Goal: Task Accomplishment & Management: Manage account settings

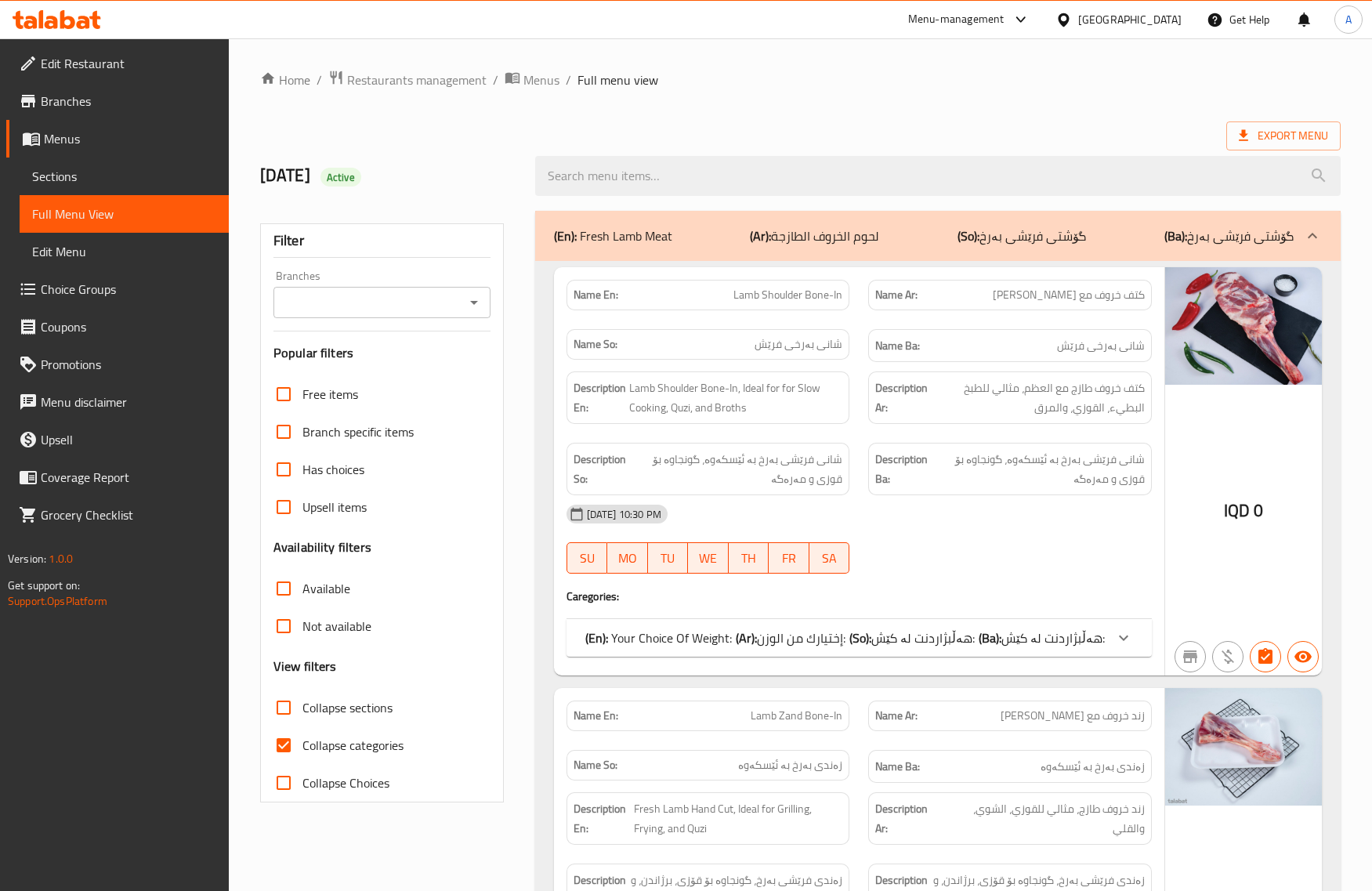
scroll to position [27141, 0]
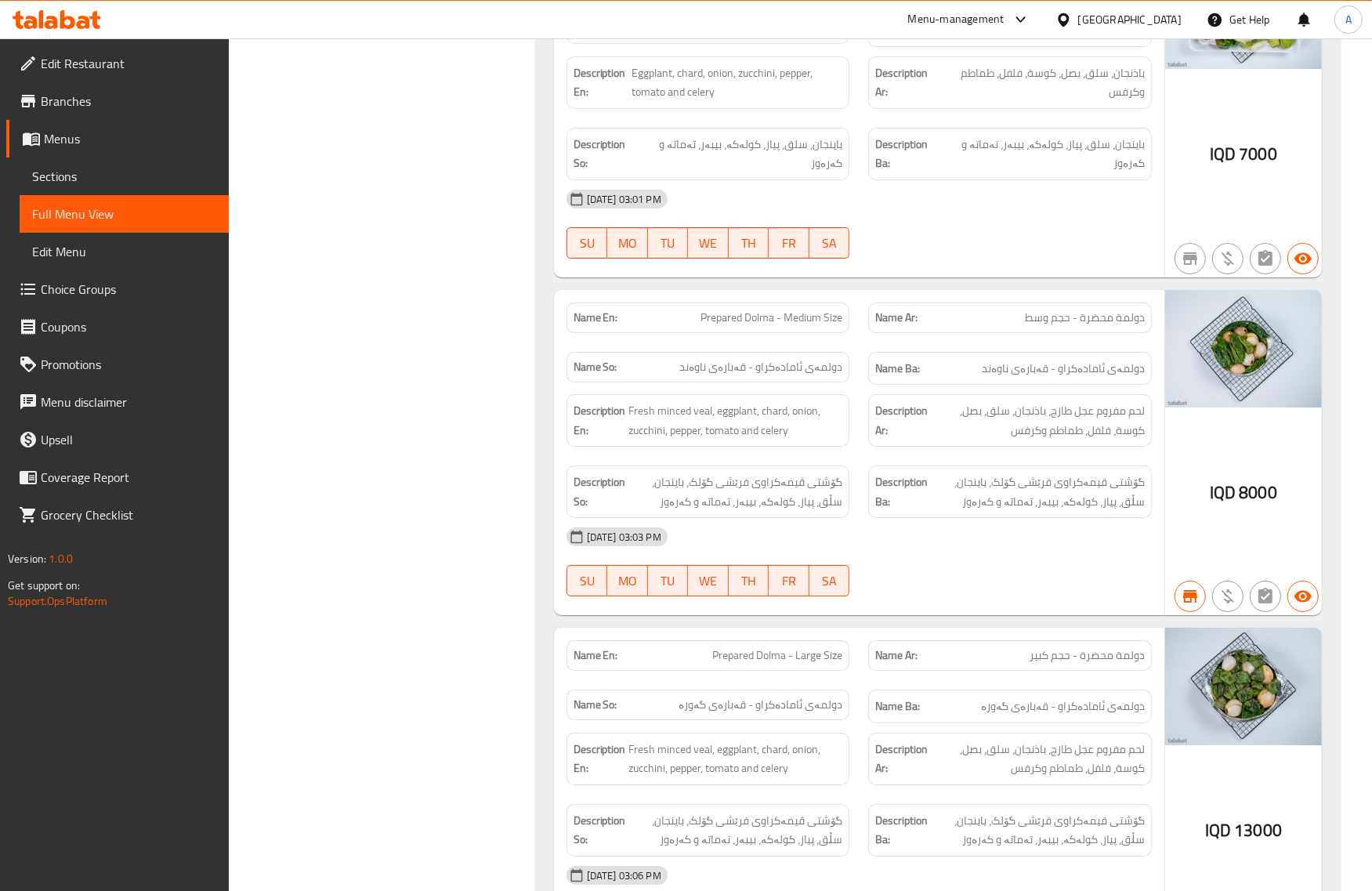
click at [1178, 22] on div "Iraq" at bounding box center [1130, 19] width 104 height 17
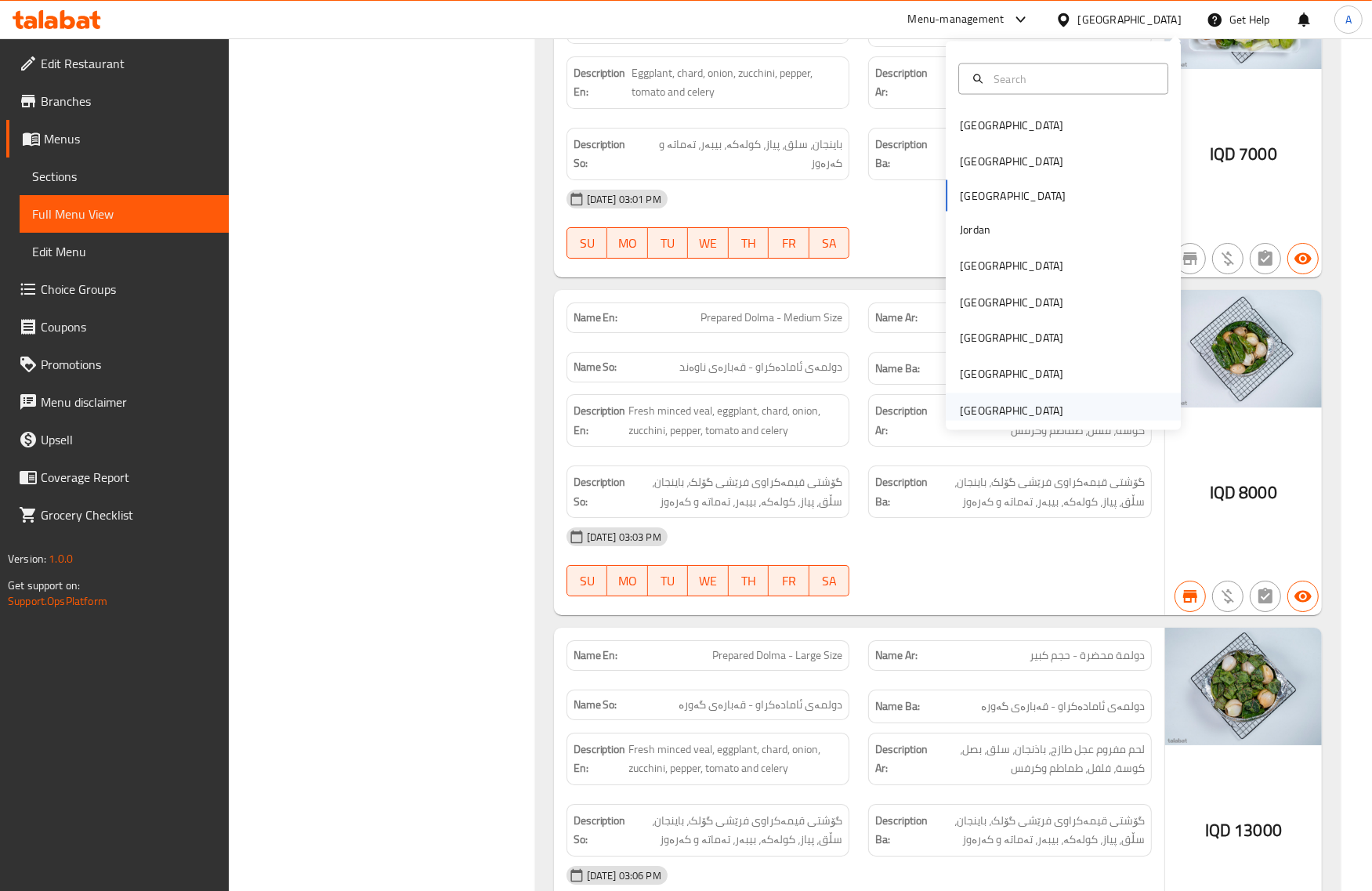
click at [960, 404] on div "United Arab Emirates" at bounding box center [1011, 410] width 104 height 17
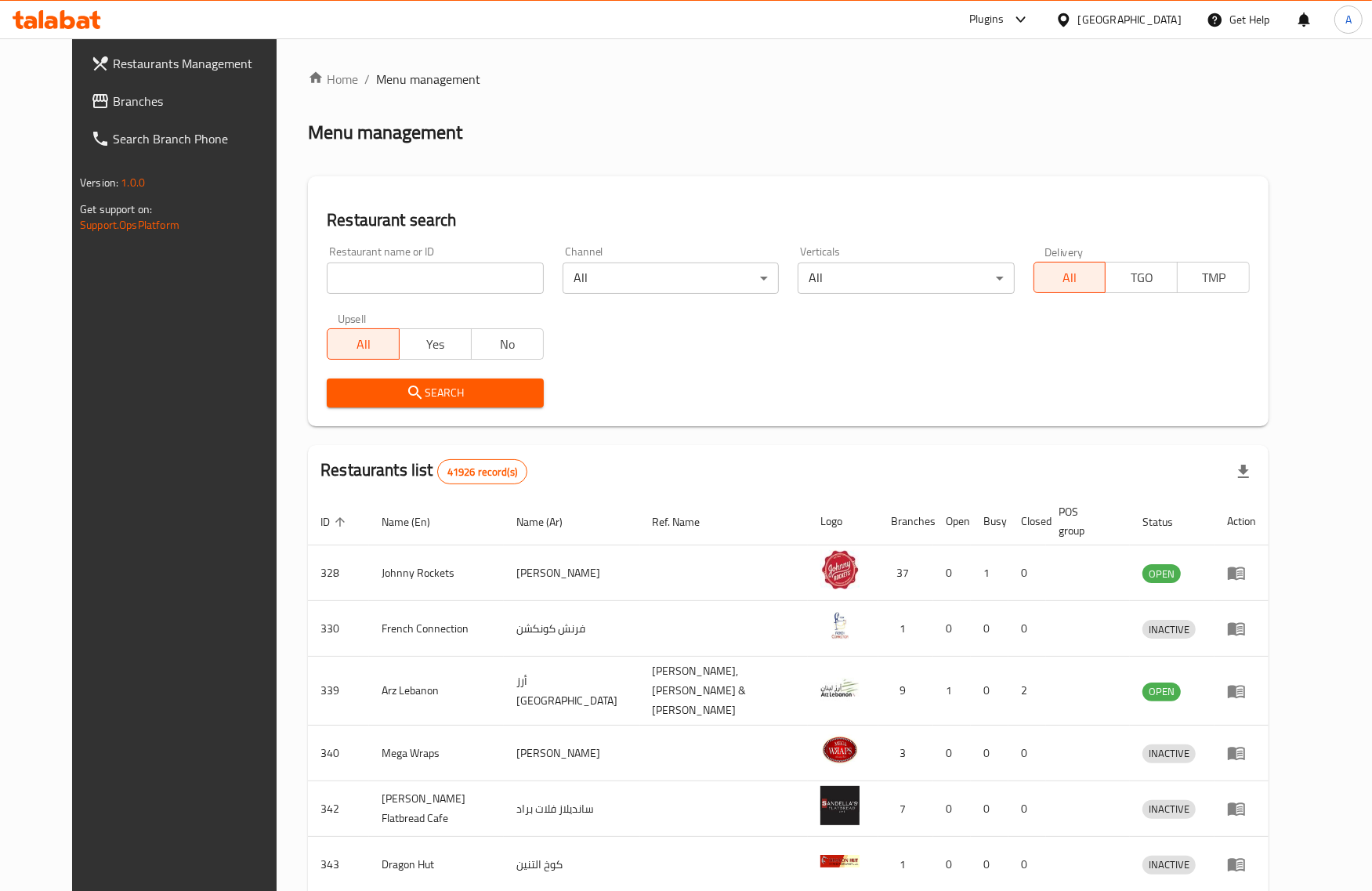
click at [113, 94] on span "Branches" at bounding box center [201, 101] width 176 height 19
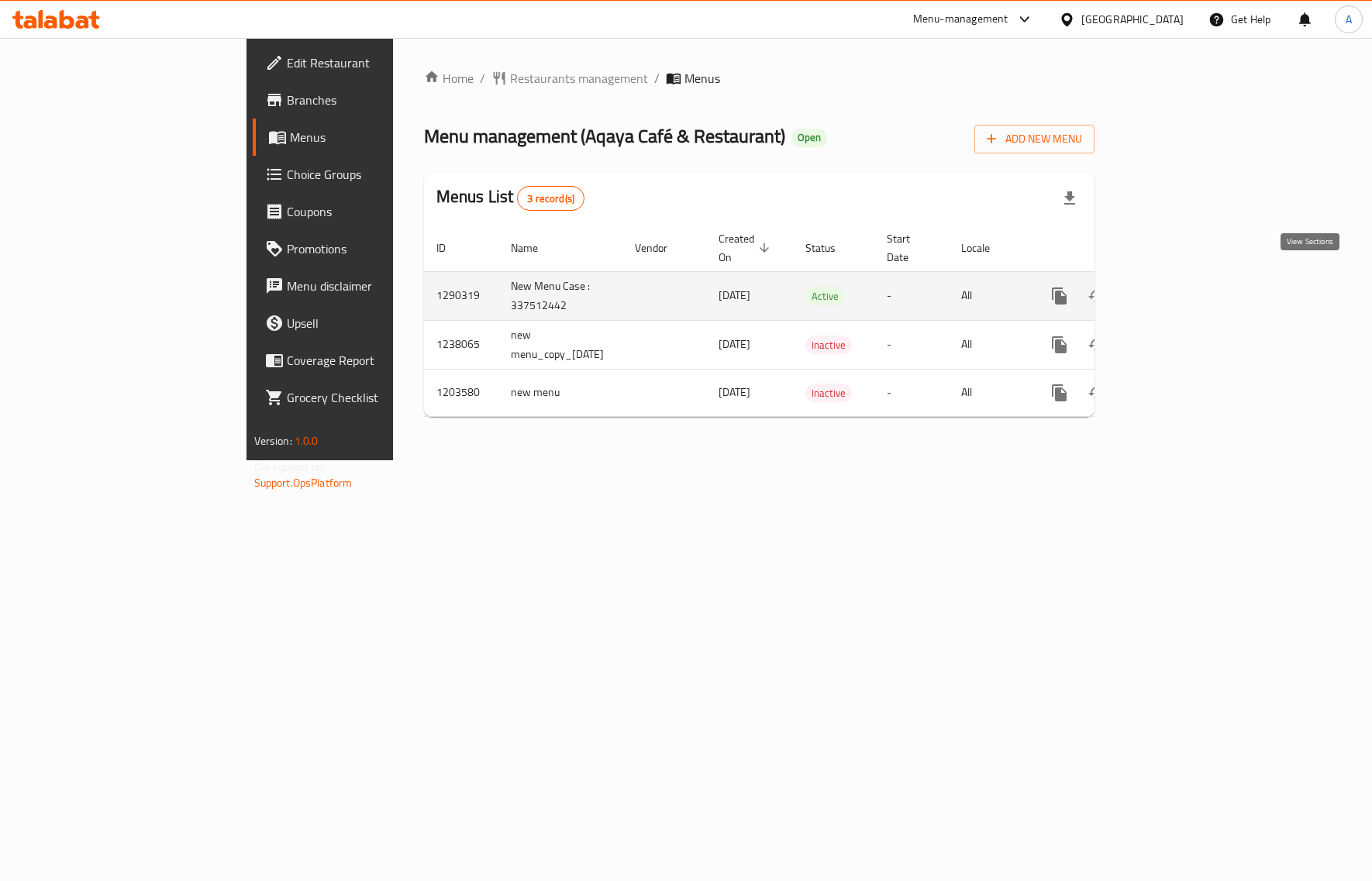
click at [1178, 289] on icon "enhanced table" at bounding box center [1171, 296] width 14 height 14
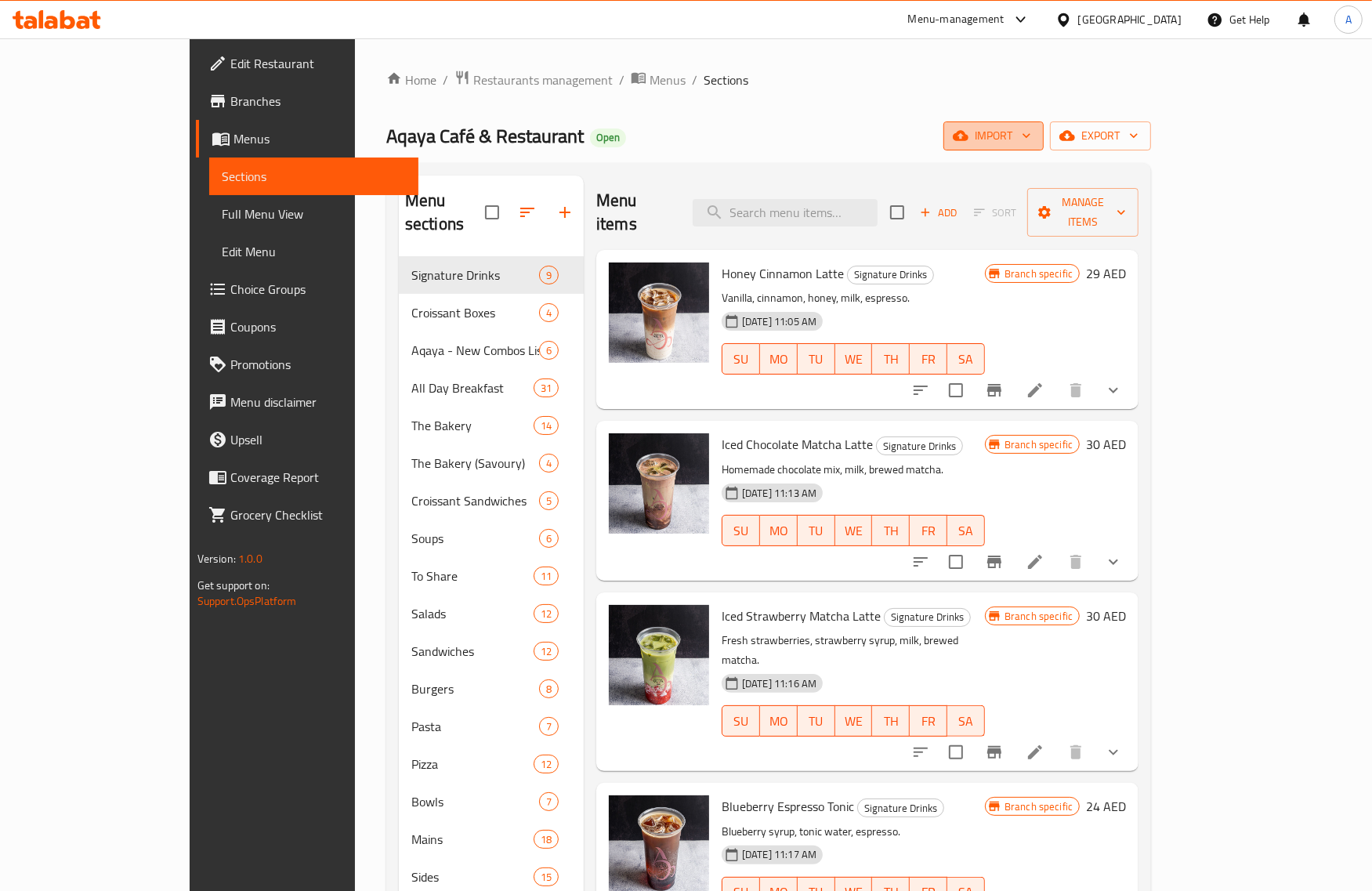
click at [1044, 148] on button "import" at bounding box center [994, 136] width 100 height 29
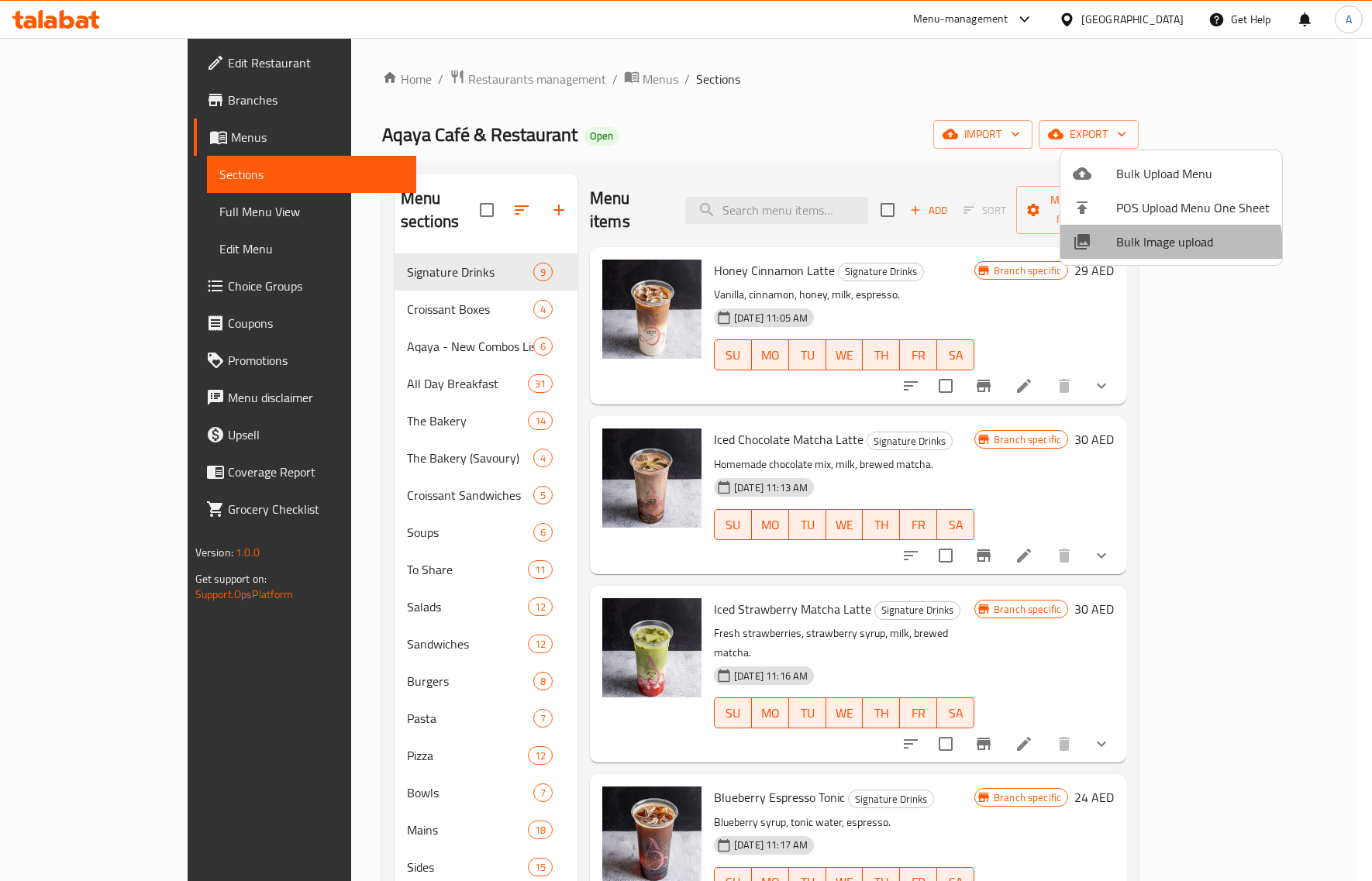
click at [1141, 250] on span "Bulk Image upload" at bounding box center [1193, 241] width 154 height 18
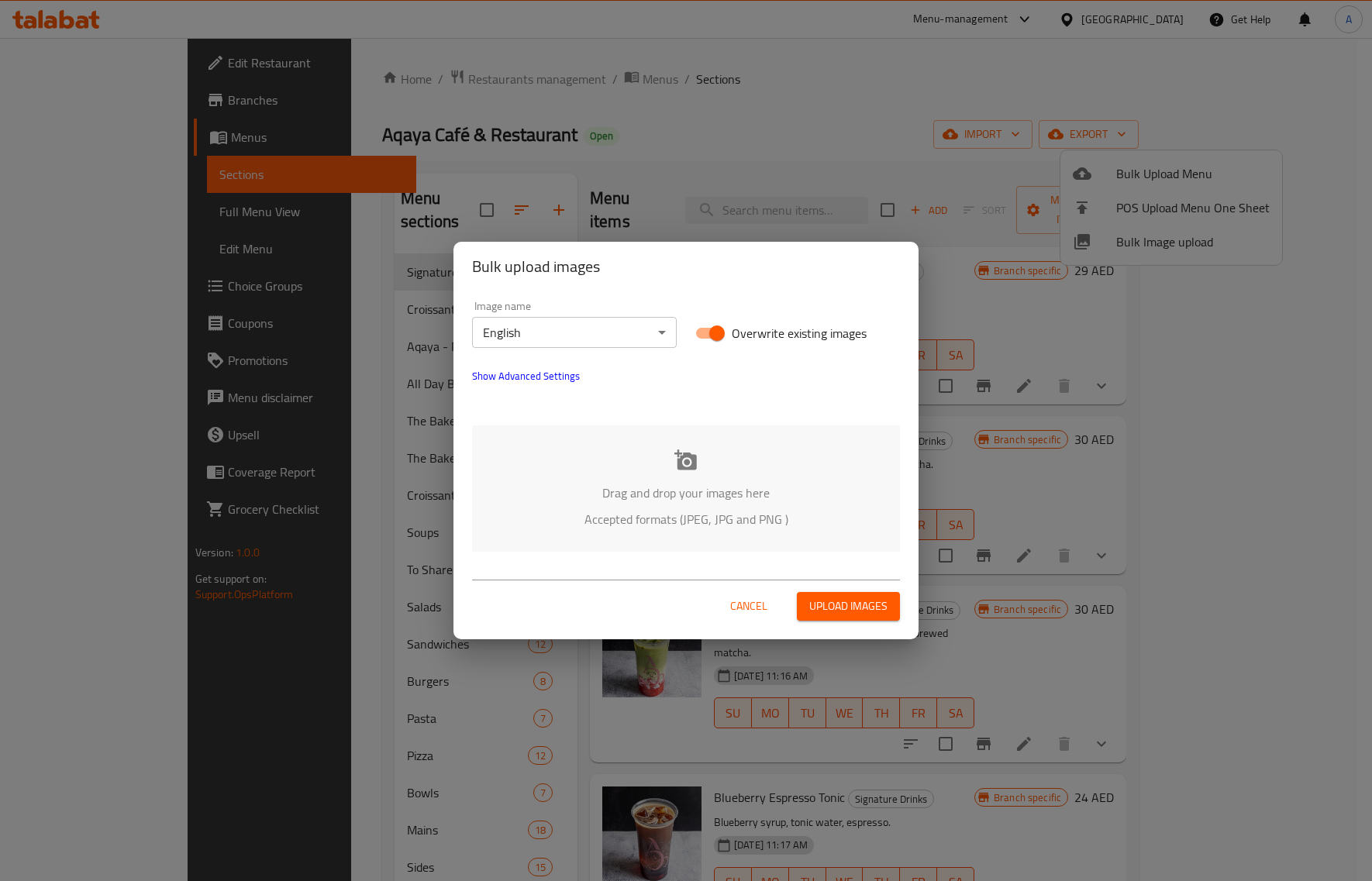
click at [665, 489] on p "Drag and drop your images here" at bounding box center [686, 493] width 382 height 18
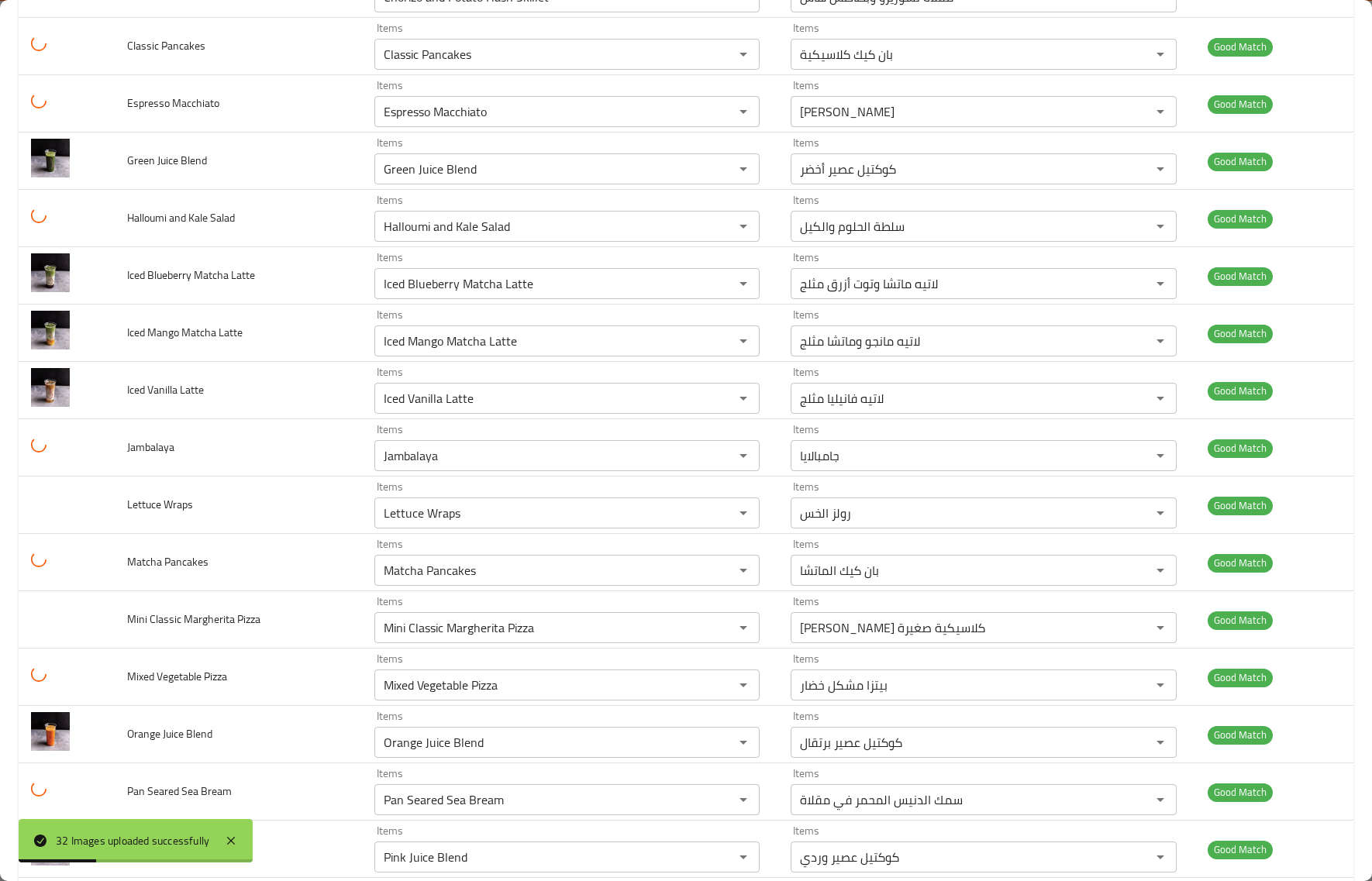
scroll to position [1227, 0]
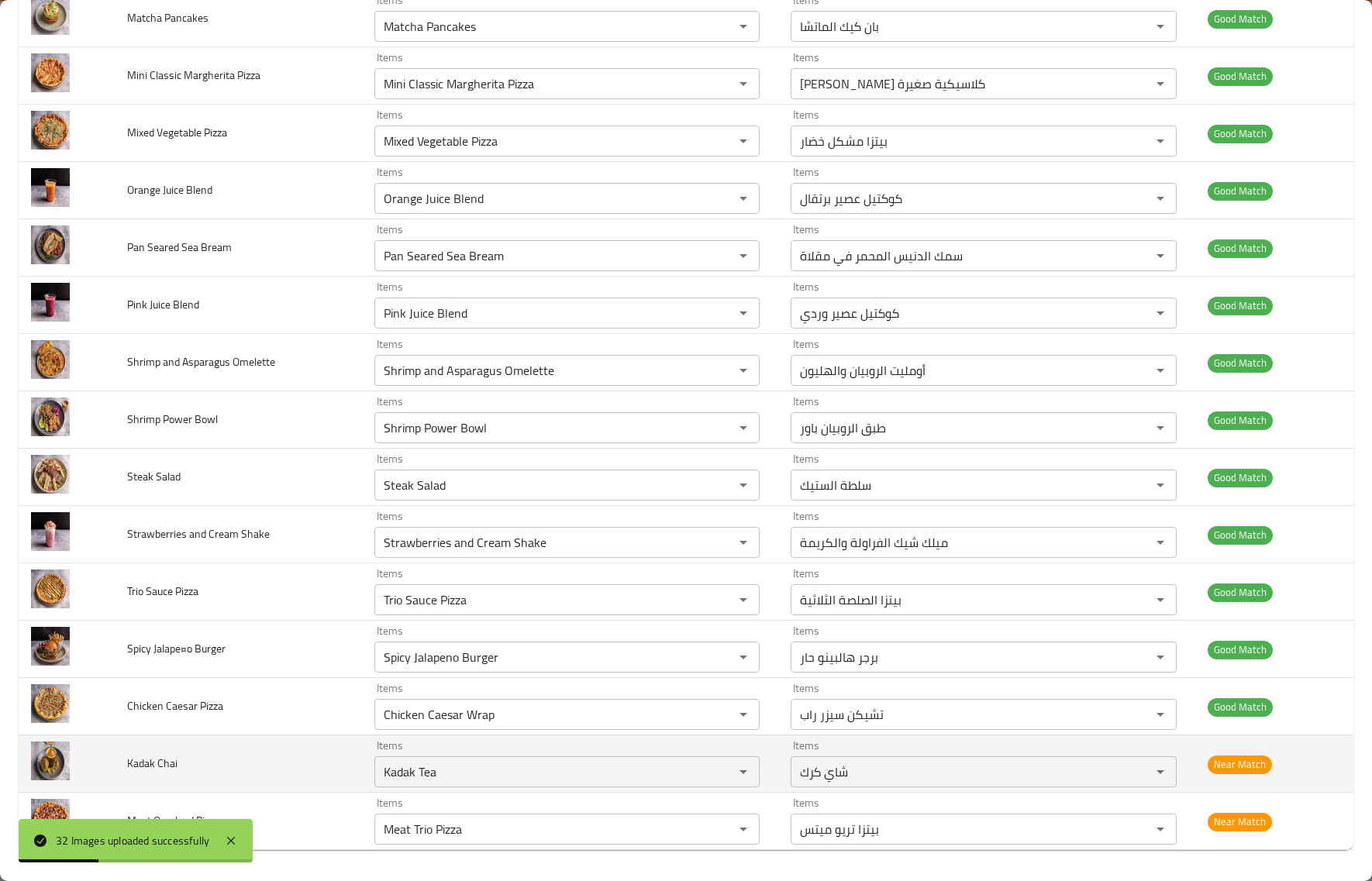
click at [296, 773] on td "Kadak Chai" at bounding box center [237, 764] width 246 height 58
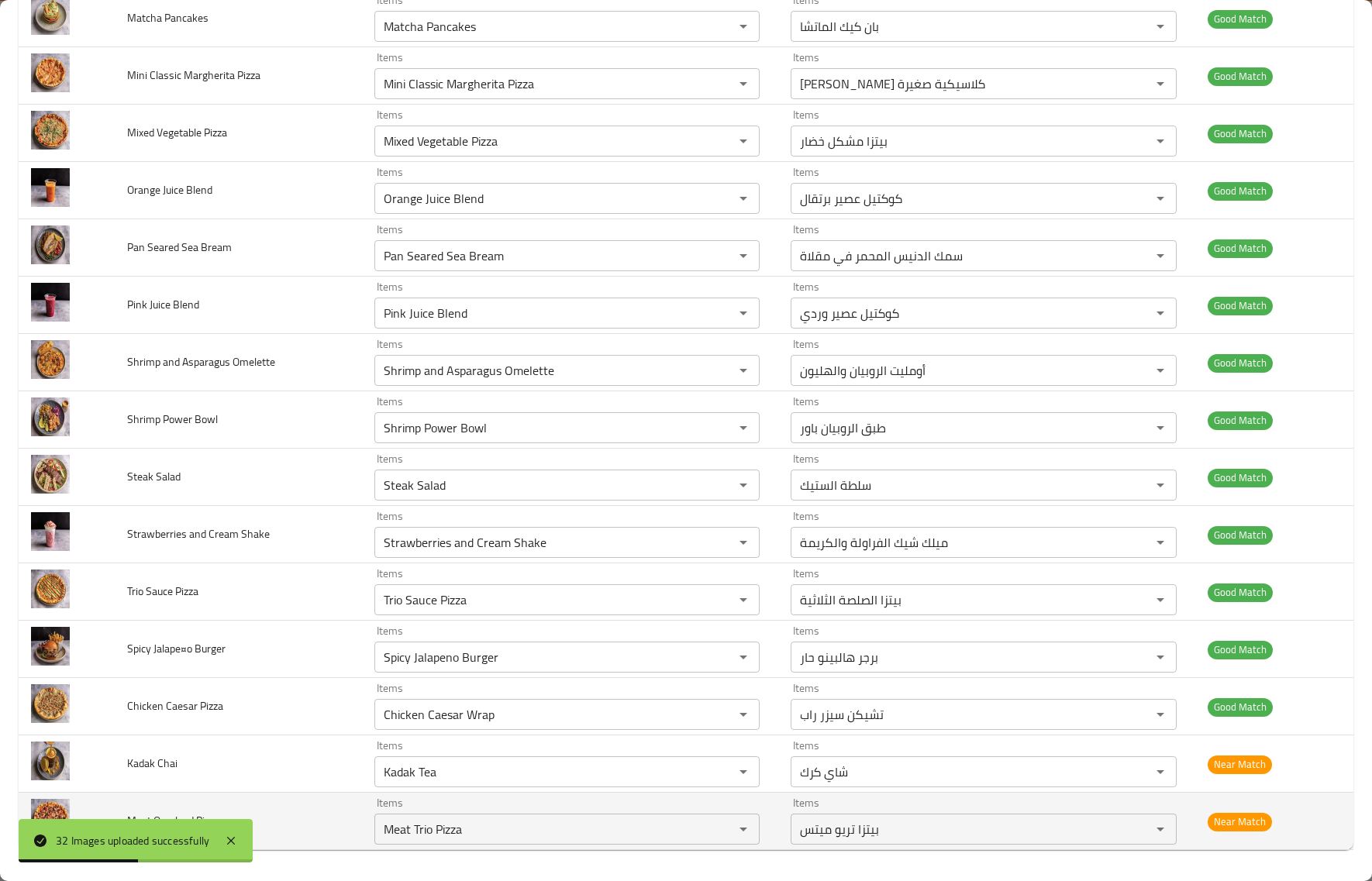
click at [347, 829] on td "Meat Overload Pizza" at bounding box center [237, 822] width 246 height 58
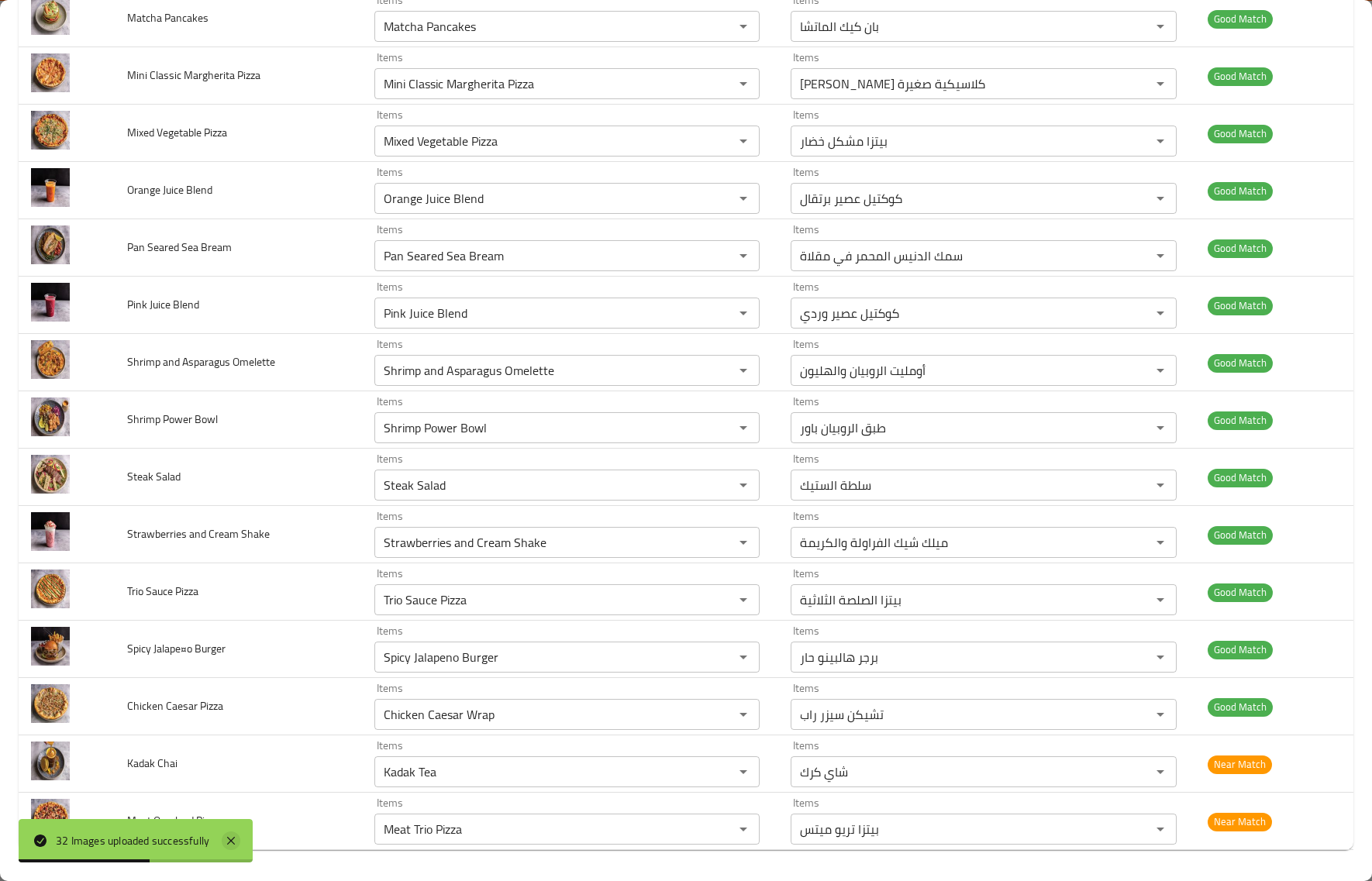
click at [237, 848] on icon at bounding box center [230, 841] width 18 height 18
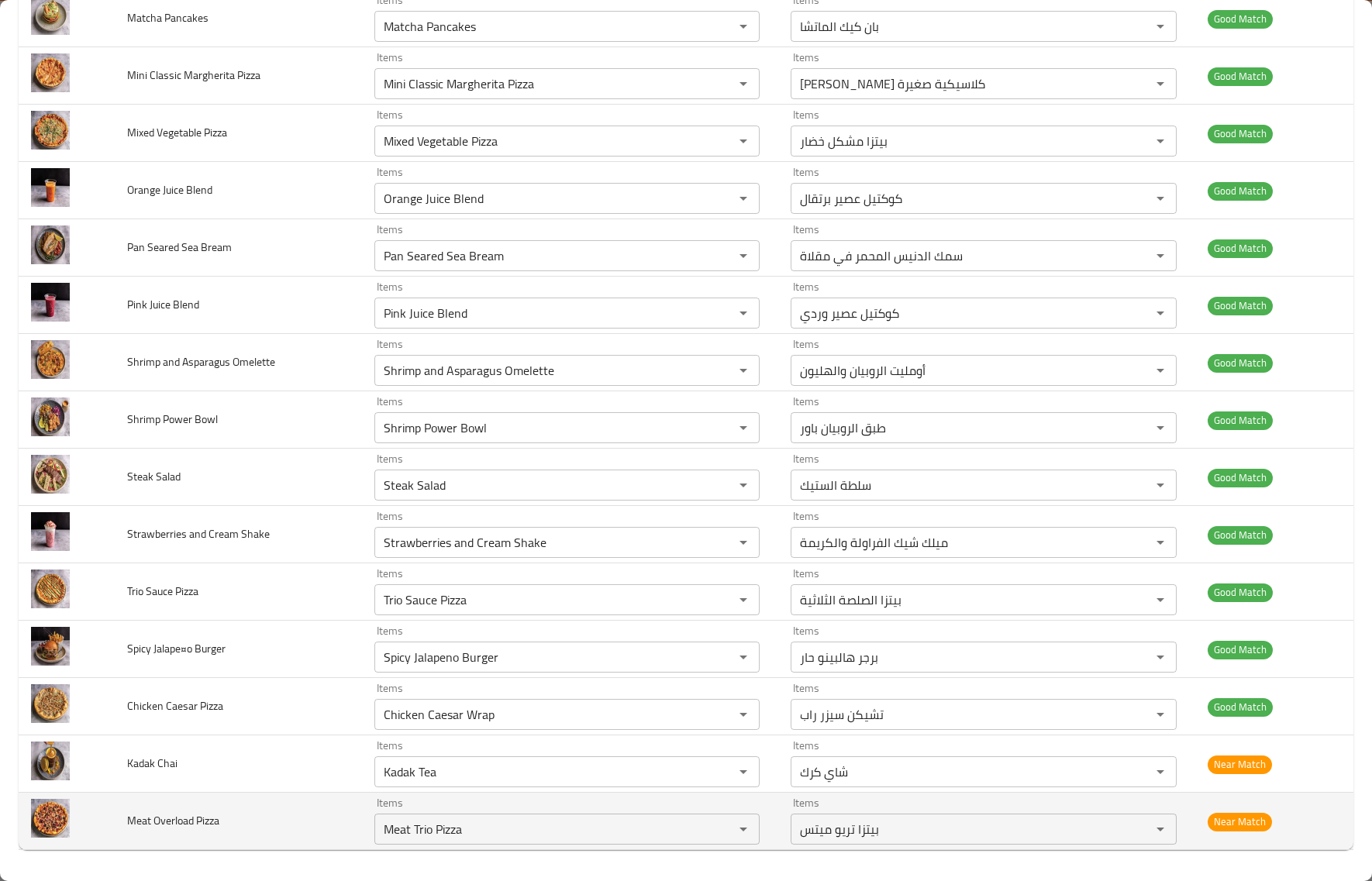
click at [256, 835] on td "Meat Overload Pizza" at bounding box center [237, 822] width 246 height 58
drag, startPoint x: 144, startPoint y: 823, endPoint x: 196, endPoint y: 829, distance: 52.3
click at [196, 829] on span "Meat Overload Pizza" at bounding box center [173, 821] width 92 height 20
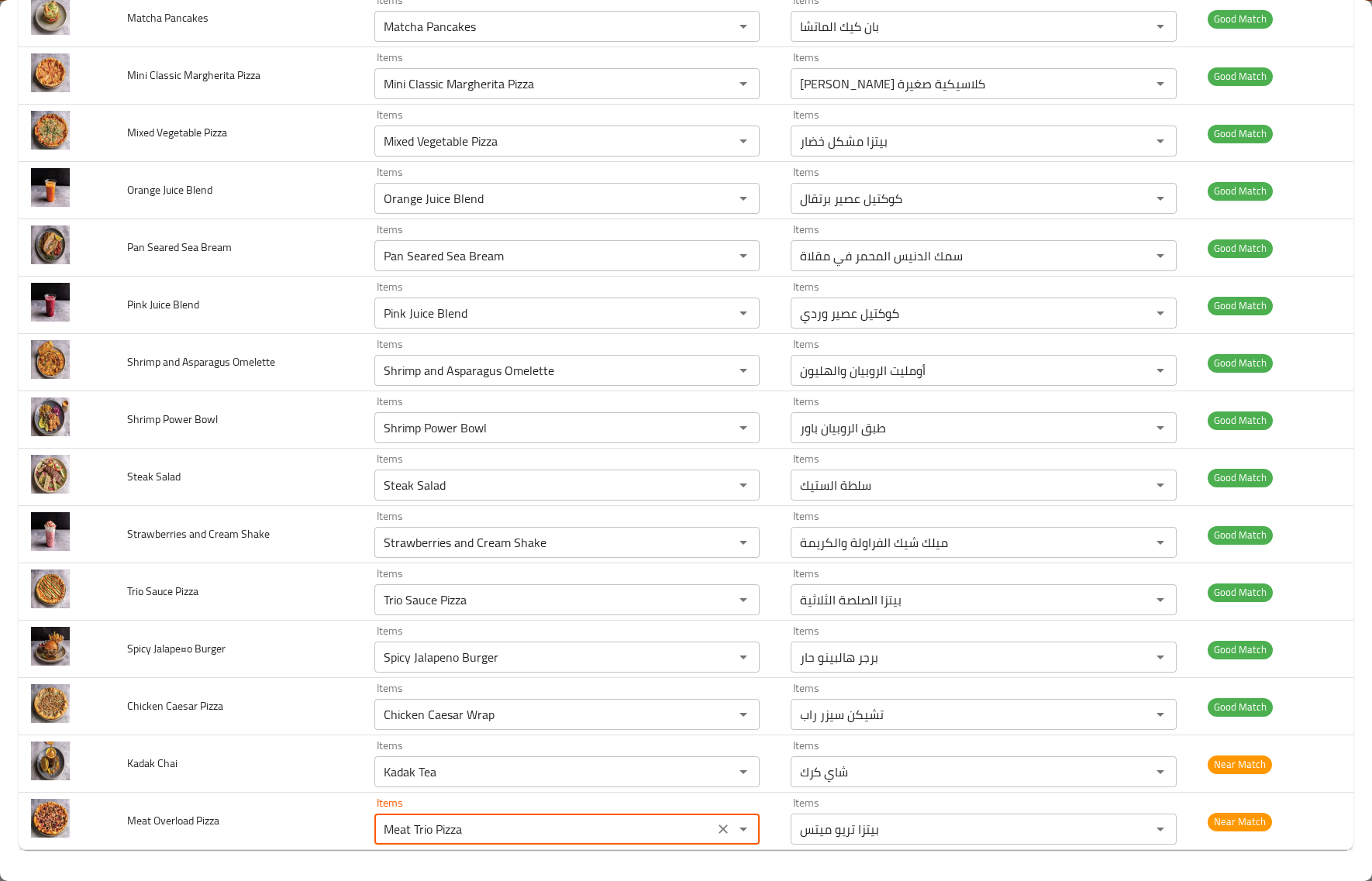
drag, startPoint x: 430, startPoint y: 854, endPoint x: 352, endPoint y: 851, distance: 78.1
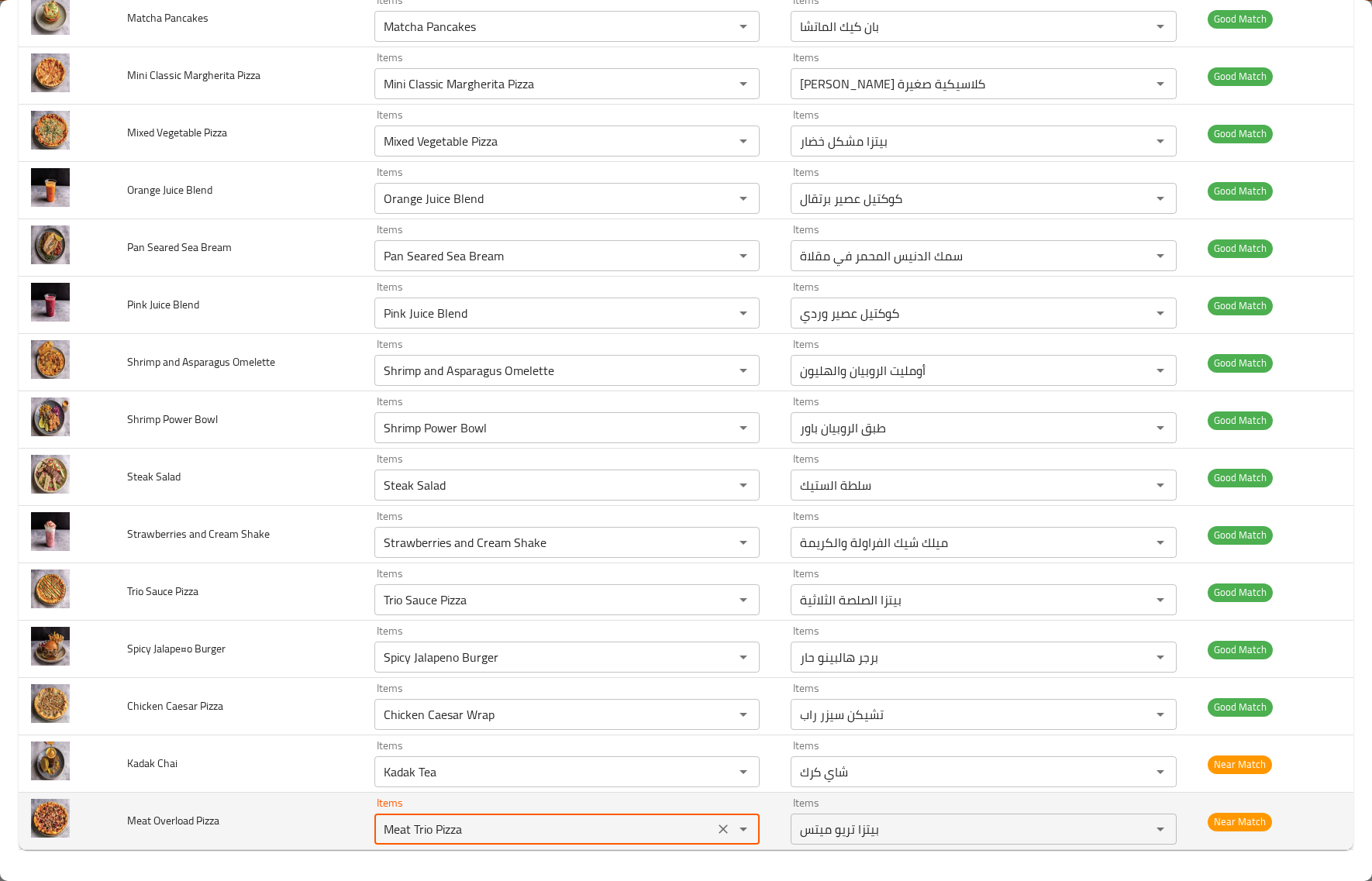
click at [165, 818] on span "Meat Overload Pizza" at bounding box center [173, 821] width 92 height 20
copy span "Overload"
click at [509, 842] on div "Meat Trio Pizza Items" at bounding box center [567, 829] width 386 height 31
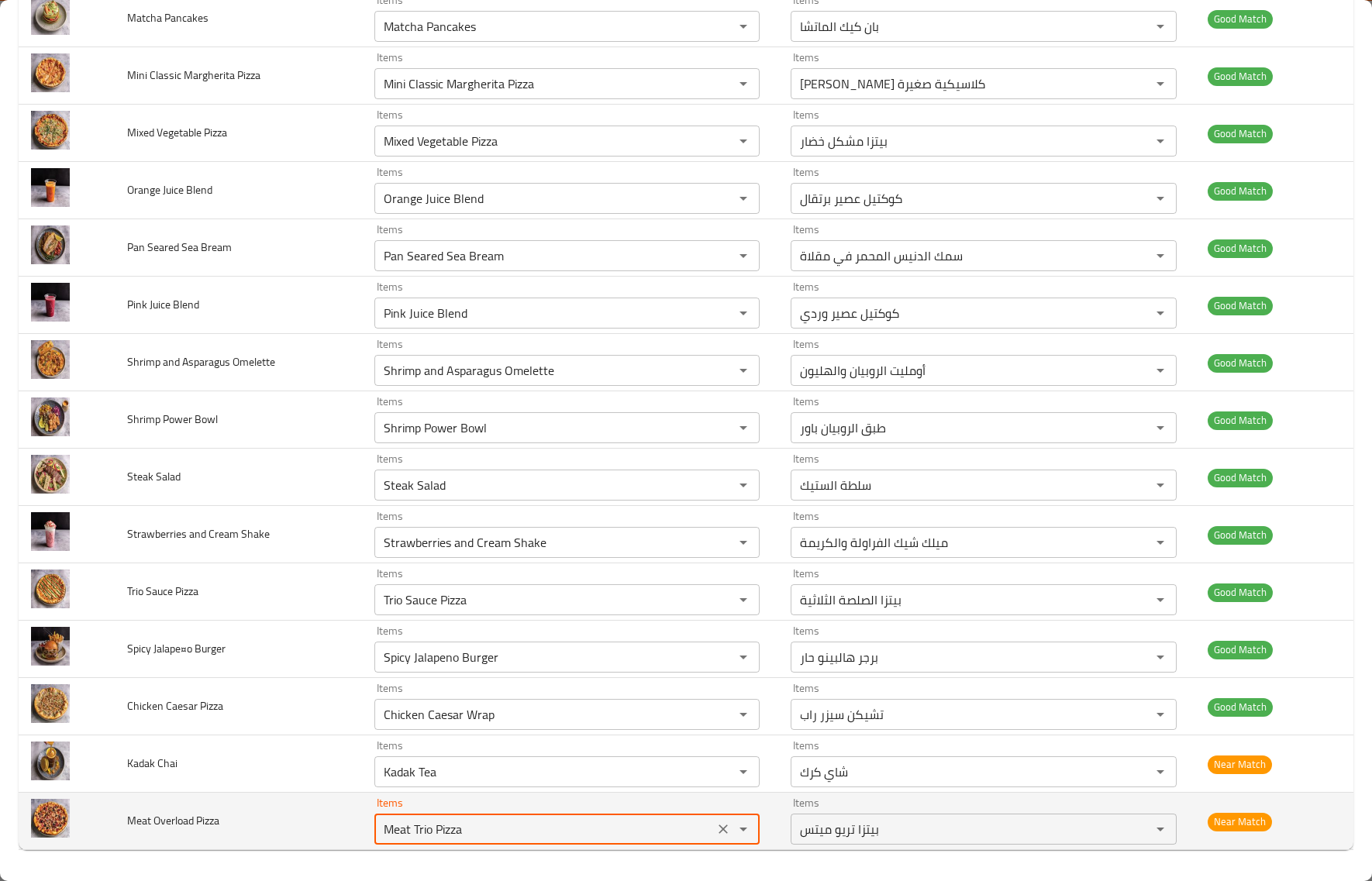
paste Pizza "Overload"
type Pizza "O"
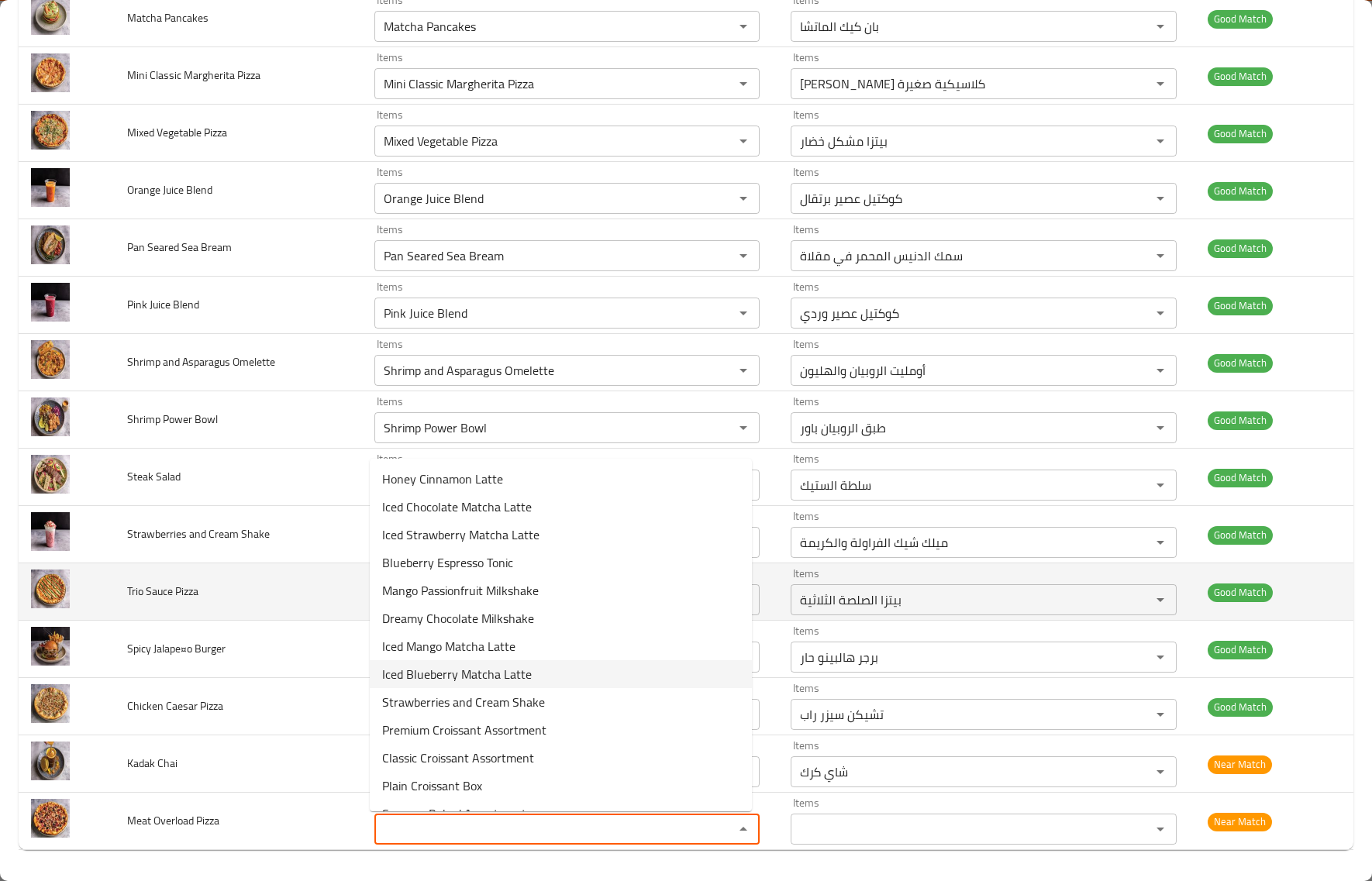
click at [198, 583] on span "Trio Sauce Pizza" at bounding box center [162, 591] width 71 height 20
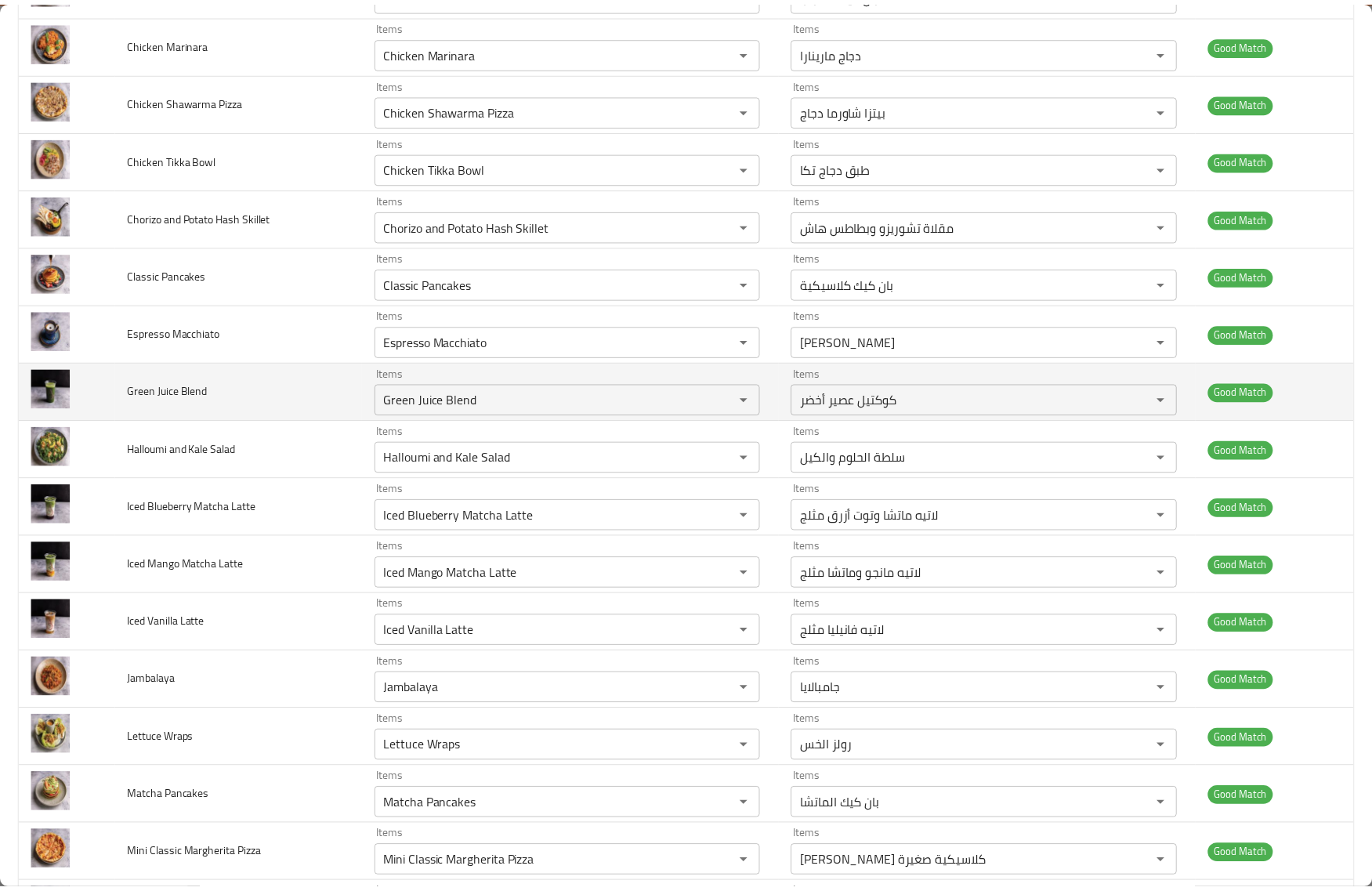
scroll to position [0, 0]
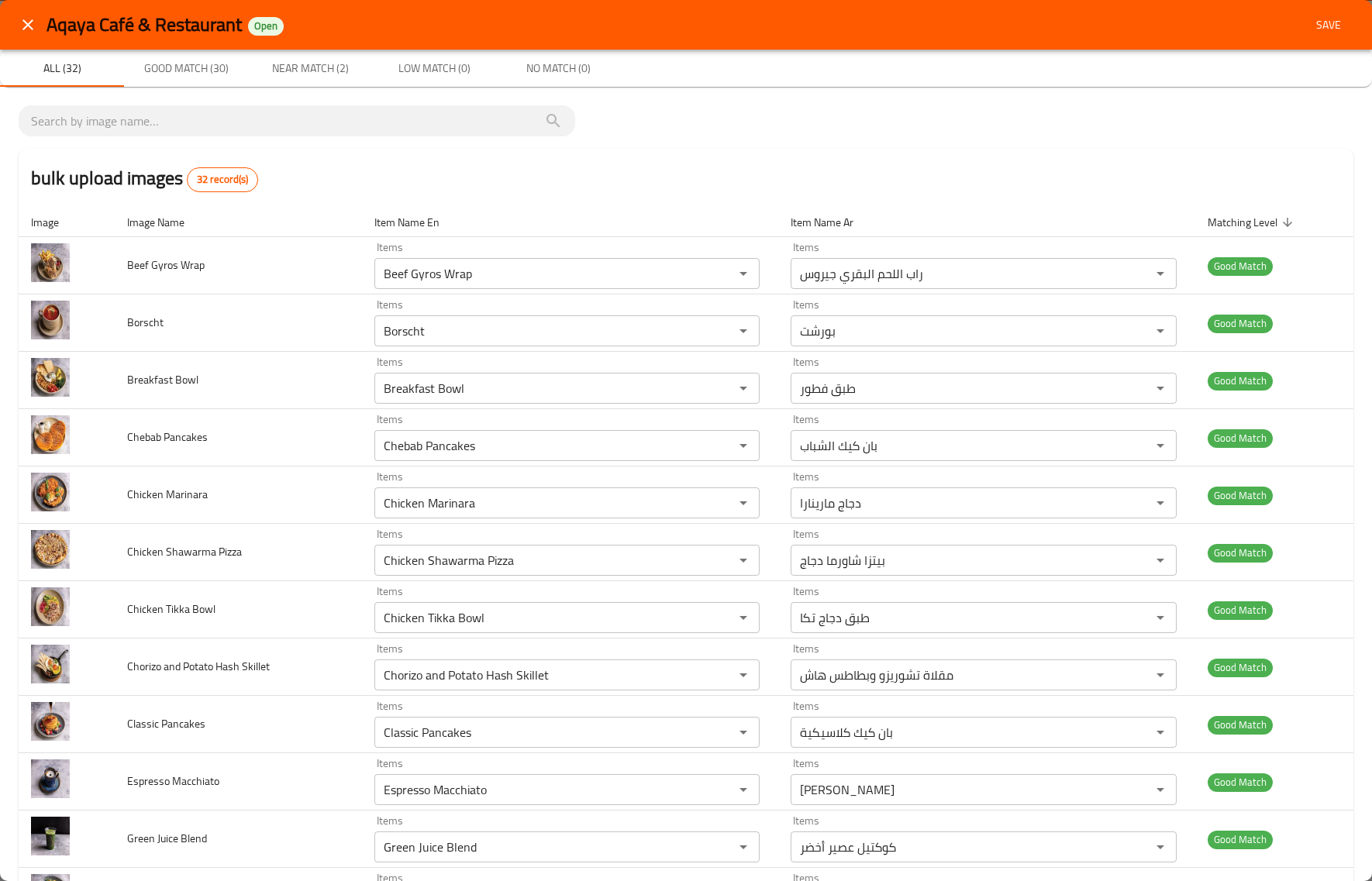
click at [1318, 28] on span "Save" at bounding box center [1329, 25] width 38 height 19
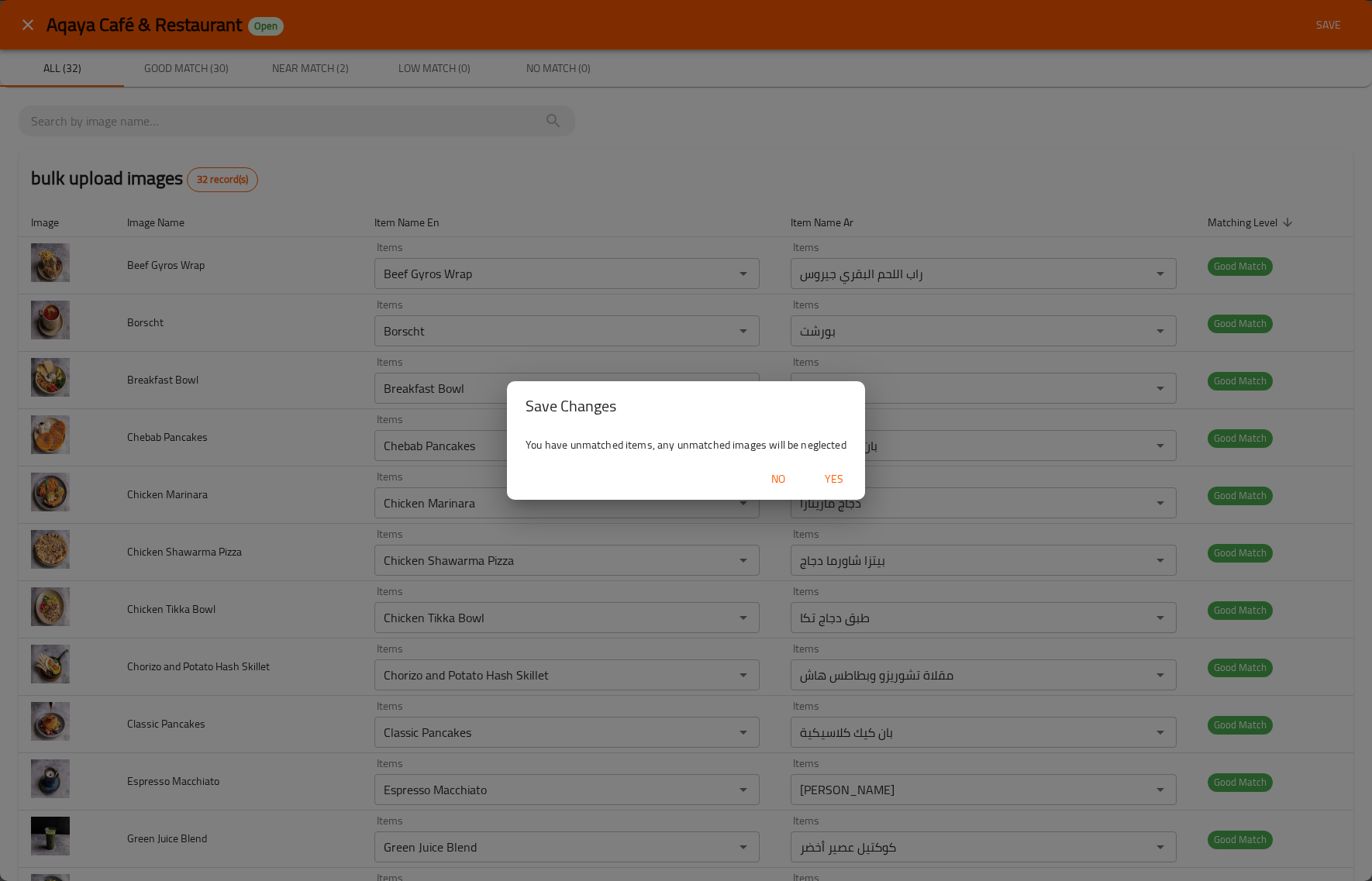
click at [834, 481] on span "Yes" at bounding box center [834, 479] width 38 height 19
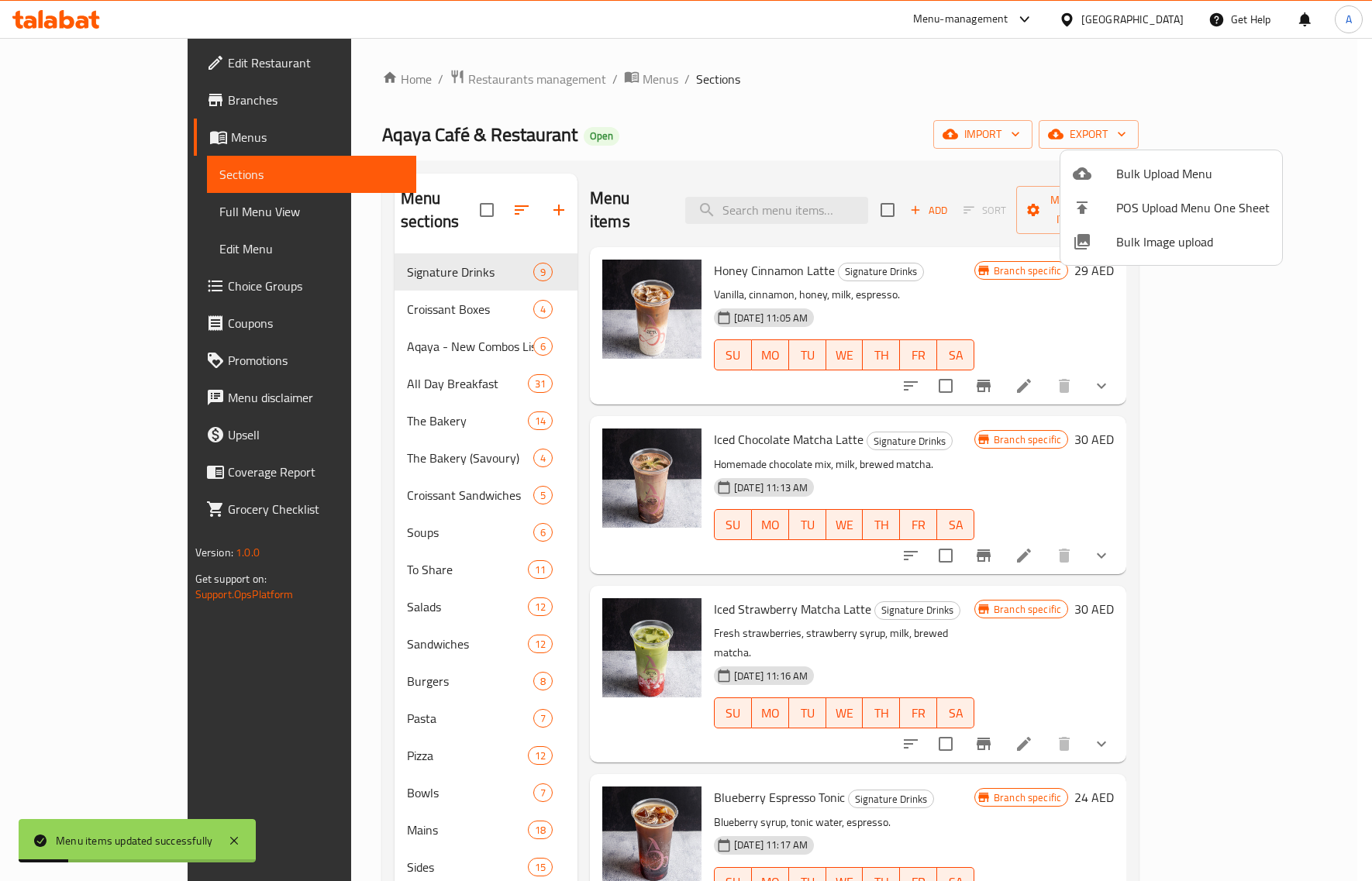
click at [285, 357] on div at bounding box center [686, 440] width 1372 height 881
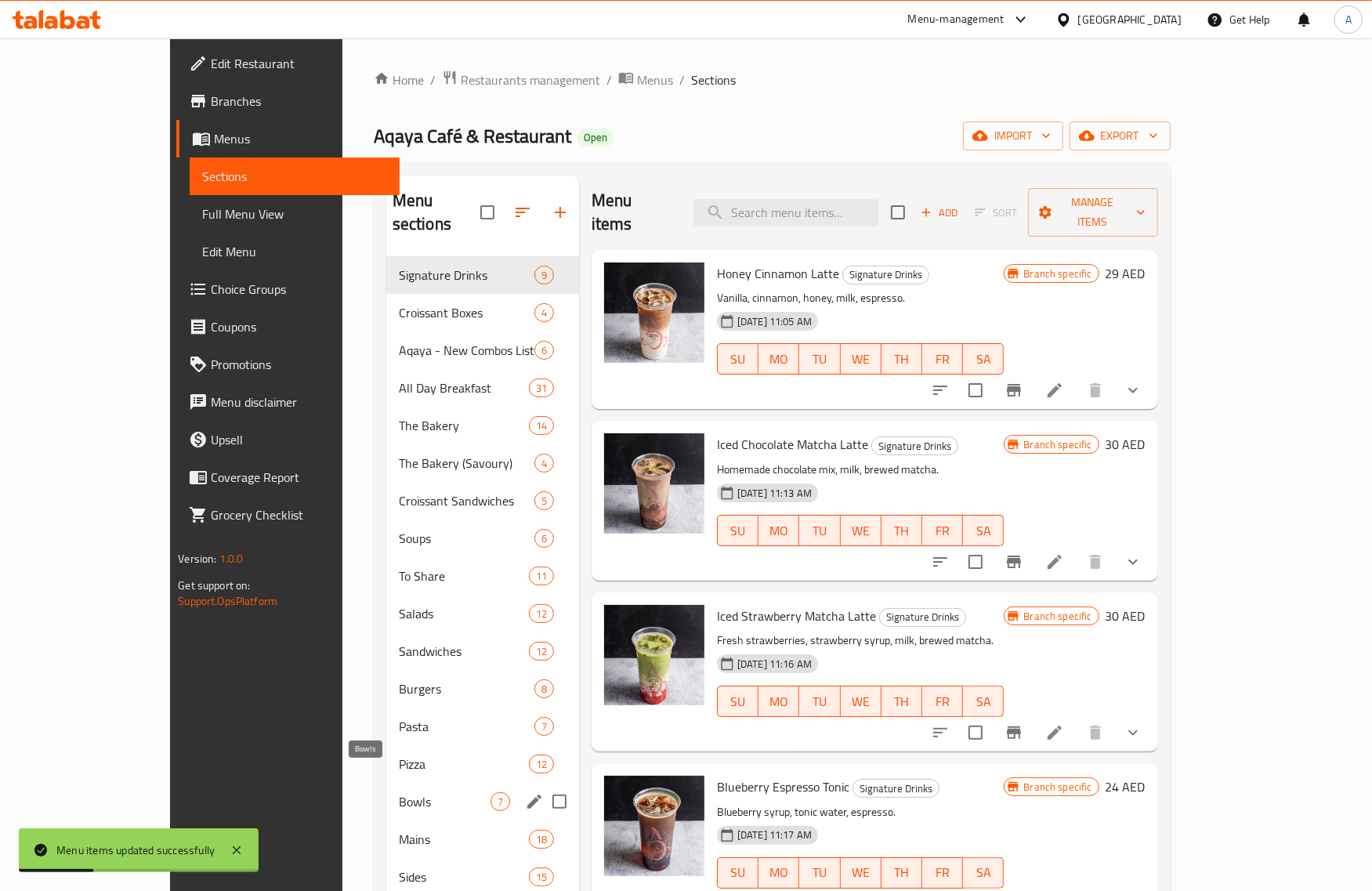
scroll to position [98, 0]
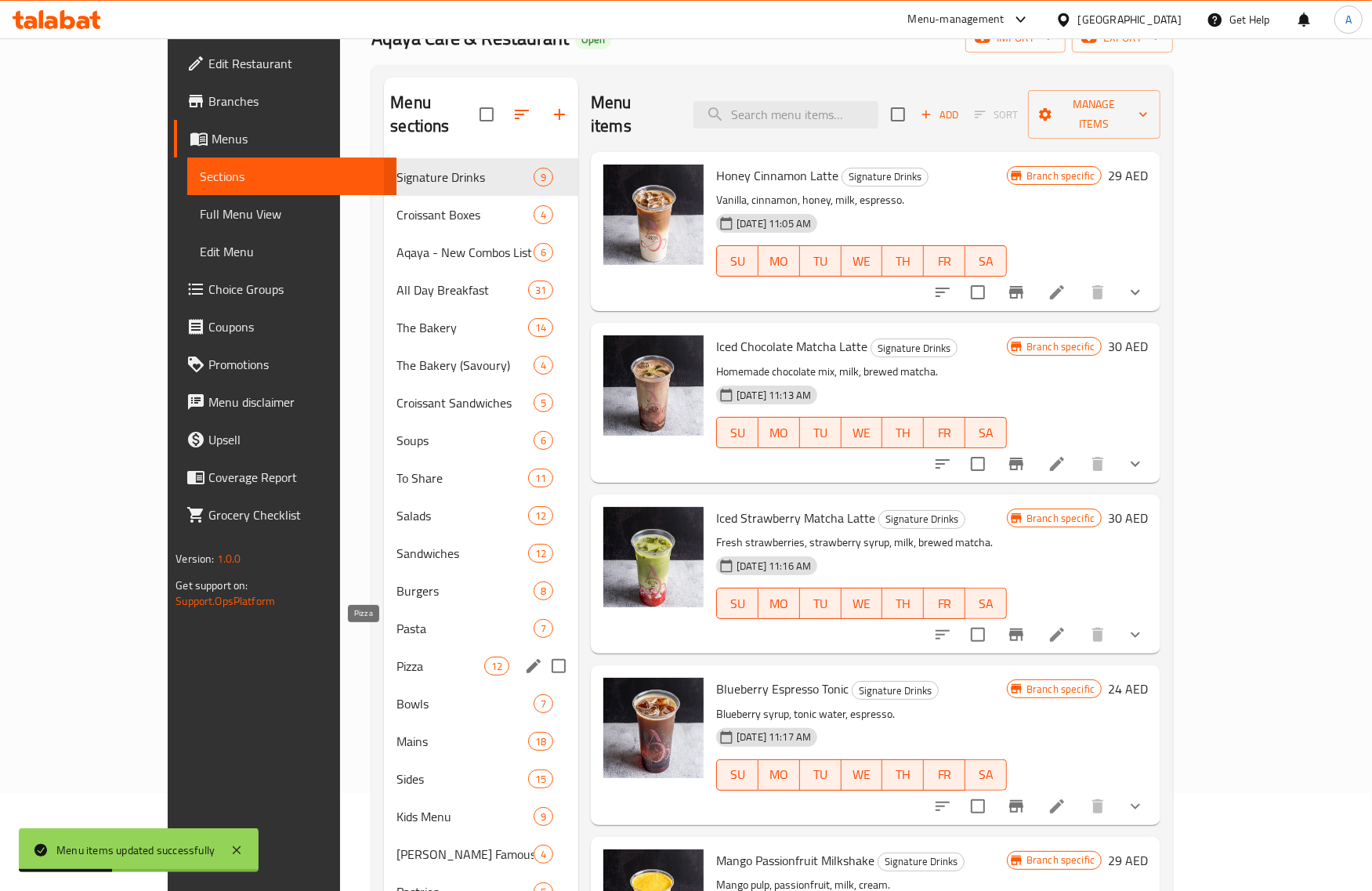
click at [397, 657] on span "Pizza" at bounding box center [440, 666] width 87 height 19
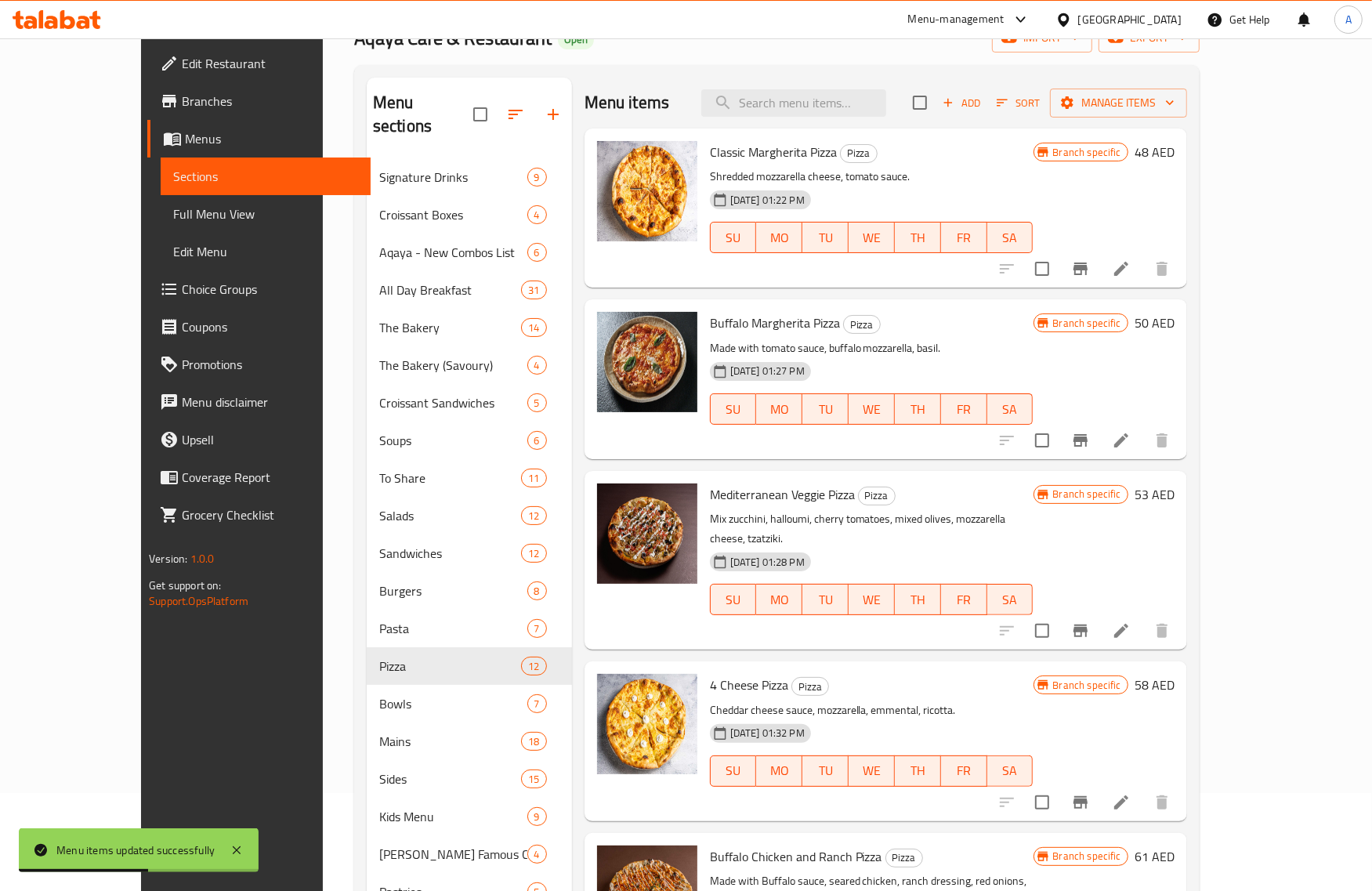
click at [1076, 475] on div "Mediterranean Veggie Pizza Pizza Mix zucchini, halloumi, cherry tomatoes, mixed…" at bounding box center [887, 561] width 603 height 179
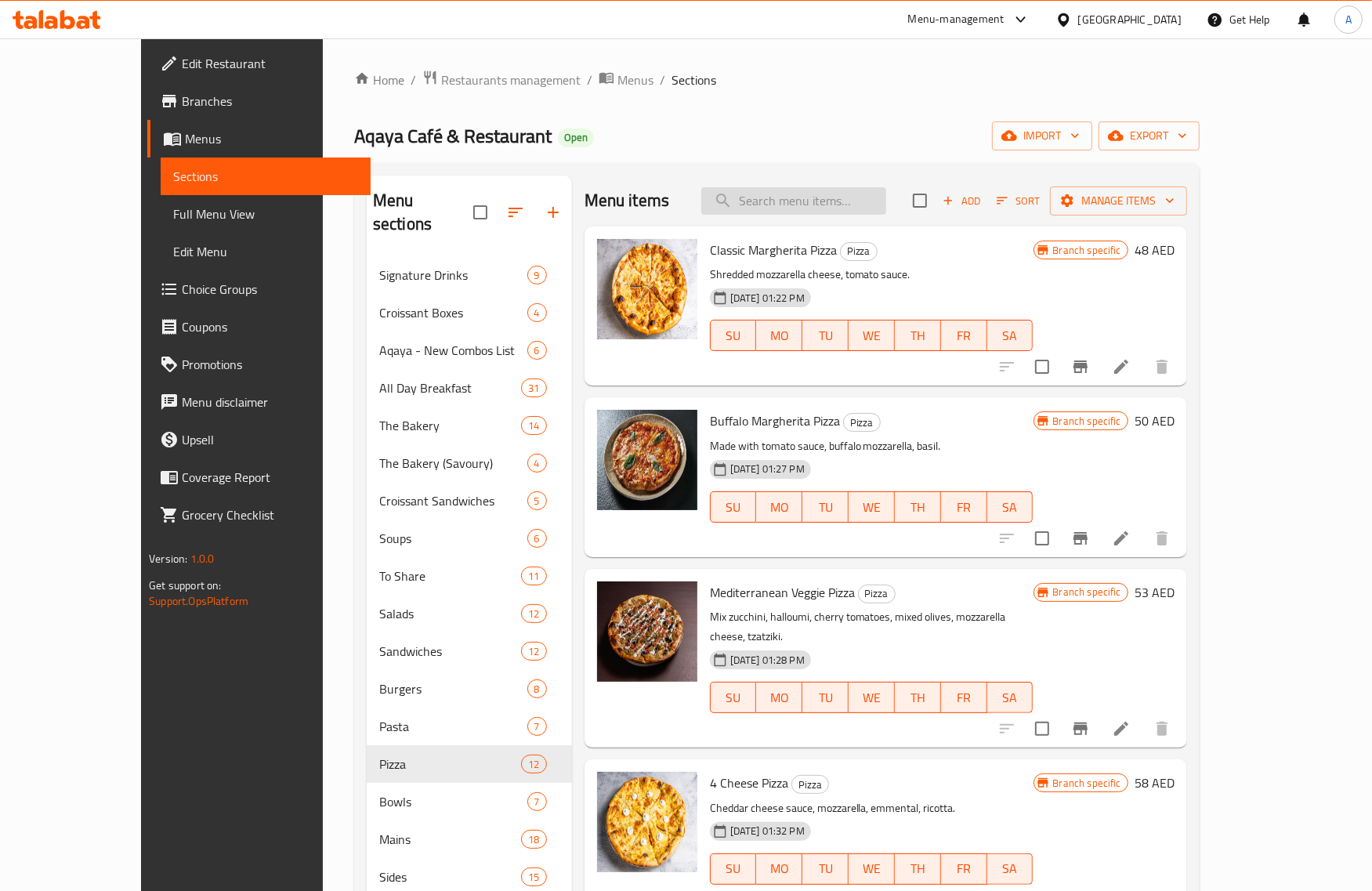
click at [784, 209] on input "search" at bounding box center [794, 201] width 185 height 27
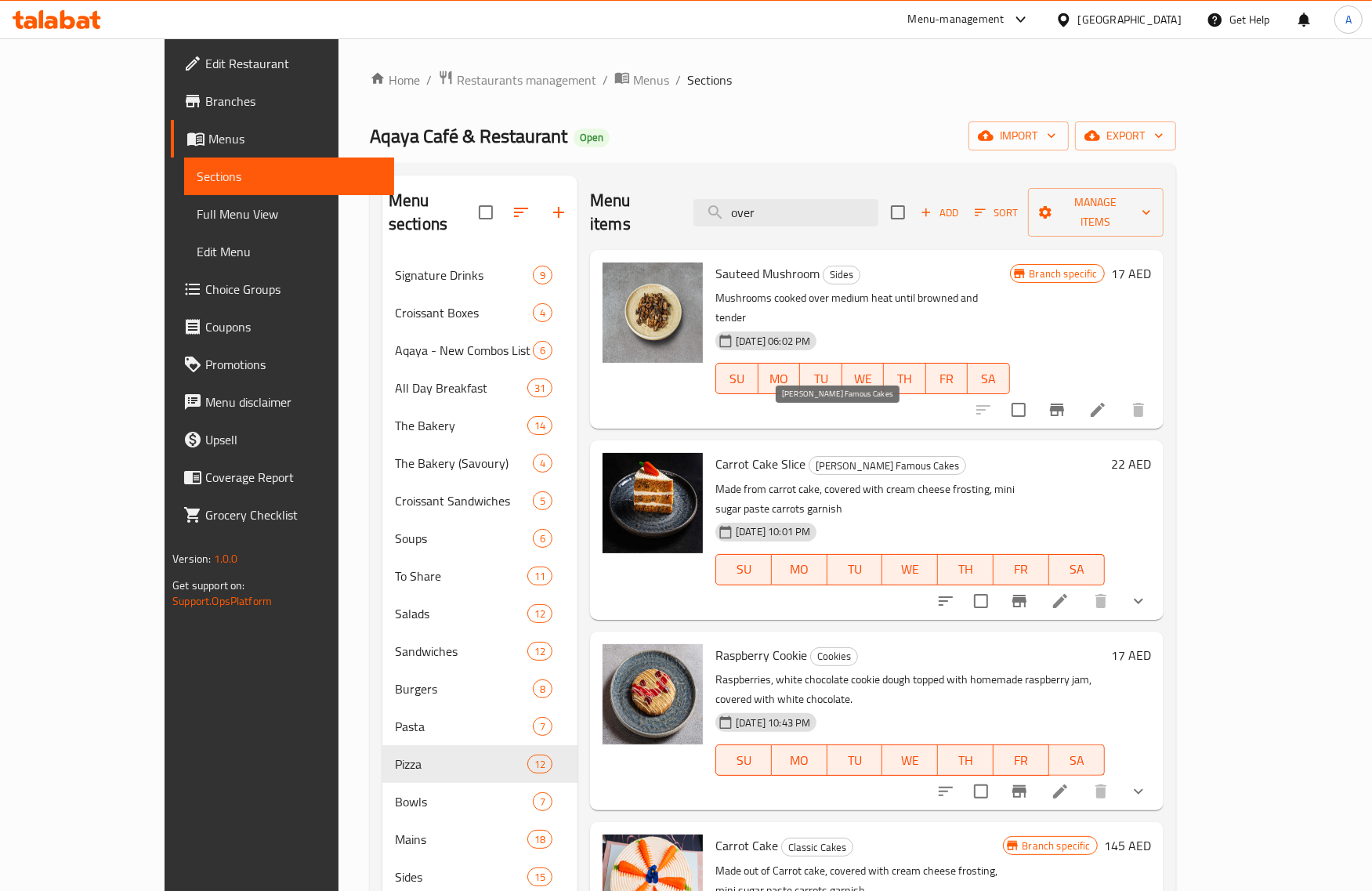
click at [810, 457] on span "Aqaya's Famous Cakes" at bounding box center [887, 465] width 156 height 18
click at [816, 480] on p "Made from carrot cake, covered with cream cheese frosting, mini sugar paste car…" at bounding box center [910, 499] width 389 height 39
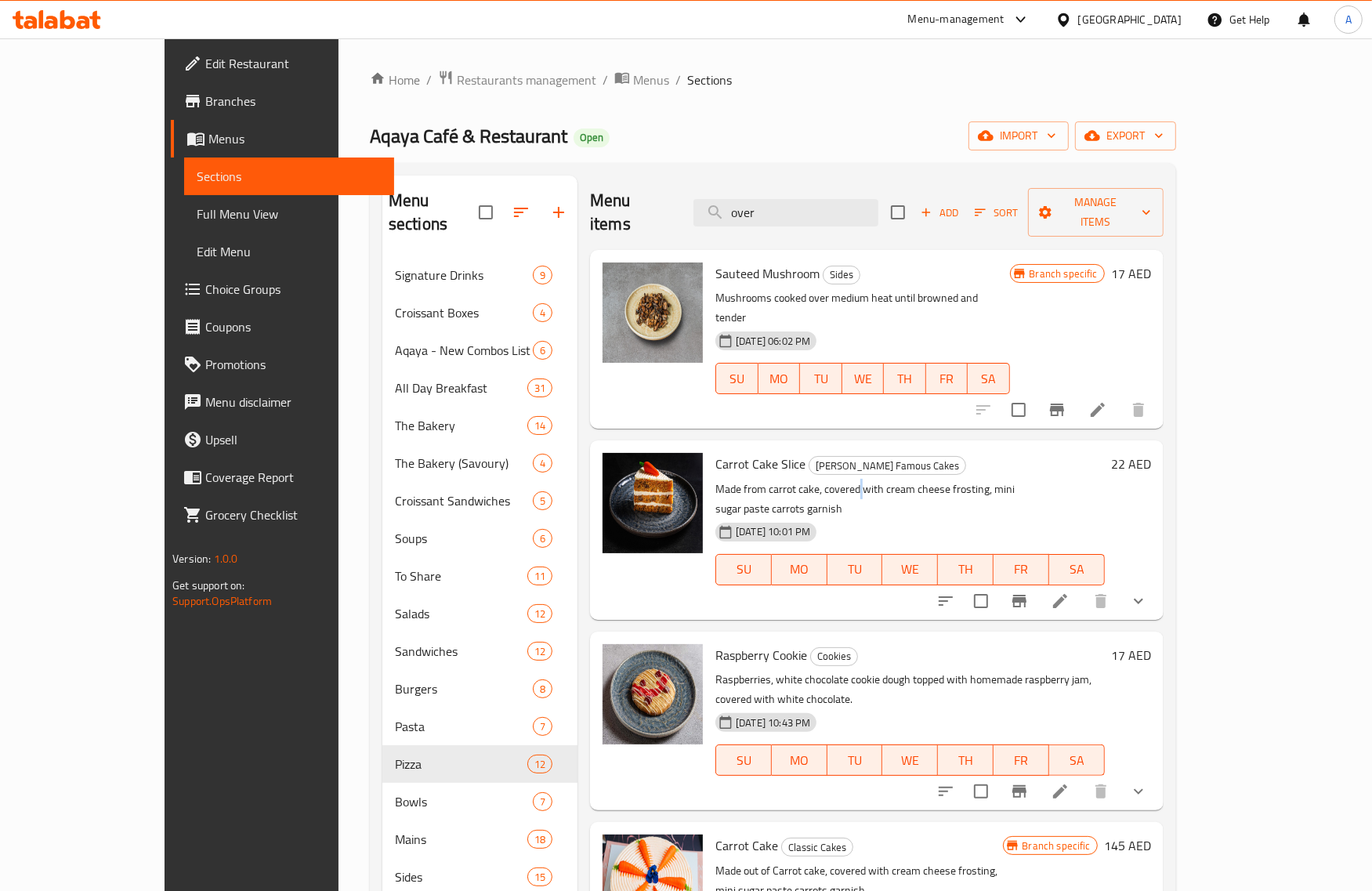
click at [816, 480] on p "Made from carrot cake, covered with cream cheese frosting, mini sugar paste car…" at bounding box center [910, 499] width 389 height 39
click at [811, 648] on span "Cookies" at bounding box center [834, 656] width 46 height 18
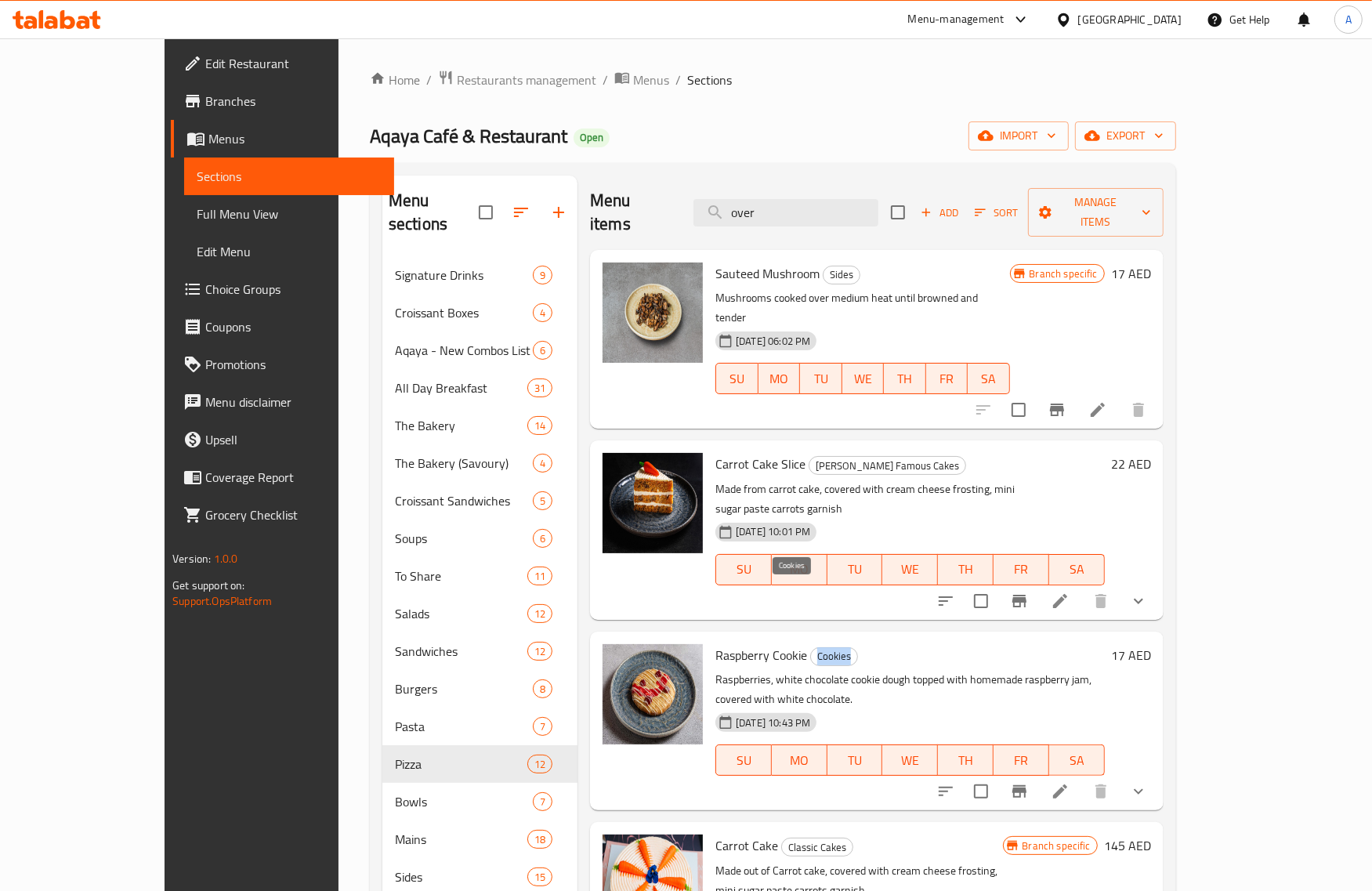
click at [811, 648] on span "Cookies" at bounding box center [834, 656] width 46 height 18
click at [742, 644] on span "Raspberry Cookie" at bounding box center [762, 655] width 92 height 24
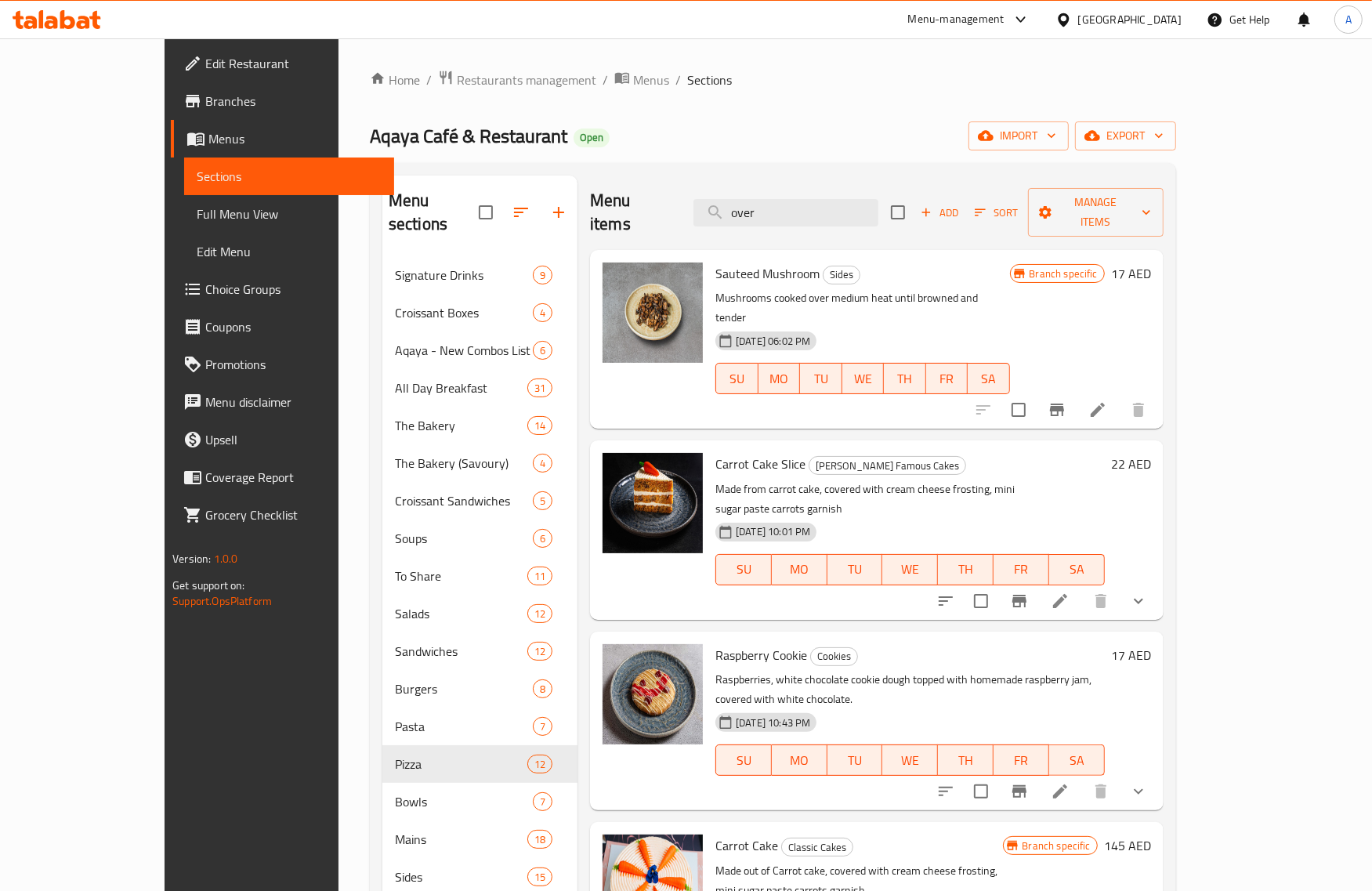
click at [746, 671] on p "Raspberries, white chocolate cookie dough topped with homemade raspberry jam, c…" at bounding box center [910, 690] width 389 height 39
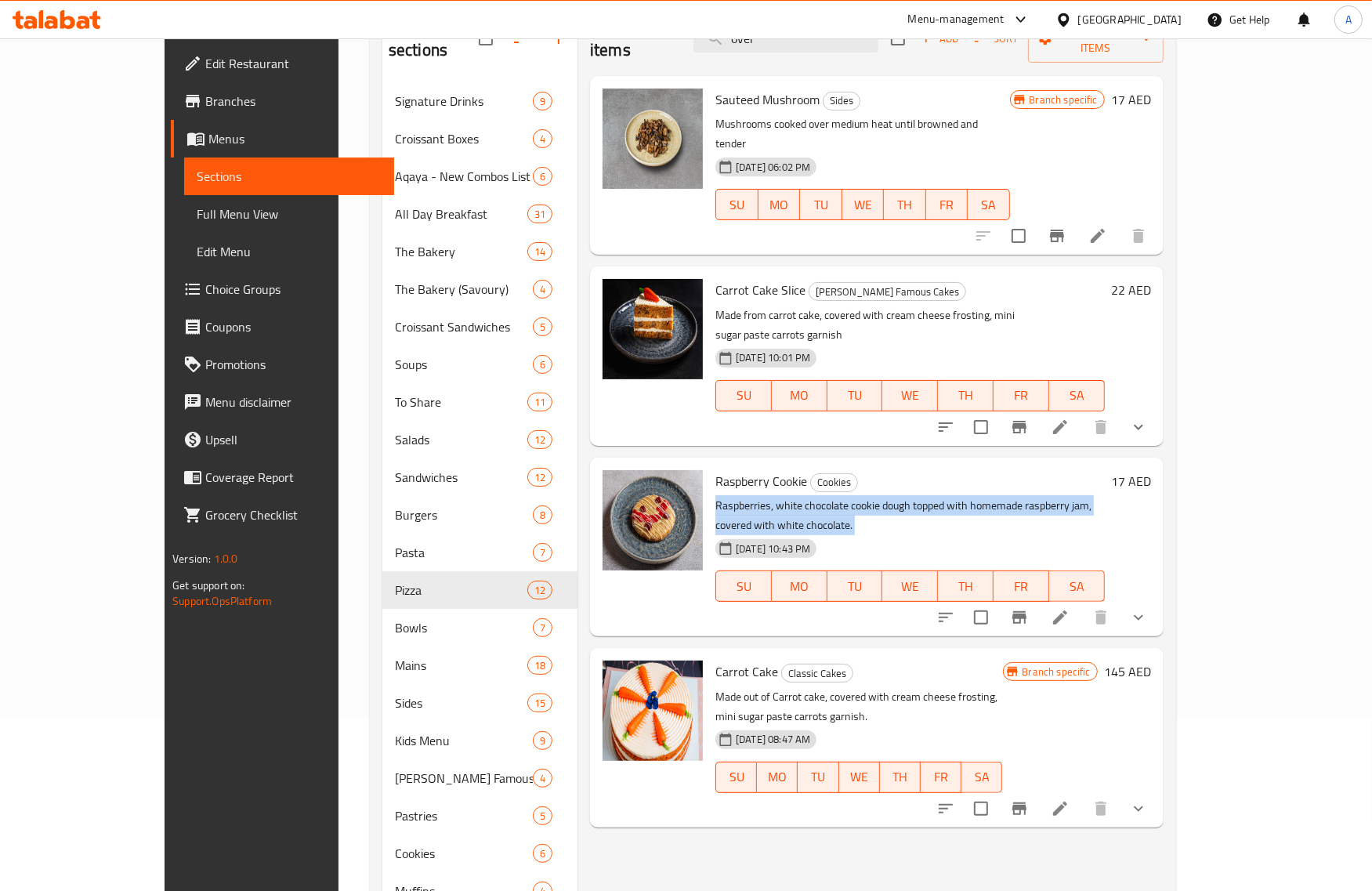
scroll to position [490, 0]
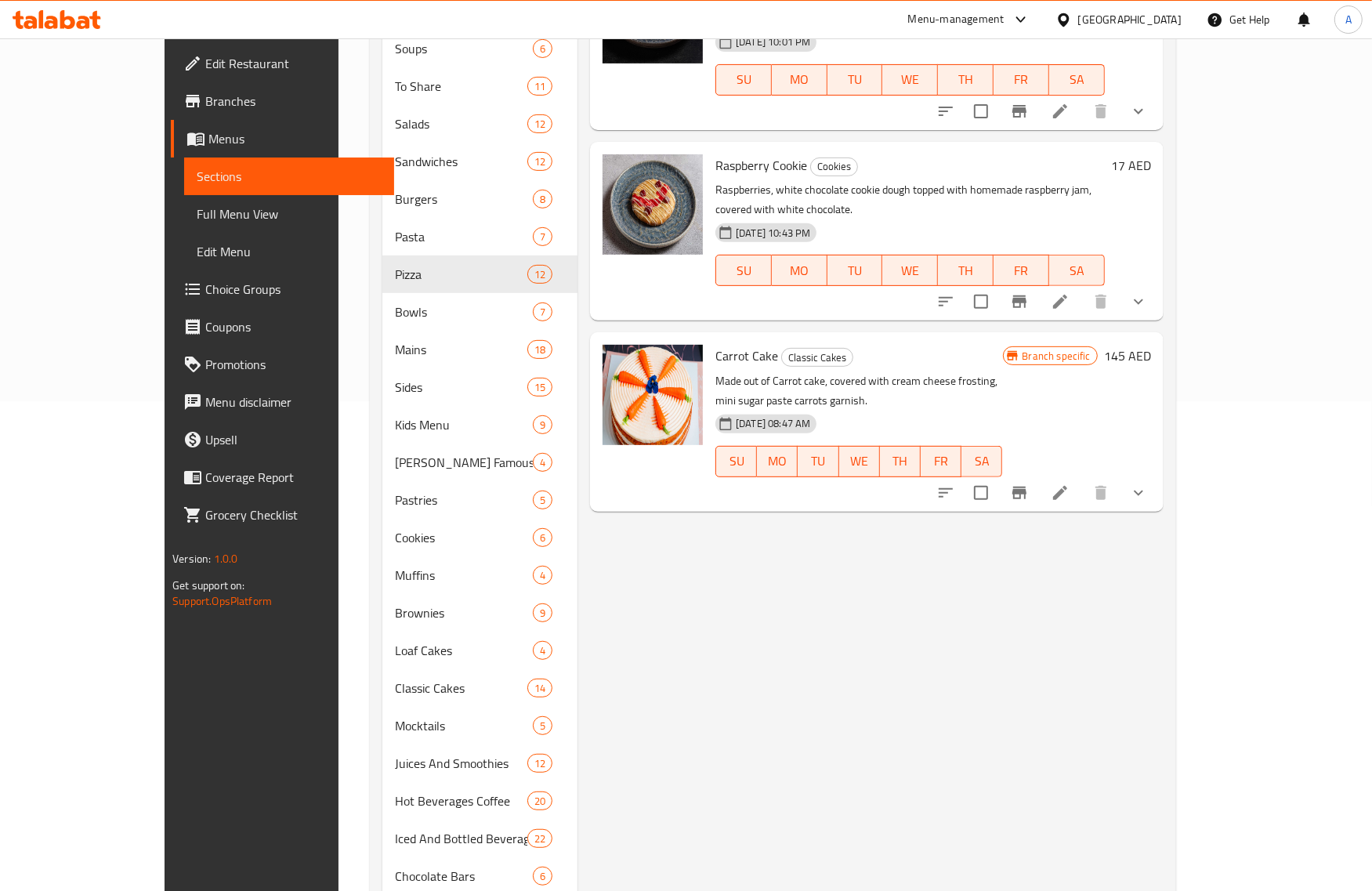
click at [781, 555] on div "Menu items over Add Sort Manage items Sauteed Mushroom Sides Mushrooms cooked o…" at bounding box center [870, 312] width 586 height 1253
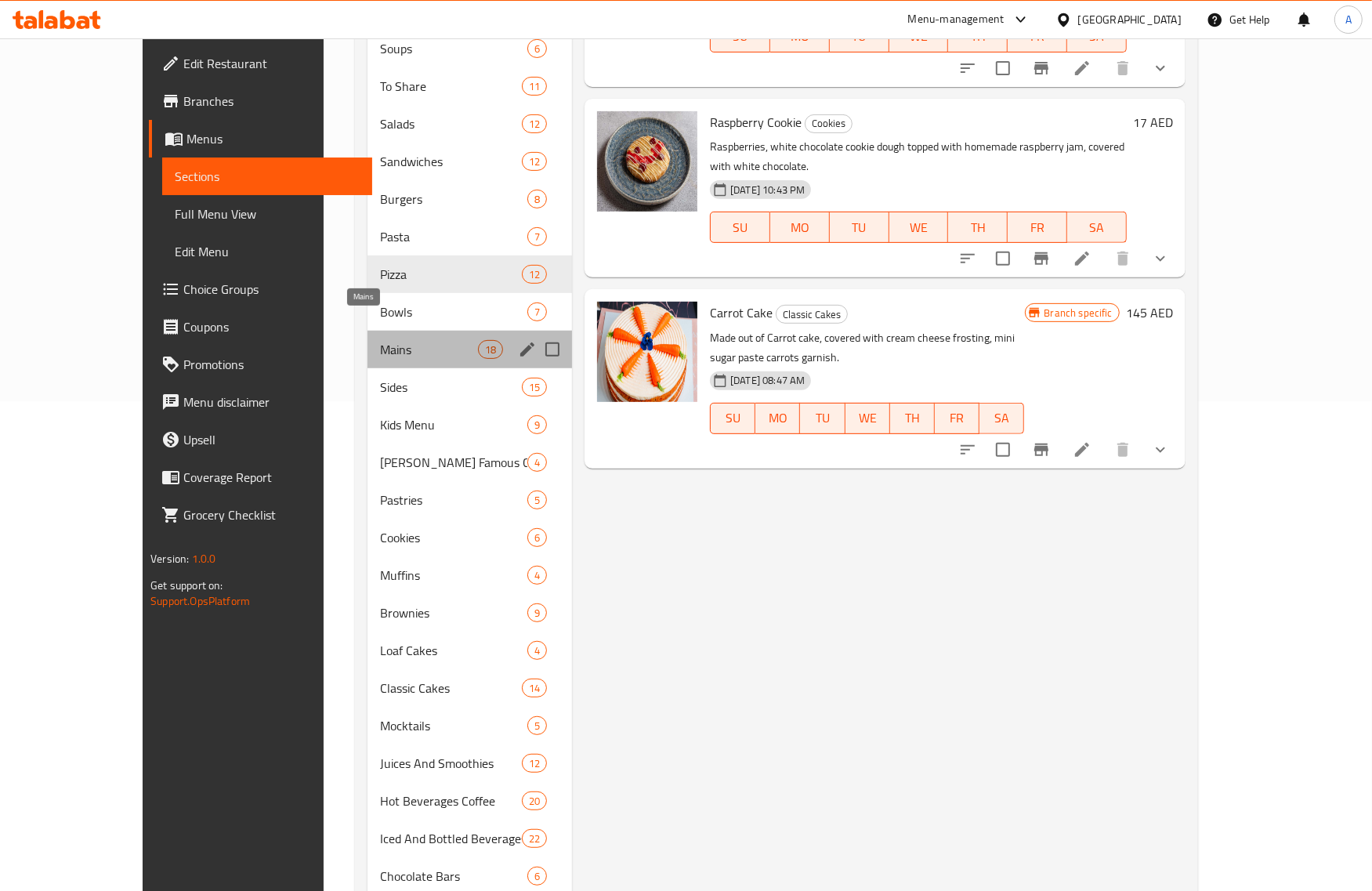
click at [380, 340] on span "Mains" at bounding box center [429, 350] width 98 height 19
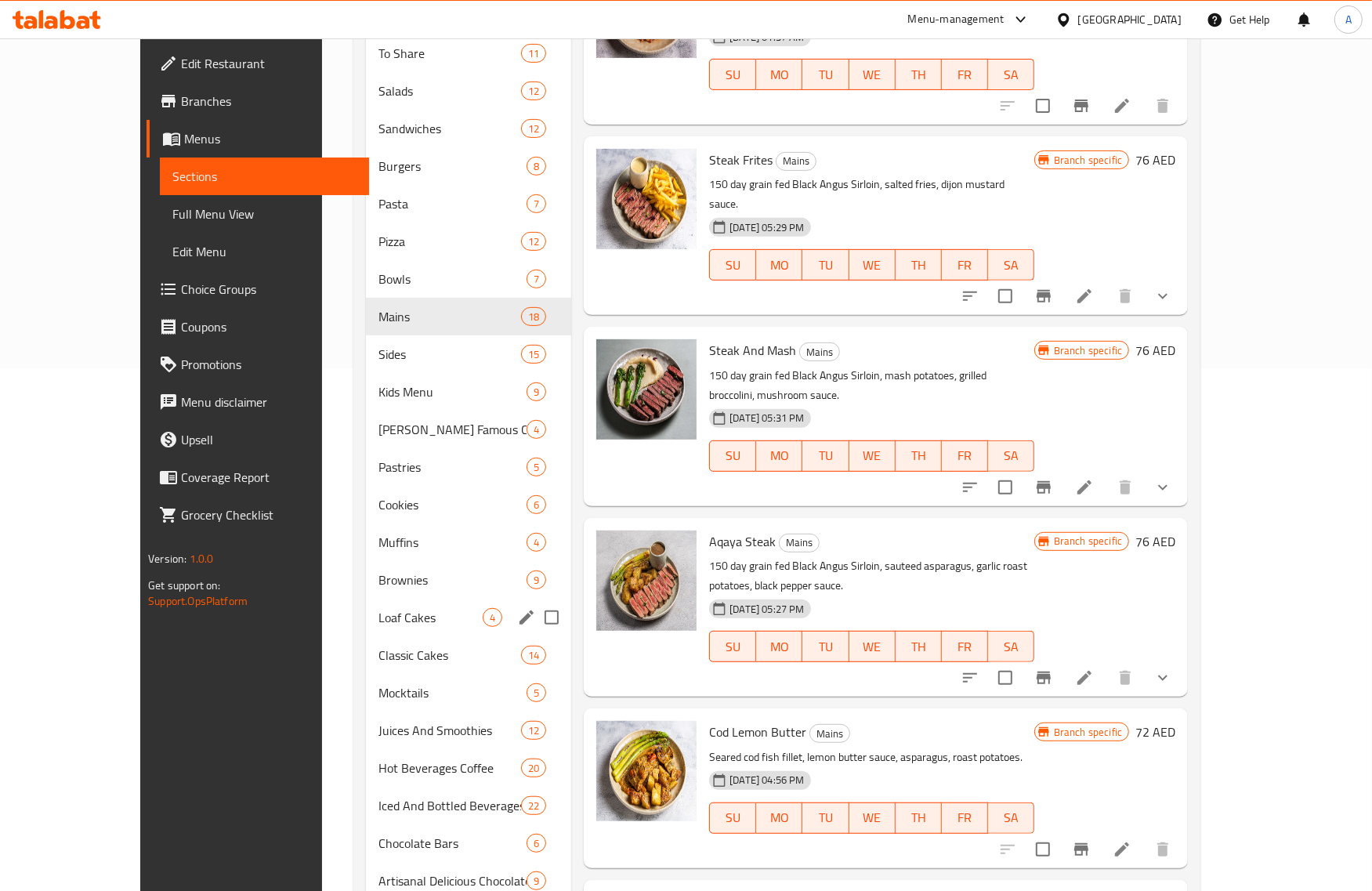
scroll to position [557, 0]
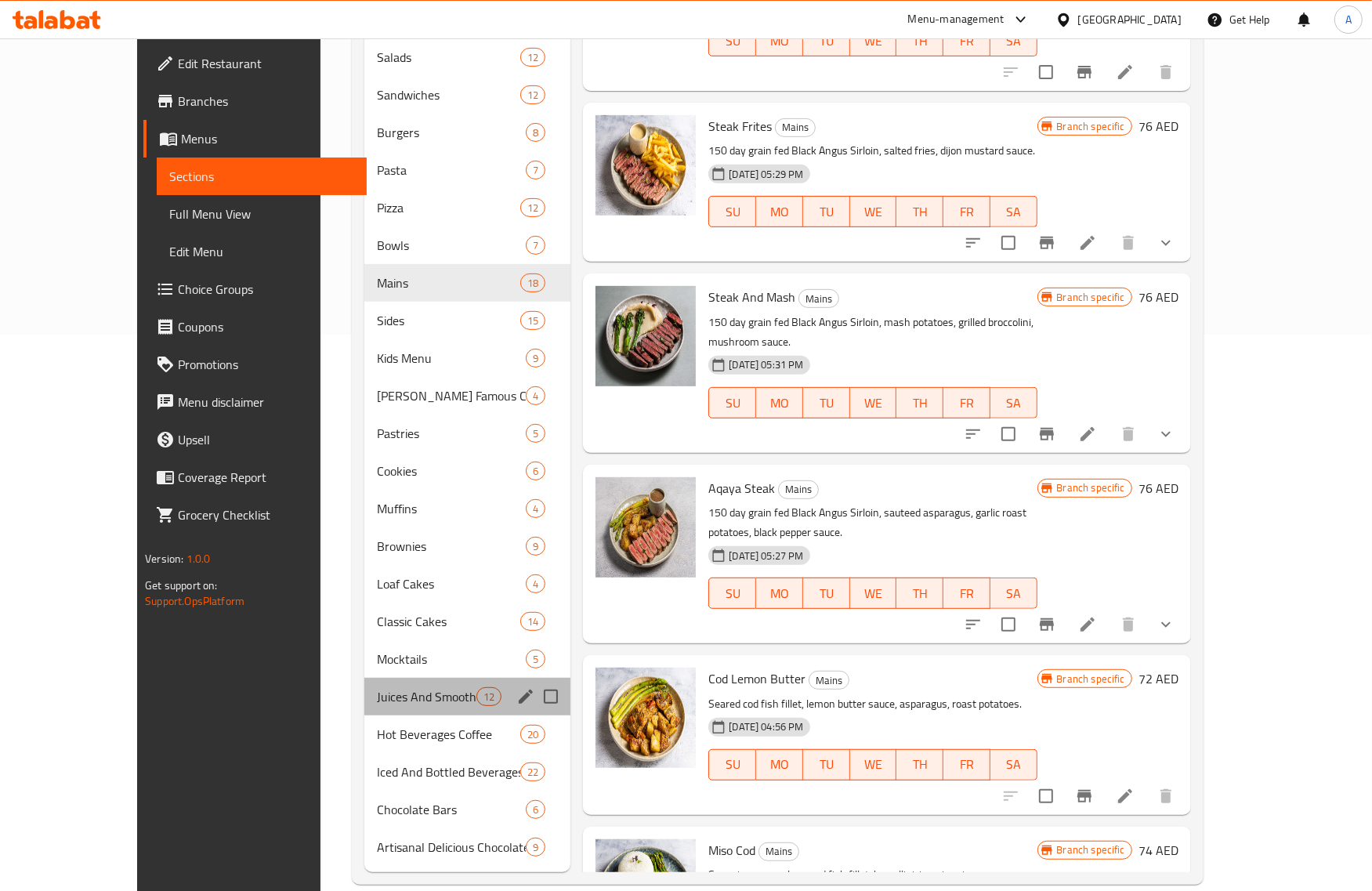
click at [377, 687] on div "Juices And Smoothies 12" at bounding box center [468, 697] width 207 height 38
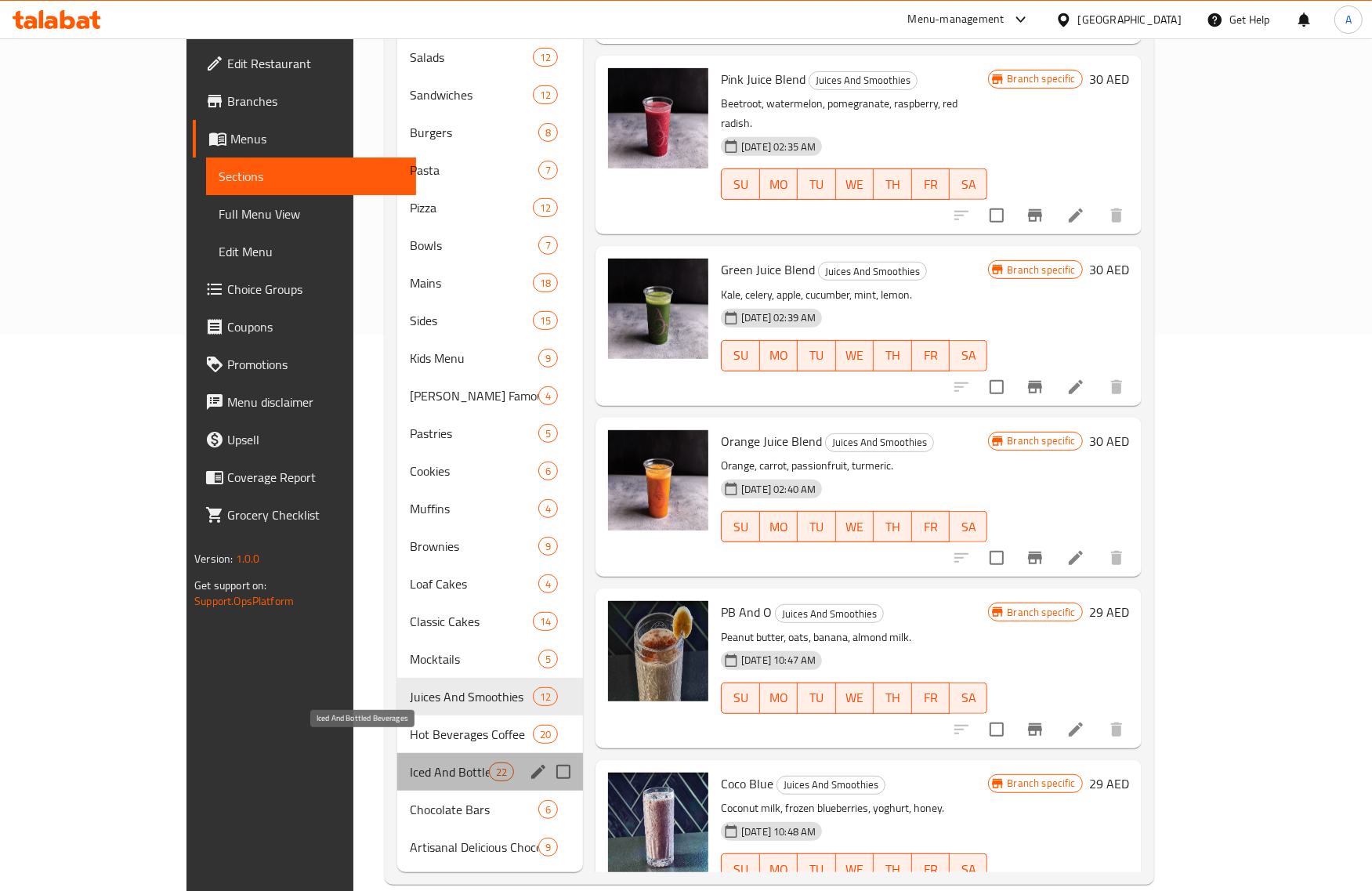
click at [409, 763] on span "Iced And Bottled Beverages" at bounding box center [449, 772] width 79 height 19
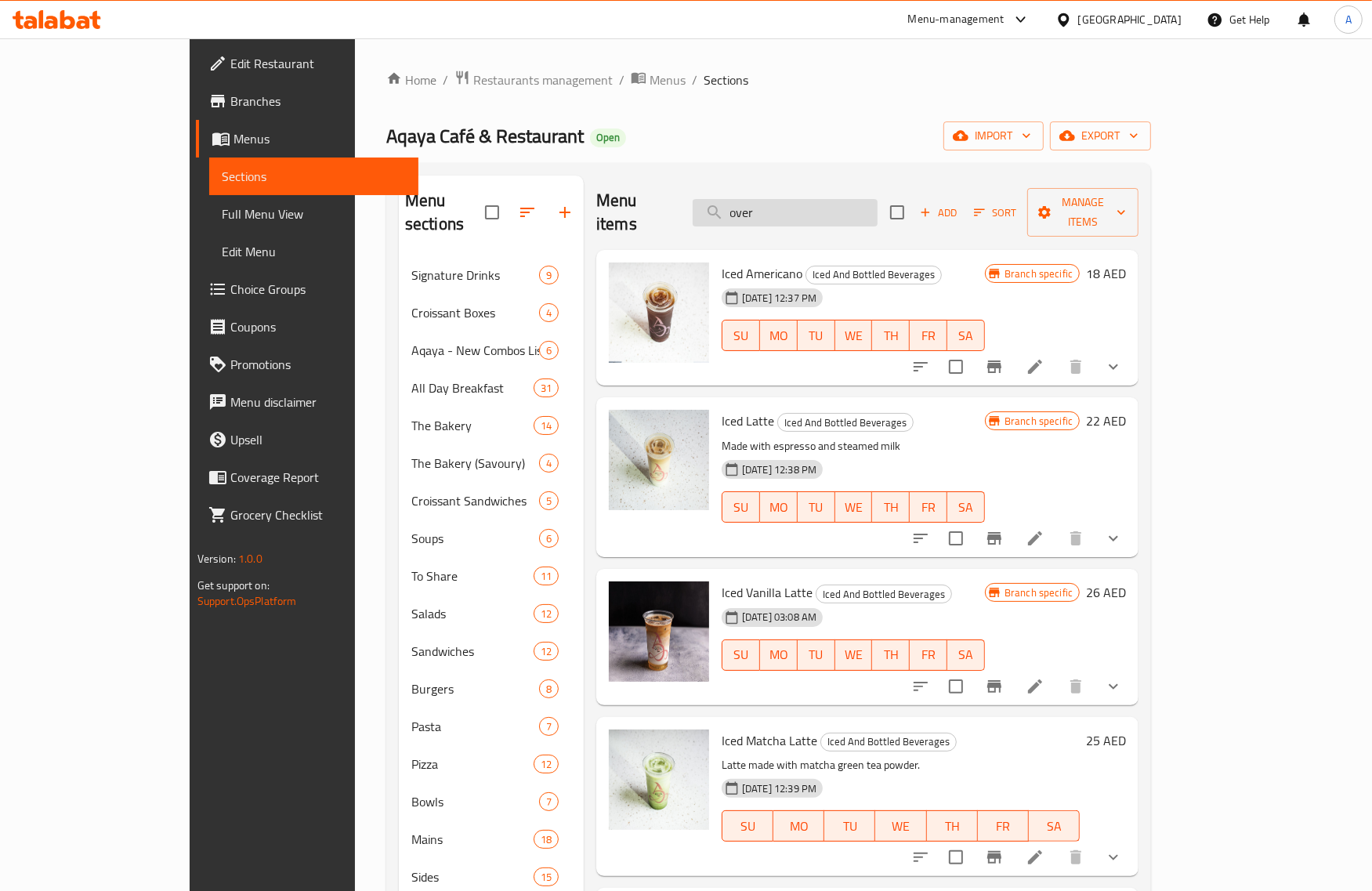
click at [878, 205] on input "over" at bounding box center [785, 213] width 185 height 27
paste input "Strawberries and Cream Shake"
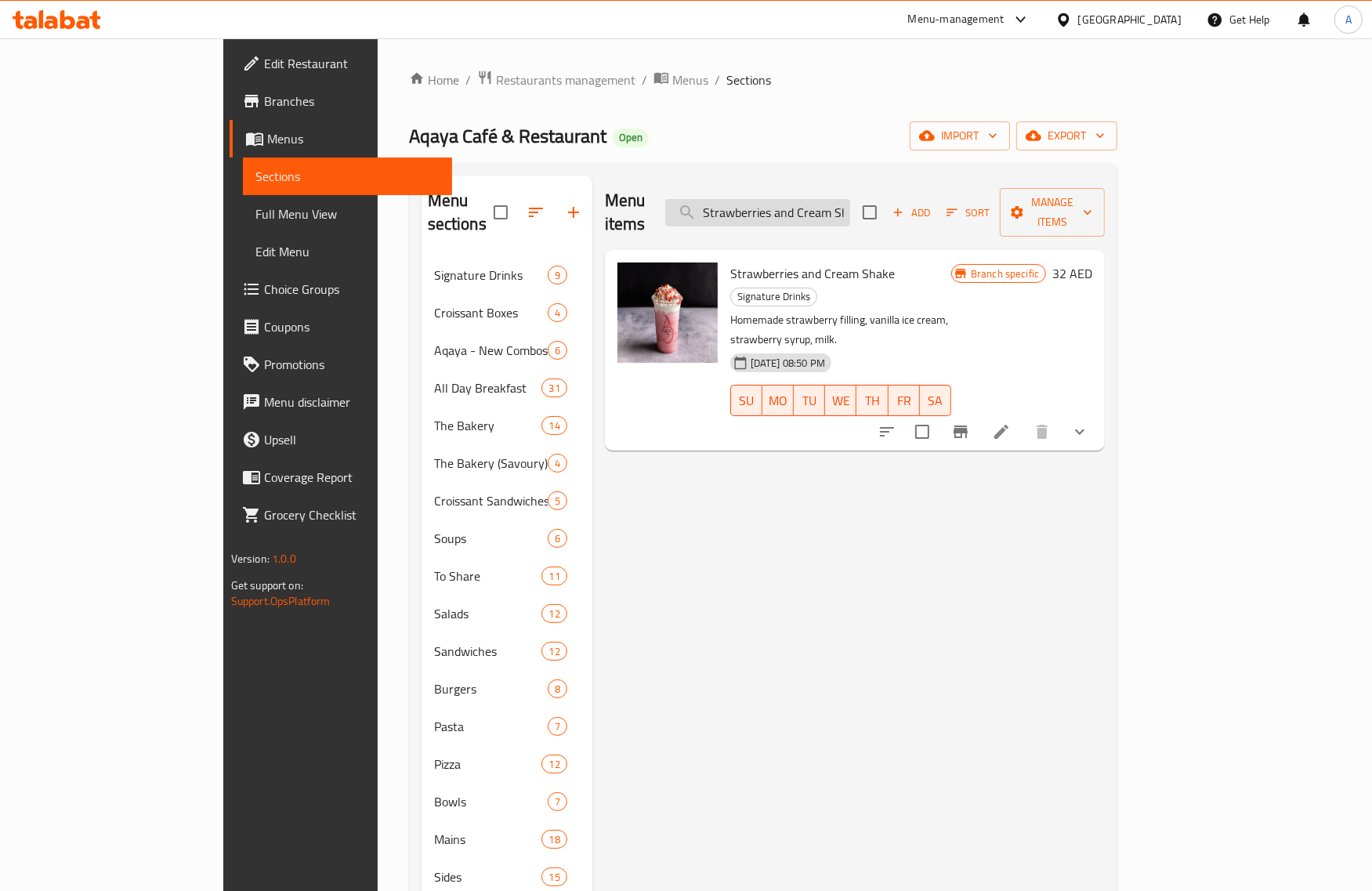
click at [827, 199] on input "Strawberries and Cream Shake" at bounding box center [757, 213] width 185 height 27
paste input "Trio Sauce Pizza"
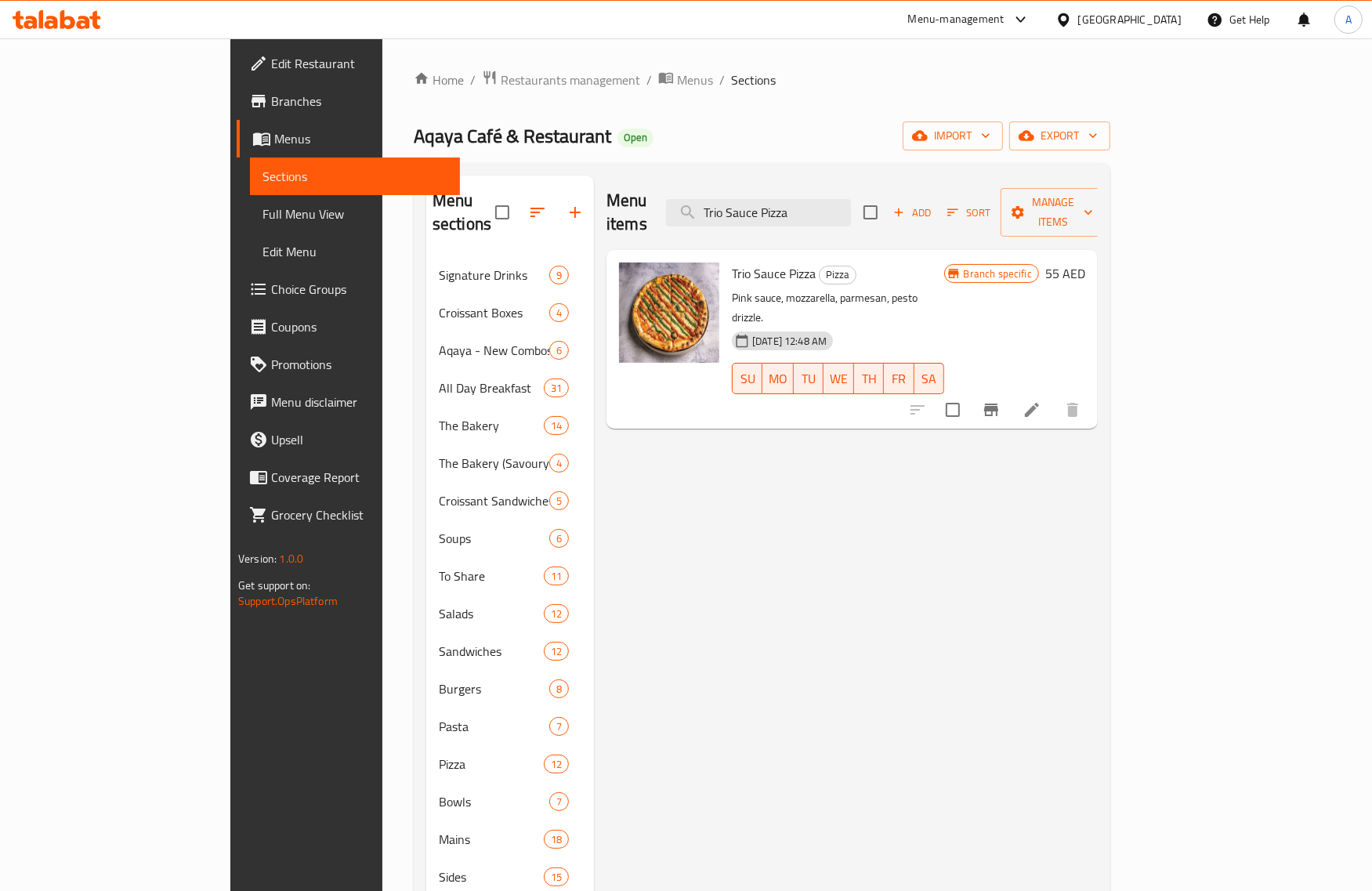
type input "Trio Sauce Pizza"
click at [840, 289] on p "Pink sauce, mozzarella, parmesan, pesto drizzle." at bounding box center [838, 308] width 213 height 39
click at [263, 224] on span "Full Menu View" at bounding box center [355, 214] width 184 height 19
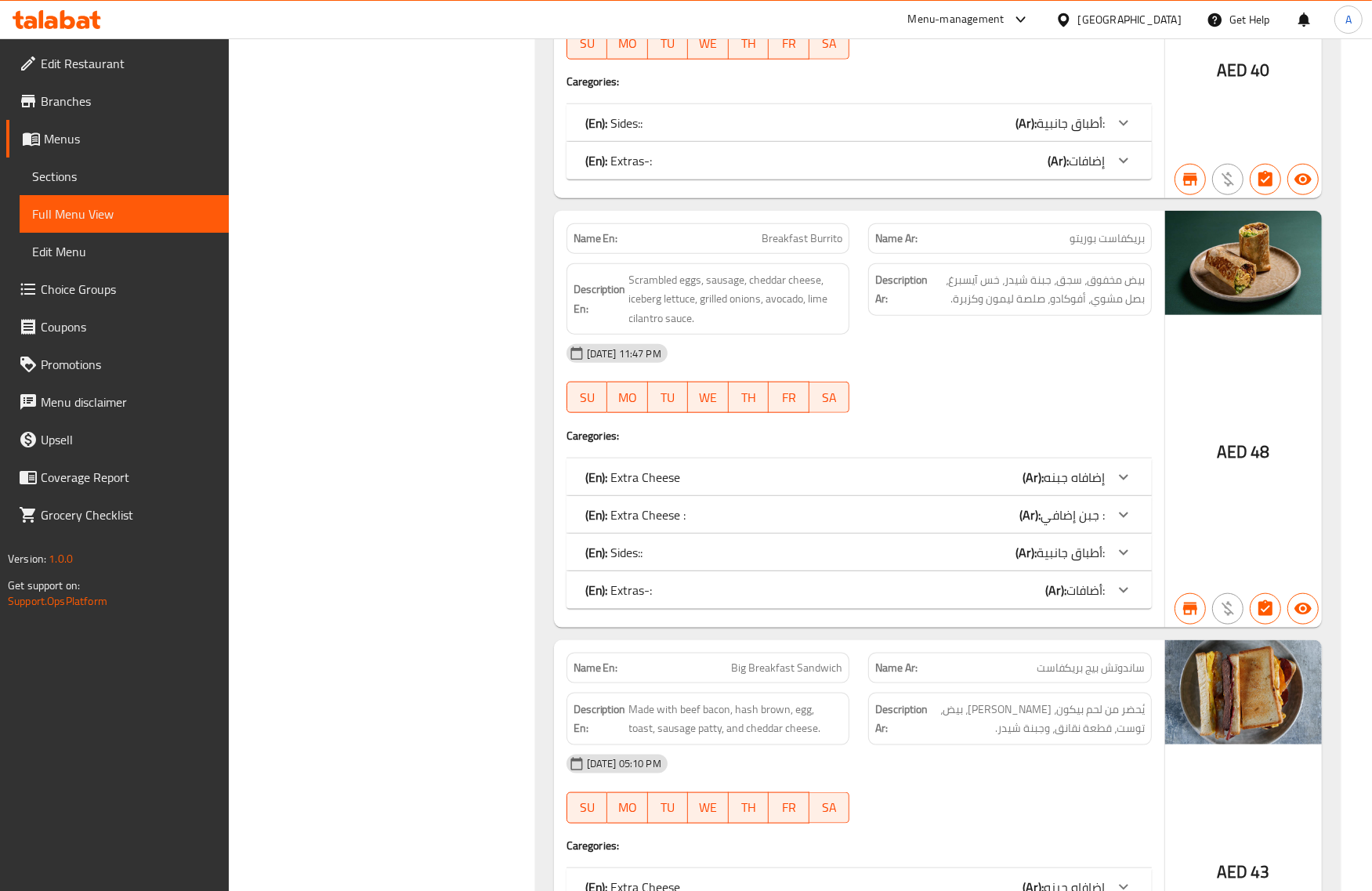
scroll to position [13132, 0]
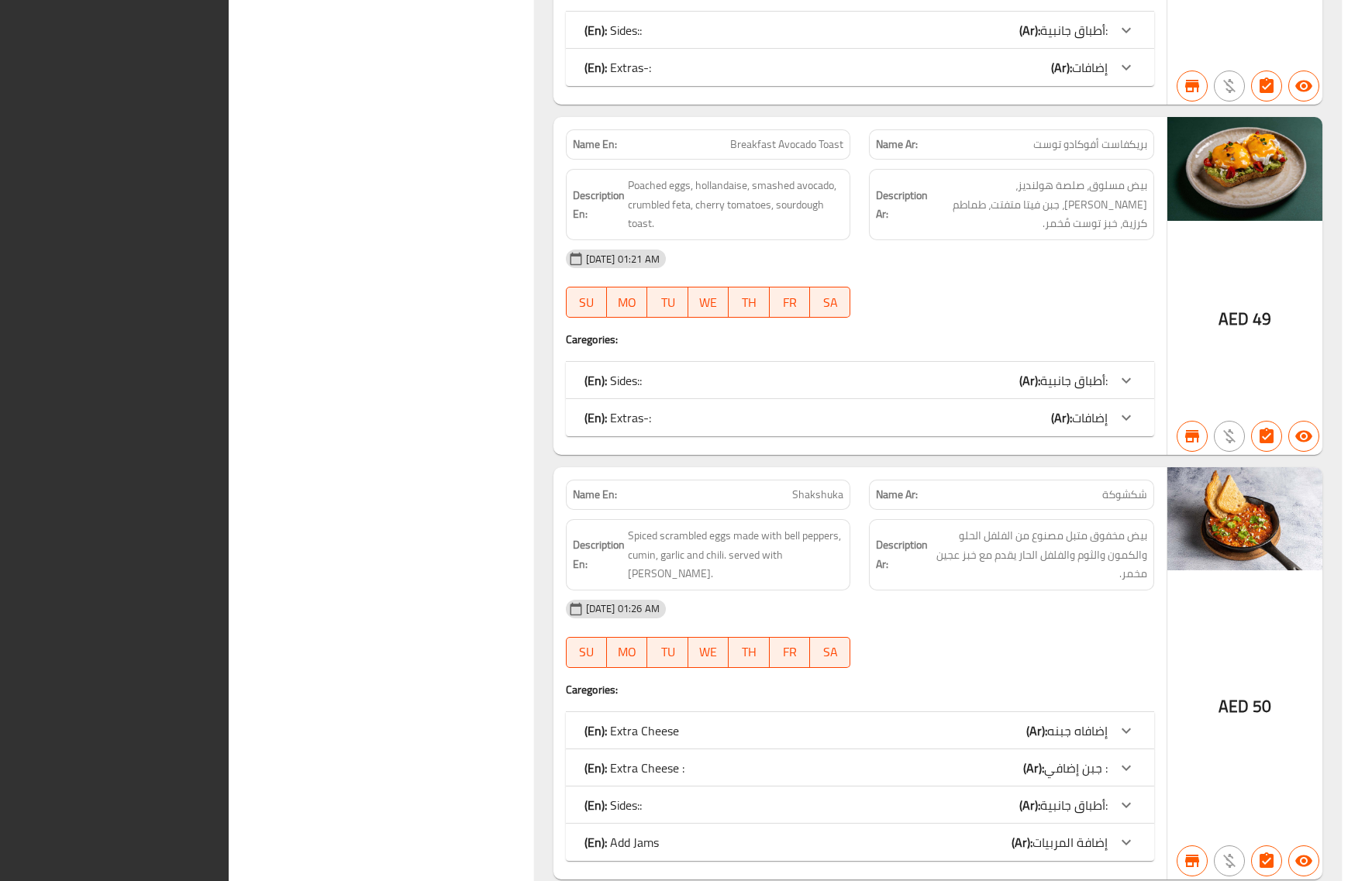
scroll to position [15221, 0]
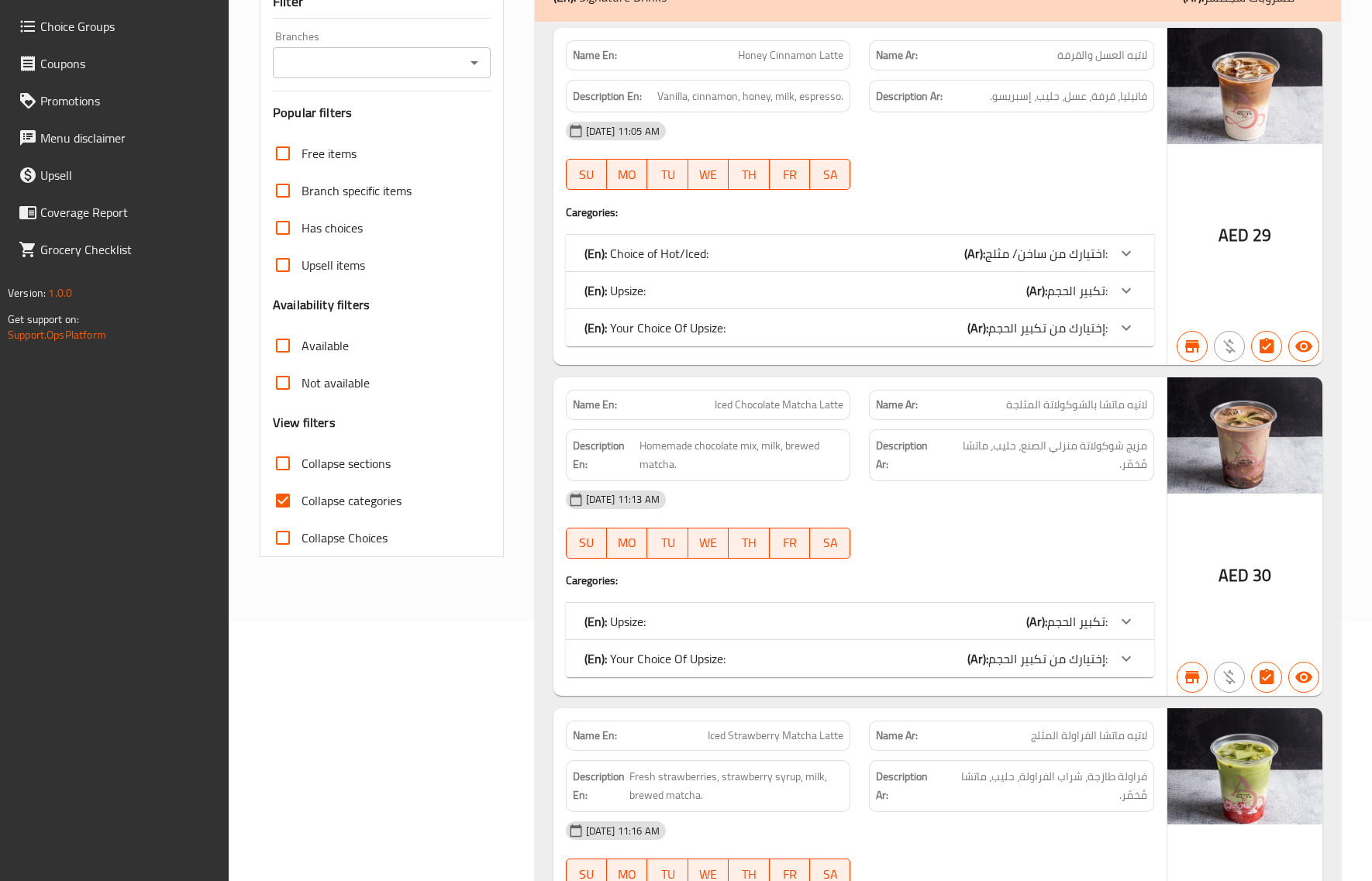
scroll to position [0, 0]
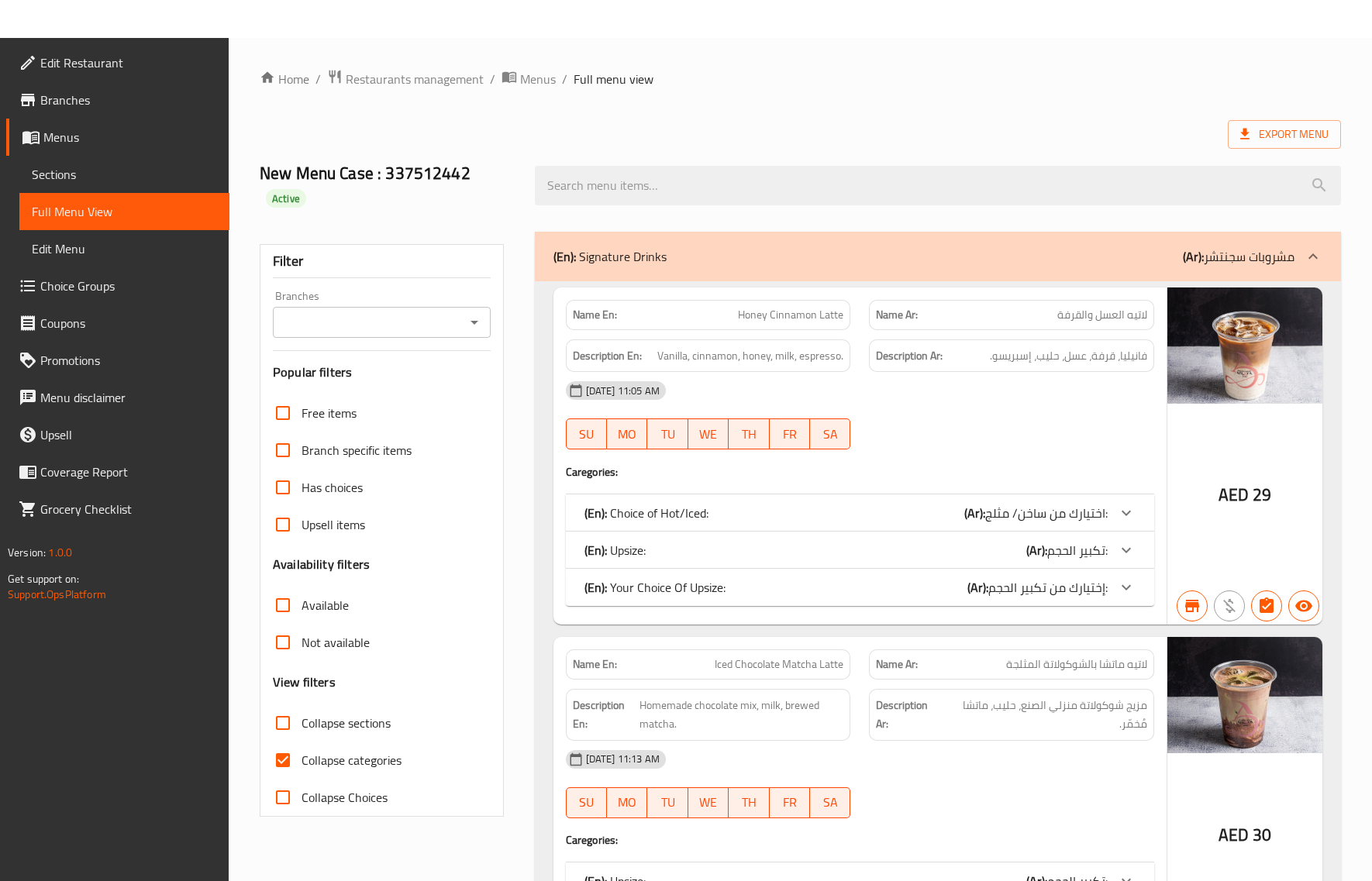
drag, startPoint x: 1061, startPoint y: 223, endPoint x: 1010, endPoint y: 1, distance: 227.8
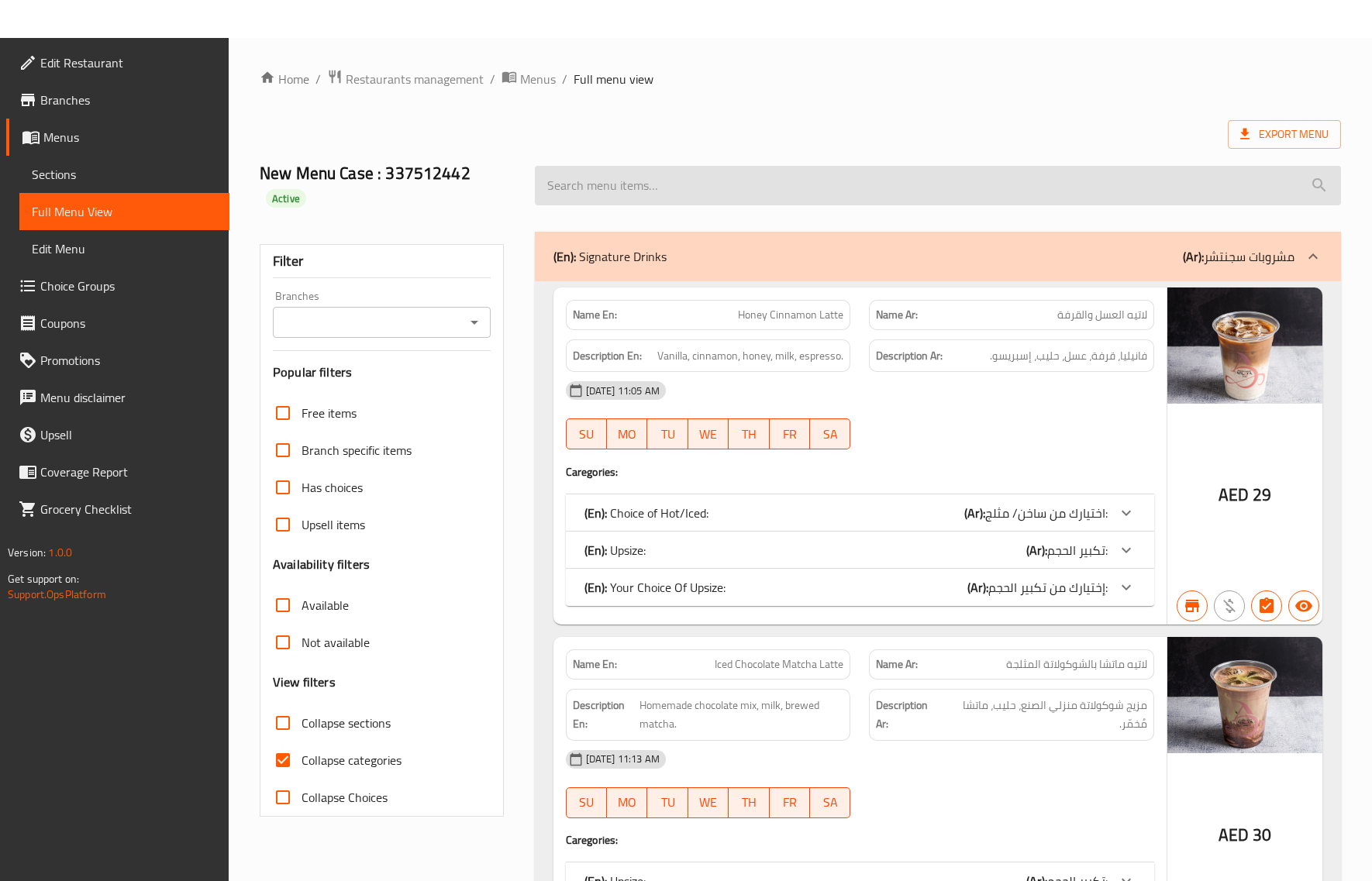
click at [1128, 166] on input "search" at bounding box center [938, 185] width 806 height 39
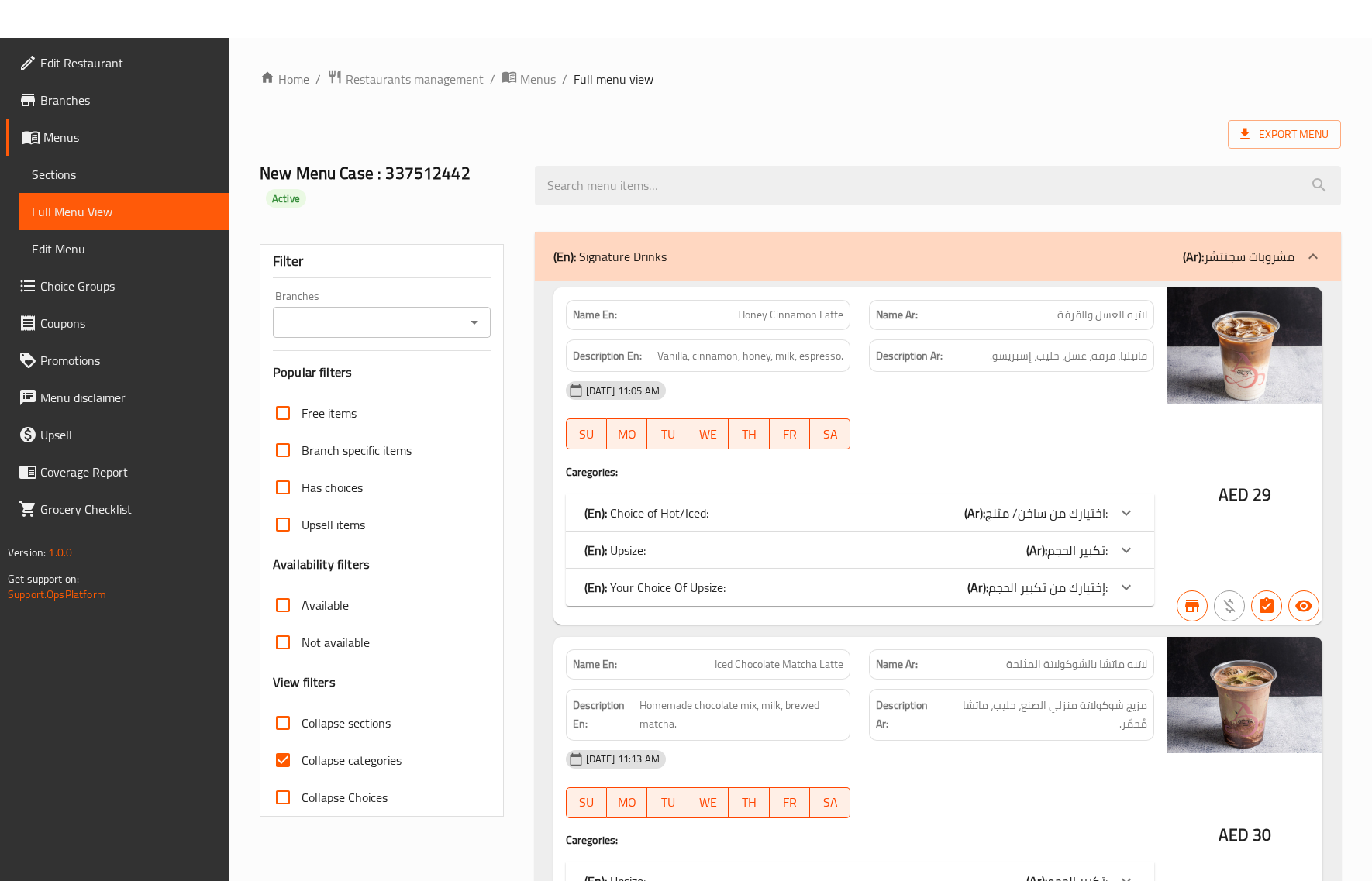
drag, startPoint x: 1238, startPoint y: 107, endPoint x: 1247, endPoint y: 118, distance: 14.2
click at [1253, 125] on span "Export Menu" at bounding box center [1284, 134] width 89 height 19
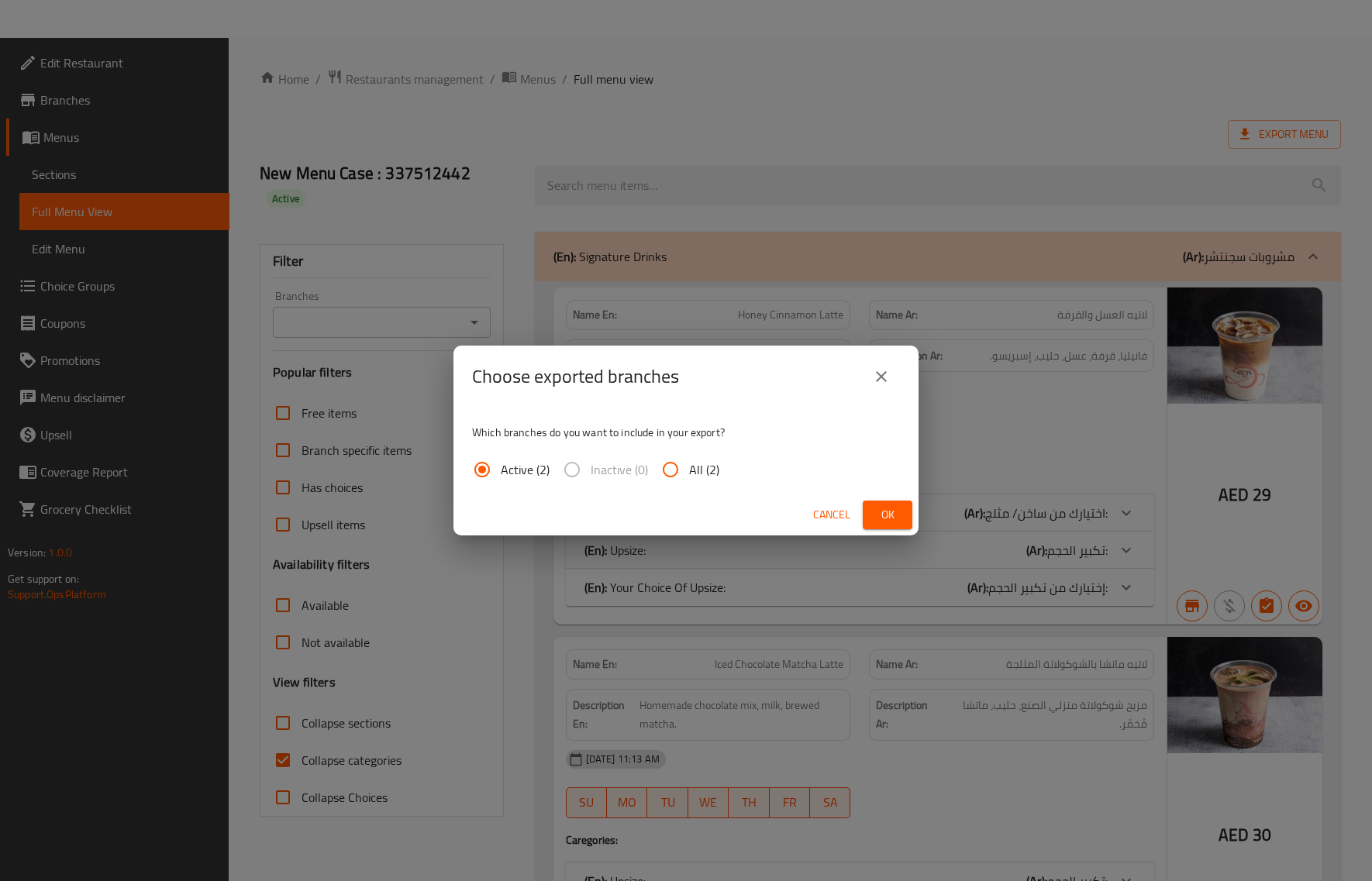
click at [665, 458] on input "All (2)" at bounding box center [671, 469] width 38 height 38
radio input "true"
click at [890, 528] on button "Ok" at bounding box center [887, 515] width 49 height 28
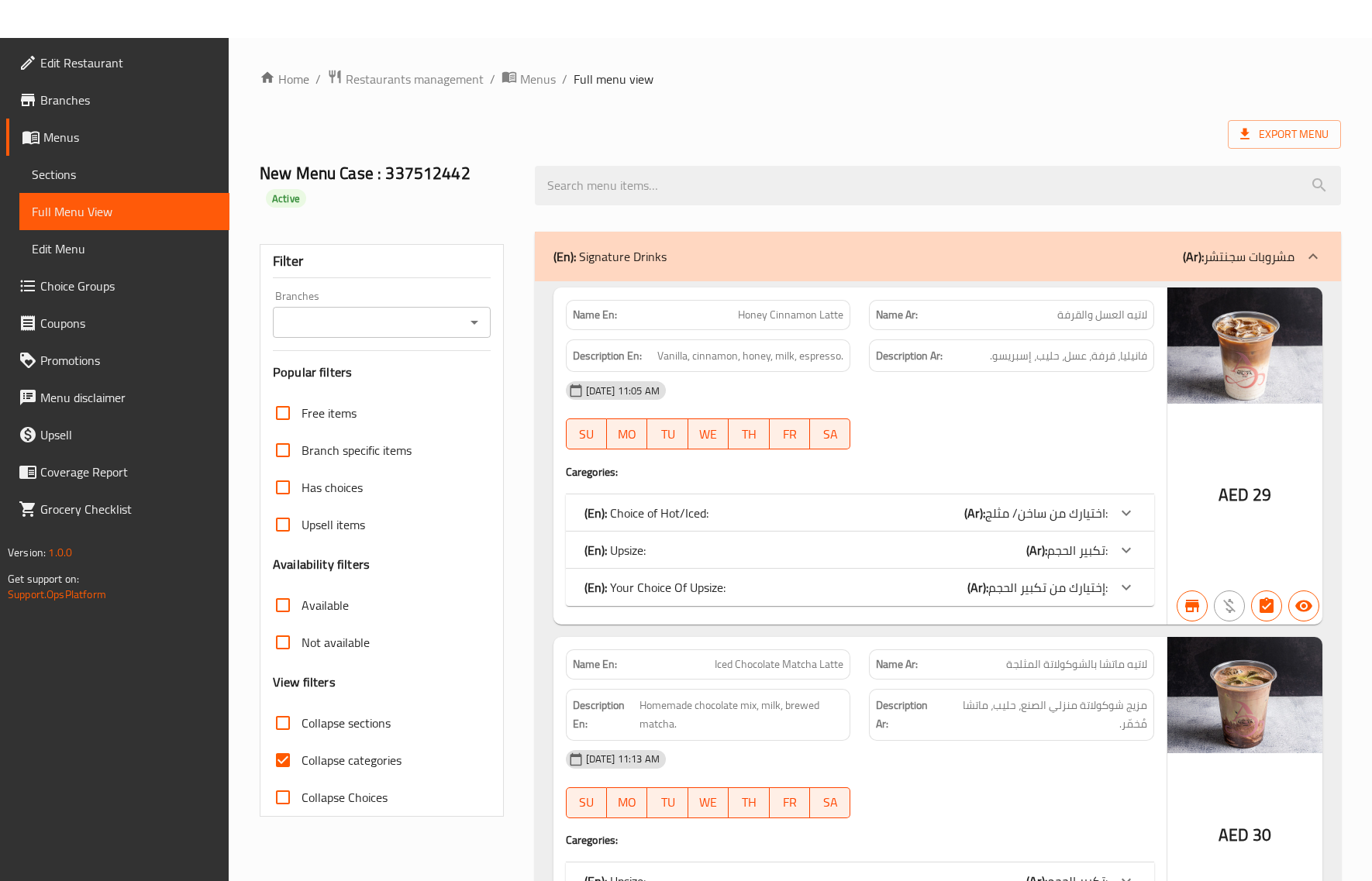
click at [76, 106] on span "Branches" at bounding box center [129, 100] width 177 height 18
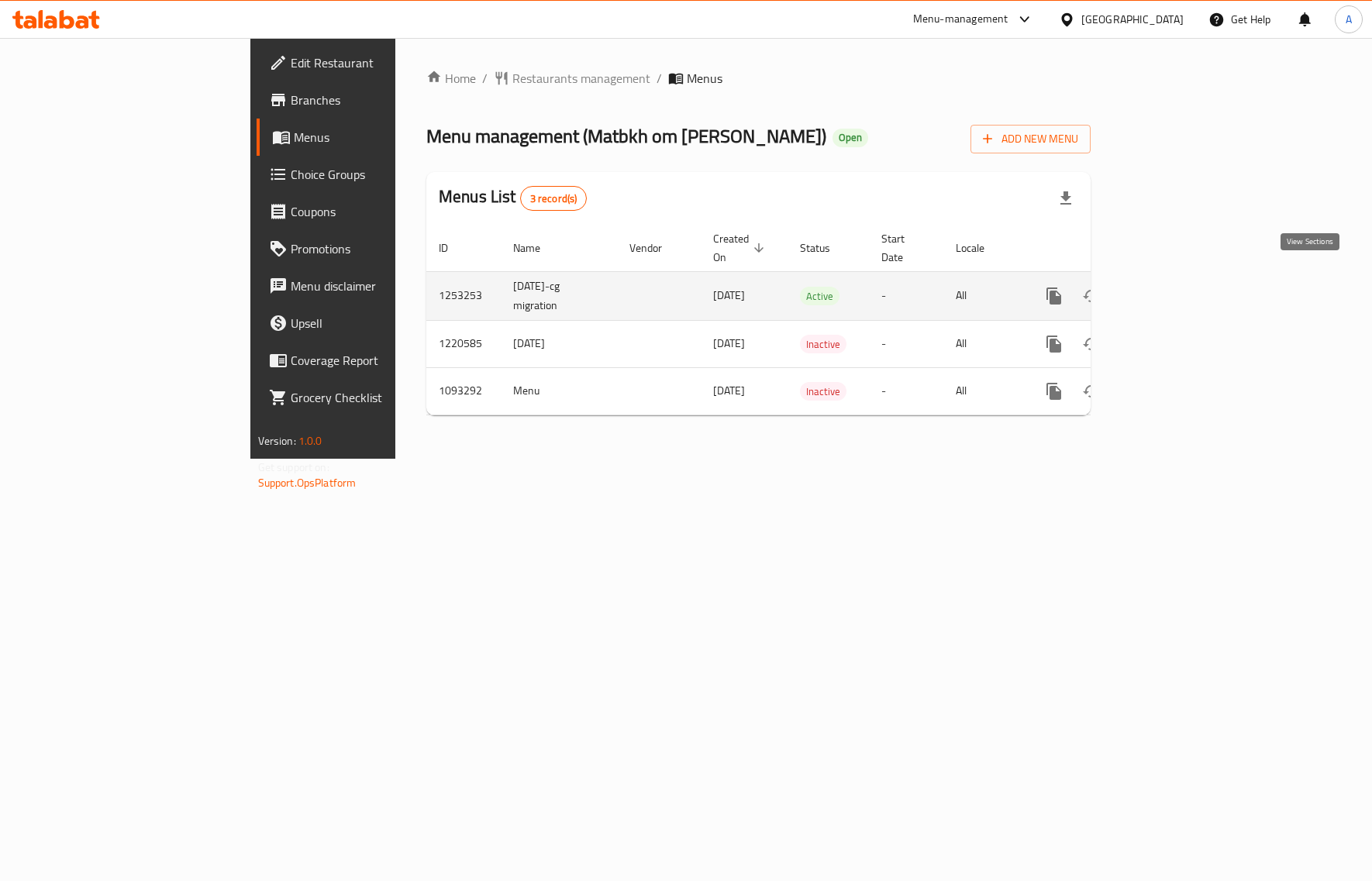
click at [1175, 286] on icon "enhanced table" at bounding box center [1166, 296] width 18 height 18
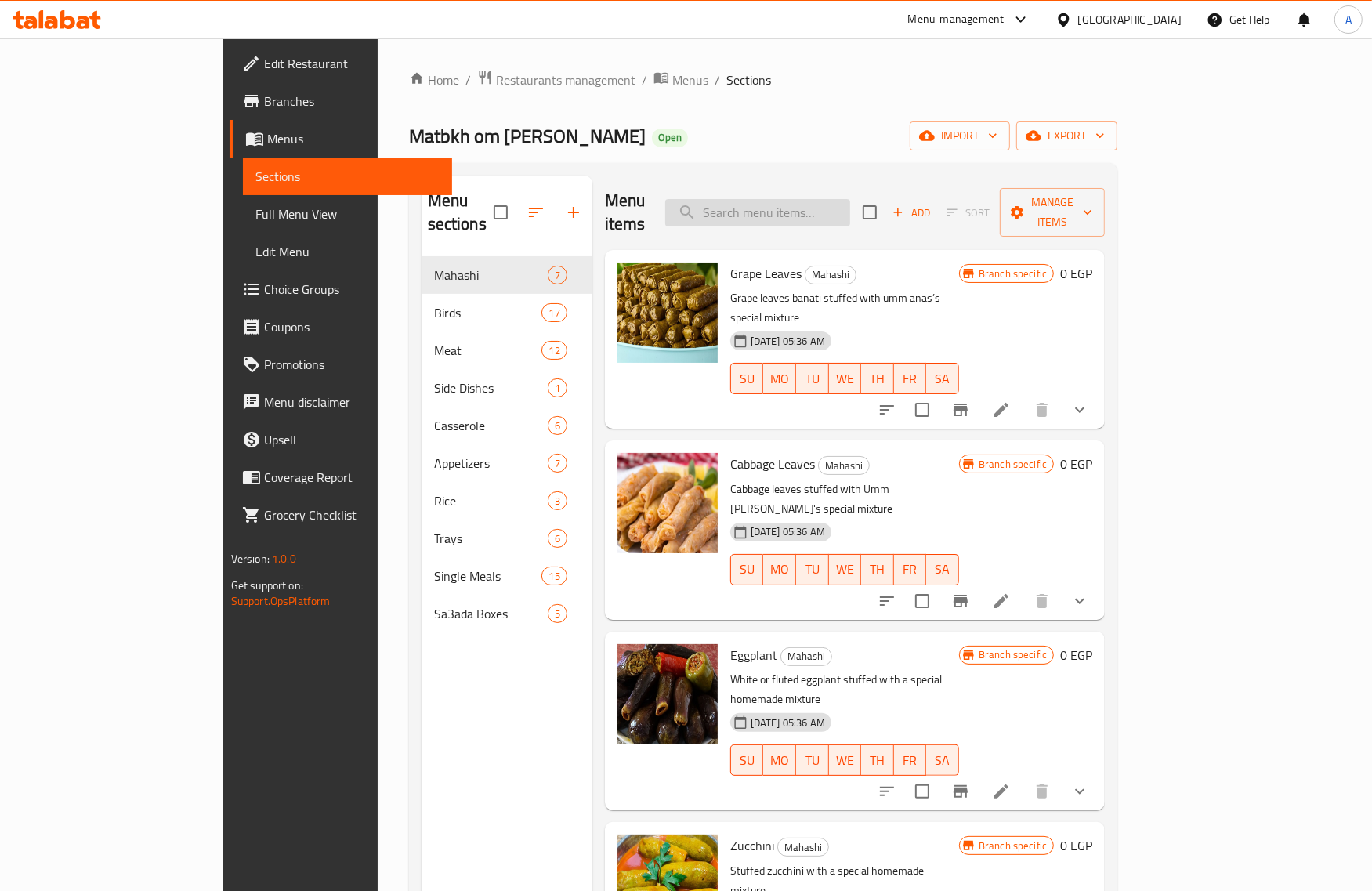
click at [827, 199] on input "search" at bounding box center [757, 213] width 185 height 27
click at [845, 209] on input "off" at bounding box center [757, 213] width 185 height 27
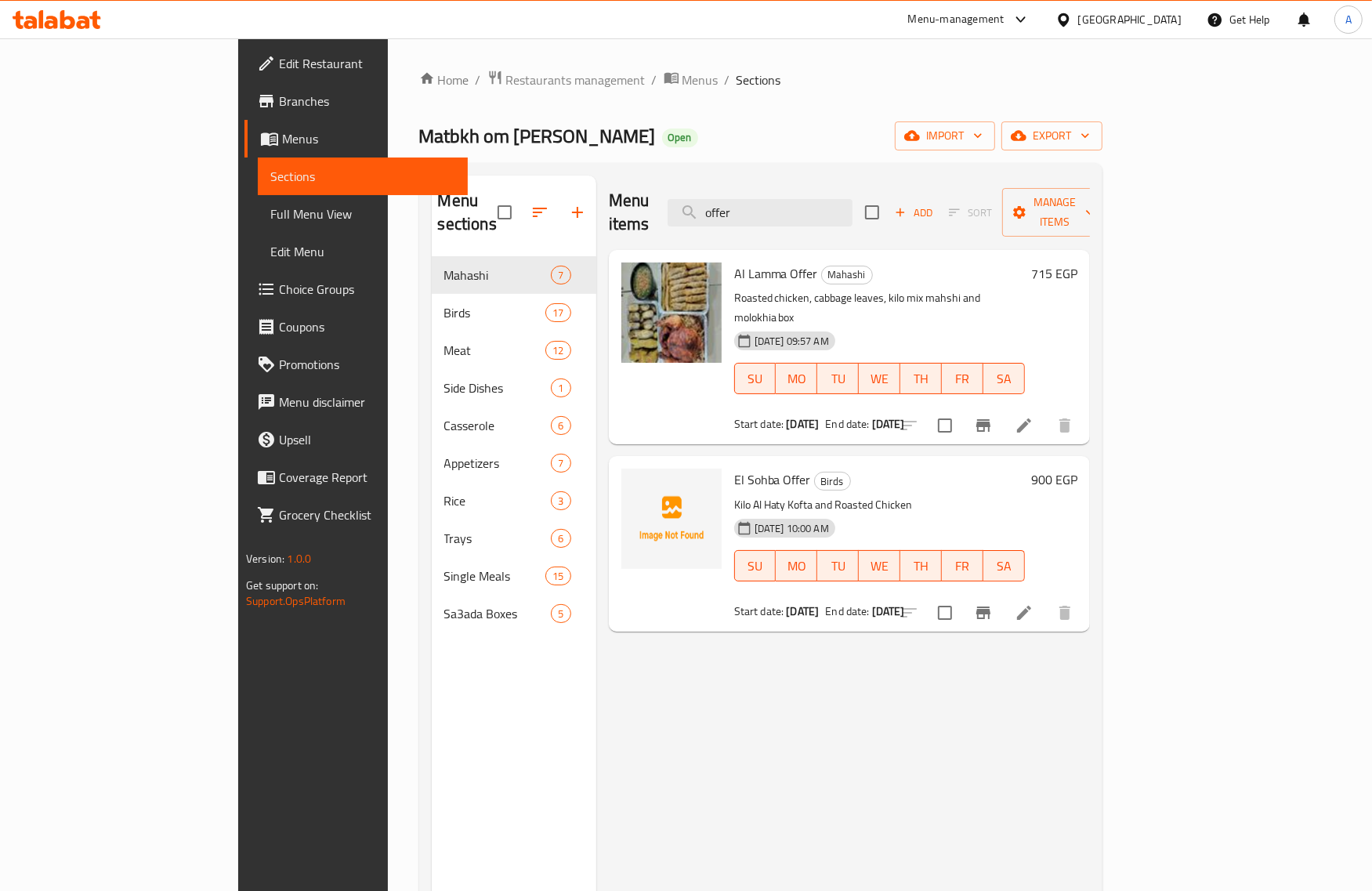
type input "offer"
click at [1090, 671] on div "Menu items offer Add Sort Manage items Al Lamma Offer Mahashi Roasted chicken, …" at bounding box center [843, 621] width 494 height 891
click at [837, 410] on div "Menu items offer Add Sort Manage items Al Lamma Offer Mahashi Roasted chicken, …" at bounding box center [843, 621] width 494 height 891
drag, startPoint x: 753, startPoint y: 273, endPoint x: 970, endPoint y: 280, distance: 217.1
click at [970, 289] on p "Roasted chicken, cabbage leaves, kilo mix mahshi and molokhia box" at bounding box center [880, 308] width 290 height 39
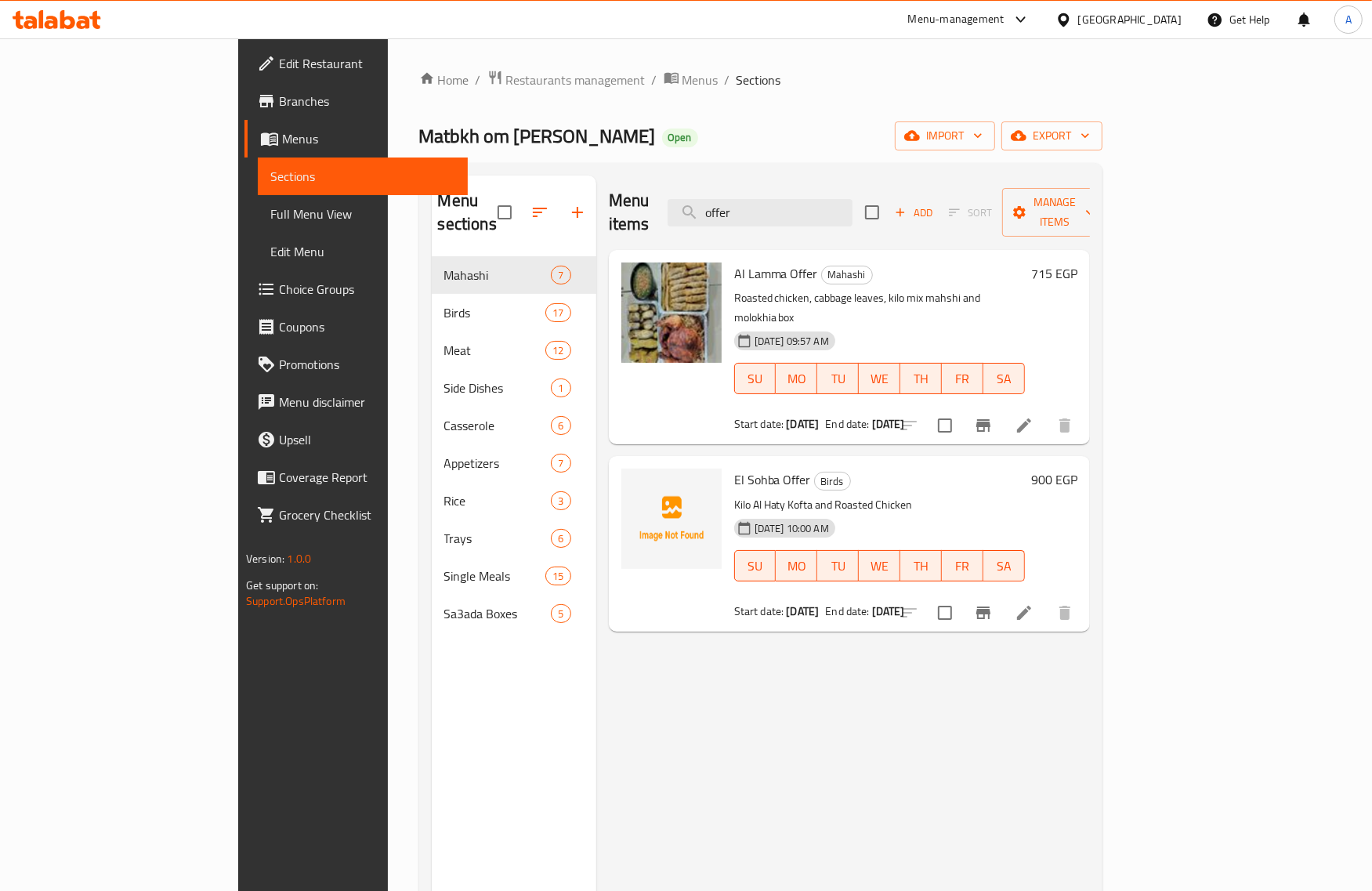
click at [943, 325] on div "09-10-2025 09:57 AM SU MO TU WE TH FR SA" at bounding box center [879, 367] width 303 height 84
drag, startPoint x: 925, startPoint y: 280, endPoint x: 941, endPoint y: 283, distance: 16.3
click at [1025, 289] on p "Roasted chicken, cabbage leaves, kilo mix mahshi and molokhia box" at bounding box center [880, 308] width 290 height 39
drag, startPoint x: 672, startPoint y: 456, endPoint x: 1066, endPoint y: 463, distance: 394.1
click at [1032, 463] on div "El Sohba Offer Birds Kilo Al Haty Kofta and Roasted Chicken 09-10-2025 10:00 AM…" at bounding box center [879, 544] width 303 height 162
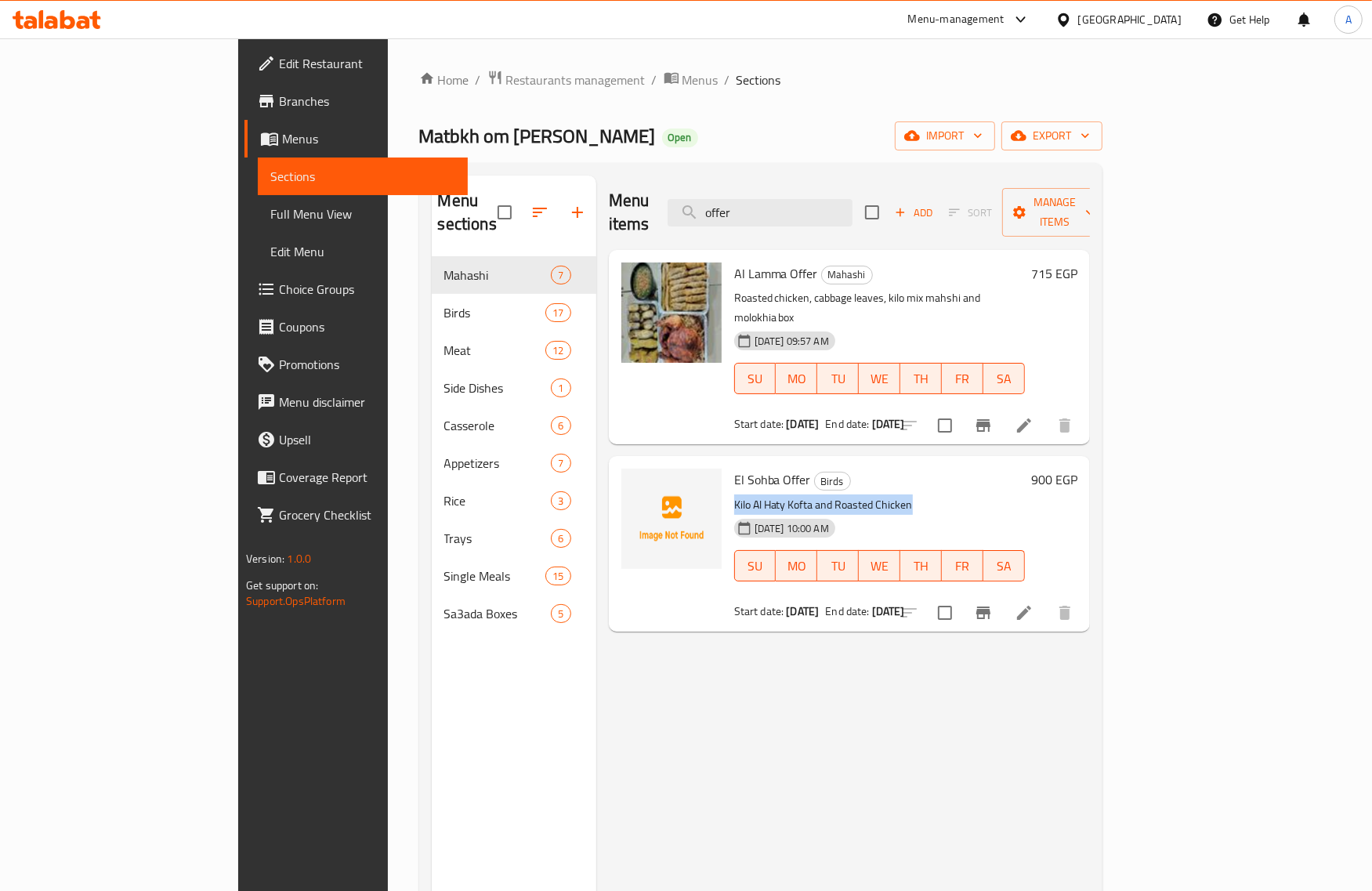
click at [1025, 496] on p "Kilo Al Haty Kofta and Roasted Chicken" at bounding box center [880, 505] width 290 height 19
click at [653, 549] on div at bounding box center [672, 544] width 113 height 162
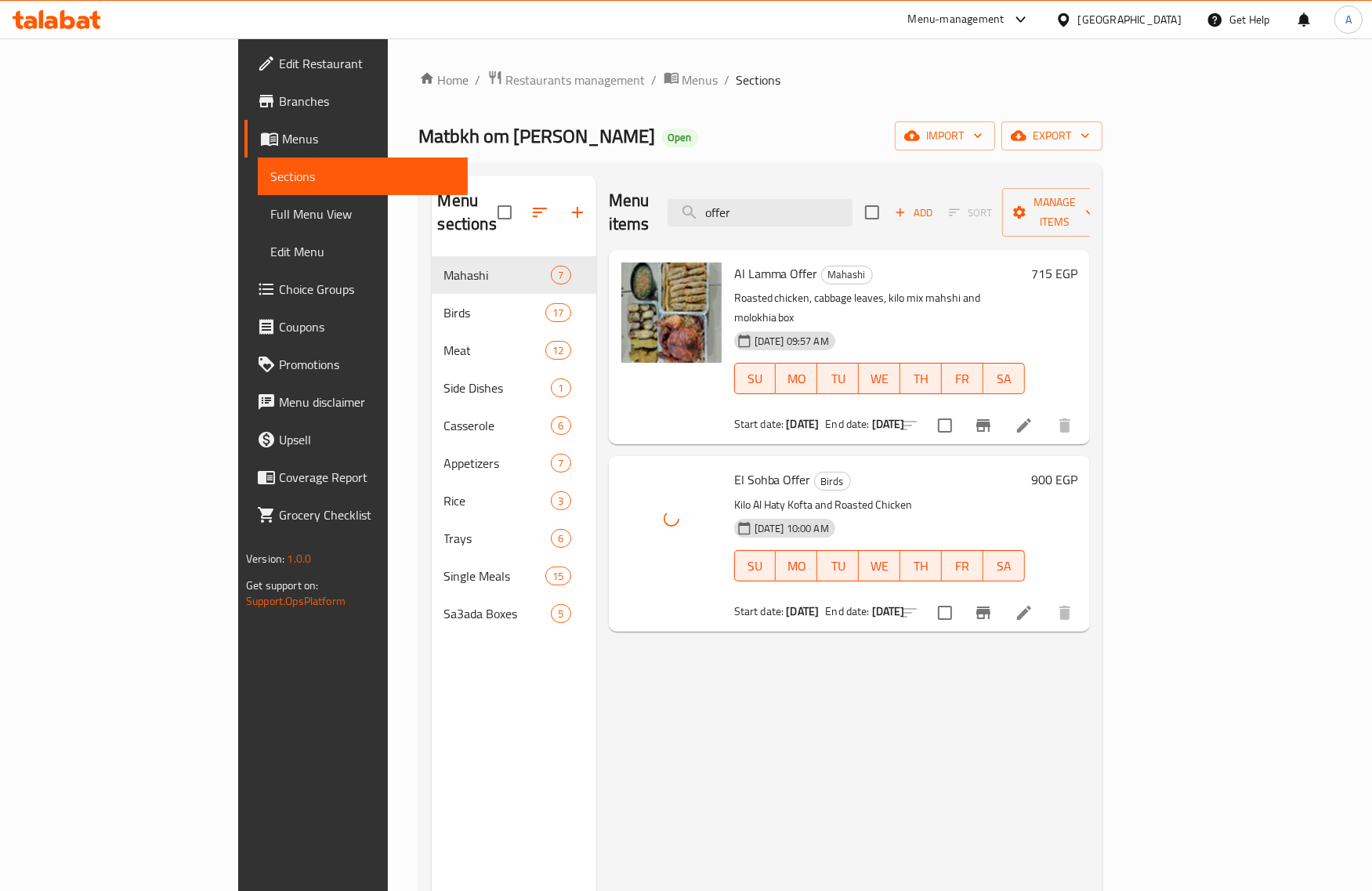
click at [728, 513] on div "09-10-2025 10:00 AM" at bounding box center [766, 528] width 76 height 31
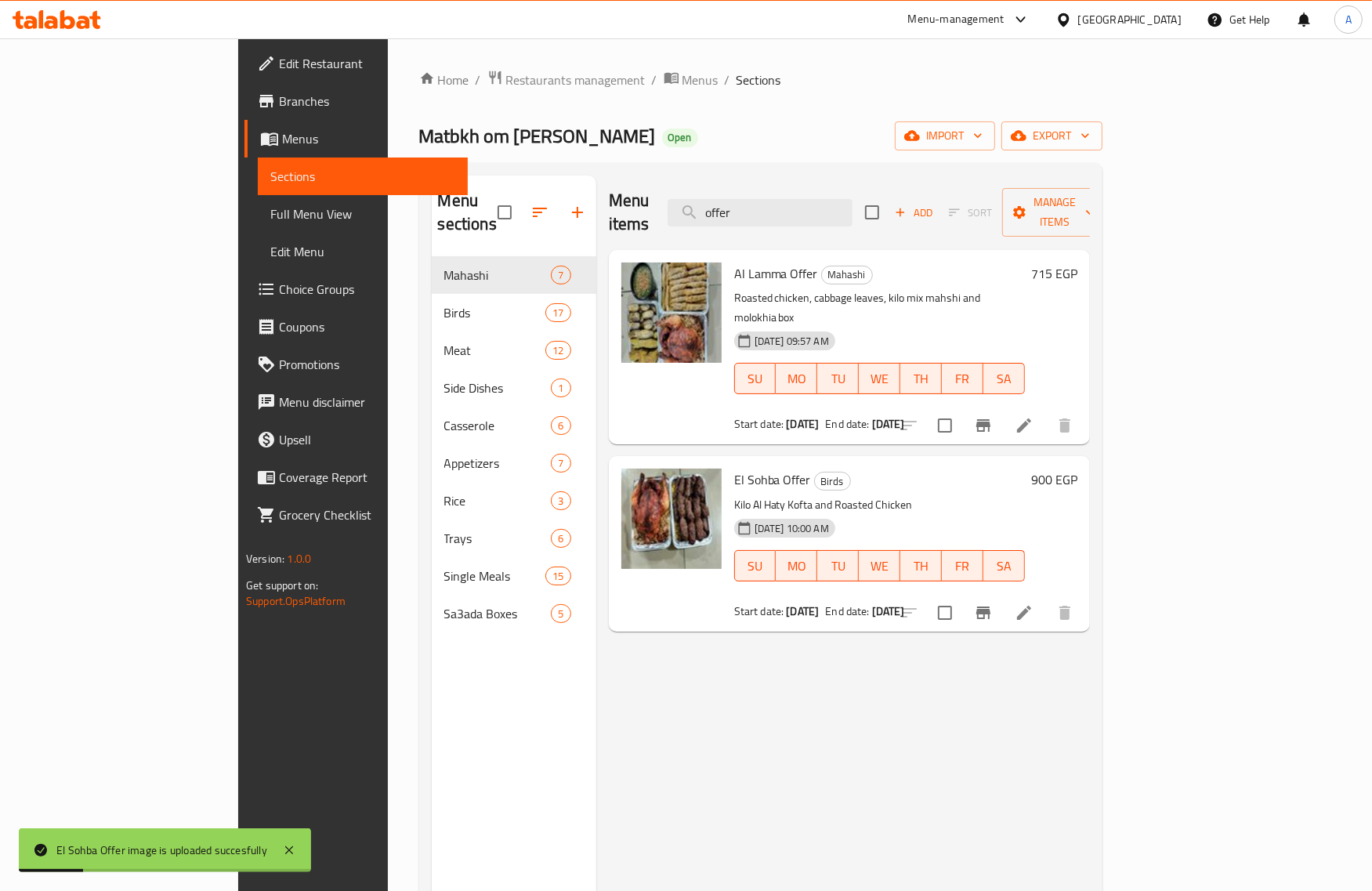
click at [946, 463] on div "El Sohba Offer Birds Kilo Al Haty Kofta and Roasted Chicken 09-10-2025 10:00 AM…" at bounding box center [879, 544] width 303 height 162
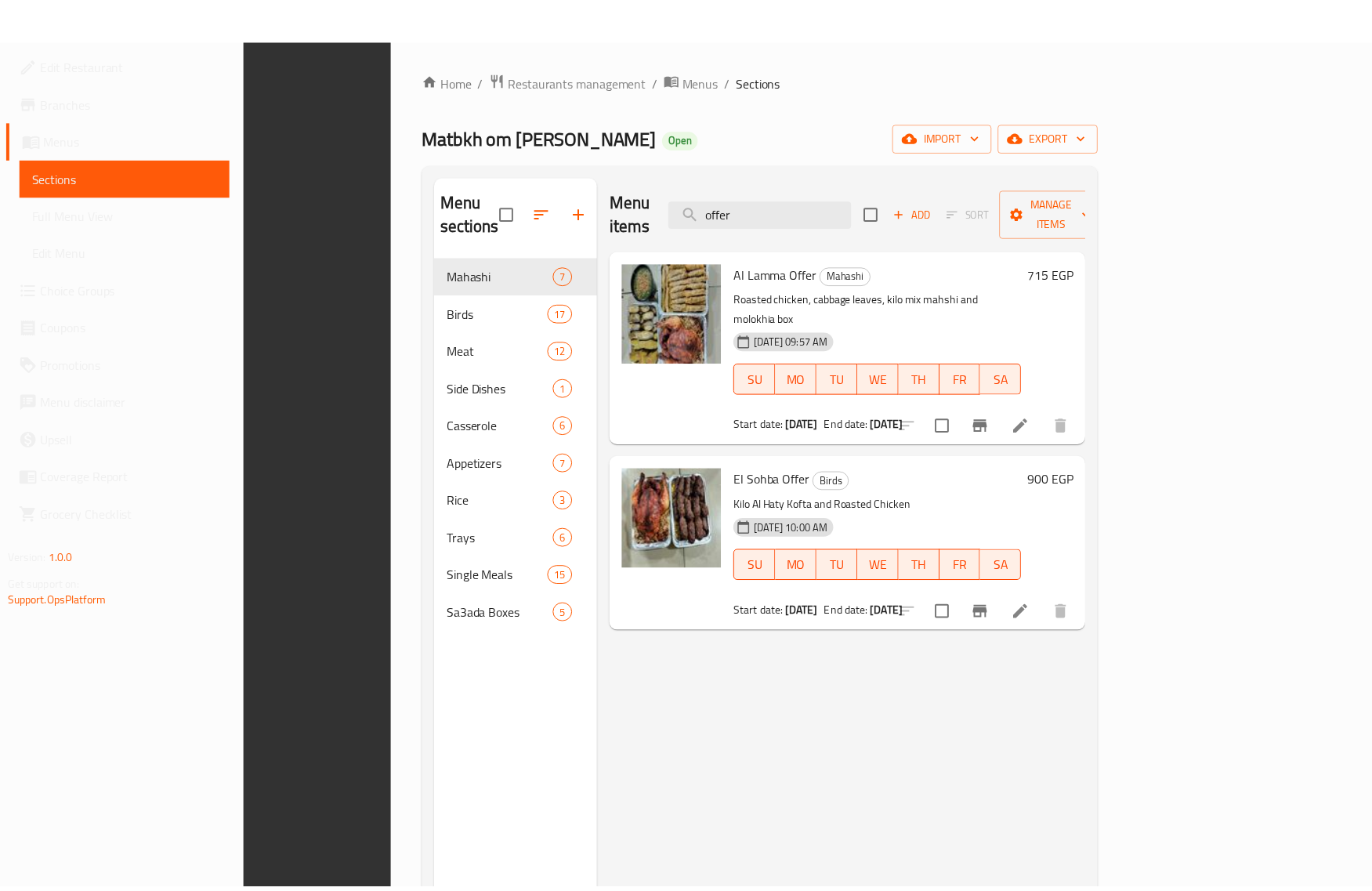
scroll to position [220, 0]
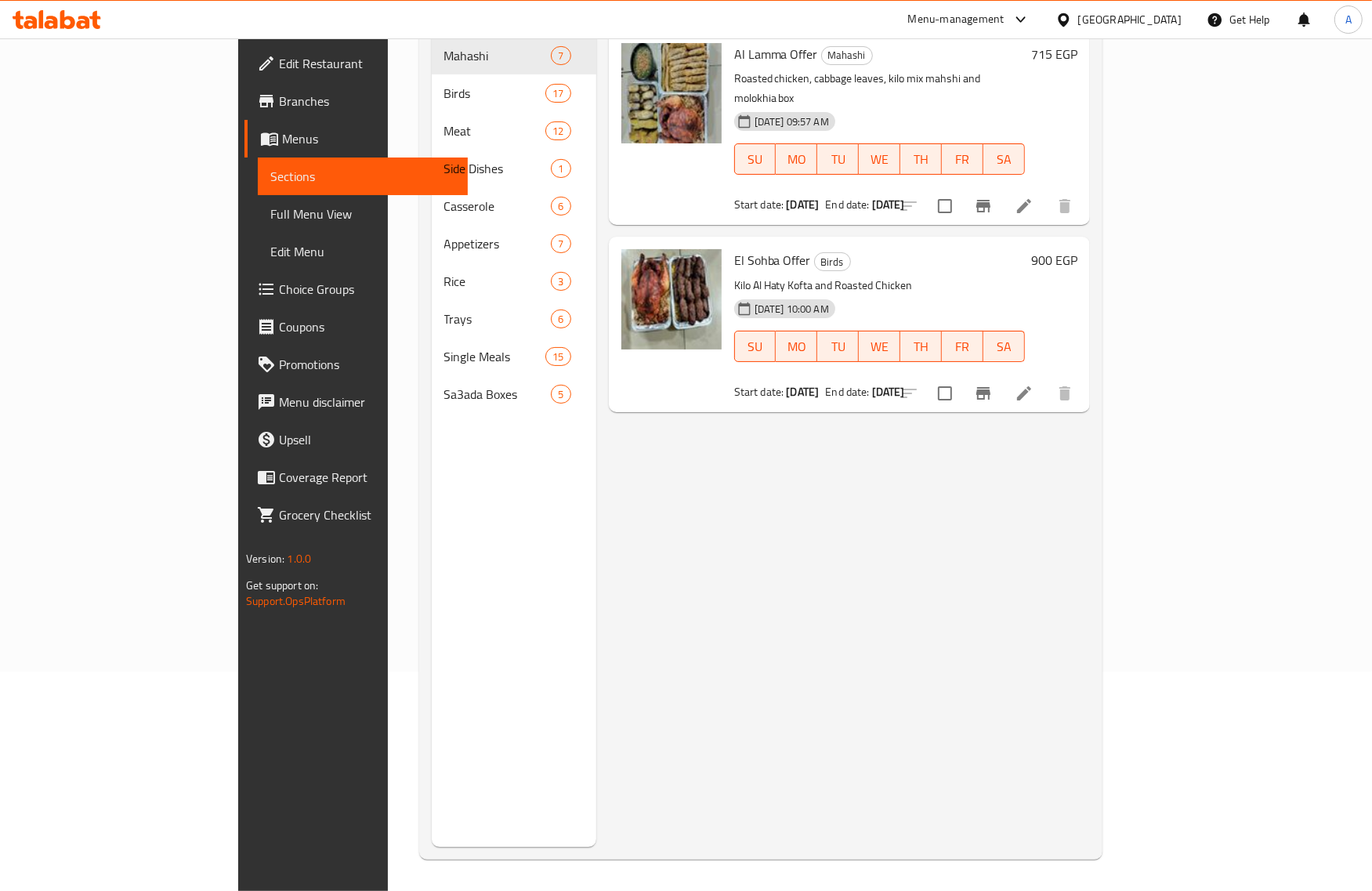
drag, startPoint x: 1335, startPoint y: 541, endPoint x: 1201, endPoint y: 442, distance: 166.6
click at [1103, 541] on div "Menu sections Mahashi 7 Birds 17 Meat 12 Side Dishes 1 Casserole 6 Appetizers 7…" at bounding box center [761, 401] width 683 height 916
click at [1069, 18] on icon at bounding box center [1063, 19] width 11 height 14
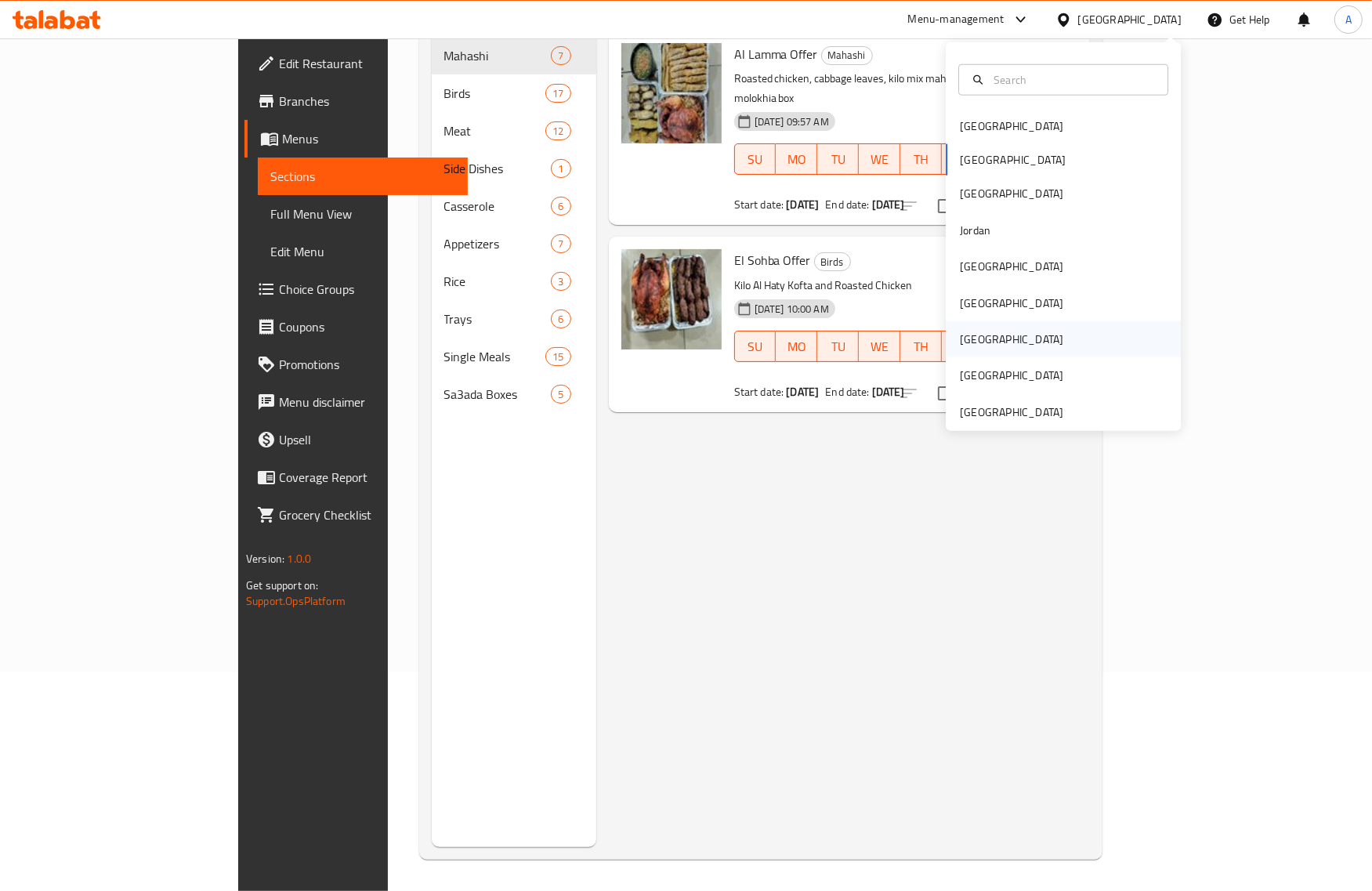
click at [960, 327] on div "[GEOGRAPHIC_DATA]" at bounding box center [1011, 340] width 128 height 36
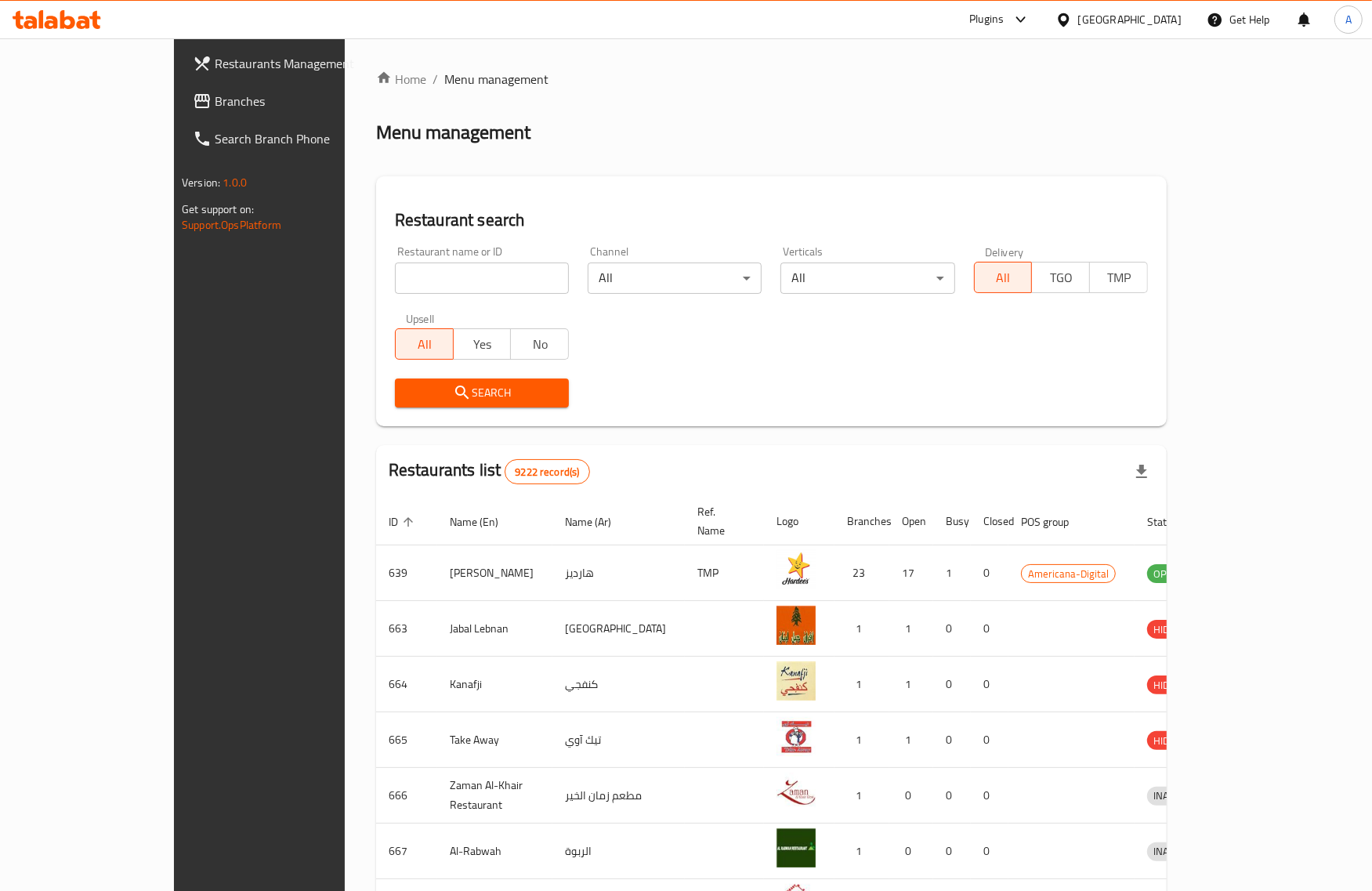
click at [420, 268] on input "search" at bounding box center [482, 278] width 174 height 31
click at [214, 92] on span "Branches" at bounding box center [302, 101] width 176 height 19
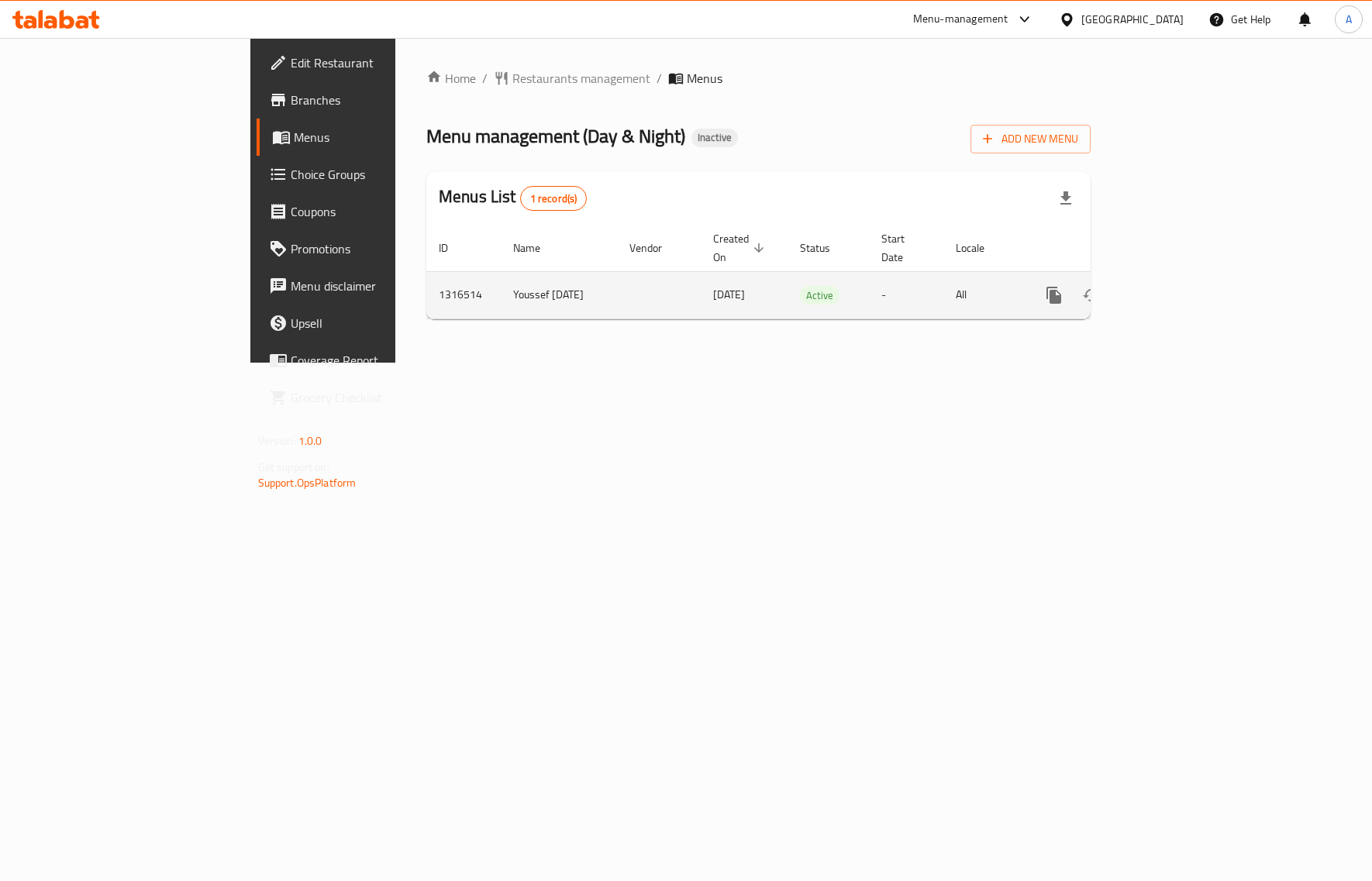
click at [1175, 286] on icon "enhanced table" at bounding box center [1166, 296] width 18 height 18
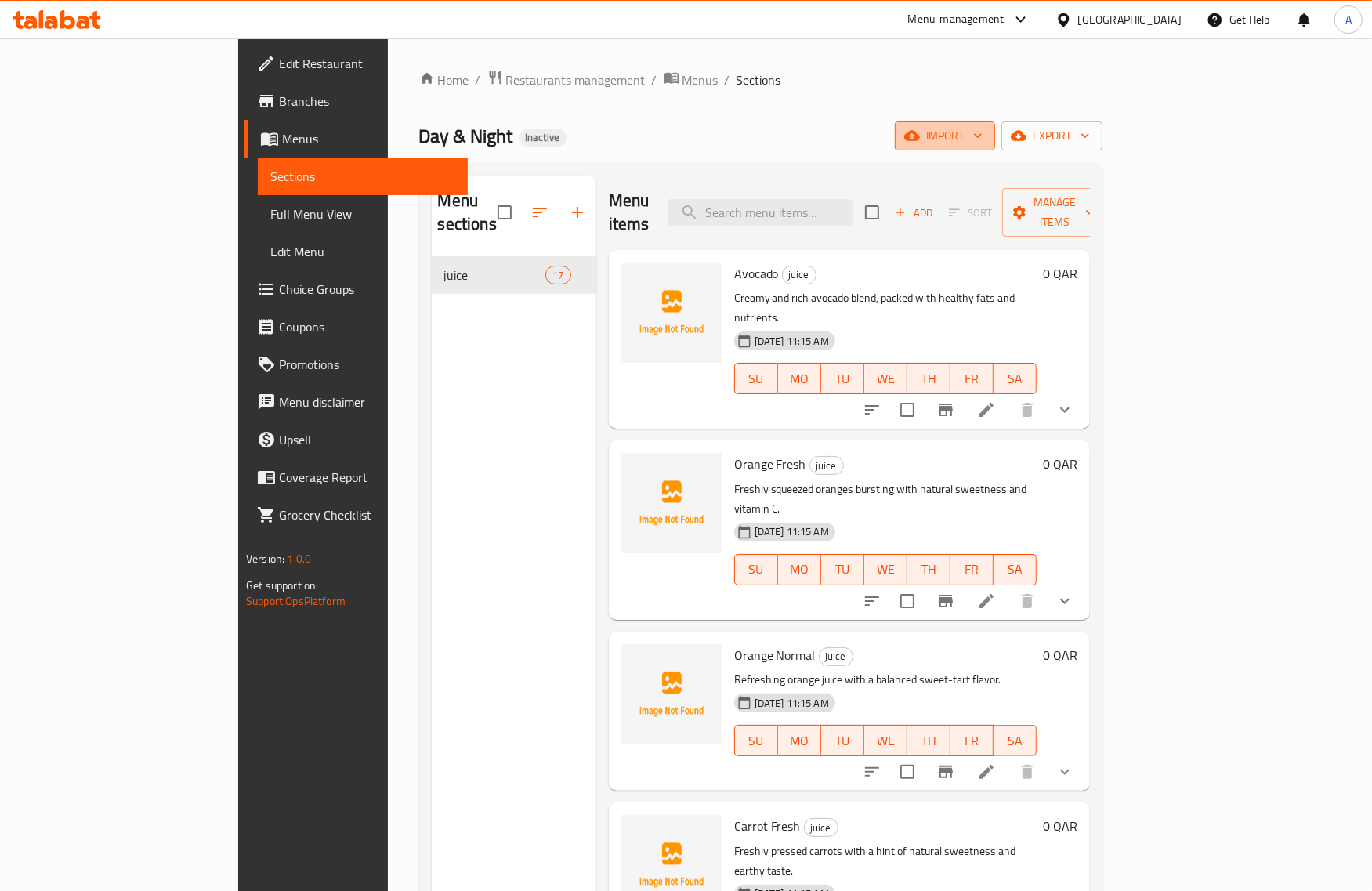
click at [995, 149] on button "import" at bounding box center [945, 136] width 100 height 29
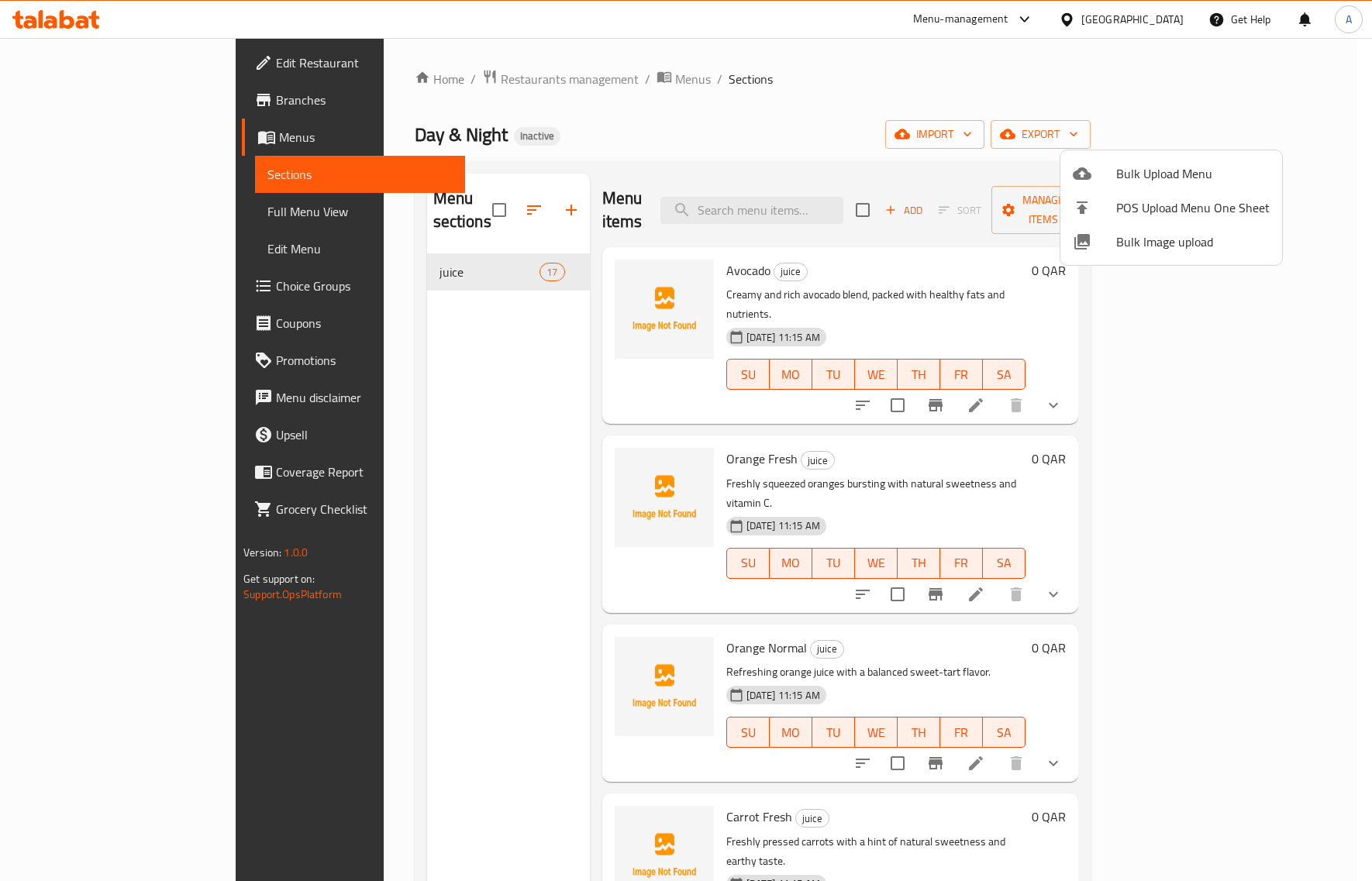
click at [1113, 236] on div at bounding box center [1095, 241] width 43 height 18
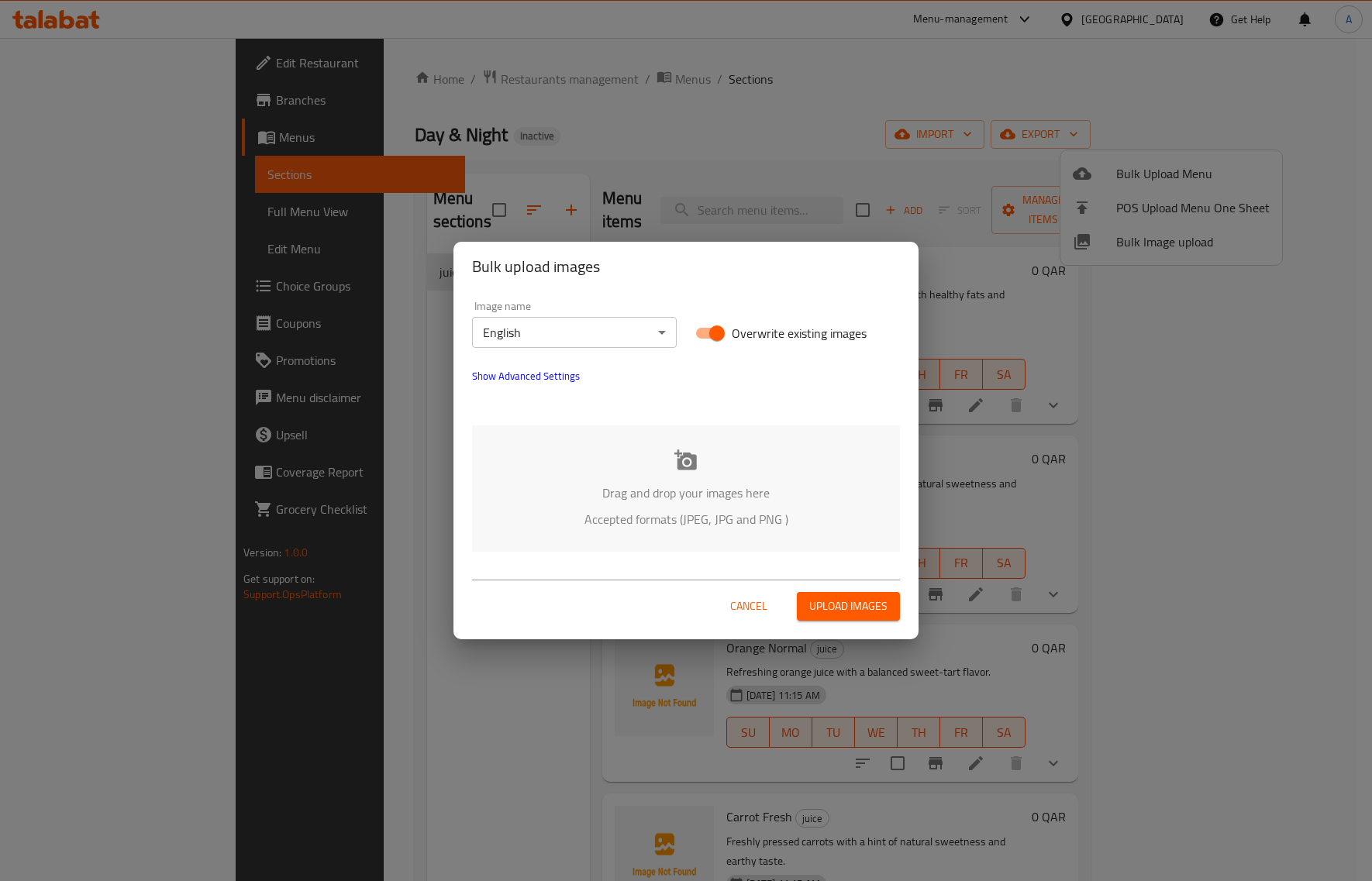
click at [659, 484] on p "Drag and drop your images here" at bounding box center [686, 493] width 382 height 18
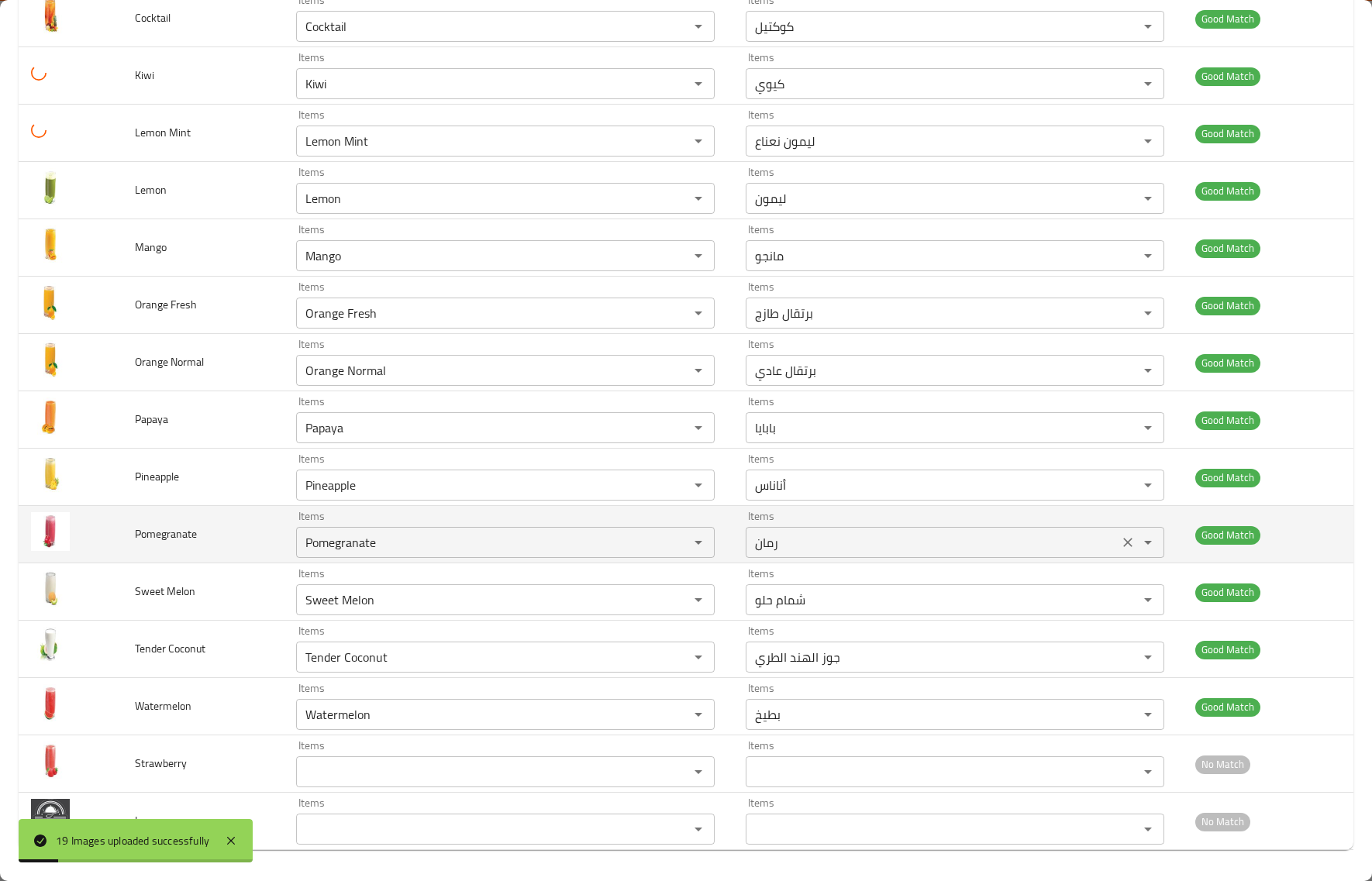
scroll to position [481, 0]
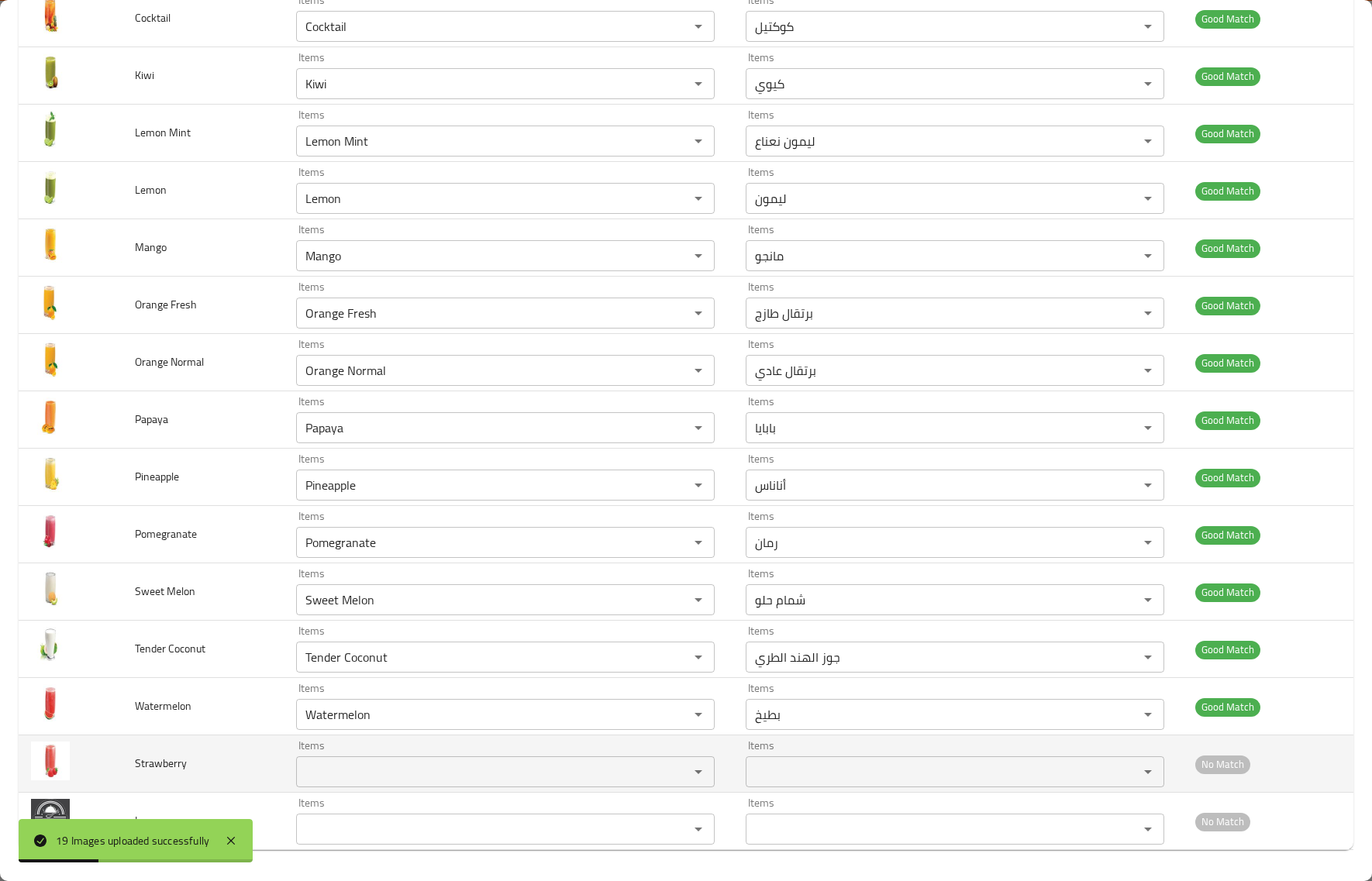
click at [155, 768] on span "Strawberry" at bounding box center [161, 763] width 52 height 20
click at [353, 782] on input "Items" at bounding box center [482, 772] width 363 height 22
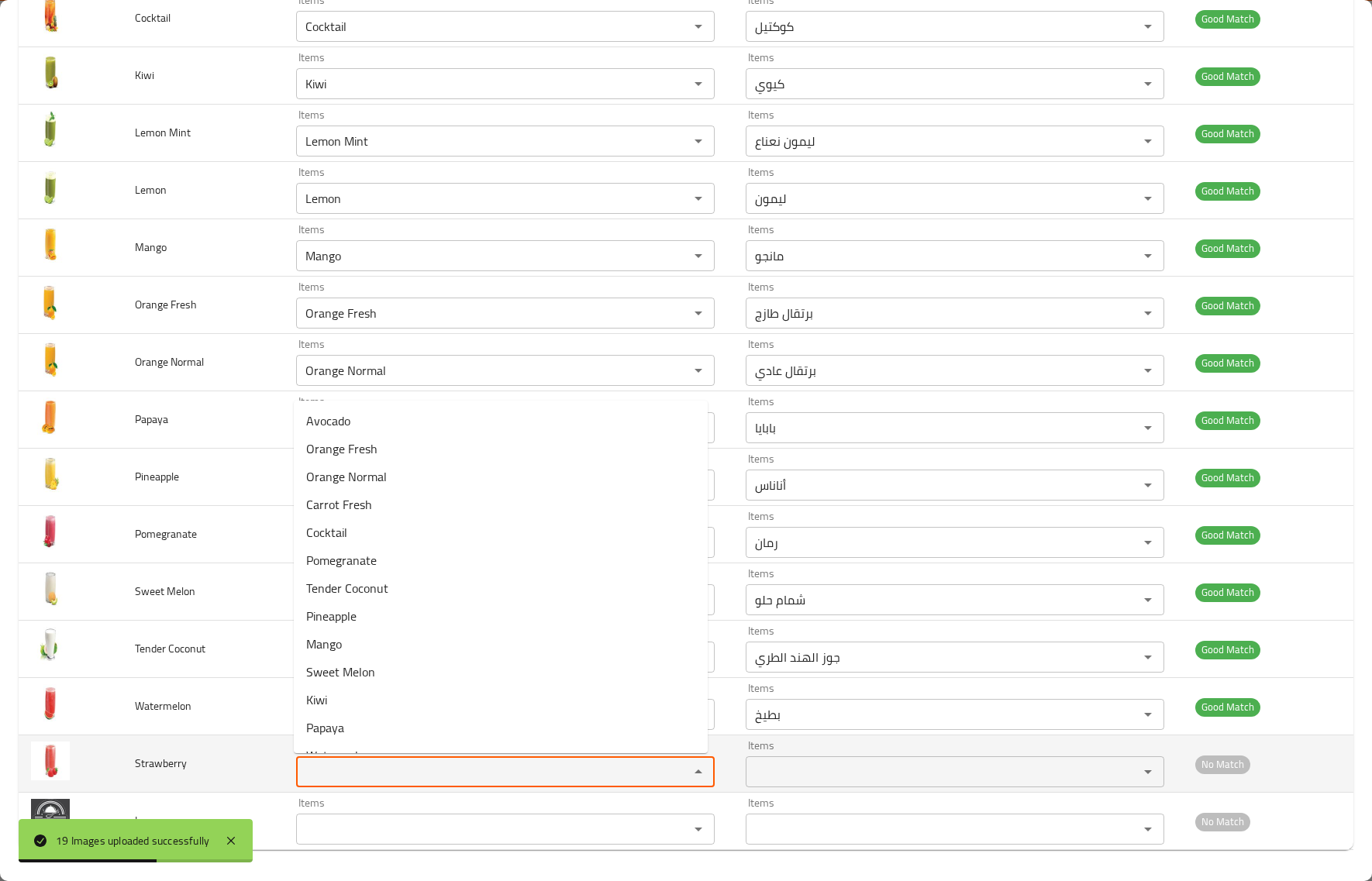
paste input "780149"
type input "780149"
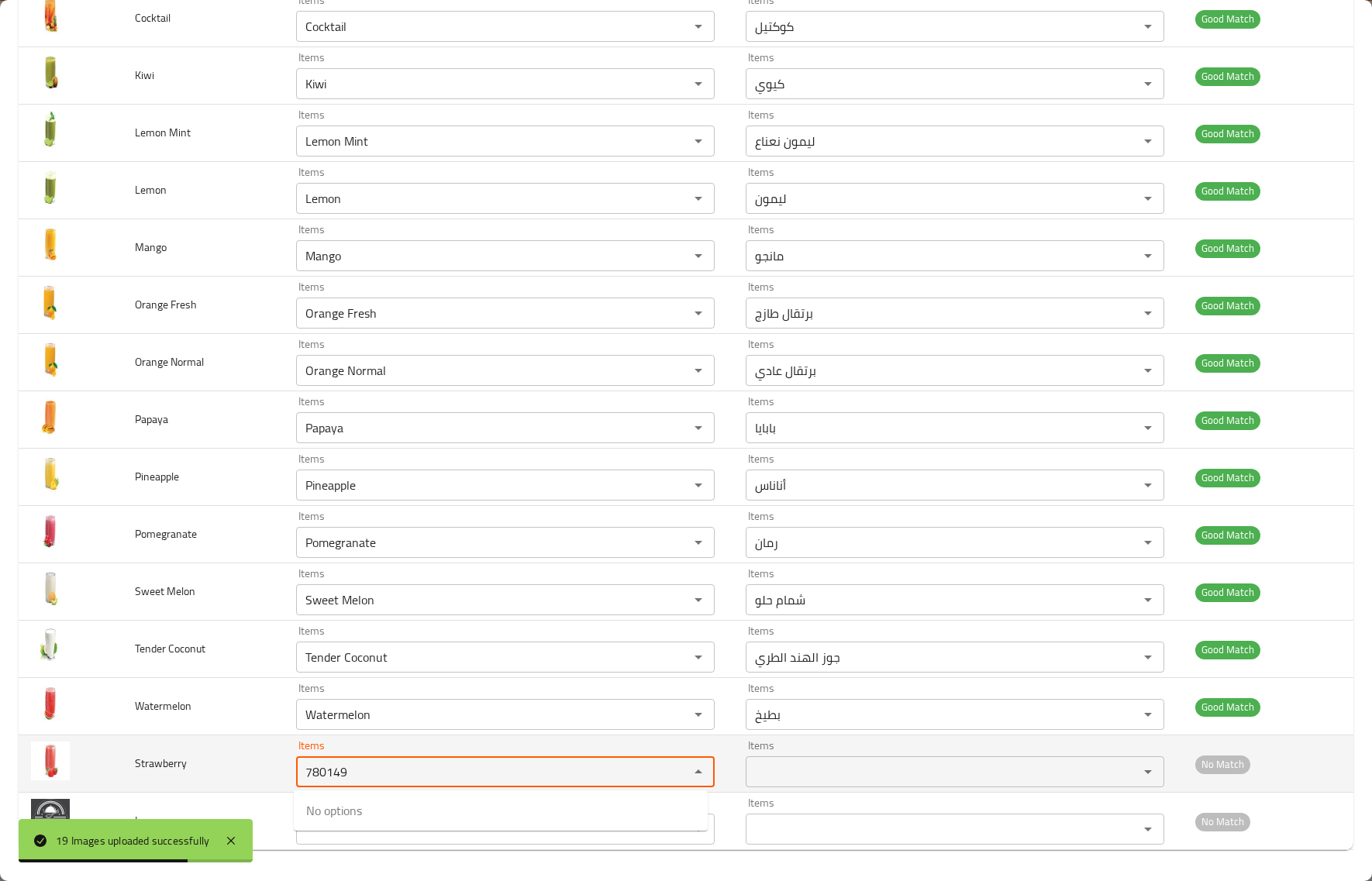
drag, startPoint x: 377, startPoint y: 775, endPoint x: 403, endPoint y: 776, distance: 26.0
click at [284, 775] on td "Items 780149 Items" at bounding box center [509, 764] width 449 height 58
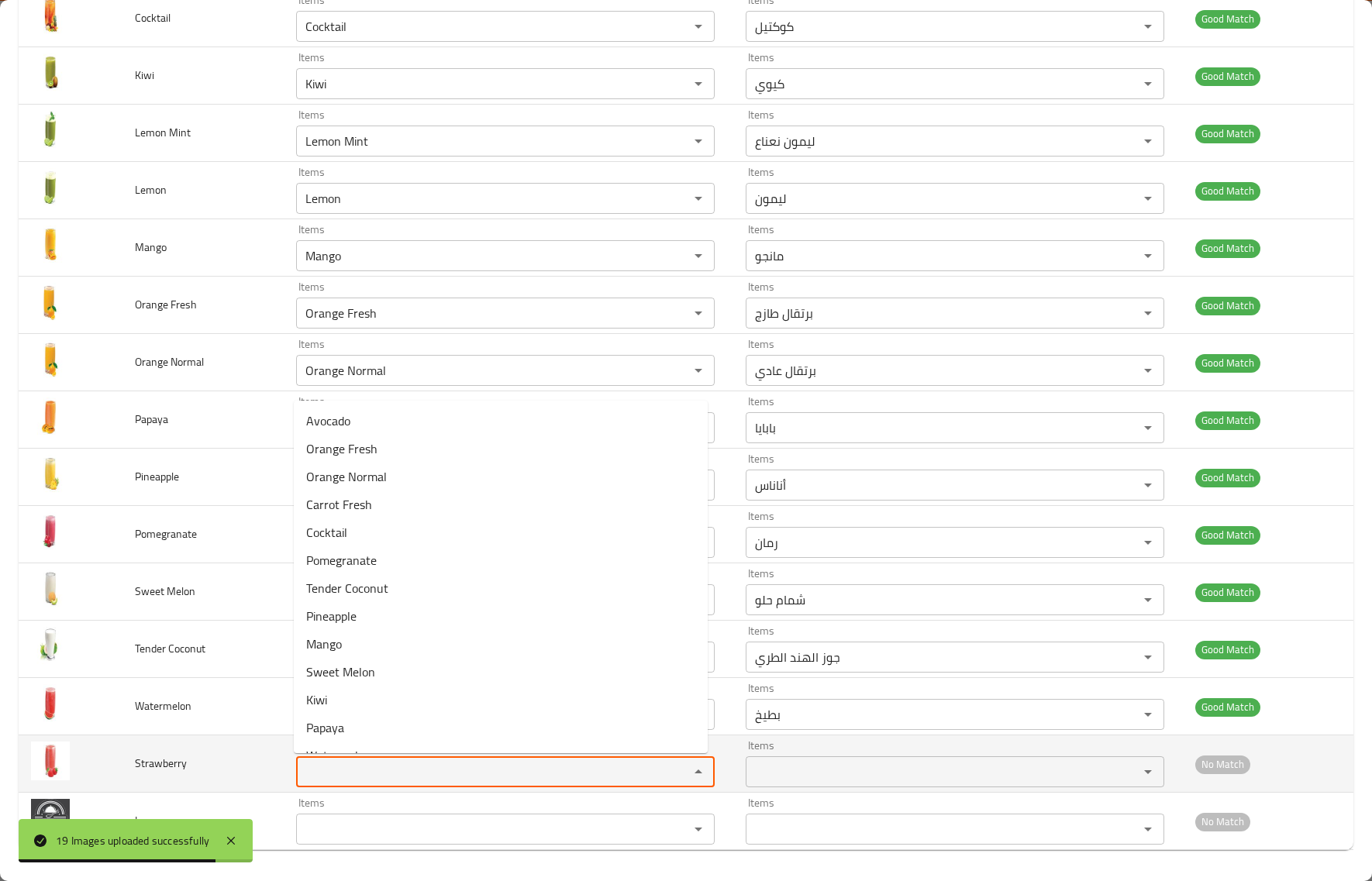
click at [277, 772] on td "Strawberry" at bounding box center [203, 764] width 161 height 58
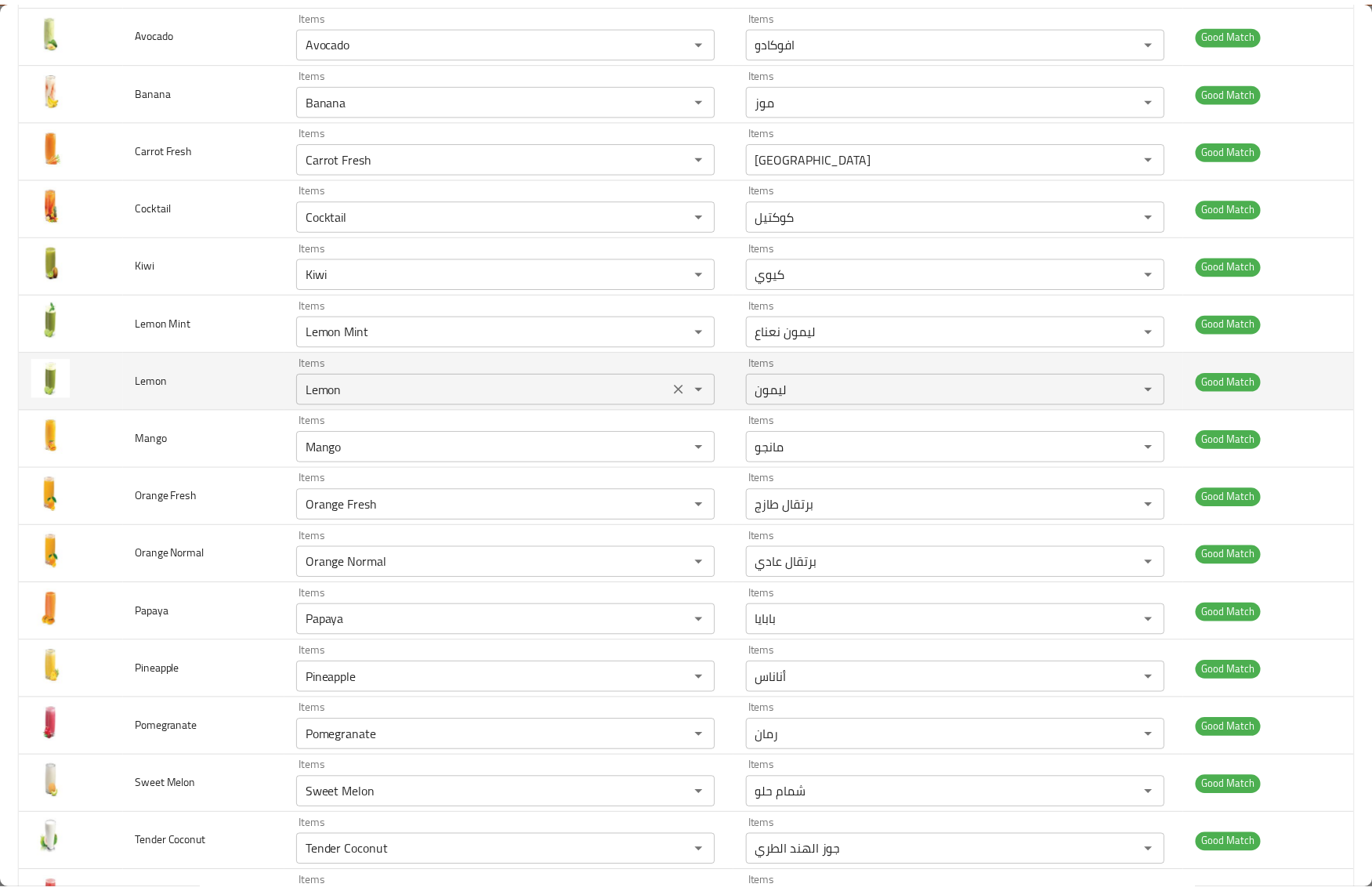
scroll to position [0, 0]
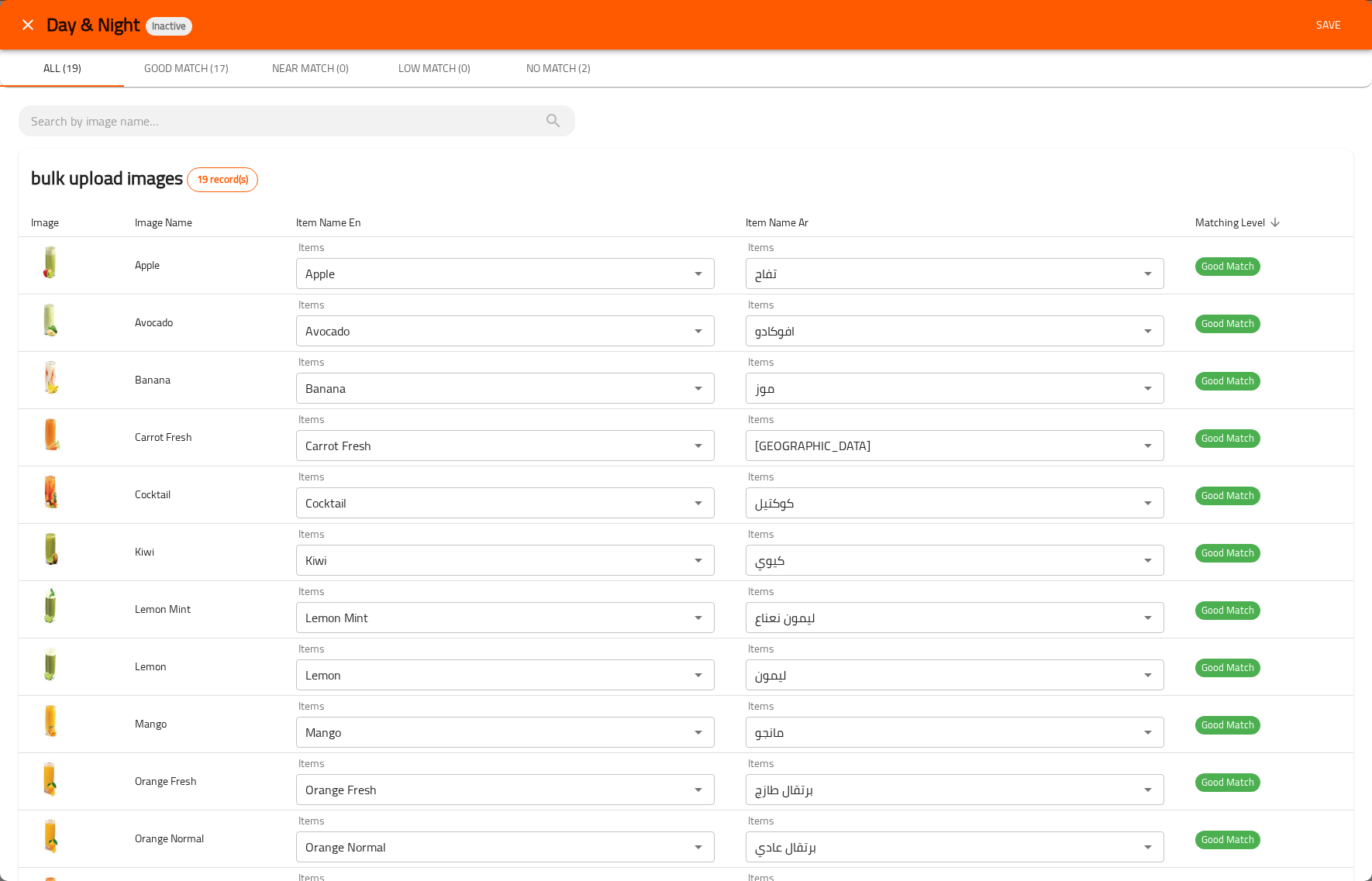
click at [1320, 26] on span "Save" at bounding box center [1329, 25] width 38 height 19
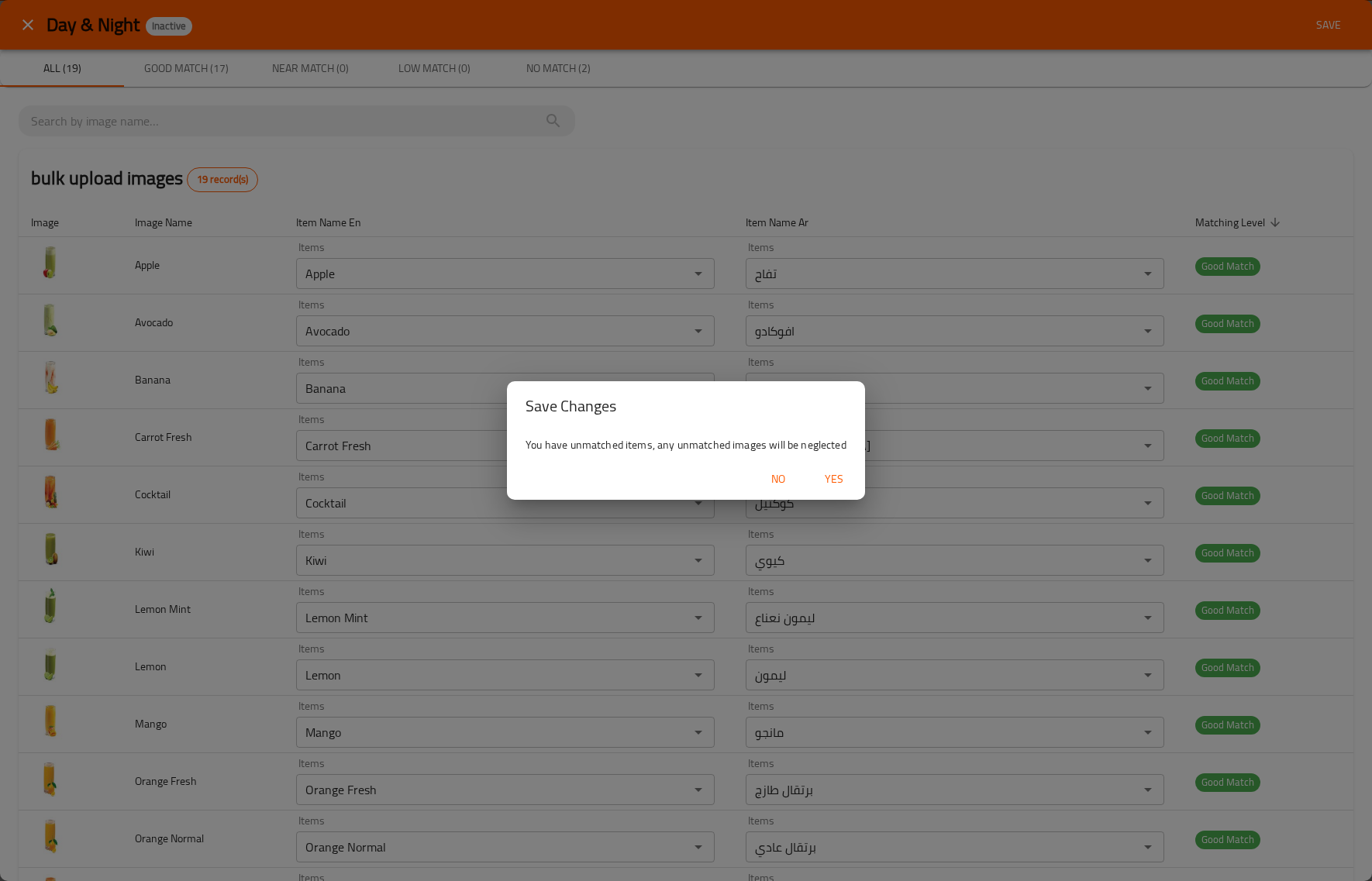
click at [818, 478] on span "Yes" at bounding box center [834, 479] width 38 height 19
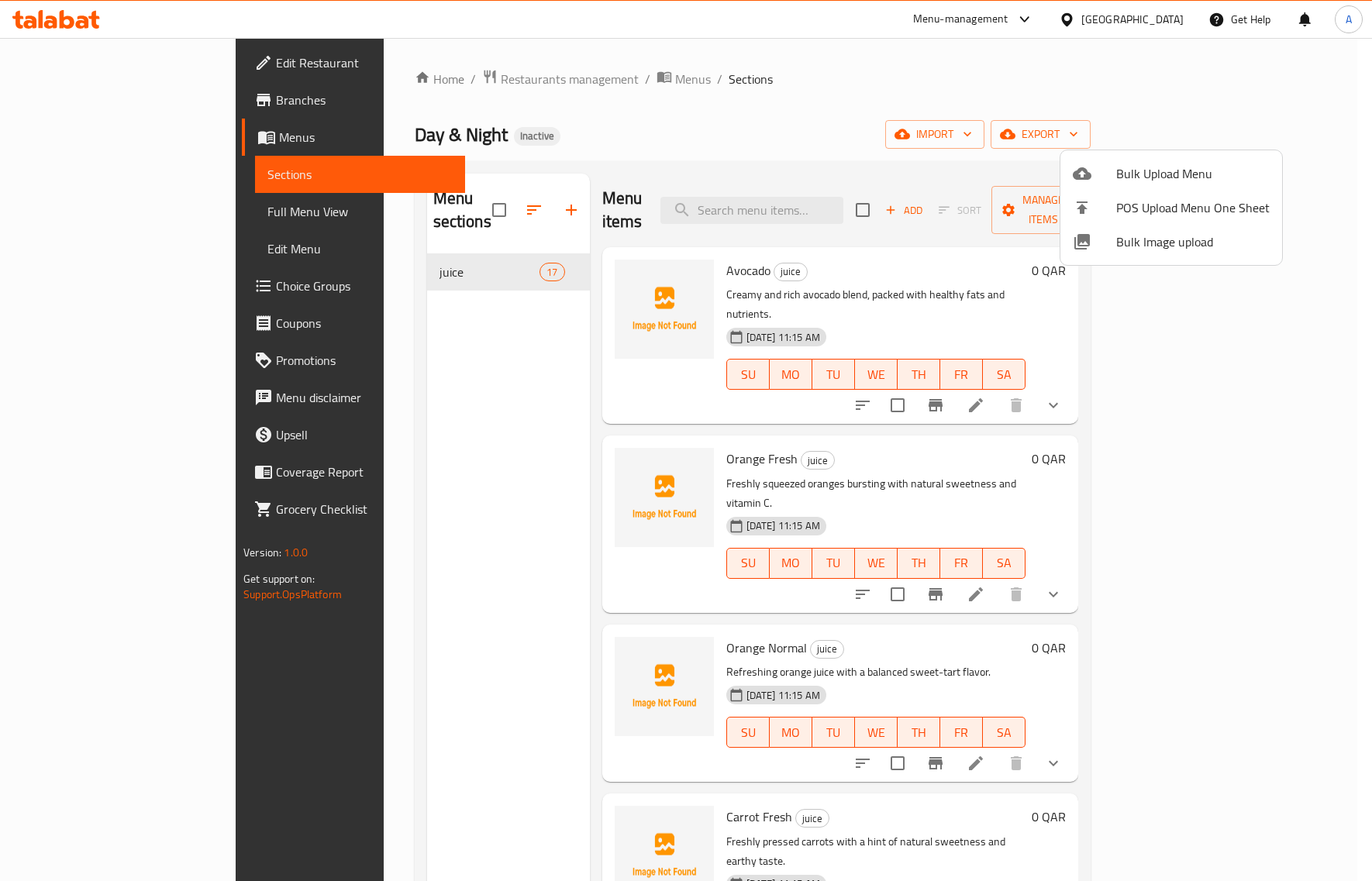
click at [452, 262] on div at bounding box center [686, 440] width 1372 height 881
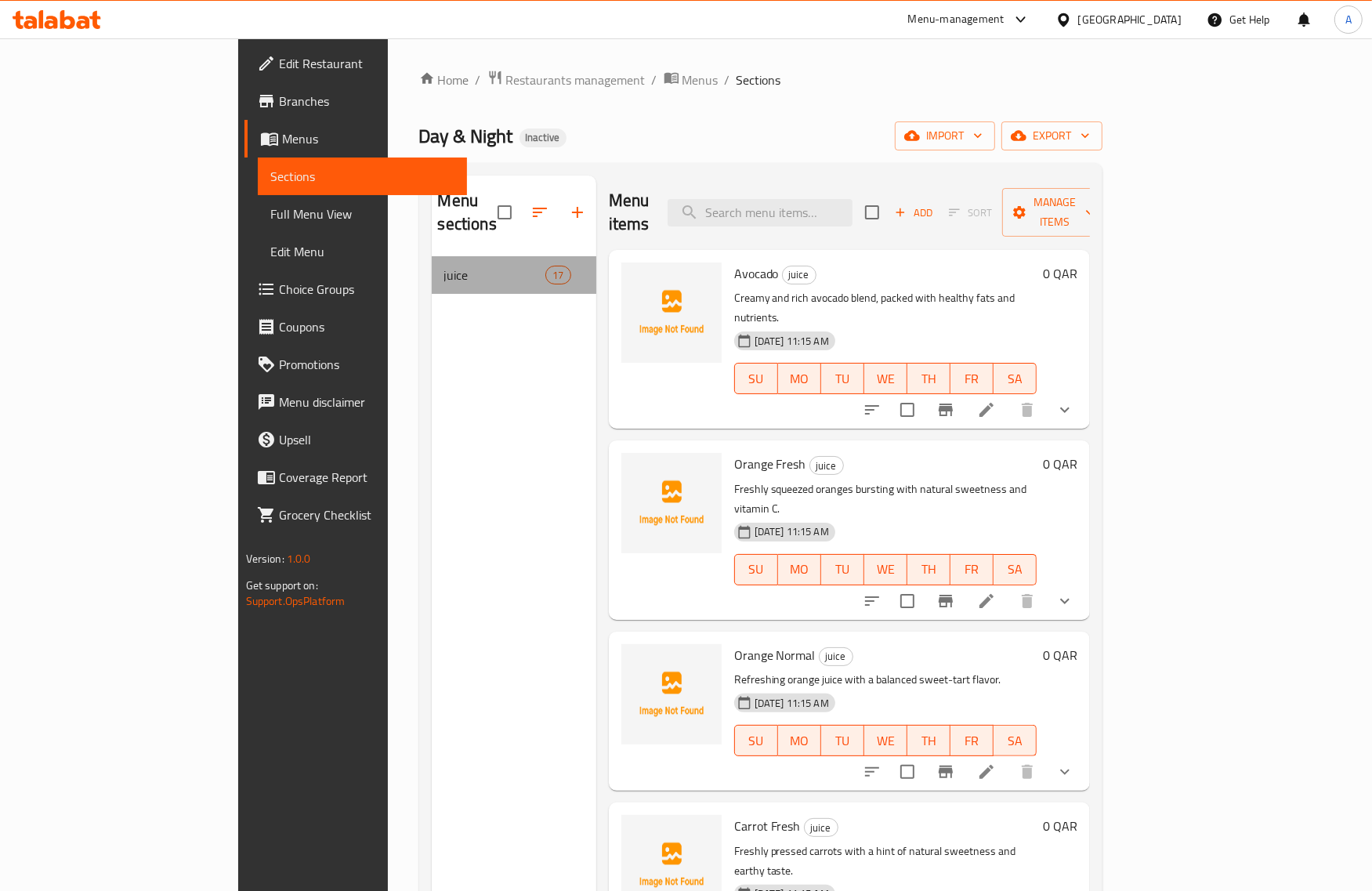
drag, startPoint x: 453, startPoint y: 257, endPoint x: 135, endPoint y: 39, distance: 385.5
click at [453, 266] on span "juice" at bounding box center [495, 275] width 102 height 19
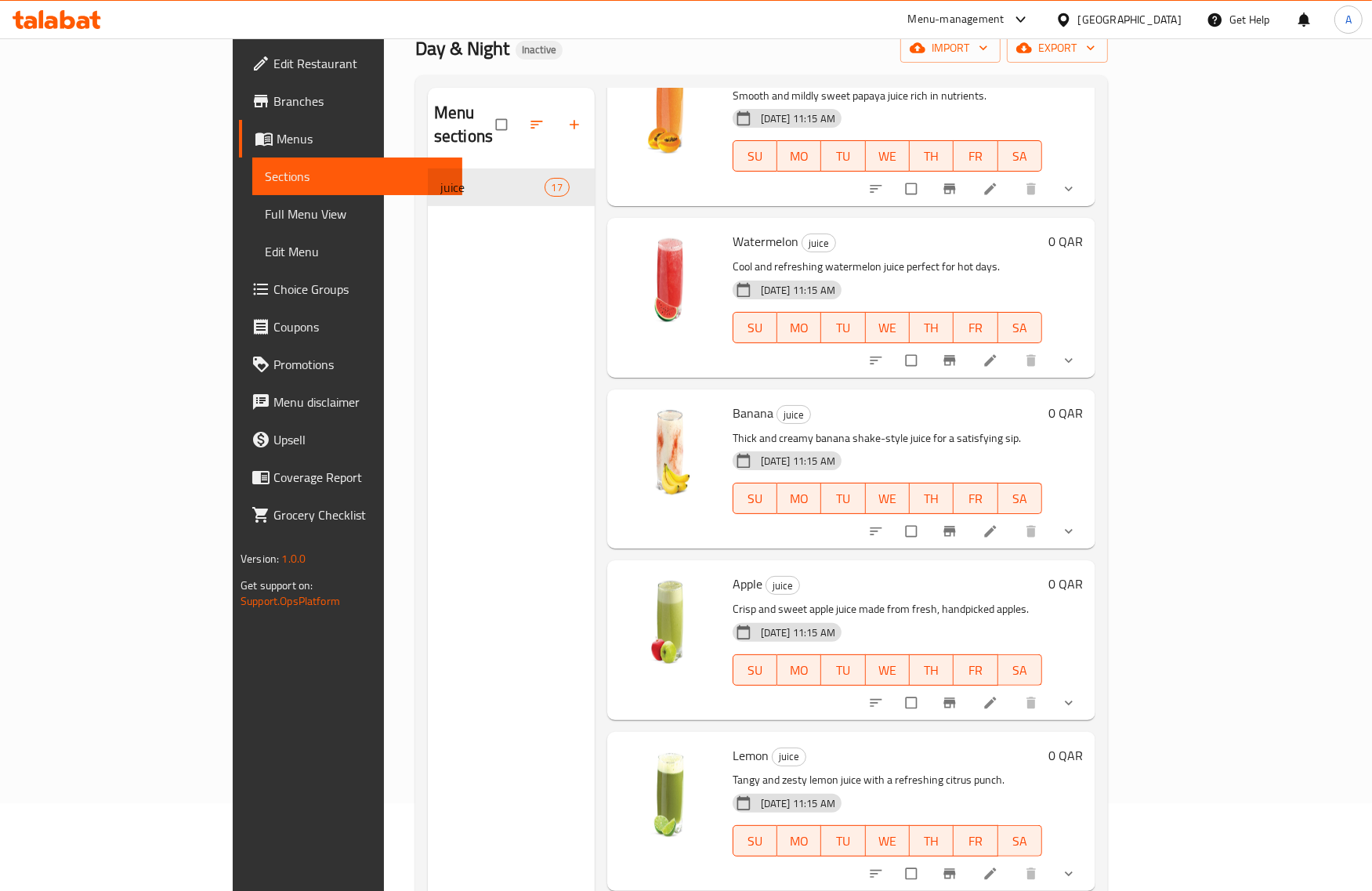
scroll to position [220, 0]
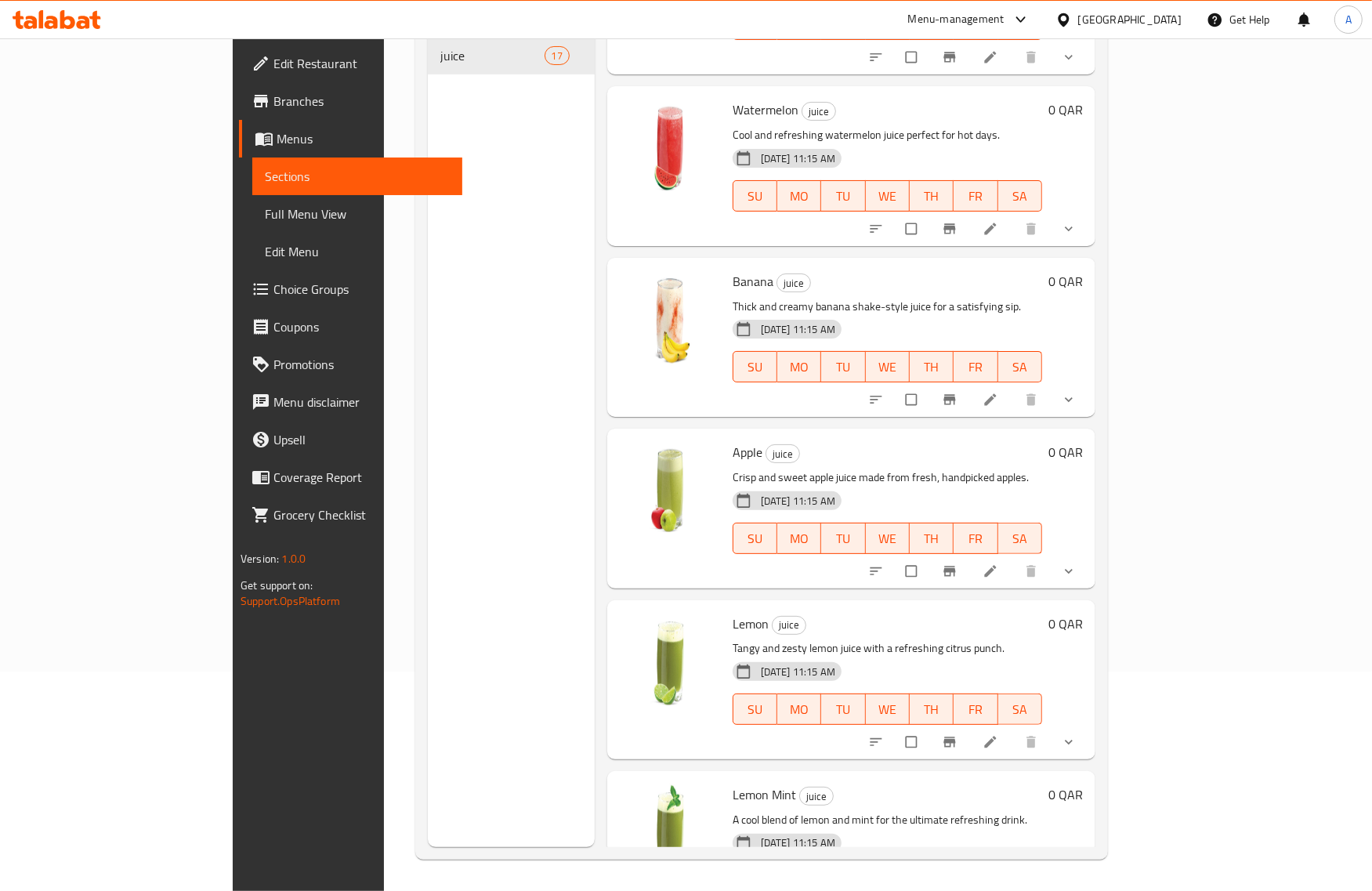
click at [265, 210] on span "Full Menu View" at bounding box center [357, 214] width 184 height 19
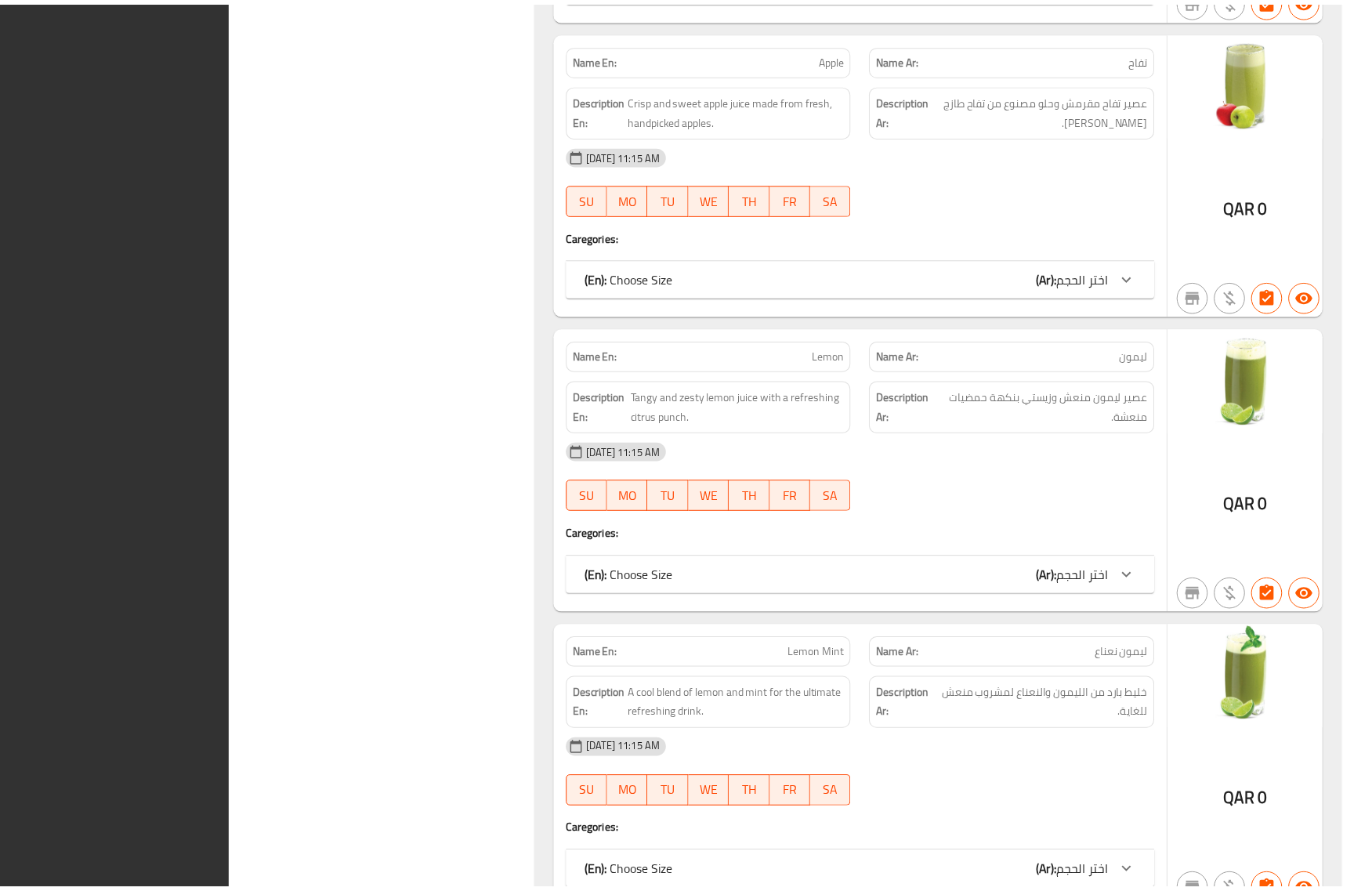
scroll to position [4492, 0]
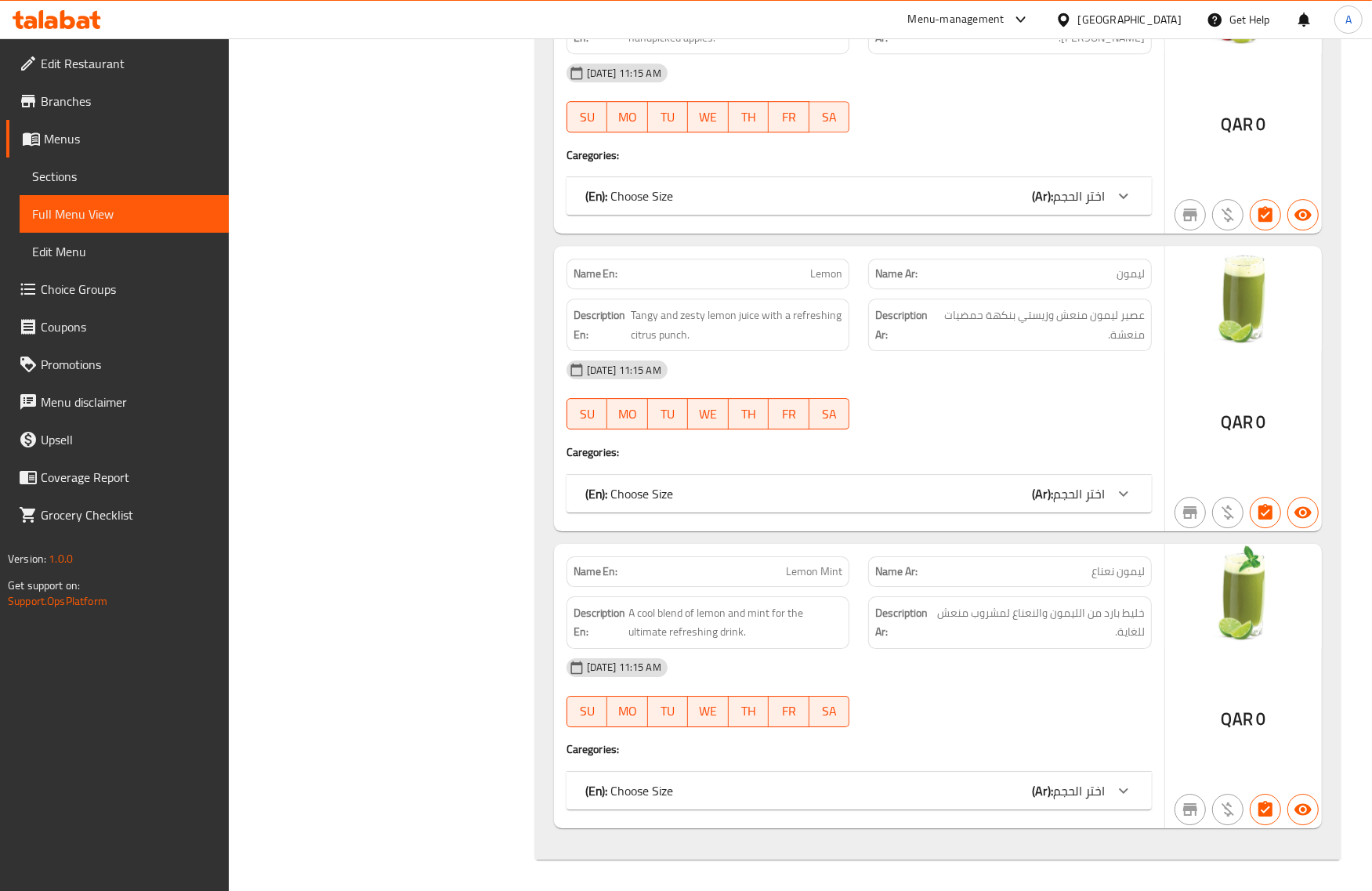
click at [95, 84] on link "Branches" at bounding box center [117, 101] width 223 height 38
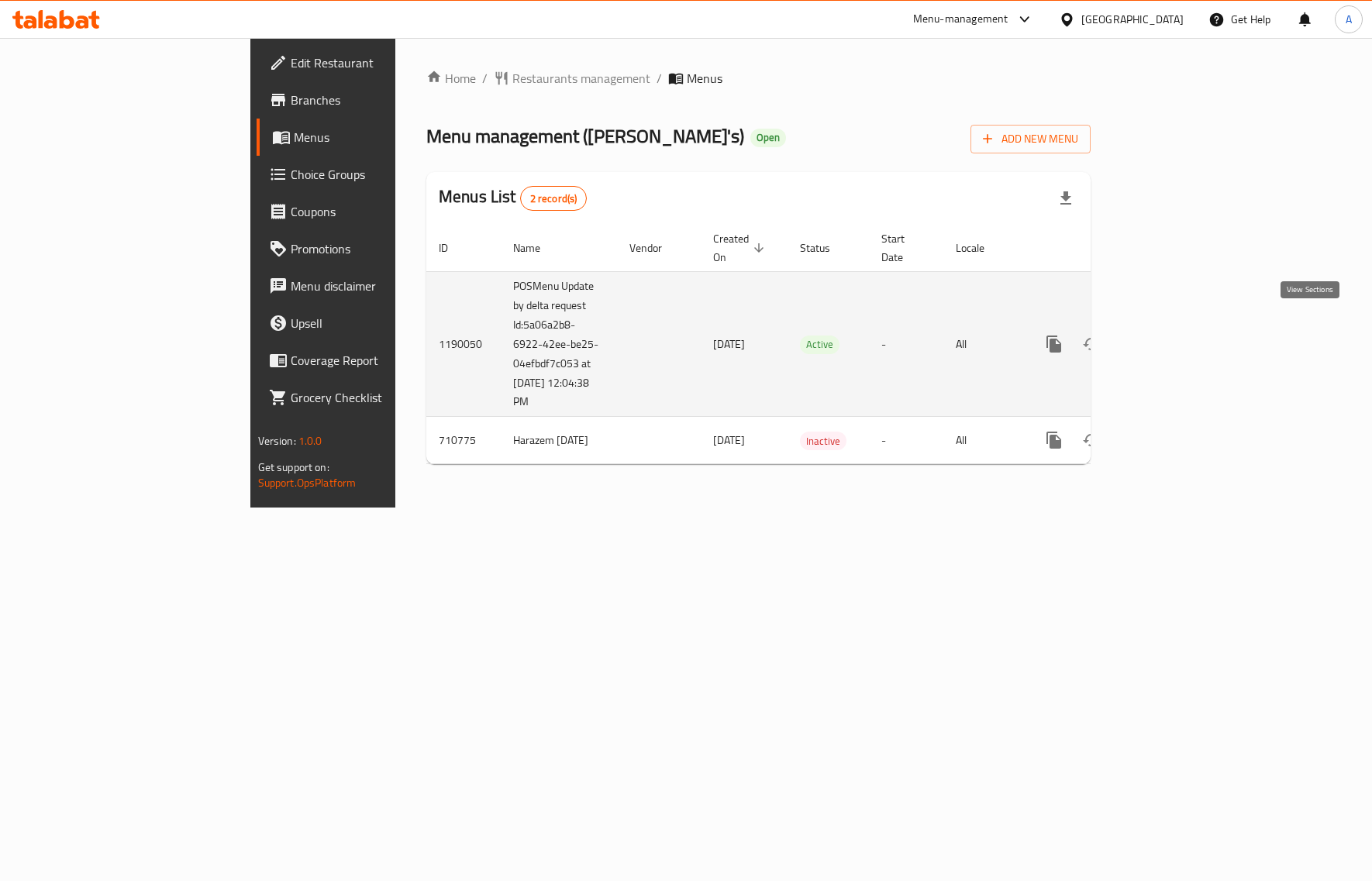
click at [1175, 335] on icon "enhanced table" at bounding box center [1166, 344] width 18 height 18
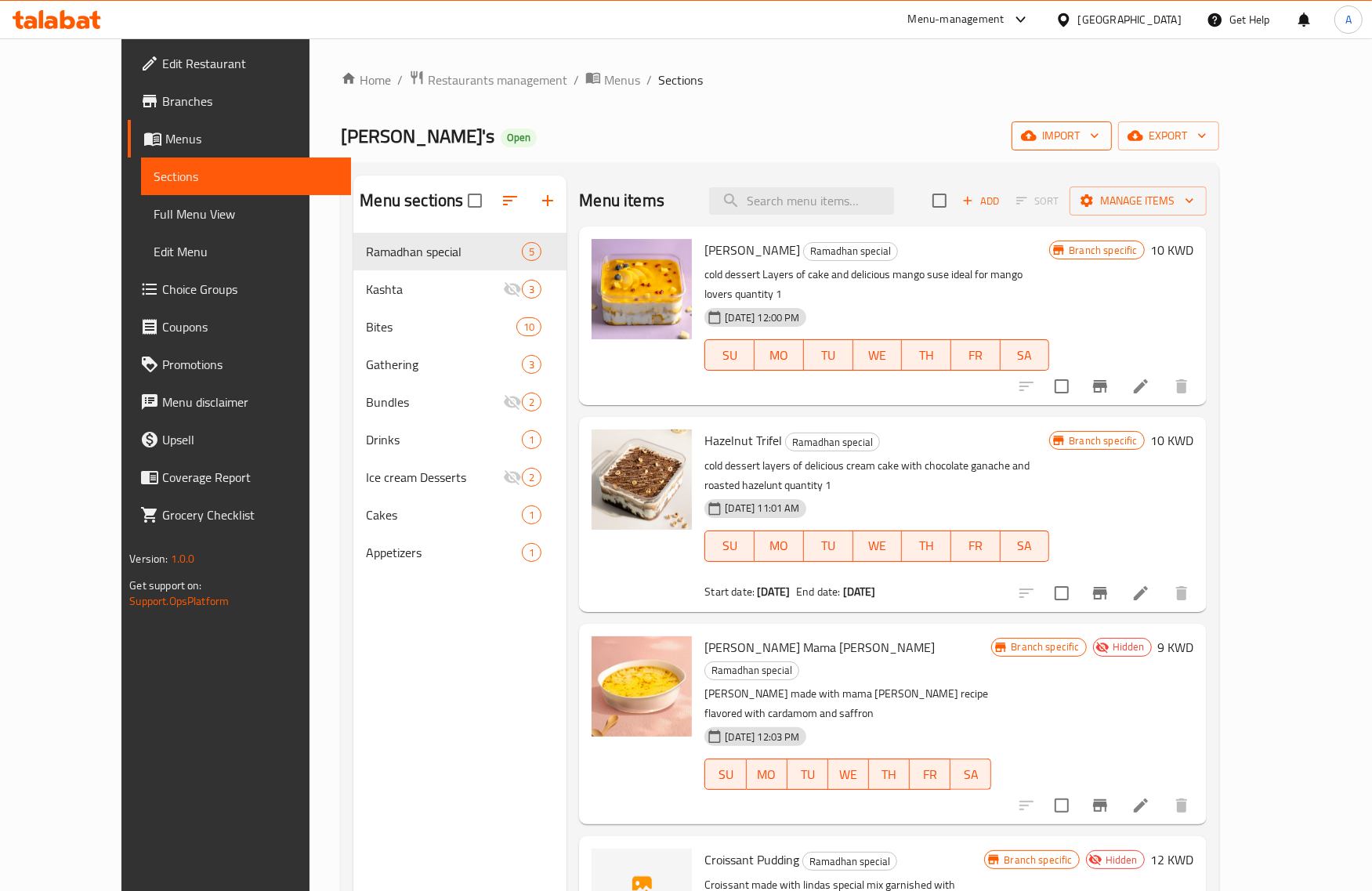
click at [1099, 137] on span "import" at bounding box center [1061, 135] width 75 height 19
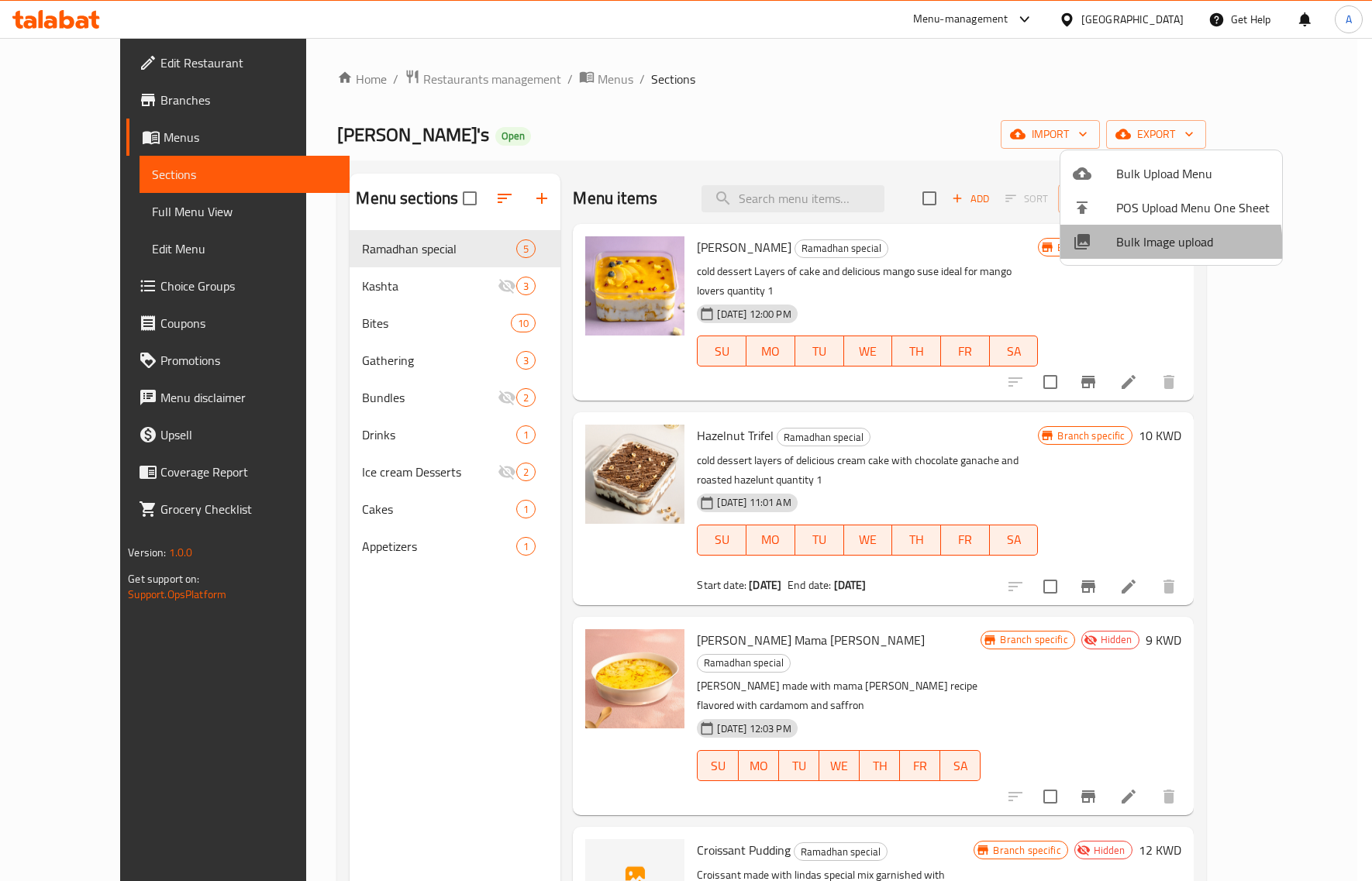
click at [1120, 251] on span "Bulk Image upload" at bounding box center [1193, 241] width 154 height 18
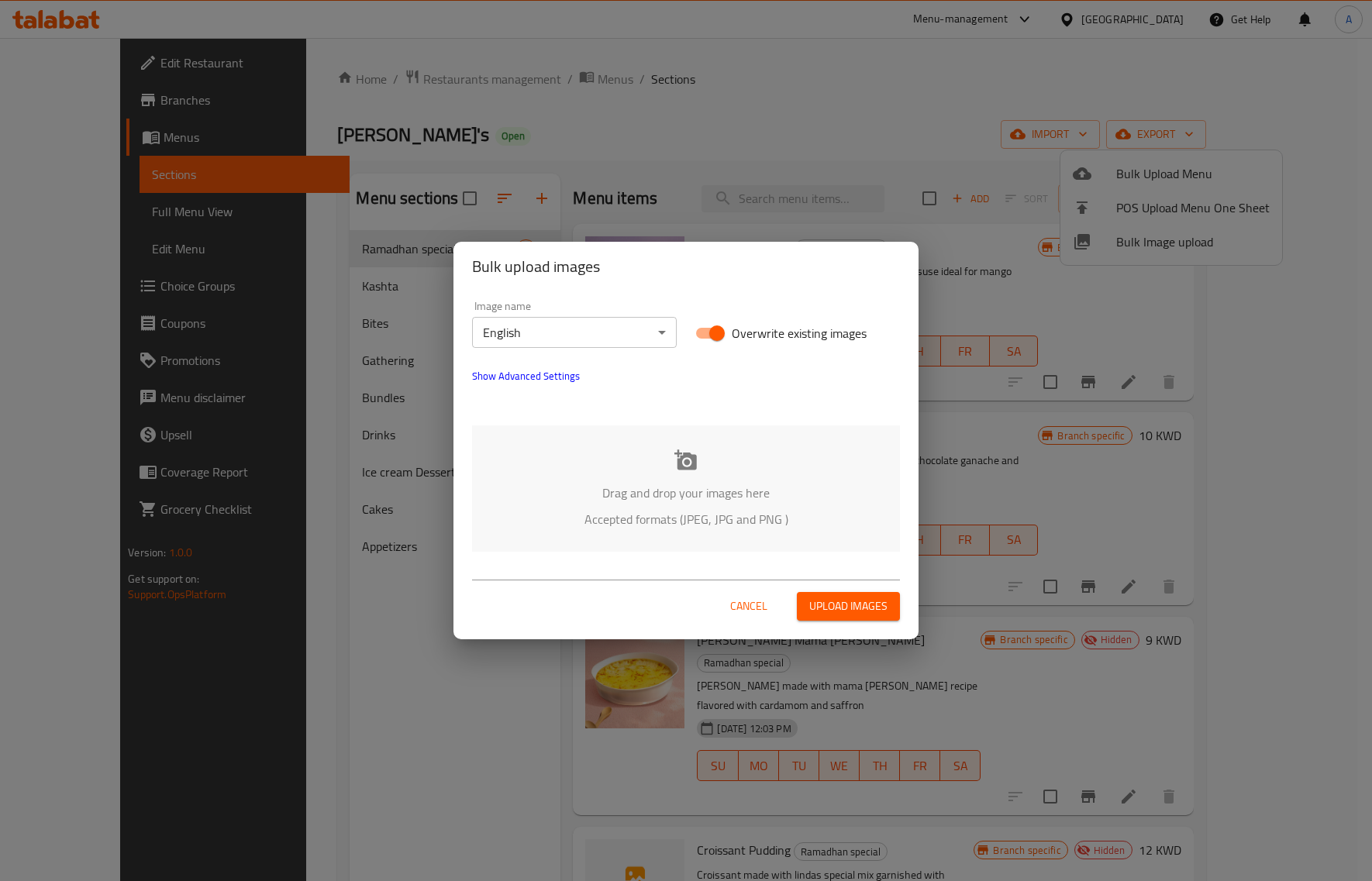
click at [556, 349] on div "Image name English ​" at bounding box center [574, 324] width 223 height 66
click at [562, 340] on body "​ Menu-management [GEOGRAPHIC_DATA] Get Help A Edit Restaurant Branches Menus S…" at bounding box center [686, 459] width 1372 height 843
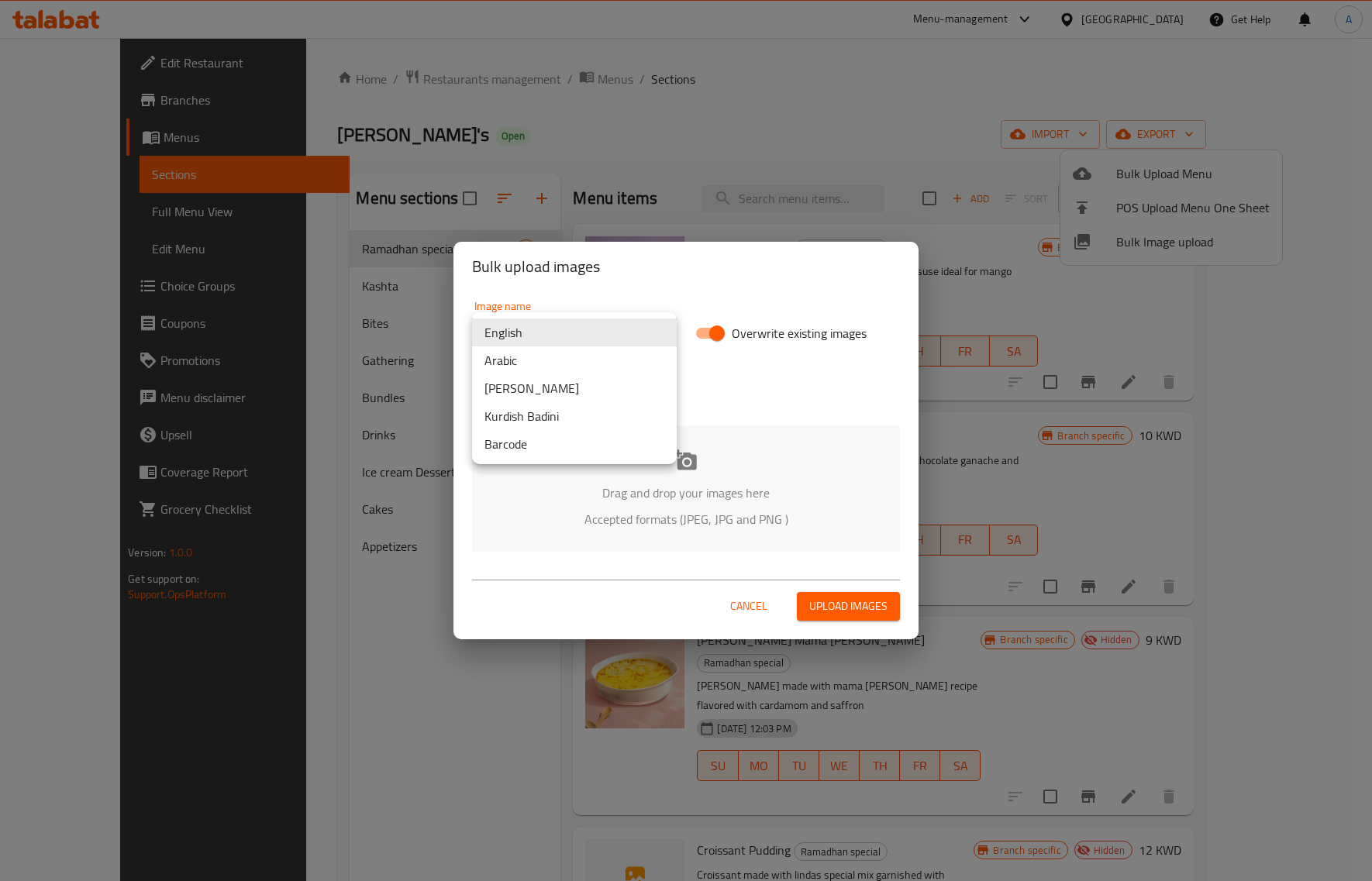
click at [551, 366] on li "Arabic" at bounding box center [574, 360] width 205 height 28
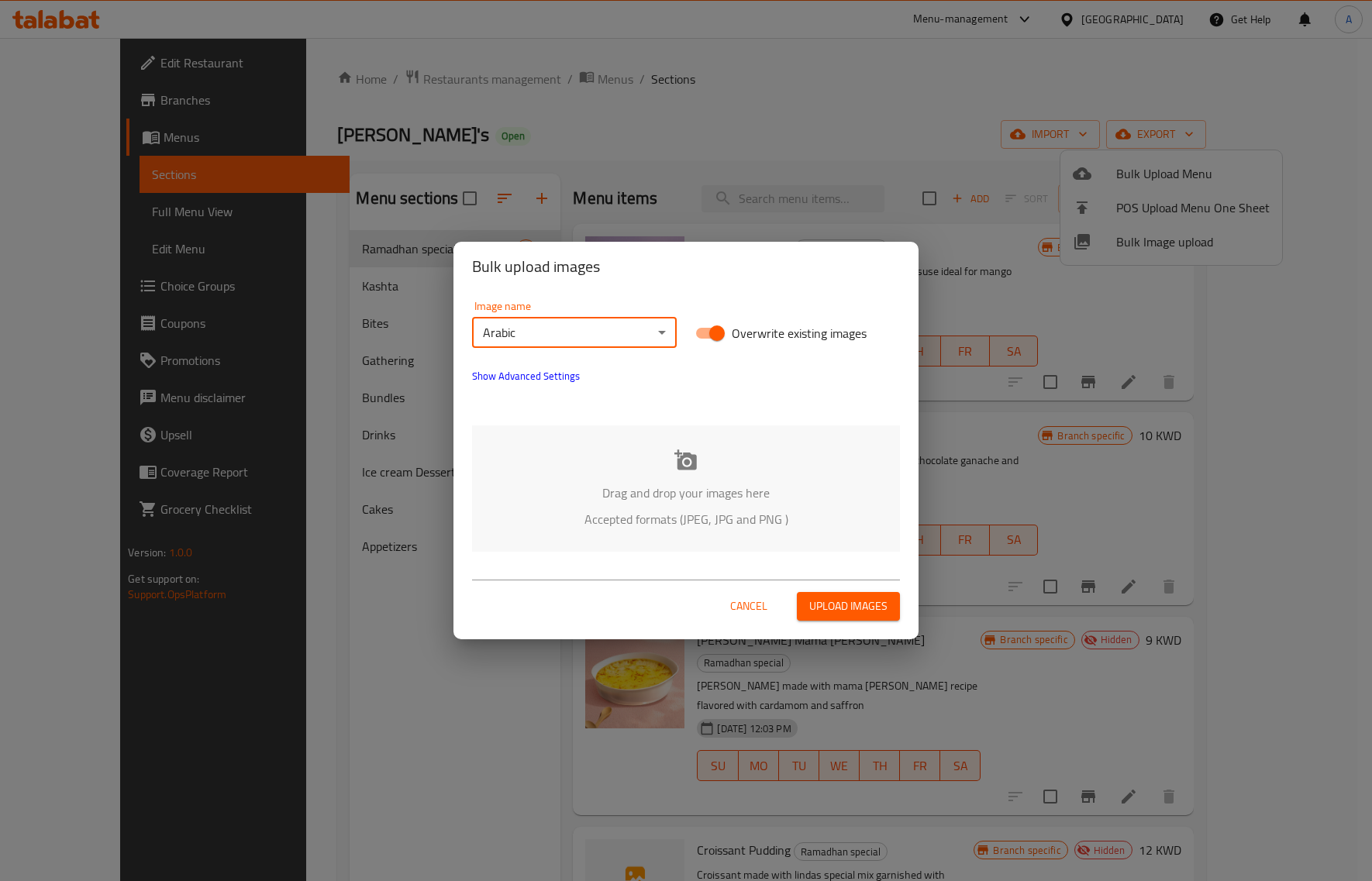
click at [676, 479] on div "Drag and drop your images here Accepted formats (JPEG, JPG and PNG )" at bounding box center [686, 489] width 428 height 126
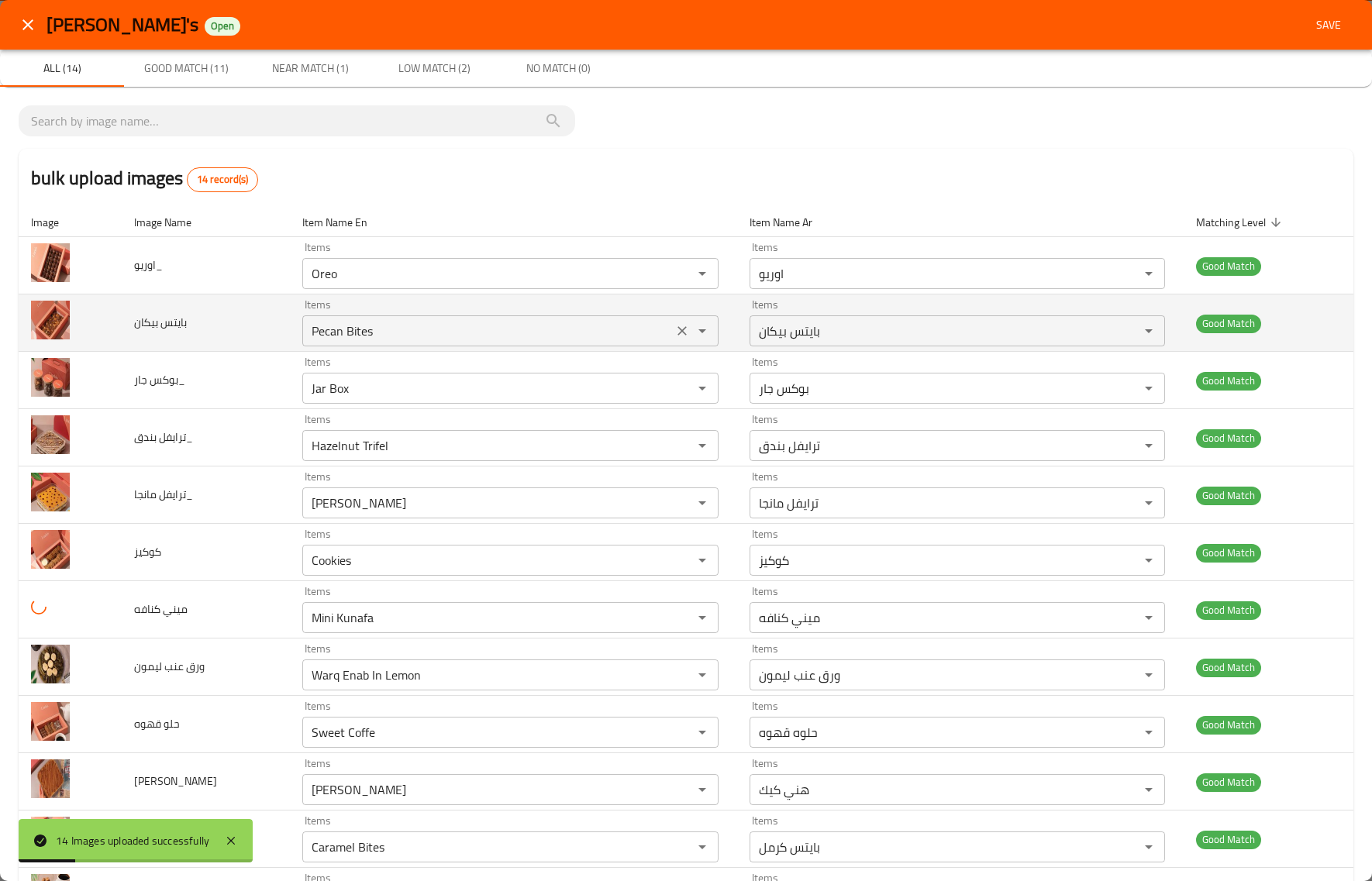
scroll to position [192, 0]
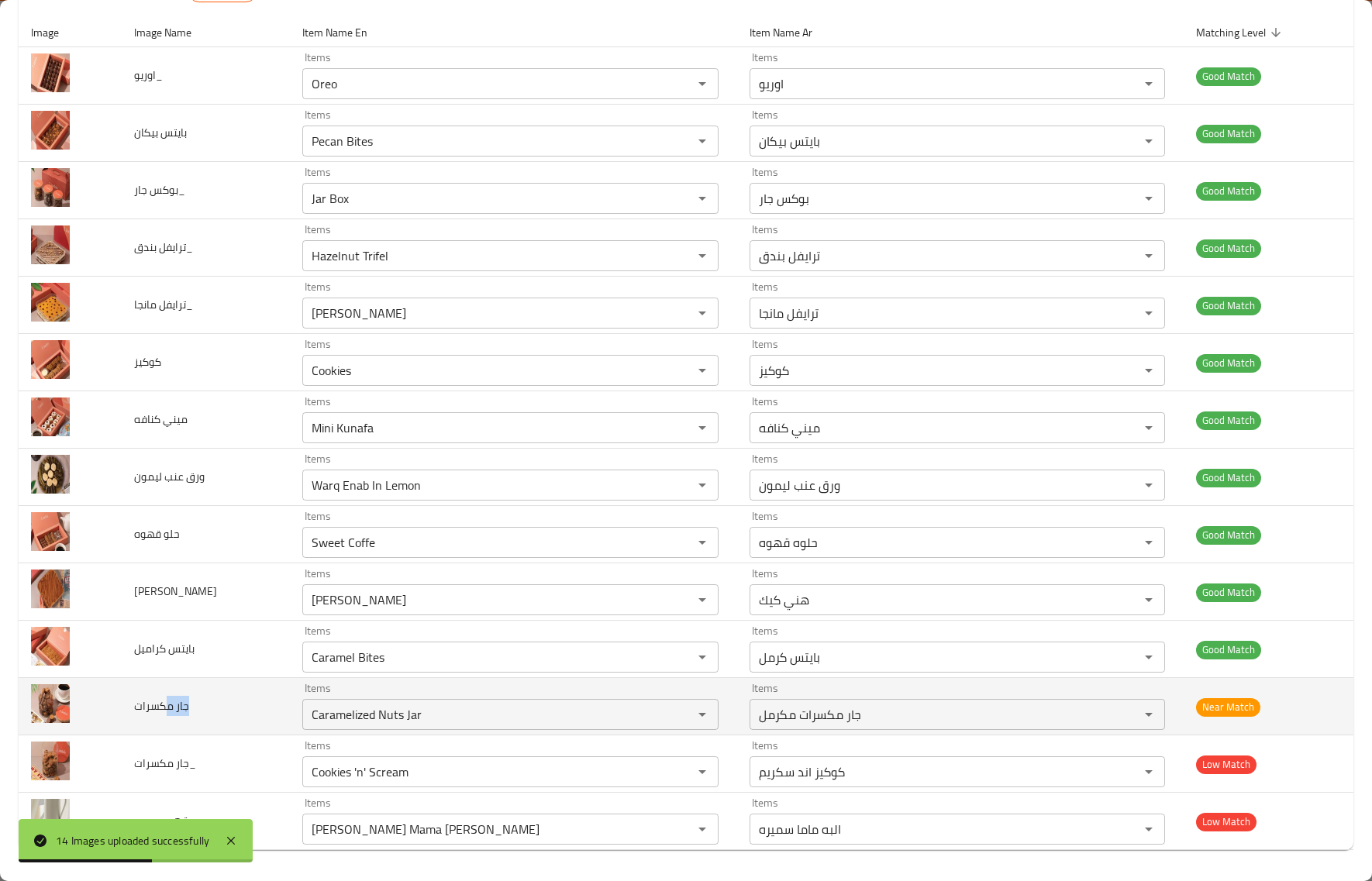
drag, startPoint x: 165, startPoint y: 706, endPoint x: 248, endPoint y: 722, distance: 84.5
click at [248, 722] on td "جار مكسرات" at bounding box center [205, 706] width 168 height 58
click at [233, 707] on td "جار مكسرات" at bounding box center [205, 706] width 168 height 58
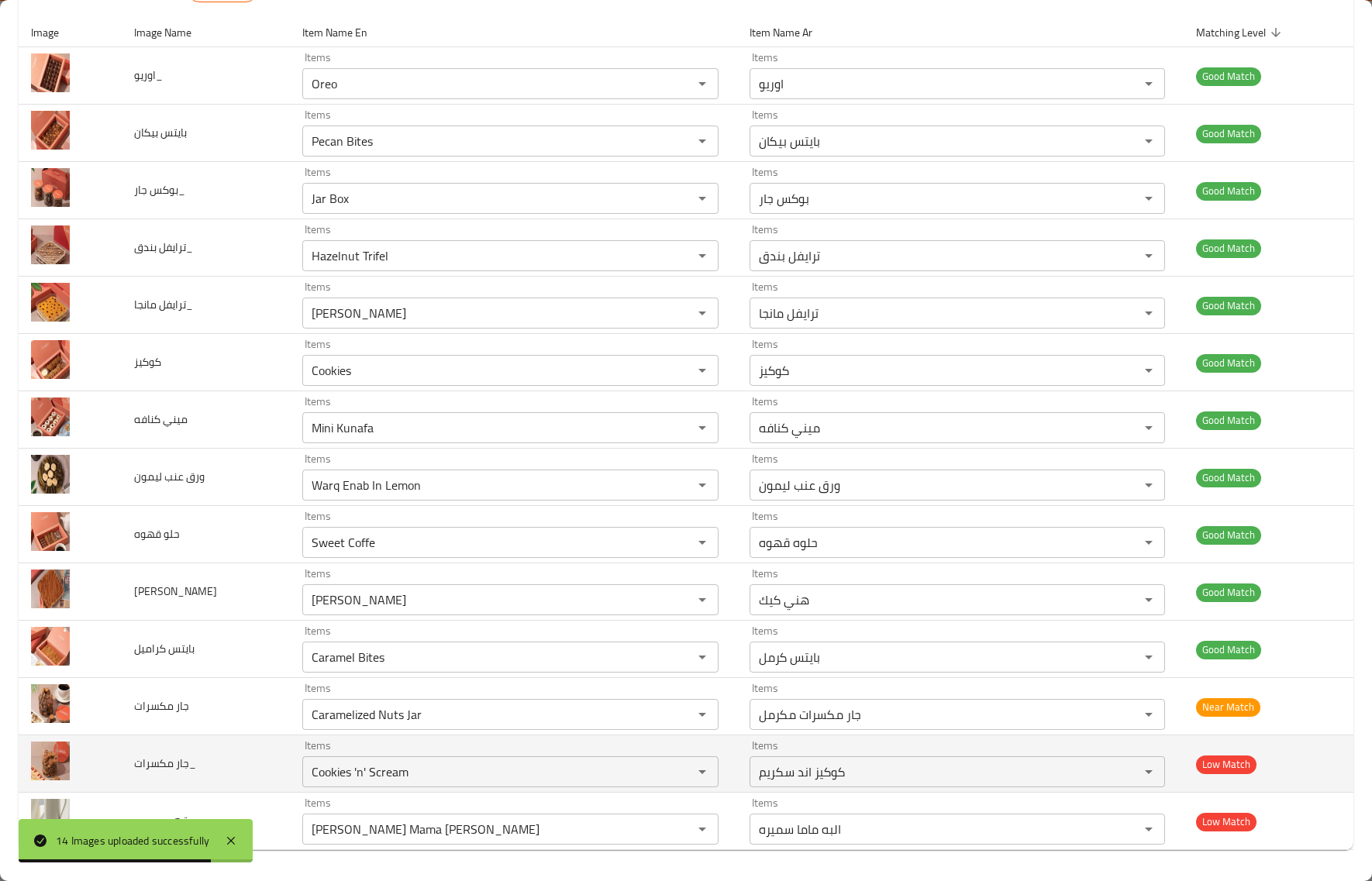
click at [221, 754] on td "جار مكسرات_" at bounding box center [205, 764] width 168 height 58
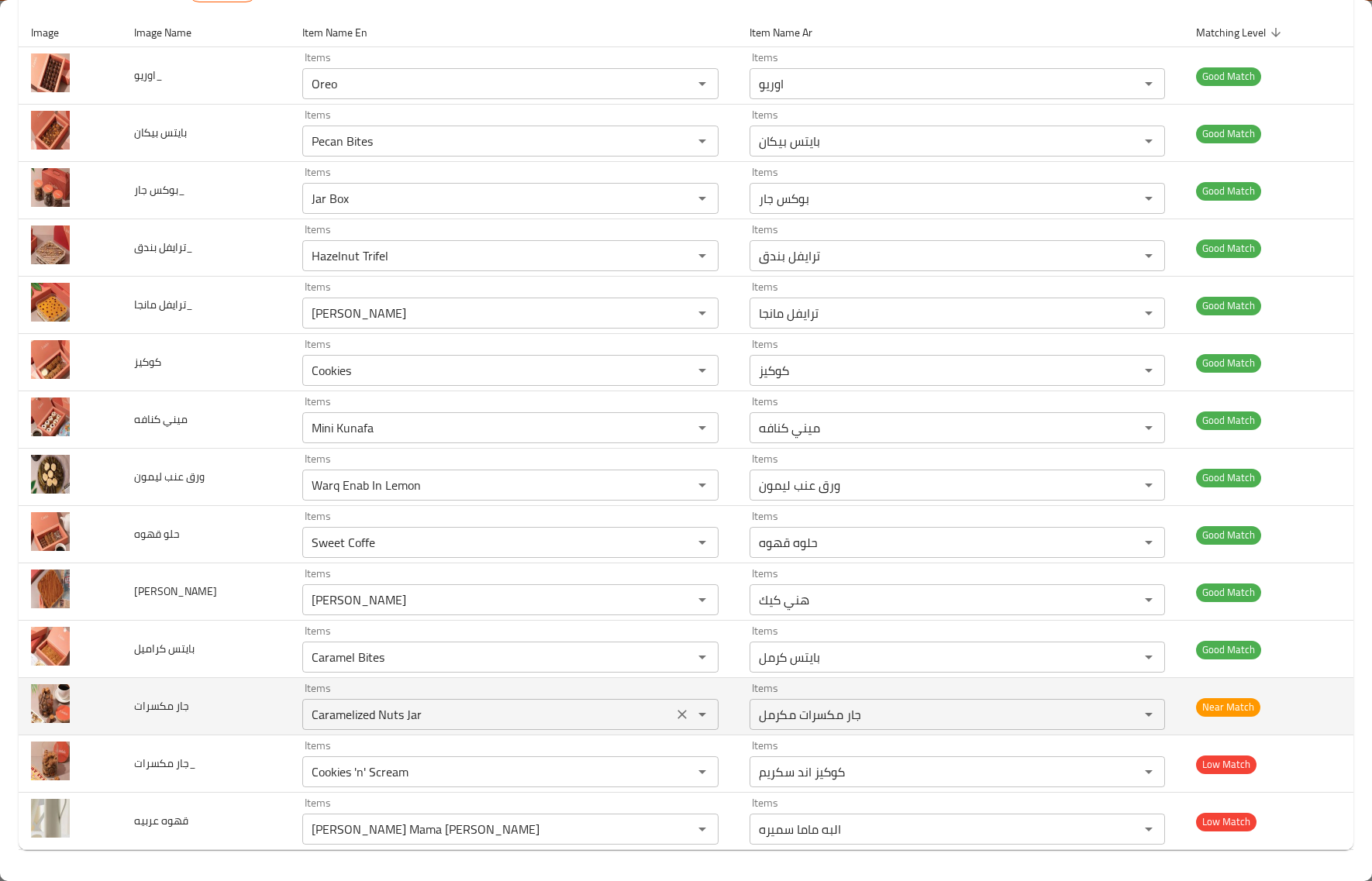
click at [632, 708] on مكسرات "Caramelized Nuts Jar" at bounding box center [488, 715] width 361 height 22
click at [408, 719] on مكسرات "Caramelized Nuts Jar" at bounding box center [488, 715] width 361 height 22
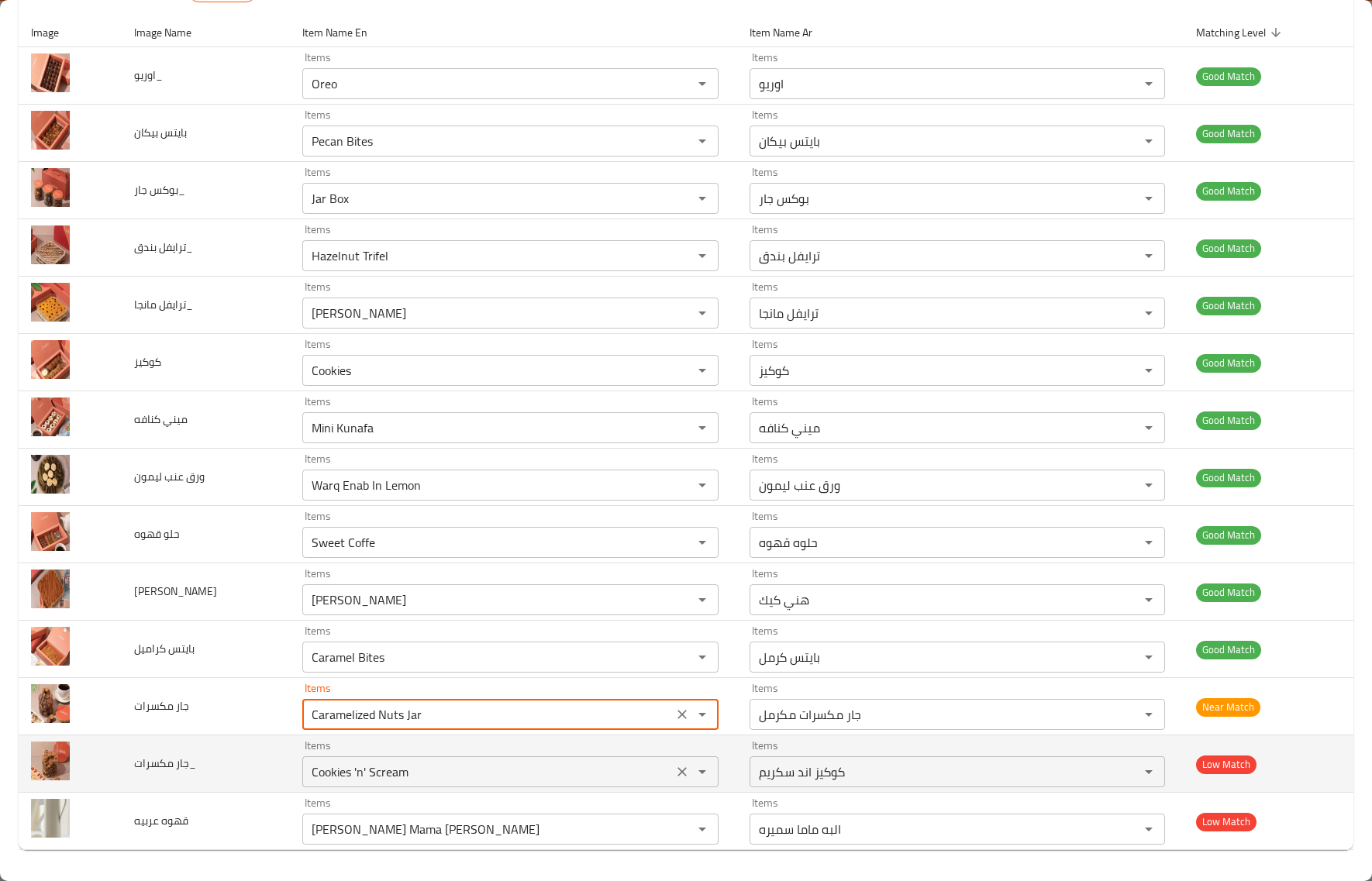
click at [432, 773] on مكسرات_ "Cookies 'n' Scream" at bounding box center [488, 772] width 361 height 22
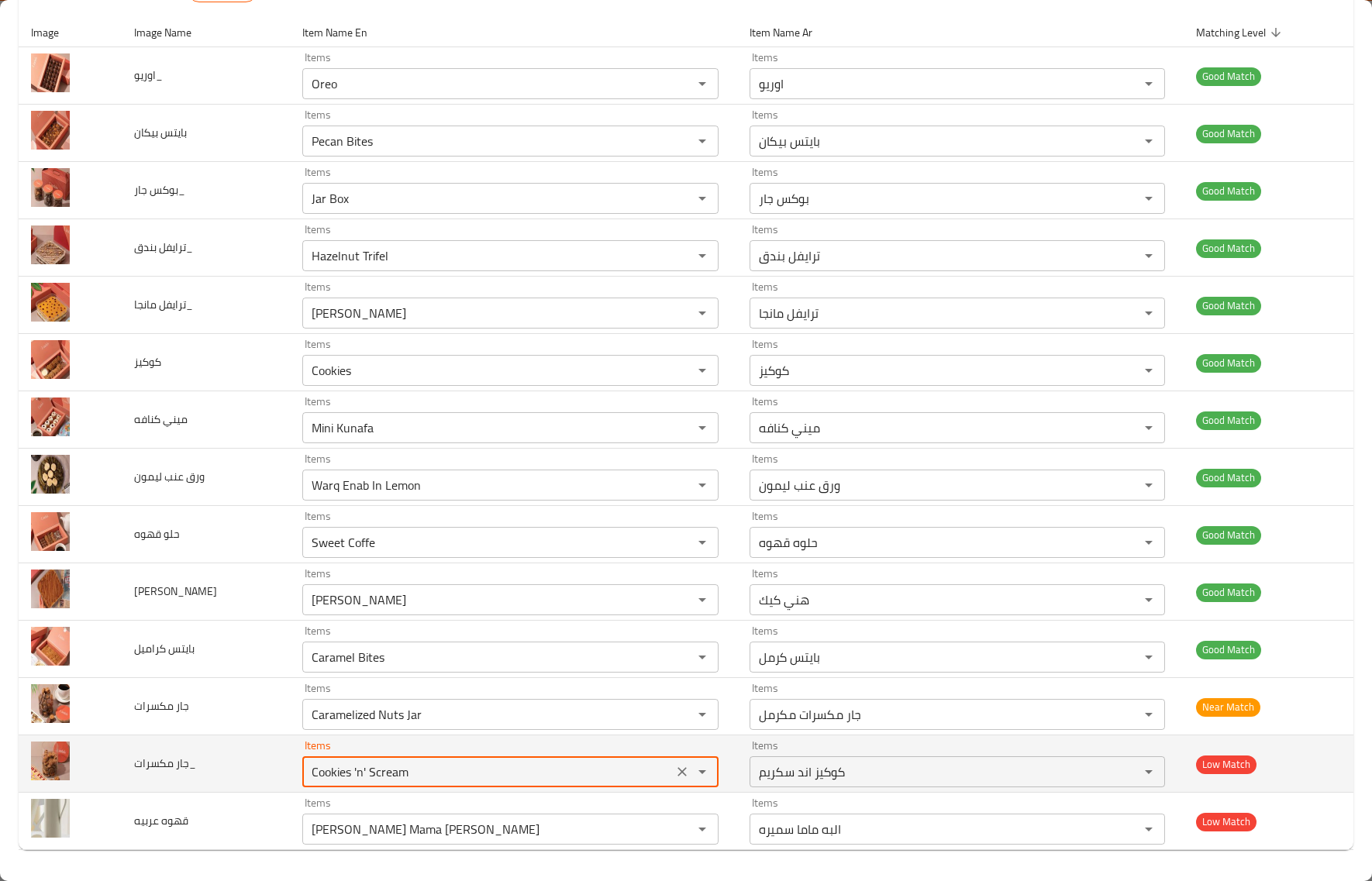
click at [432, 773] on مكسرات_ "Cookies 'n' Scream" at bounding box center [488, 772] width 361 height 22
paste مكسرات_ "Jar"
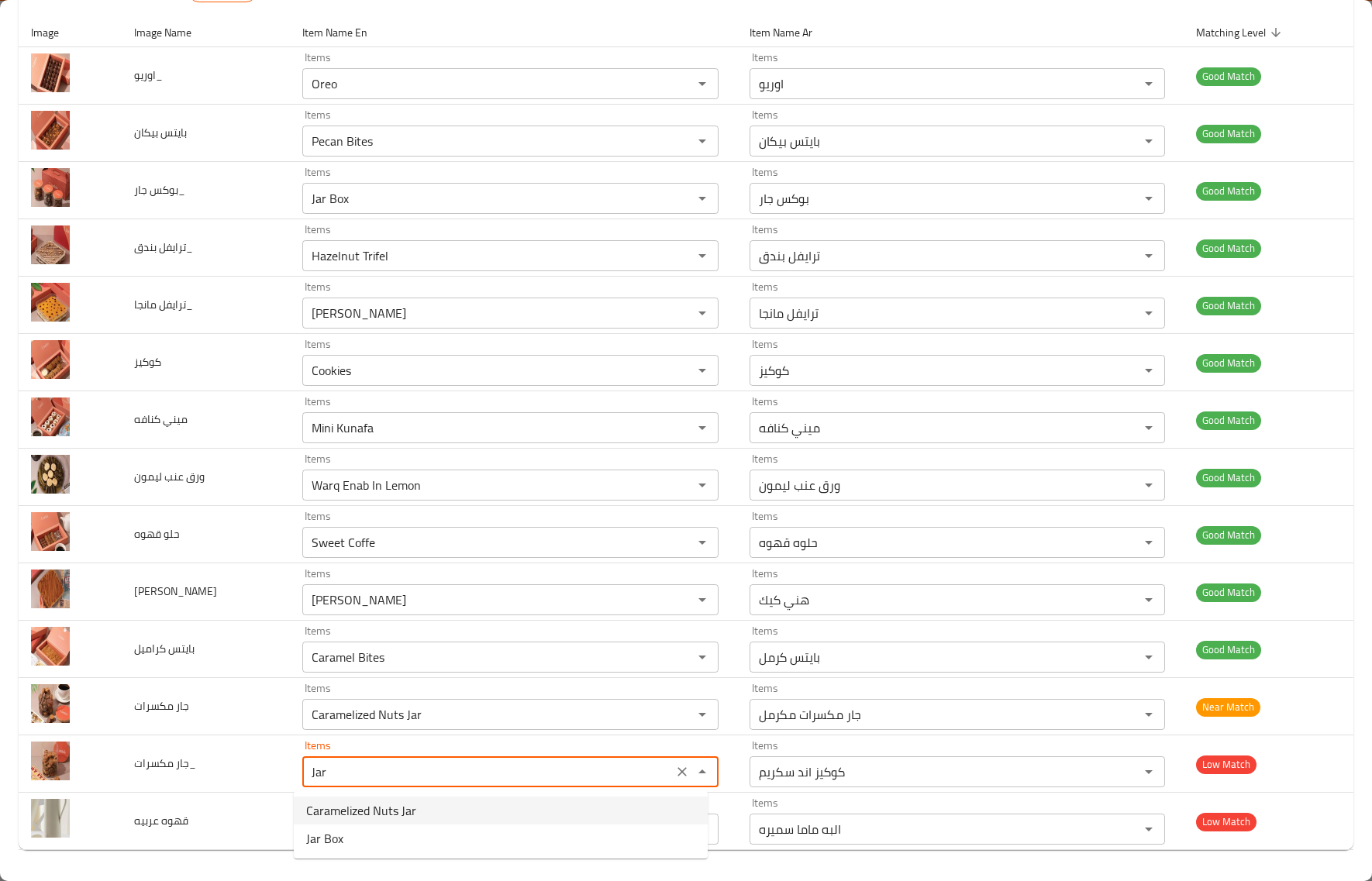
click at [373, 813] on span "Caramelized Nuts Jar" at bounding box center [362, 811] width 110 height 18
type مكسرات_ "Caramelized Nuts Jar"
type مكسرات_-ar "جار مكسرات مكرمل"
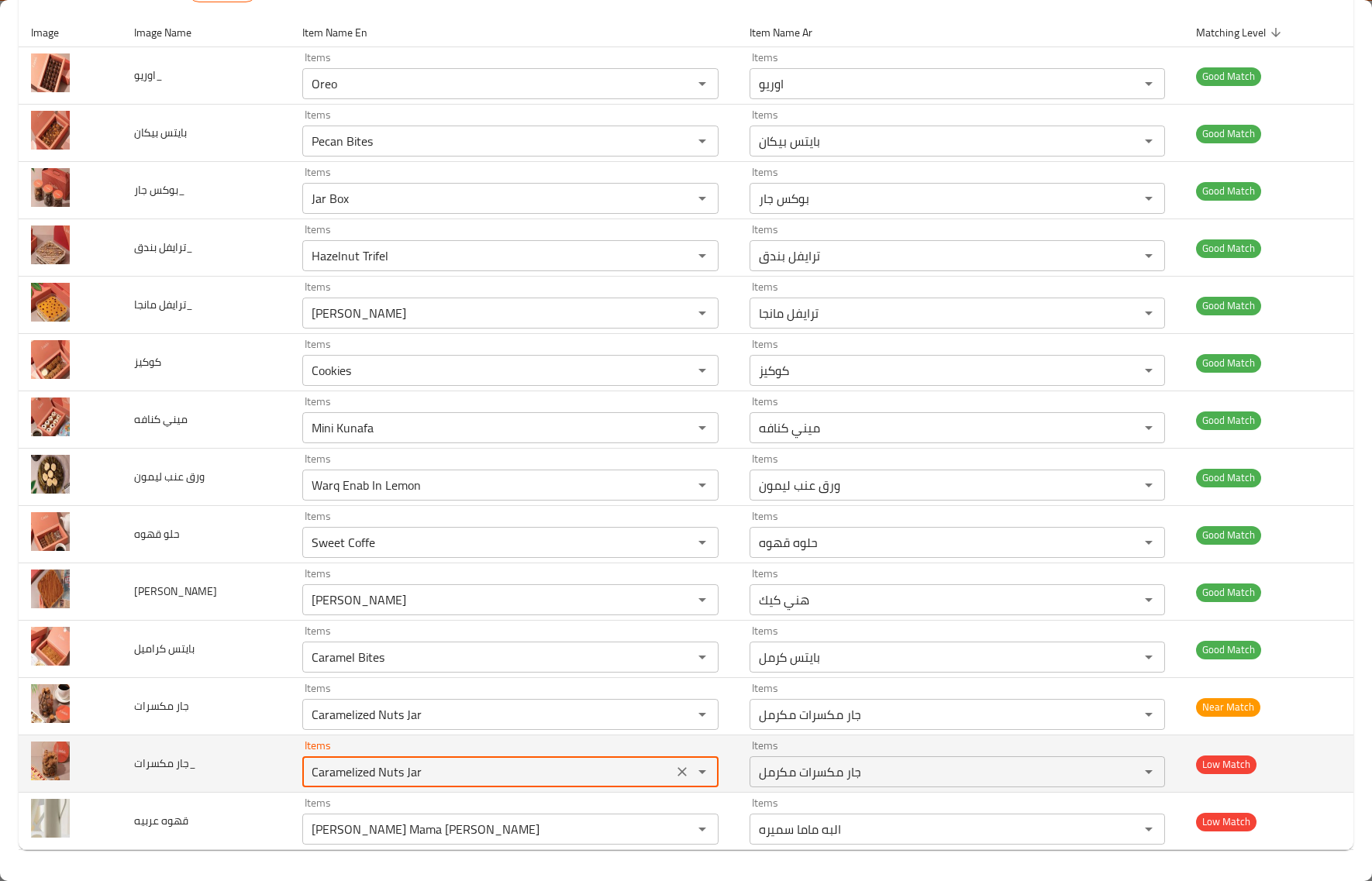
click at [427, 772] on مكسرات_ "Caramelized Nuts Jar" at bounding box center [488, 772] width 361 height 22
type مكسرات_ "Caramelized Nuts Jar"
click at [227, 747] on td "جار مكسرات_" at bounding box center [205, 764] width 168 height 58
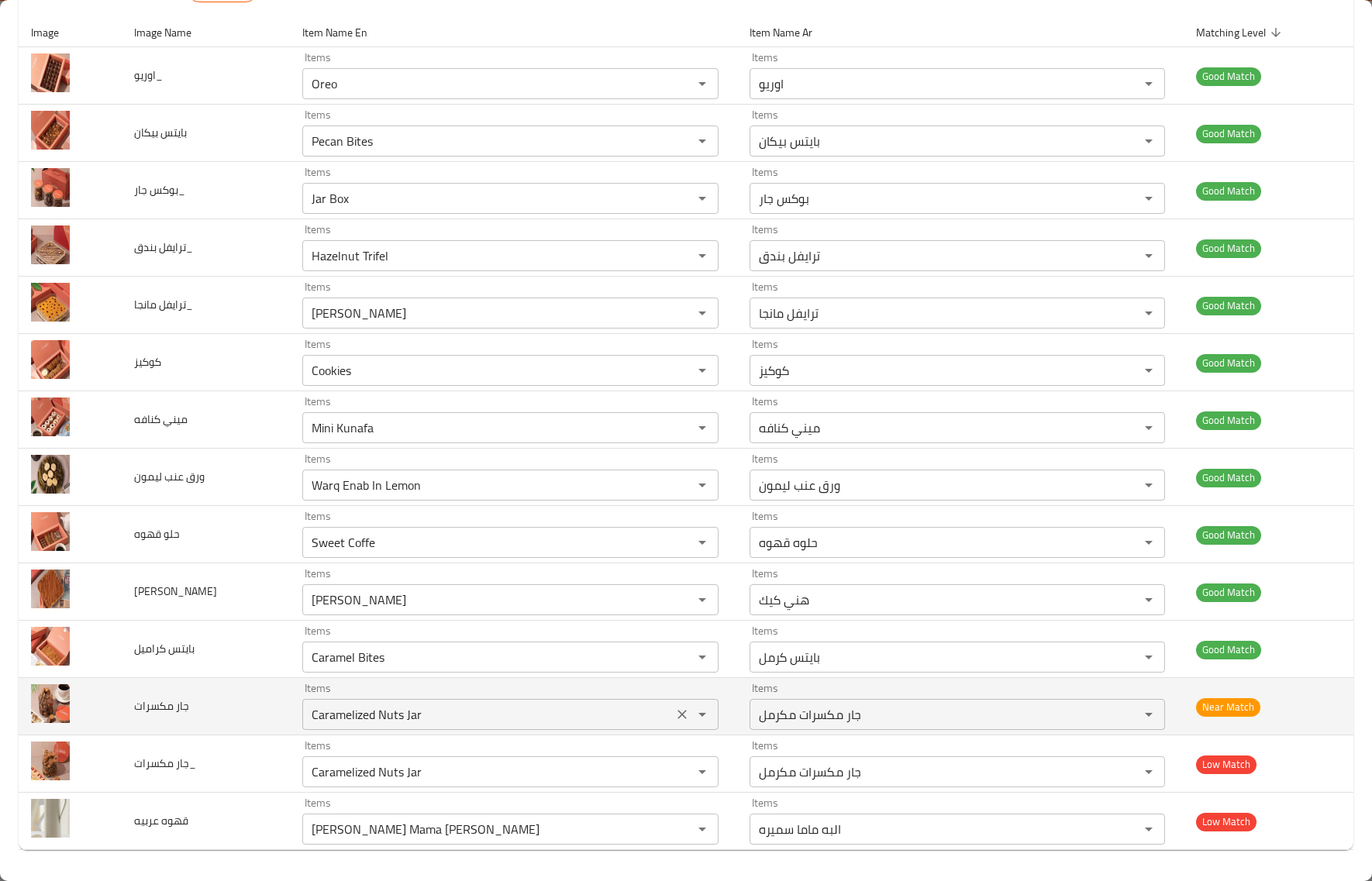
click at [675, 711] on icon "Clear" at bounding box center [682, 715] width 16 height 16
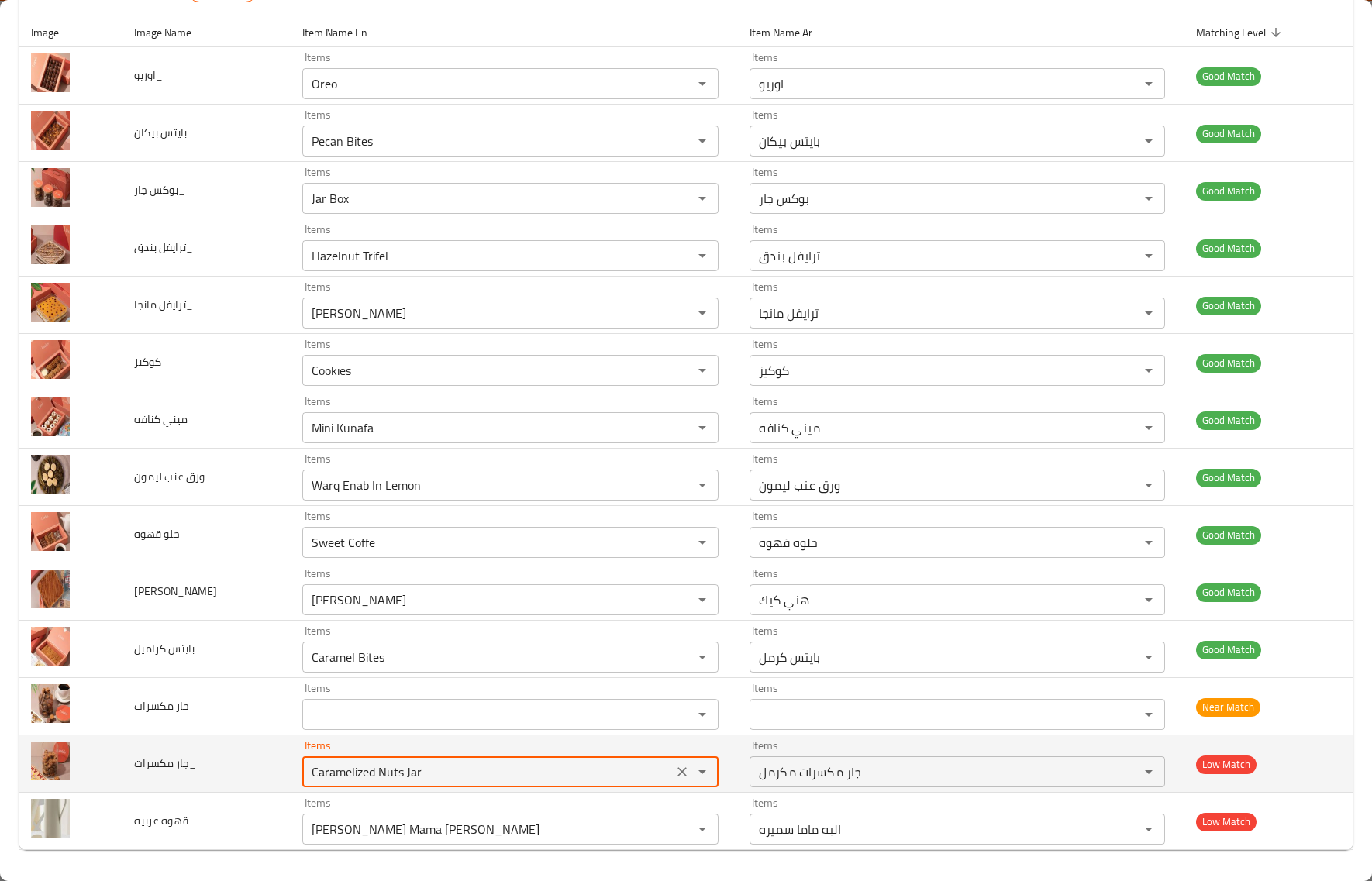
drag, startPoint x: 490, startPoint y: 772, endPoint x: 256, endPoint y: 772, distance: 234.0
click at [256, 772] on tr "جار مكسرات_ Items Caramelized Nuts Jar Items Items جار مكسرات مكرمل Items Low M…" at bounding box center [686, 764] width 1335 height 58
click at [438, 777] on مكسرات_ "Caramelized Nuts Jar" at bounding box center [488, 772] width 361 height 22
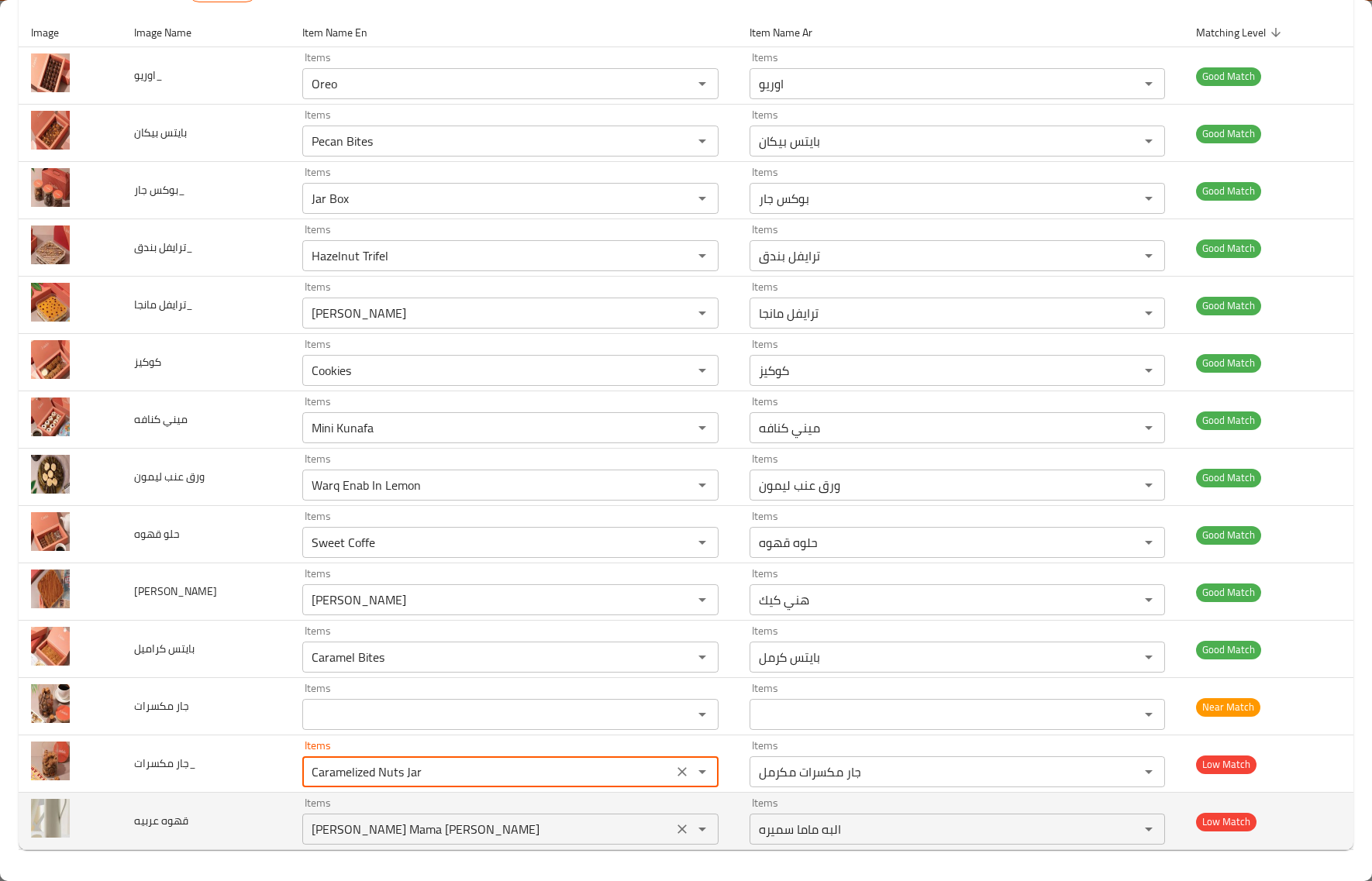
click at [413, 836] on عربيه "Elba Mama Samira" at bounding box center [488, 829] width 361 height 22
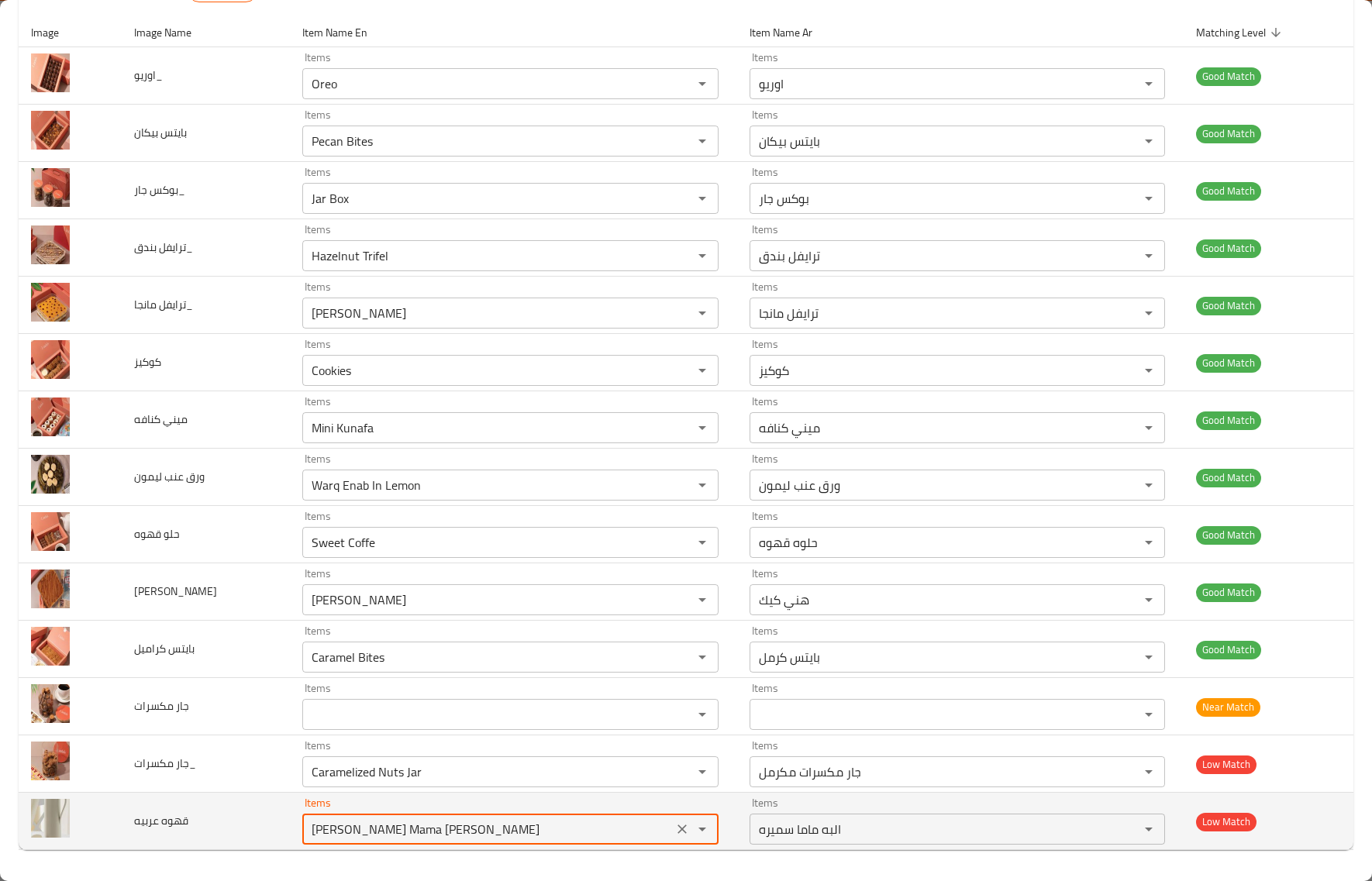
click at [413, 836] on عربيه "Elba Mama Samira" at bounding box center [488, 829] width 361 height 22
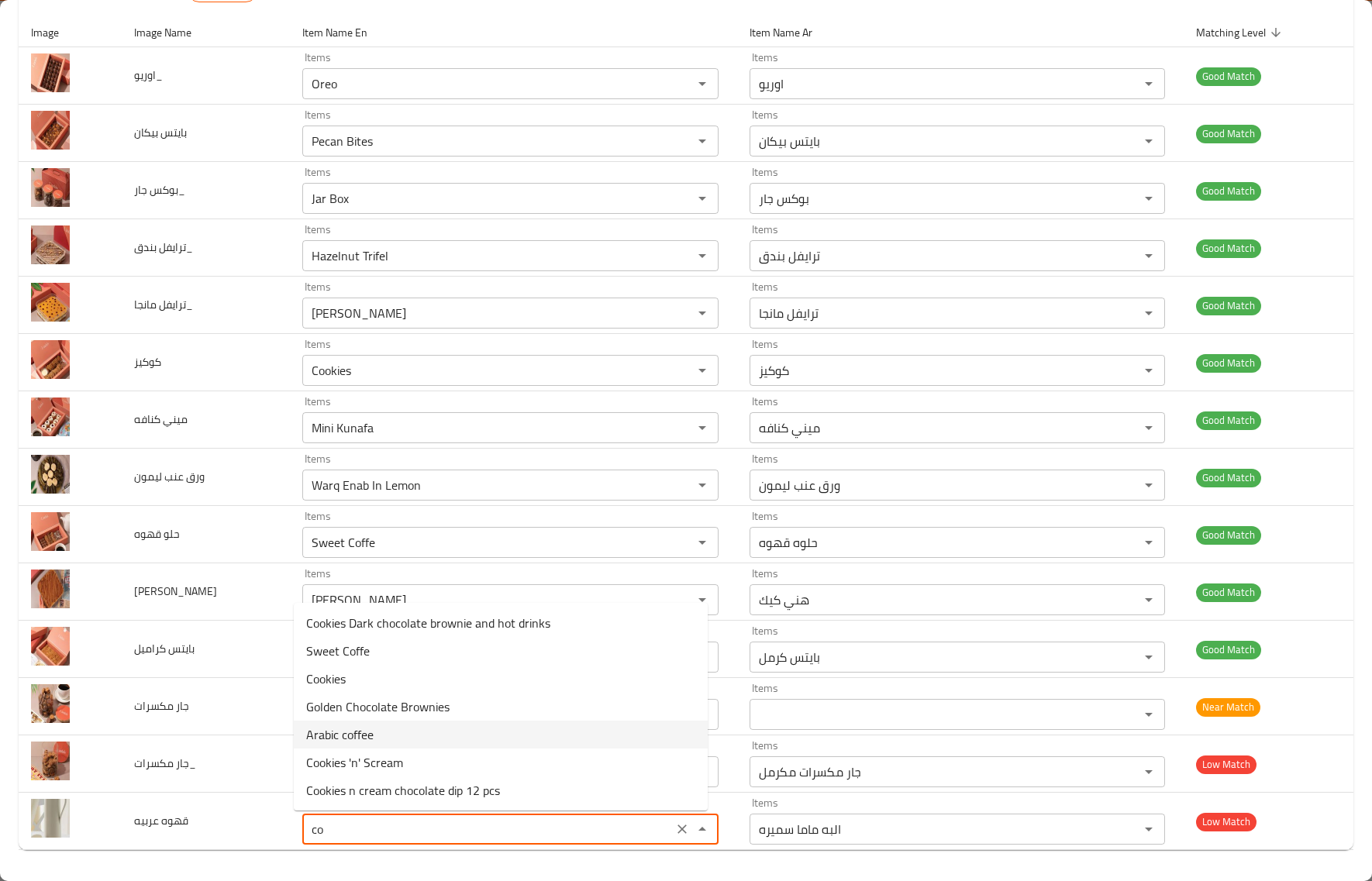
click at [384, 741] on عربيه-option-4 "Arabic coffee" at bounding box center [501, 734] width 414 height 28
type عربيه "Arabic coffee"
type عربيه-ar "Arabic coffee"
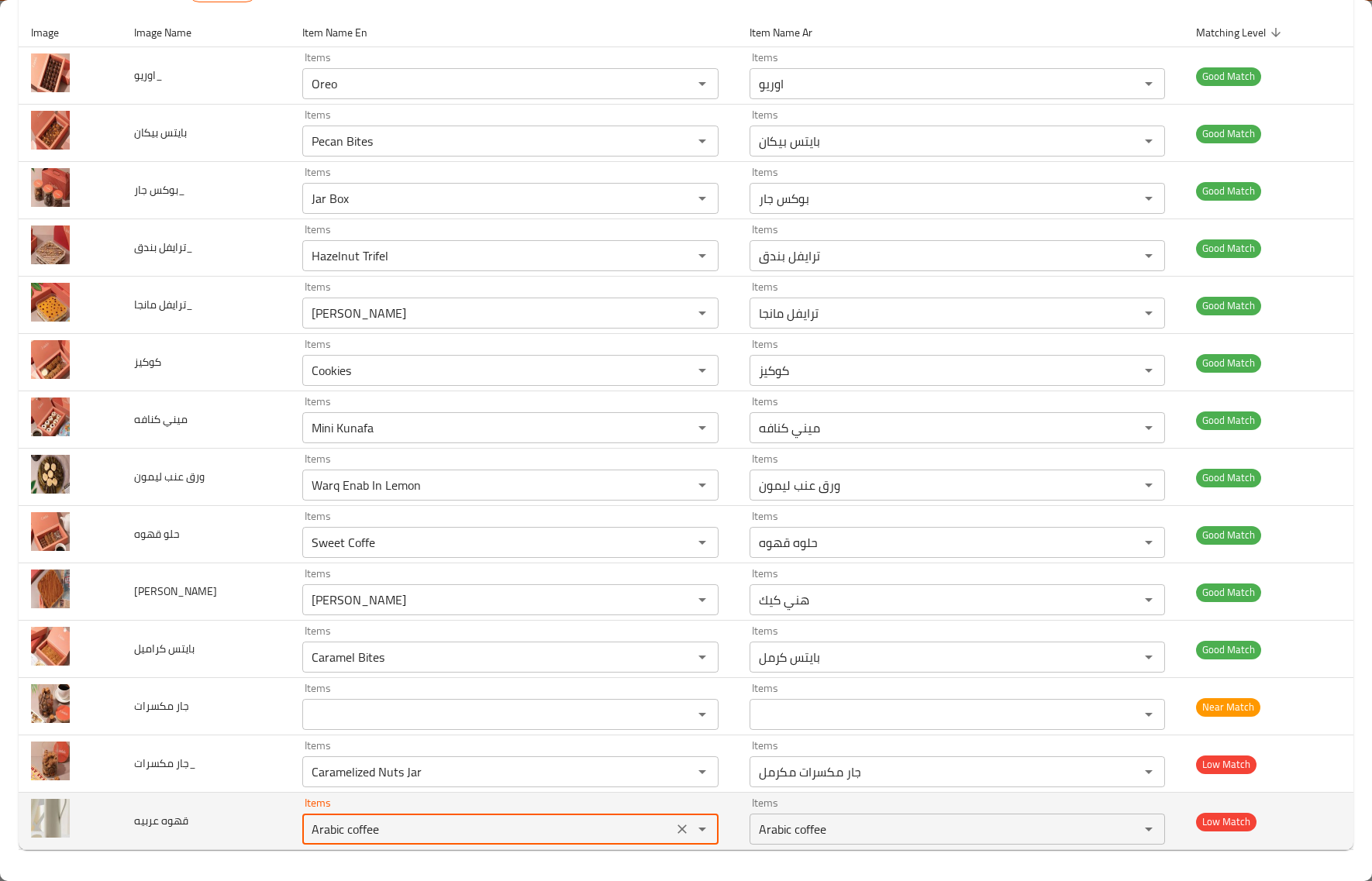
click at [384, 842] on div "Arabic coffee Items" at bounding box center [510, 829] width 416 height 31
click at [384, 835] on عربيه "Arabic coffee" at bounding box center [488, 829] width 361 height 22
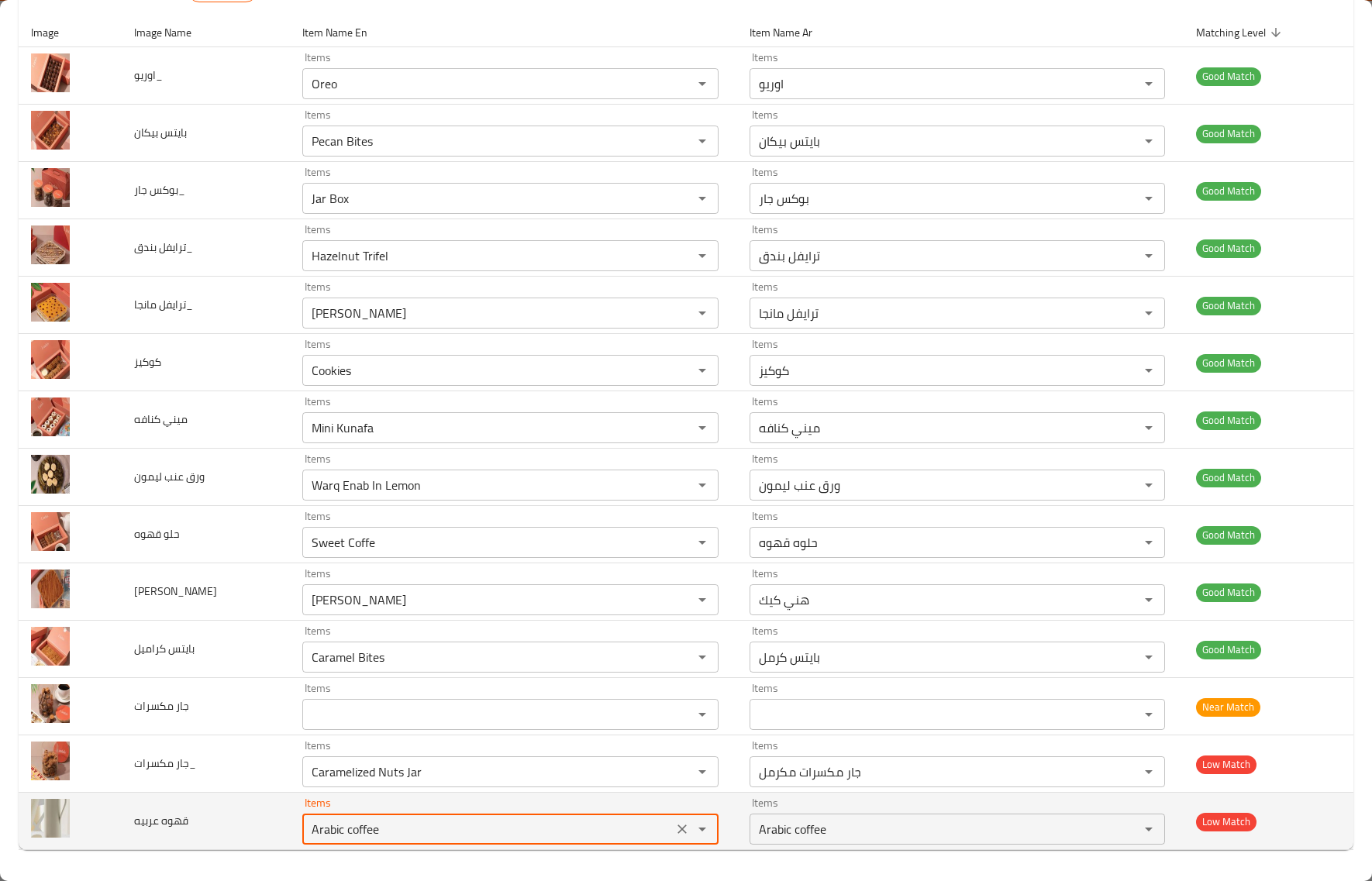
click at [384, 835] on عربيه "Arabic coffee" at bounding box center [488, 829] width 361 height 22
type عربيه "Arabic coffee"
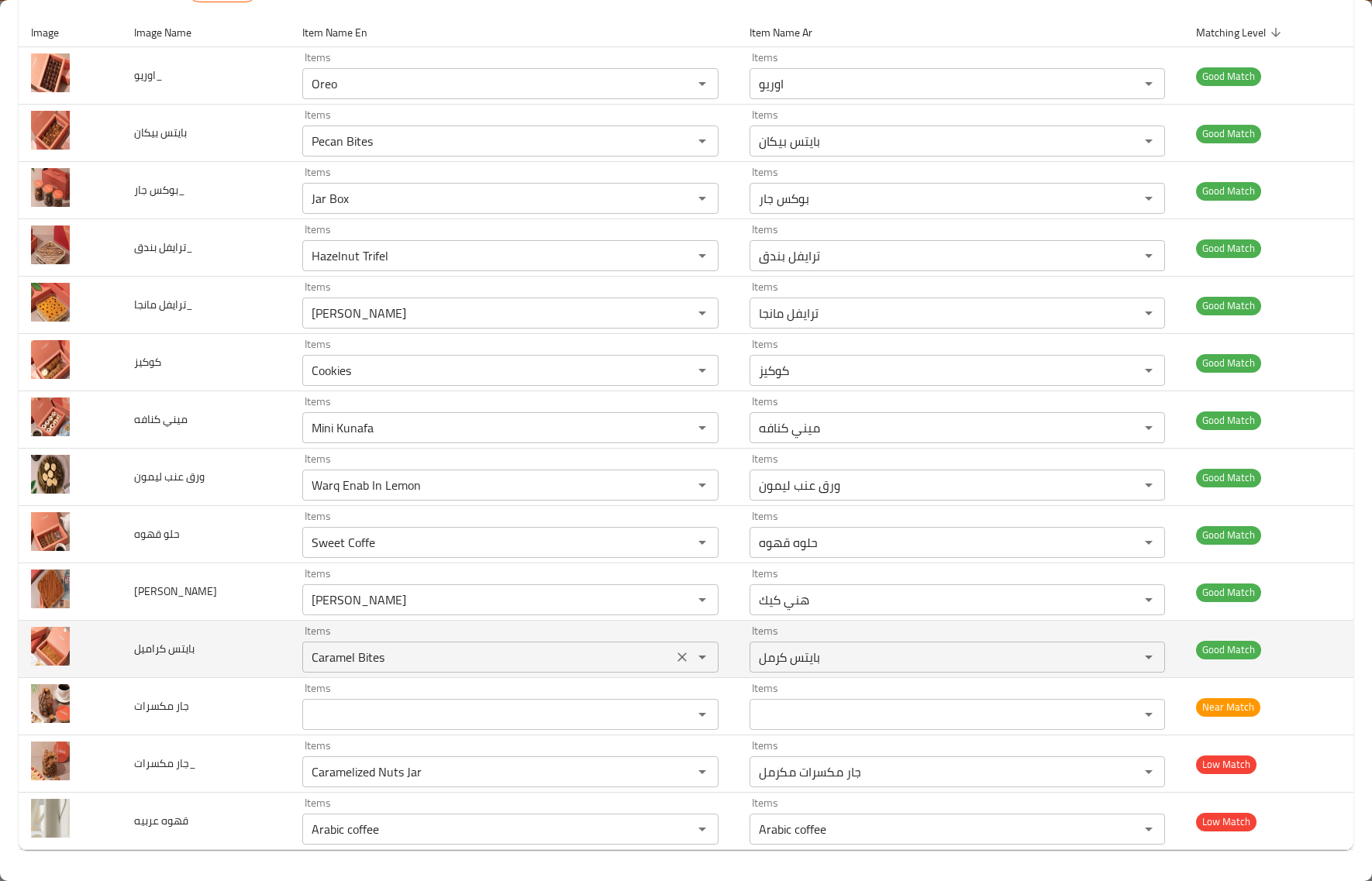
click at [390, 823] on عربيه "Arabic coffee" at bounding box center [488, 829] width 361 height 22
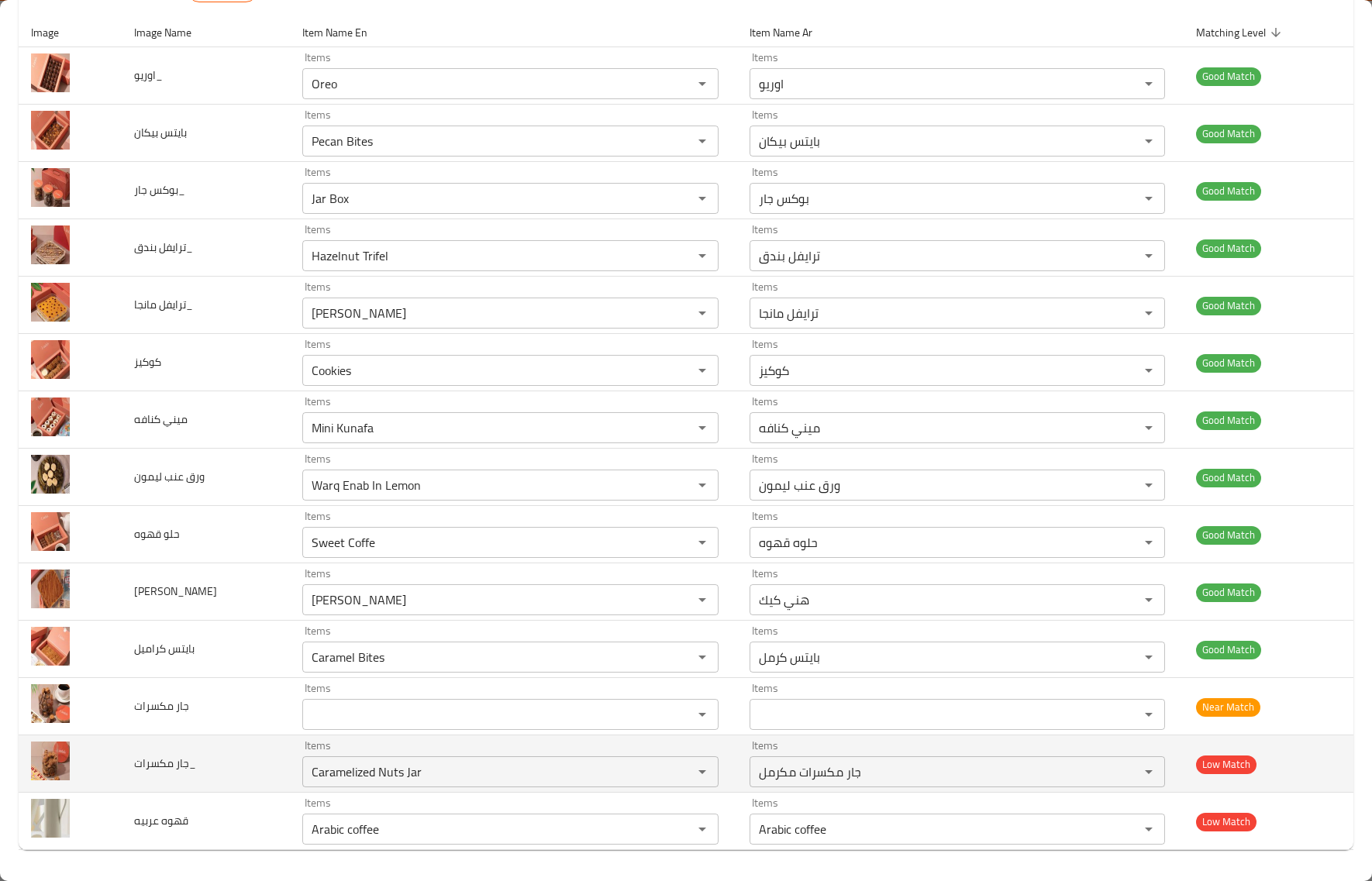
click at [260, 788] on td "جار مكسرات_" at bounding box center [205, 764] width 168 height 58
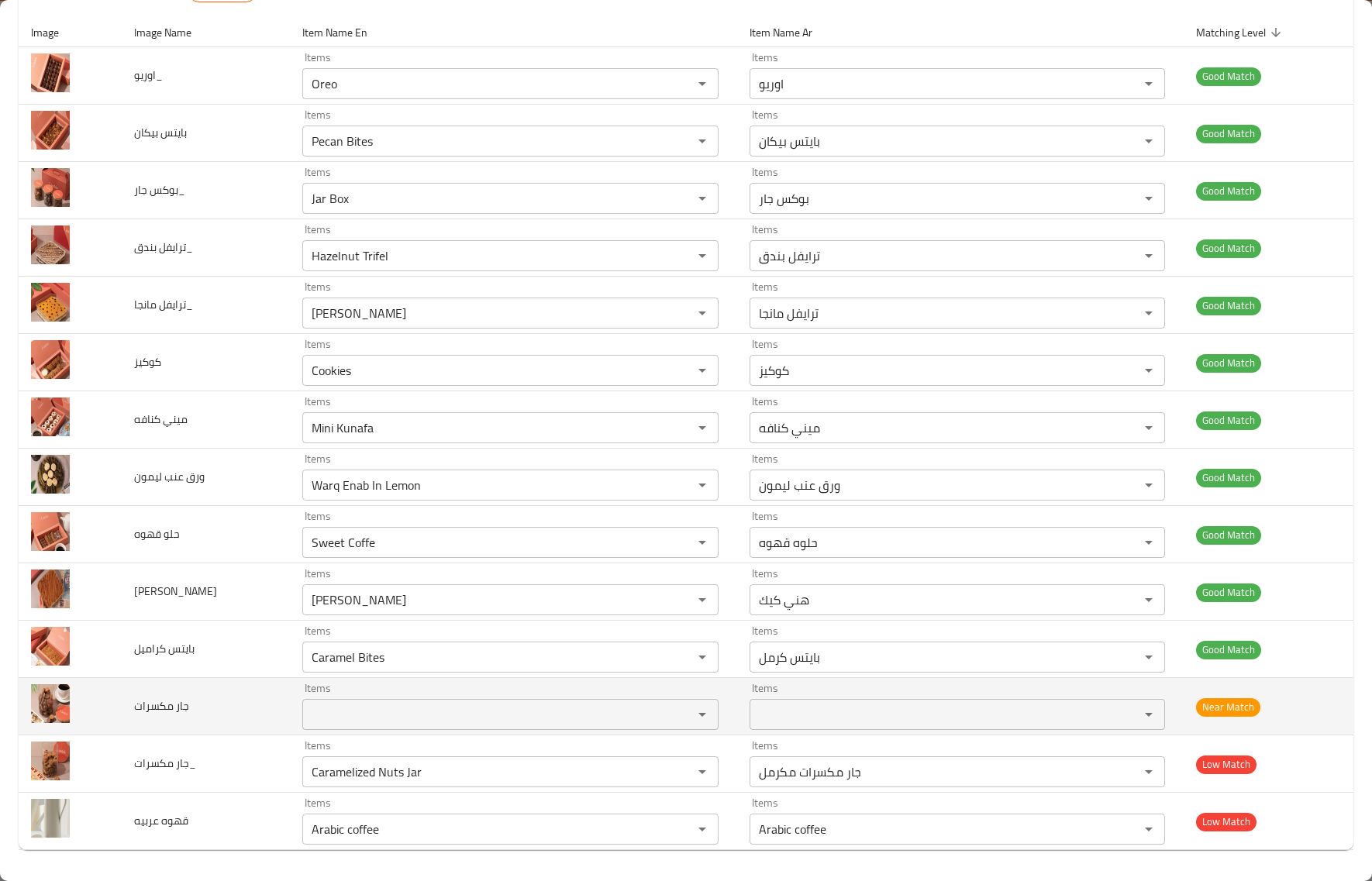
click at [248, 718] on td "جار مكسرات" at bounding box center [205, 706] width 168 height 58
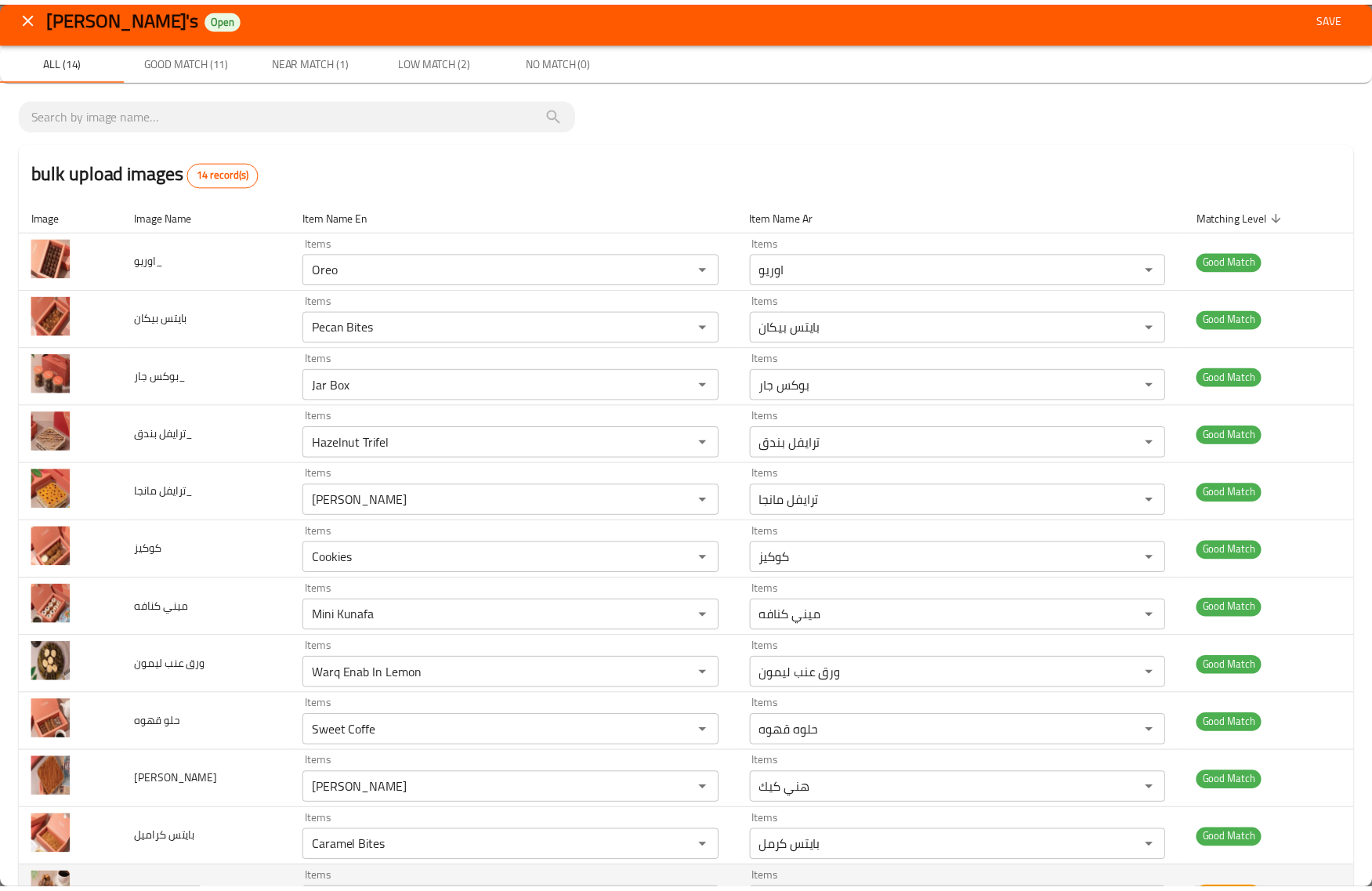
scroll to position [0, 0]
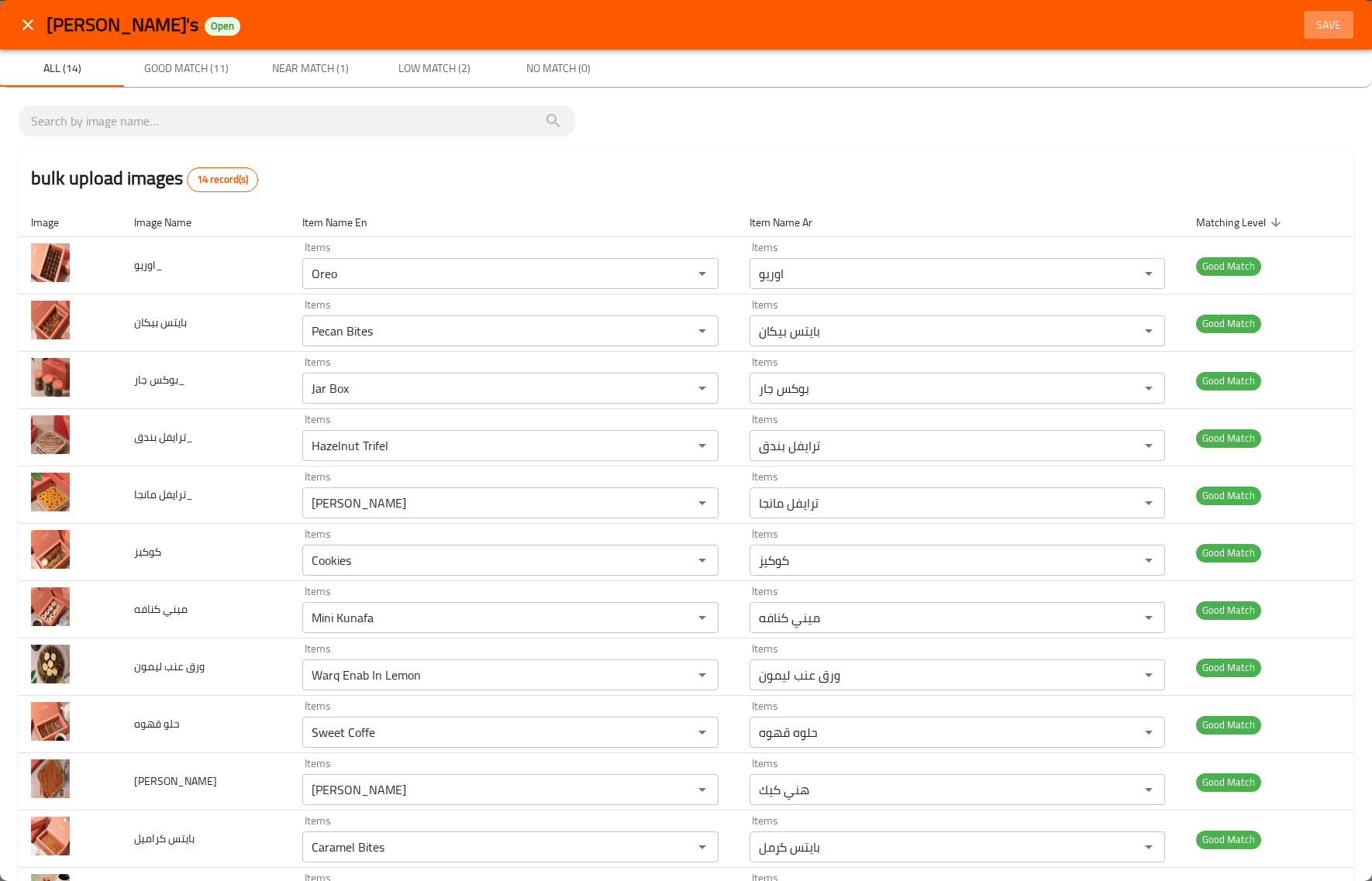
click at [1322, 21] on span "Save" at bounding box center [1329, 25] width 38 height 19
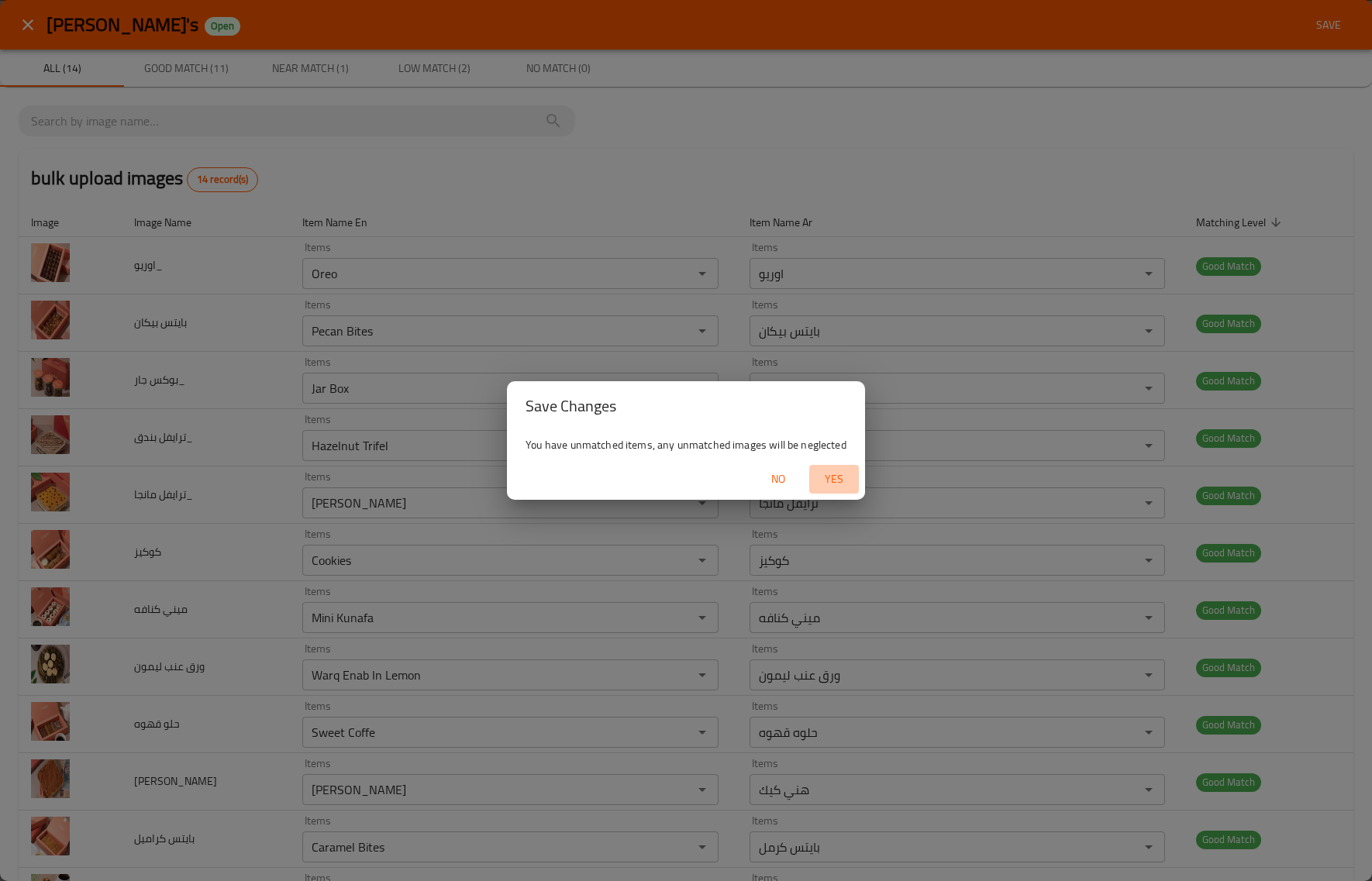
click at [838, 479] on span "Yes" at bounding box center [834, 479] width 38 height 19
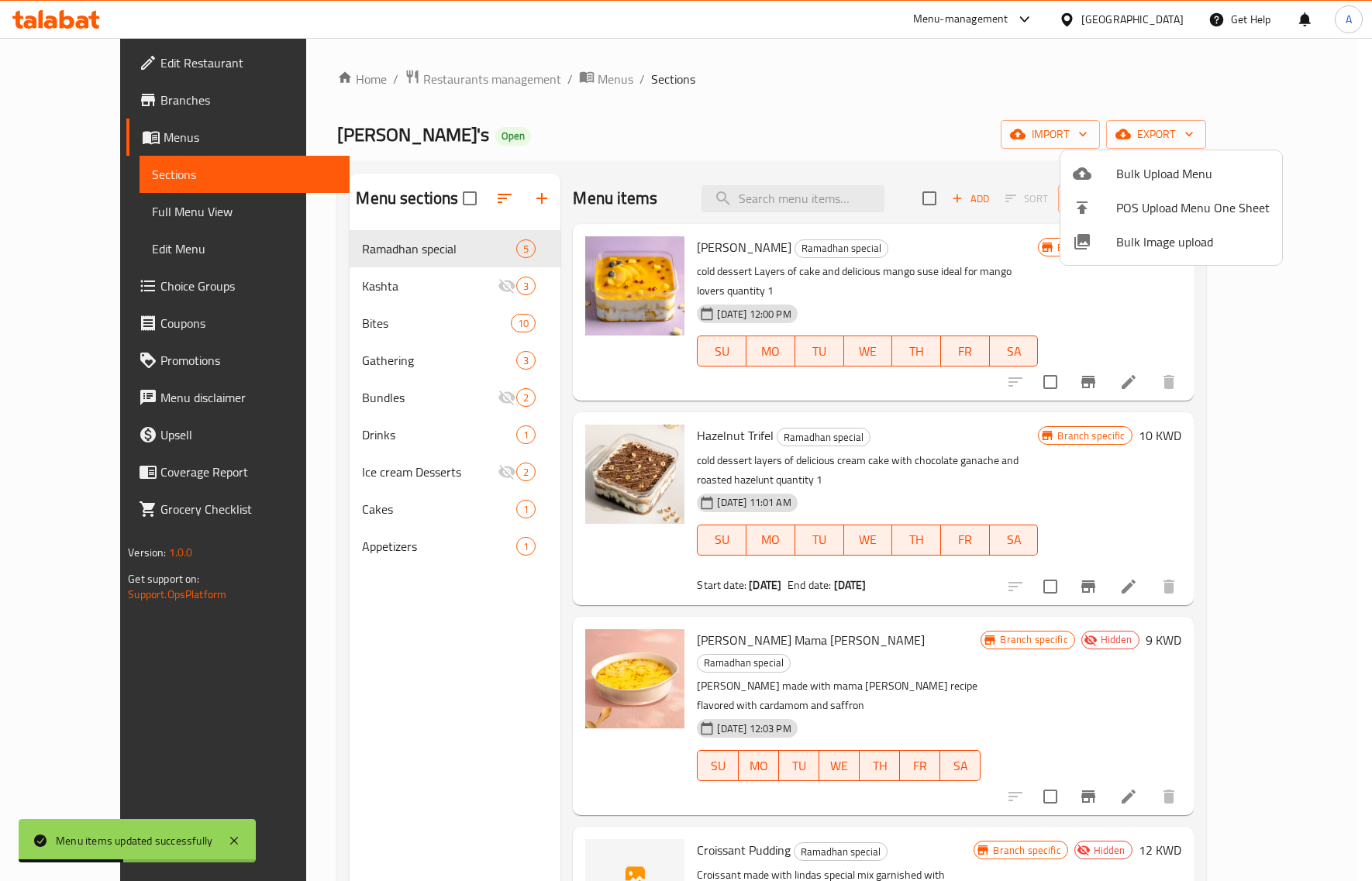
click at [352, 288] on div at bounding box center [686, 440] width 1372 height 881
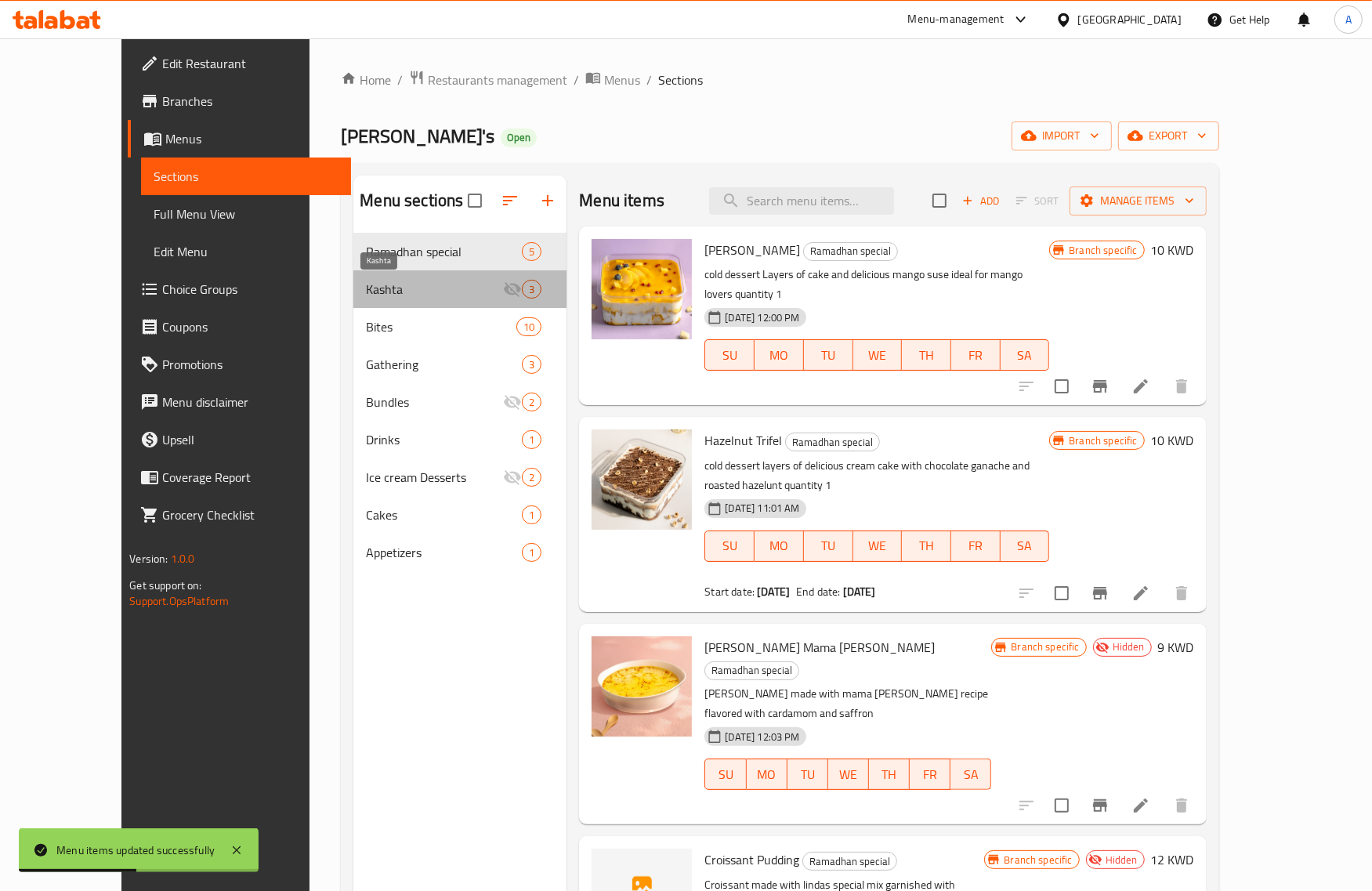
click at [366, 291] on span "Kashta" at bounding box center [435, 289] width 137 height 19
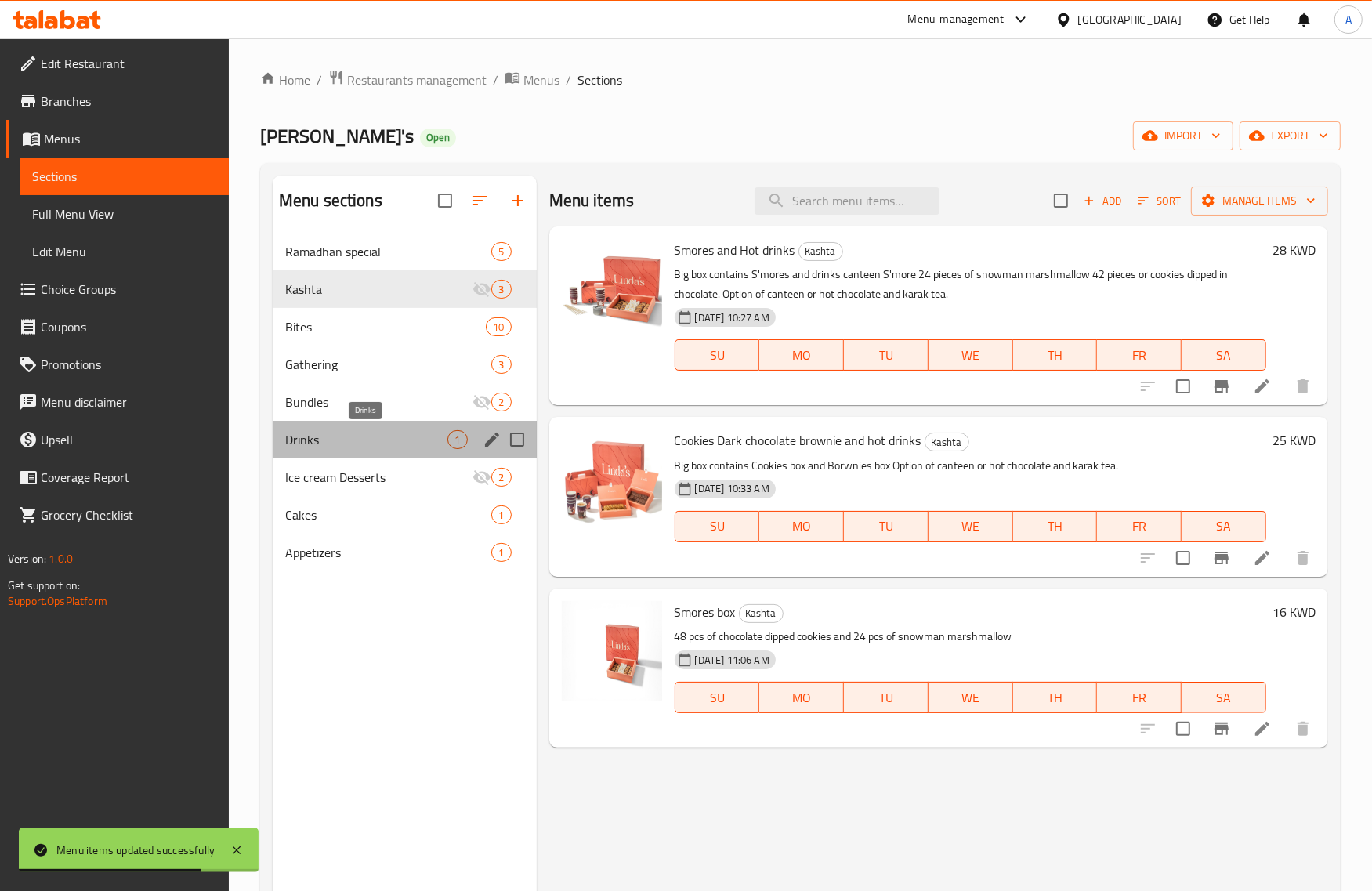
click at [369, 443] on span "Drinks" at bounding box center [366, 440] width 163 height 19
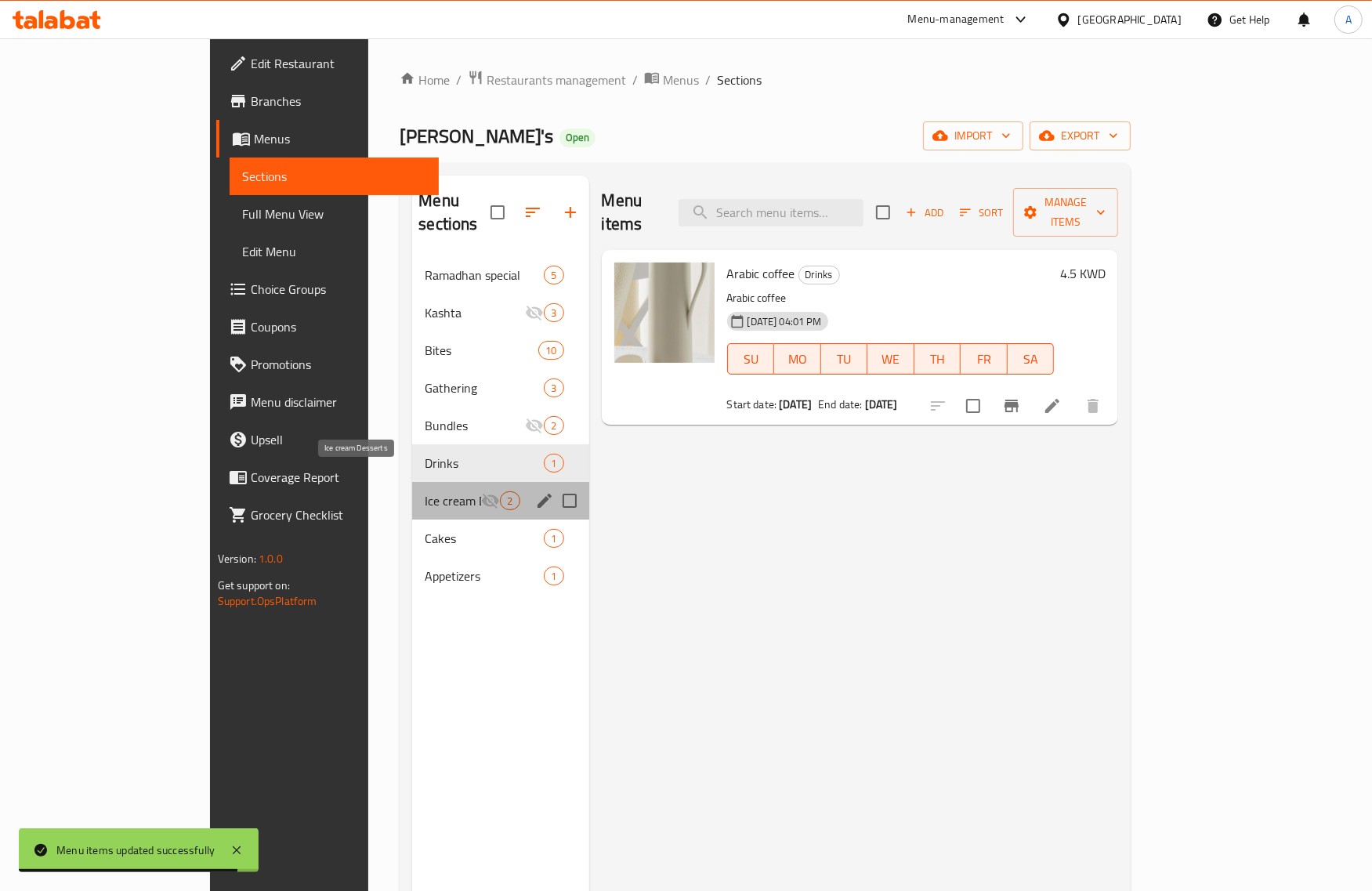
click at [412, 487] on div "Ice cream Desserts 2" at bounding box center [500, 501] width 176 height 38
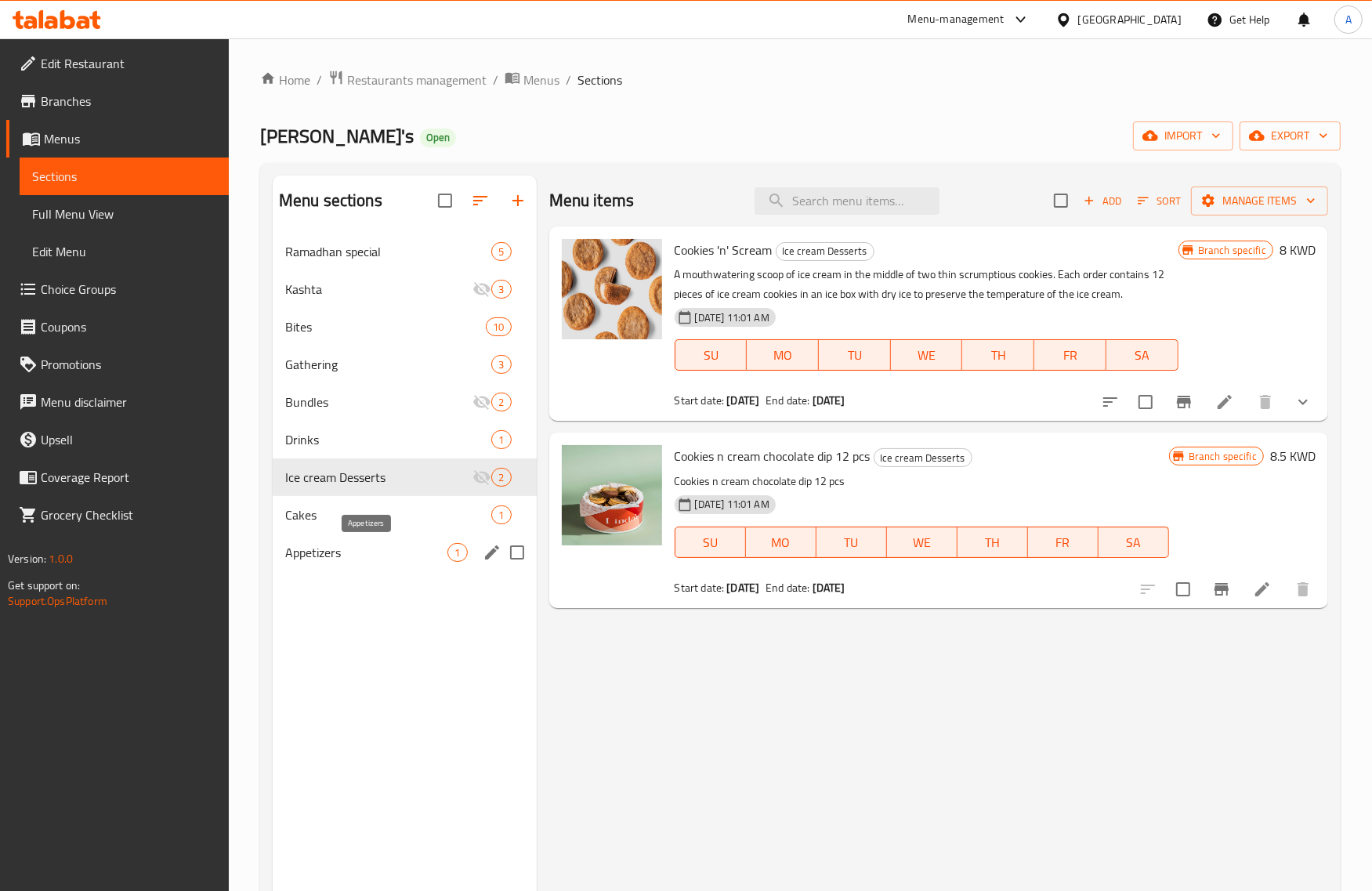
click at [369, 559] on span "Appetizers" at bounding box center [366, 552] width 163 height 19
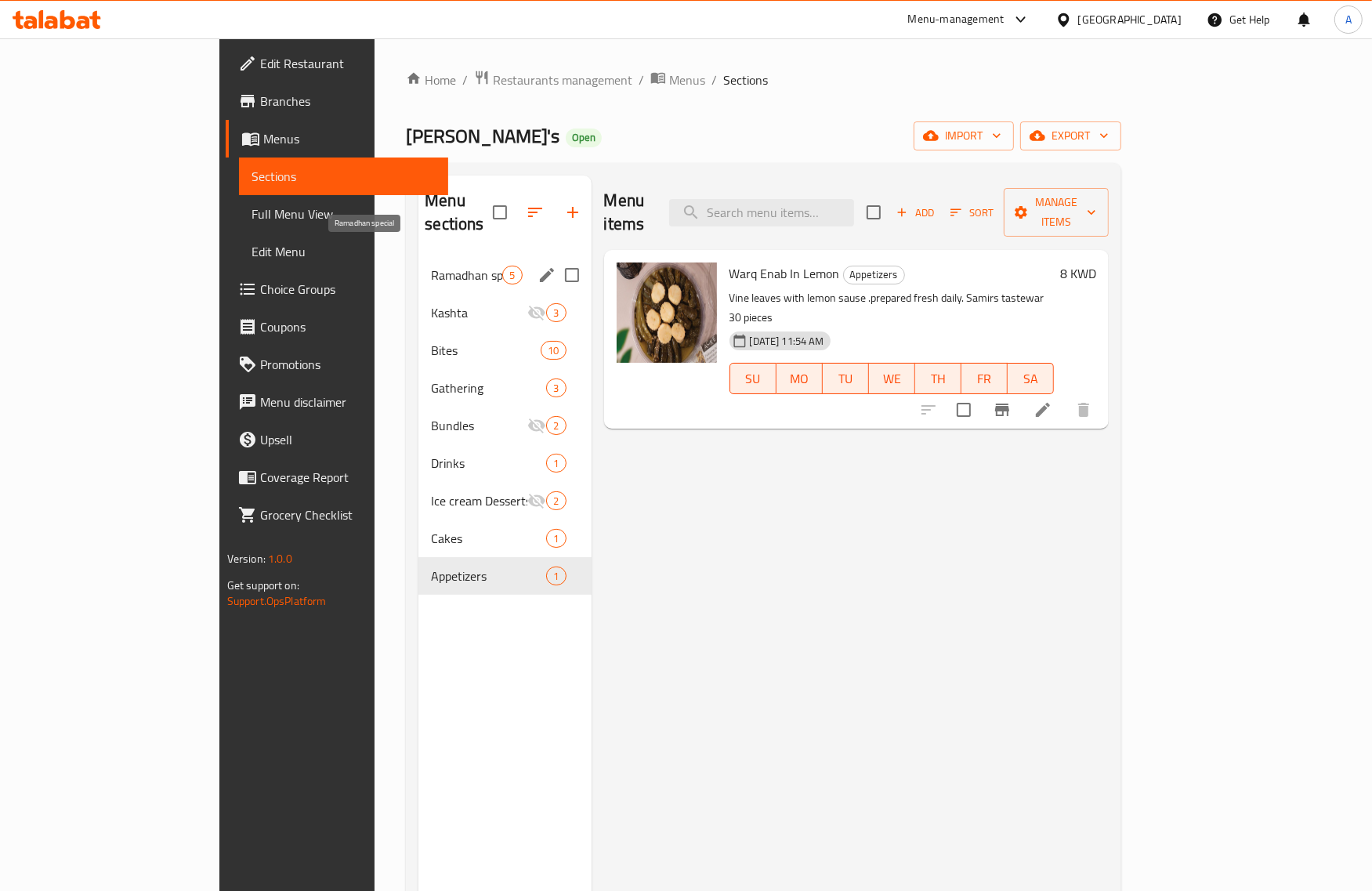
click at [431, 266] on span "Ramadhan special" at bounding box center [467, 275] width 71 height 19
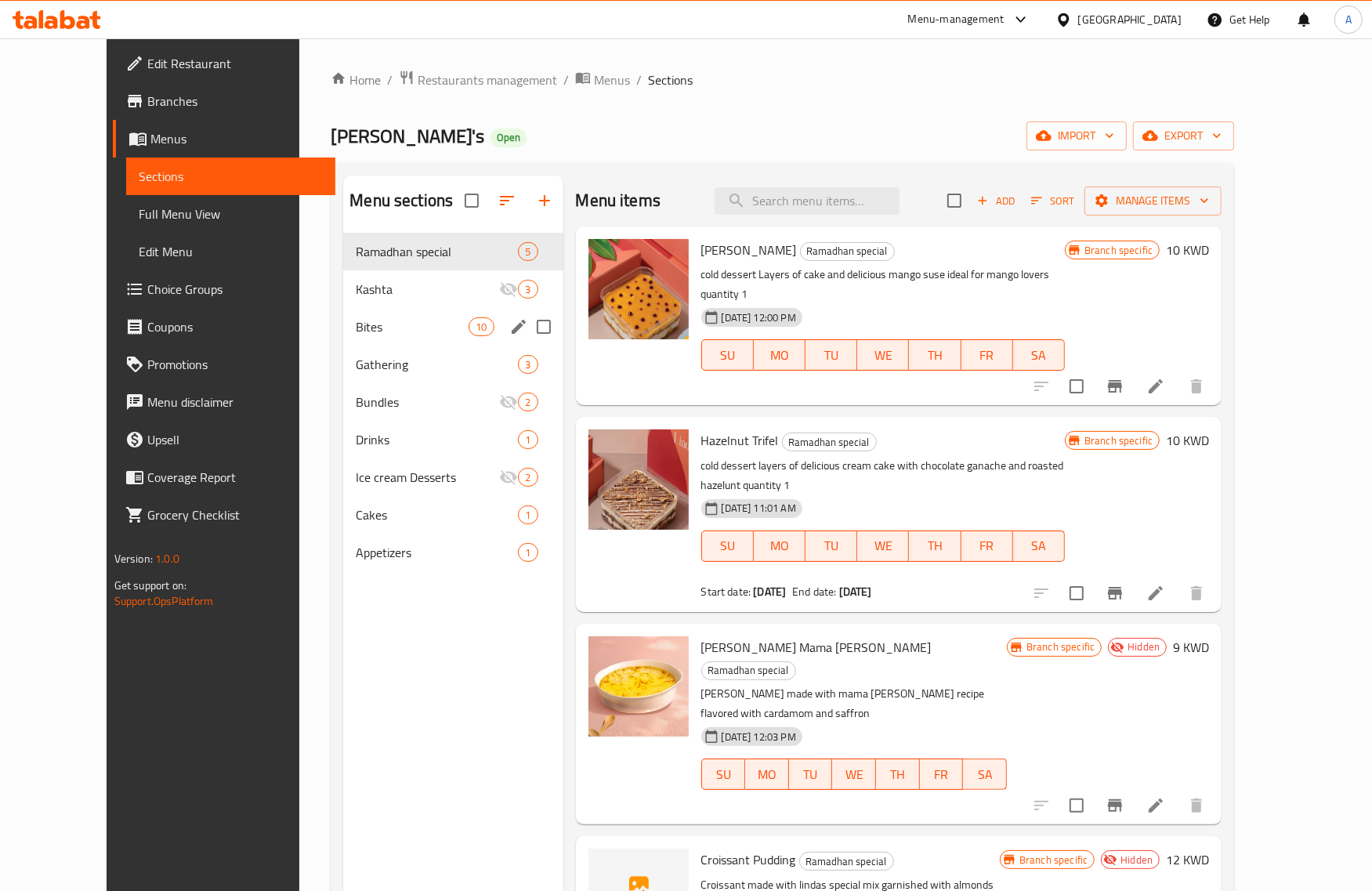
click at [368, 344] on div "Bites 10" at bounding box center [453, 327] width 220 height 38
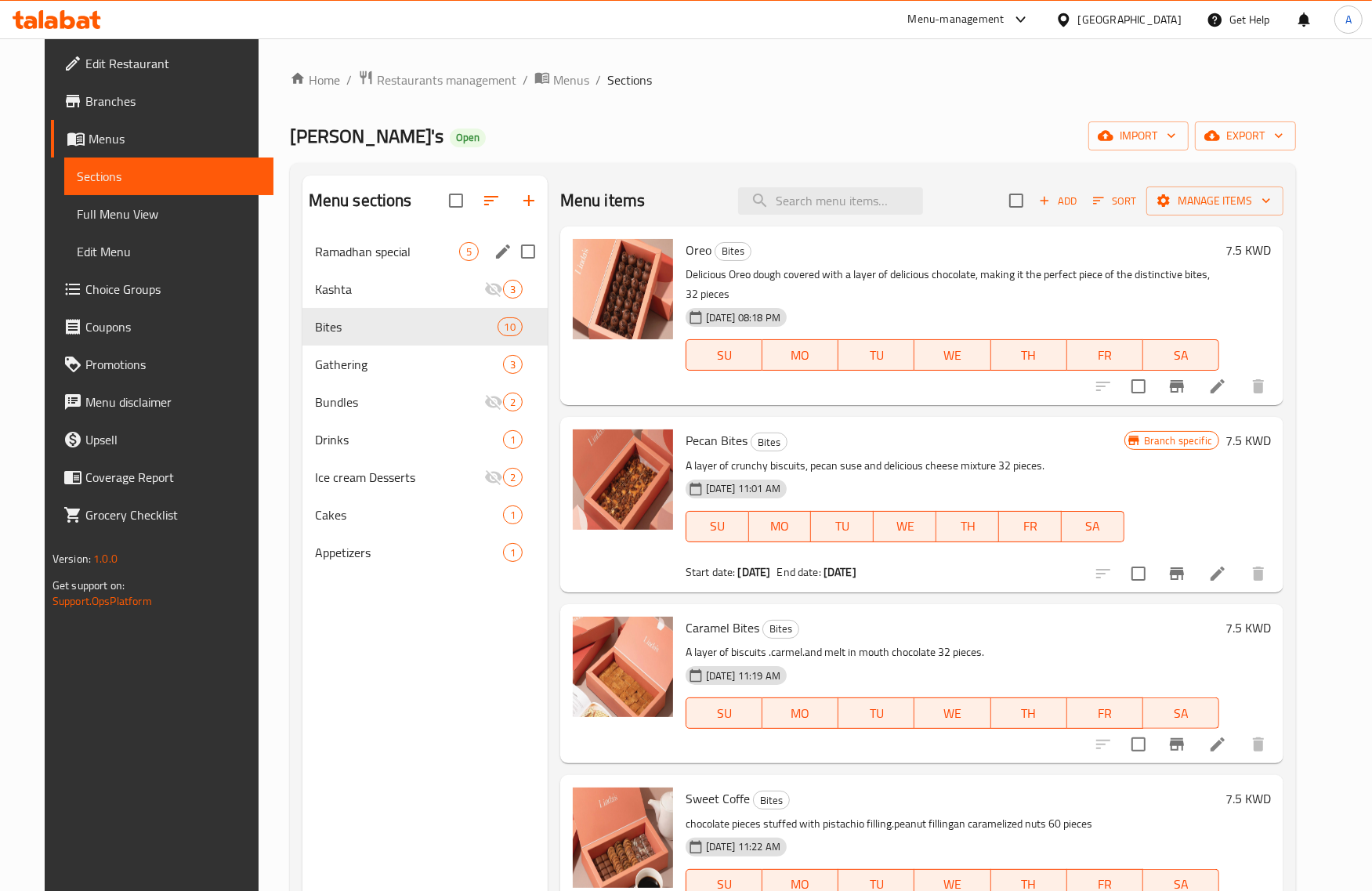
click at [358, 264] on div "Ramadhan special 5" at bounding box center [425, 252] width 246 height 38
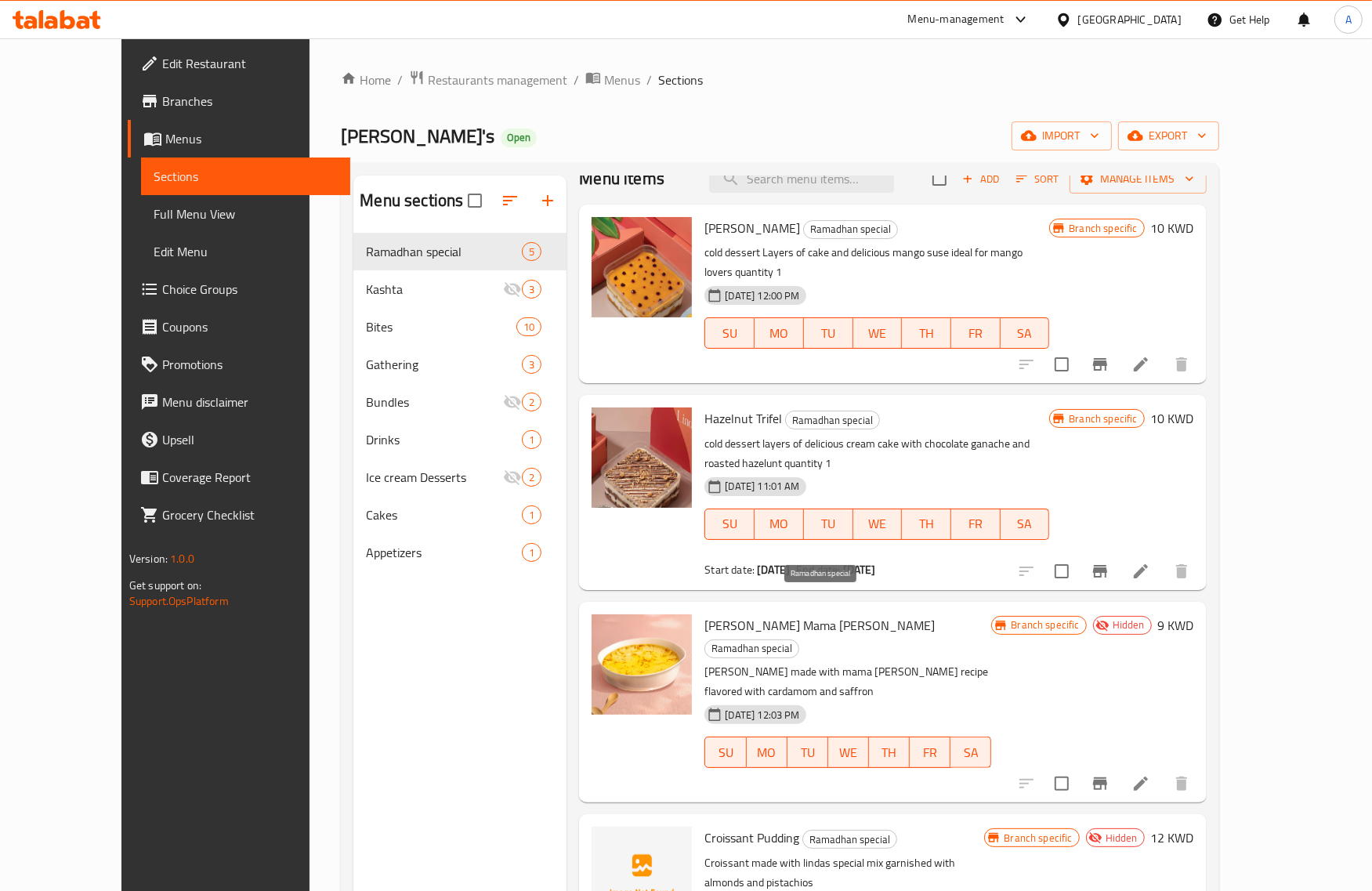
scroll to position [34, 0]
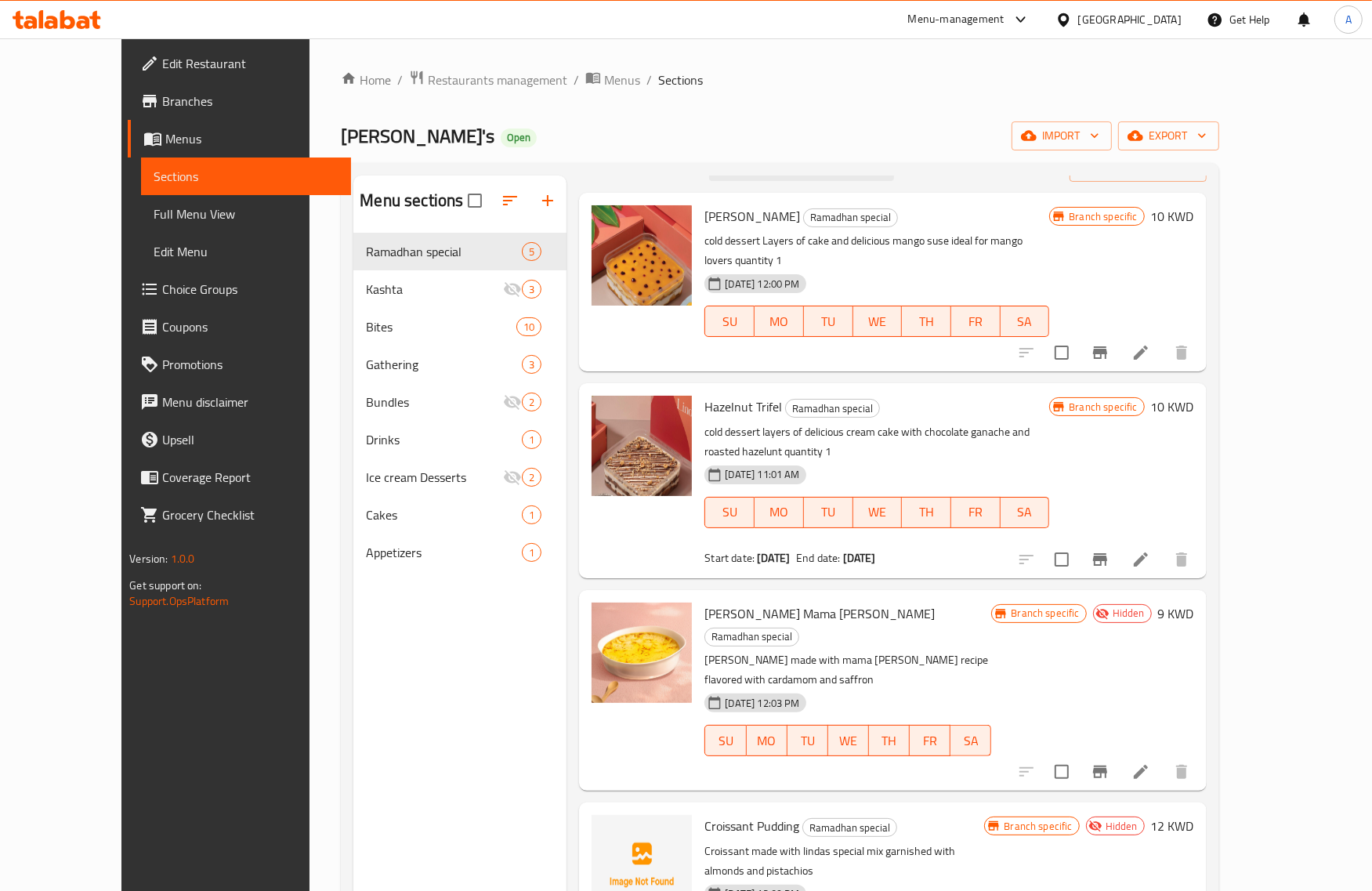
click at [705, 814] on span "Croissant Pudding" at bounding box center [752, 826] width 95 height 24
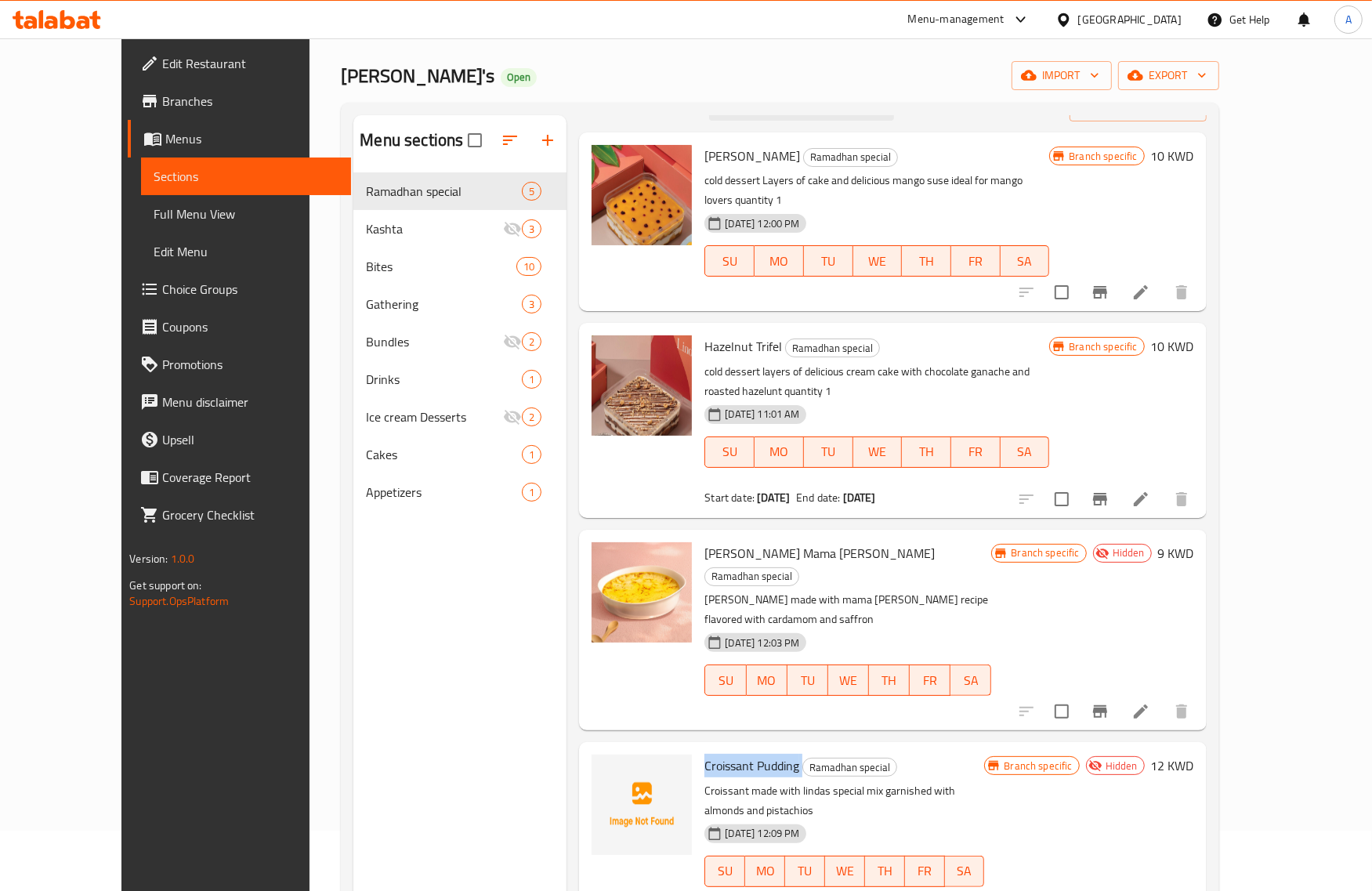
scroll to position [220, 0]
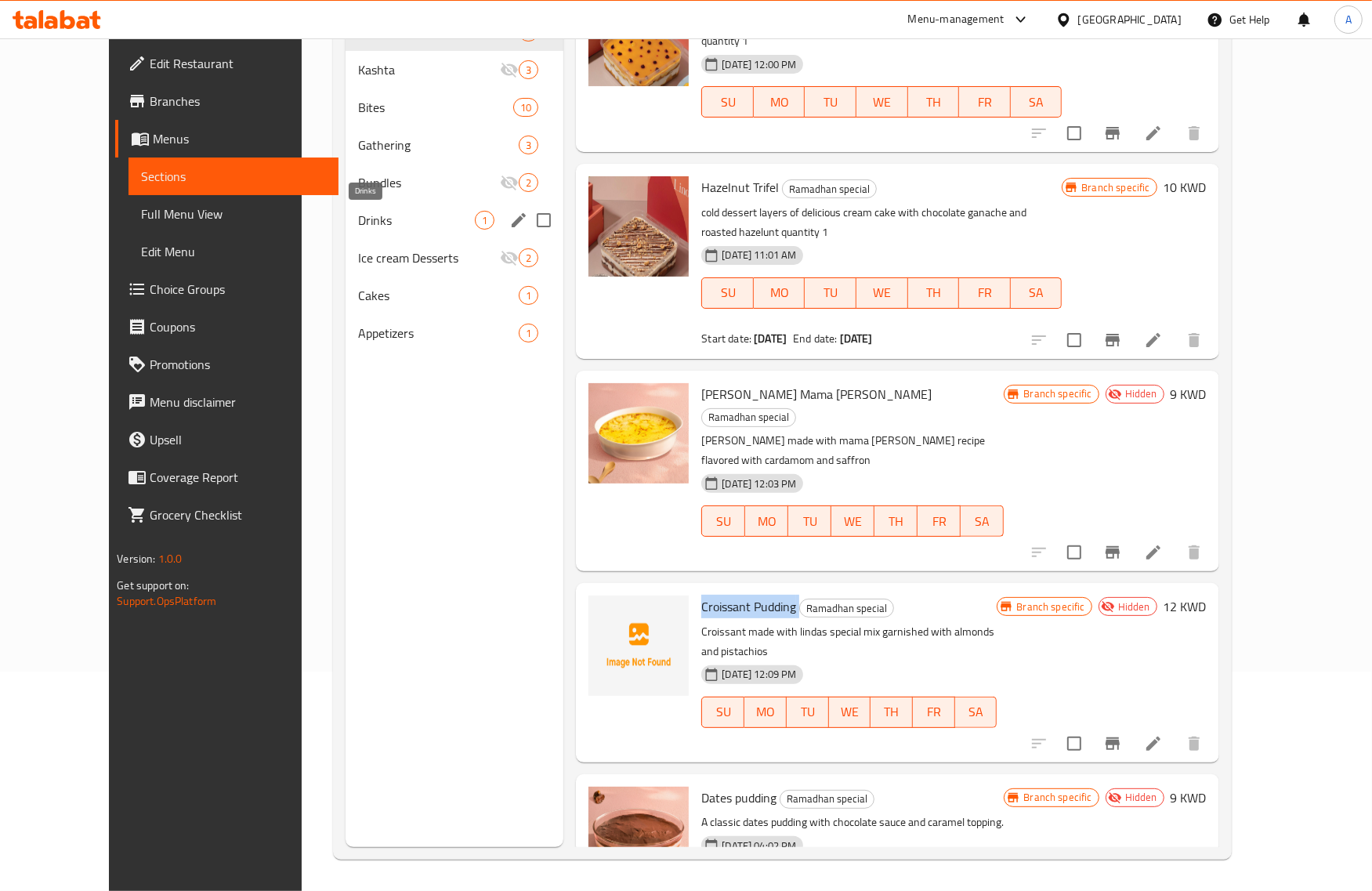
click at [361, 214] on span "Drinks" at bounding box center [416, 220] width 117 height 19
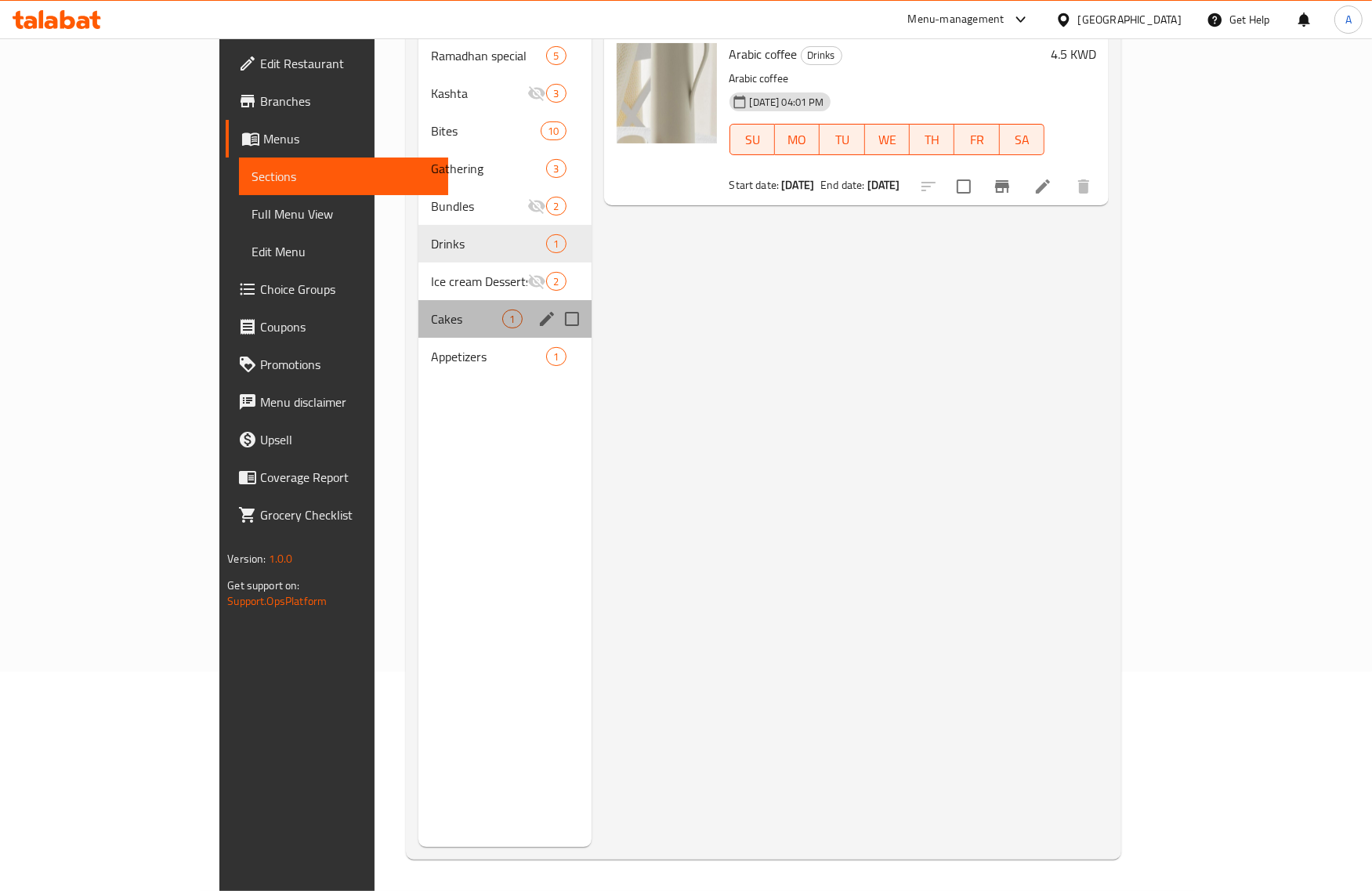
click at [419, 301] on div "Cakes 1" at bounding box center [505, 319] width 172 height 38
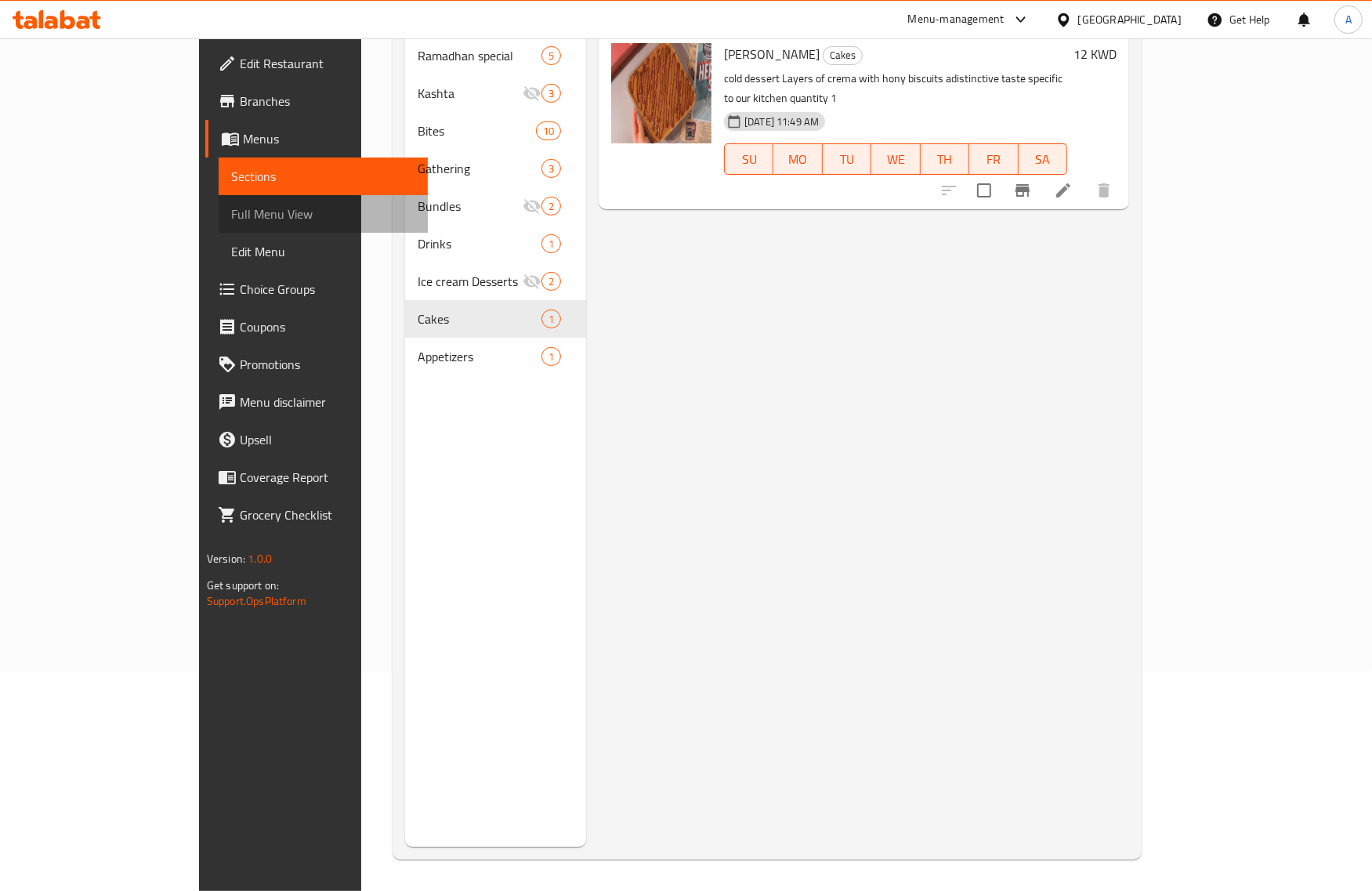
click at [231, 217] on span "Full Menu View" at bounding box center [323, 214] width 184 height 19
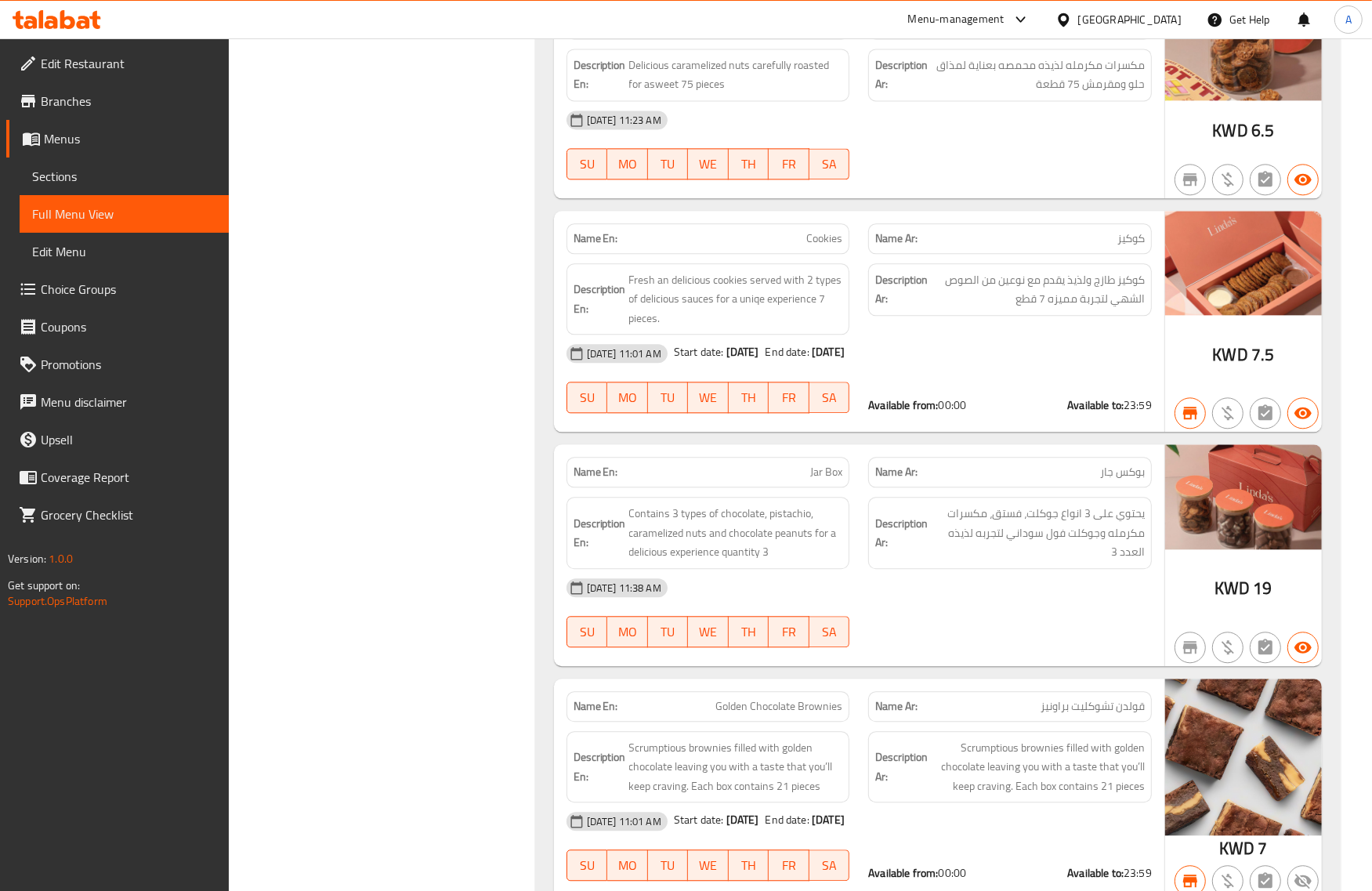
scroll to position [2971, 0]
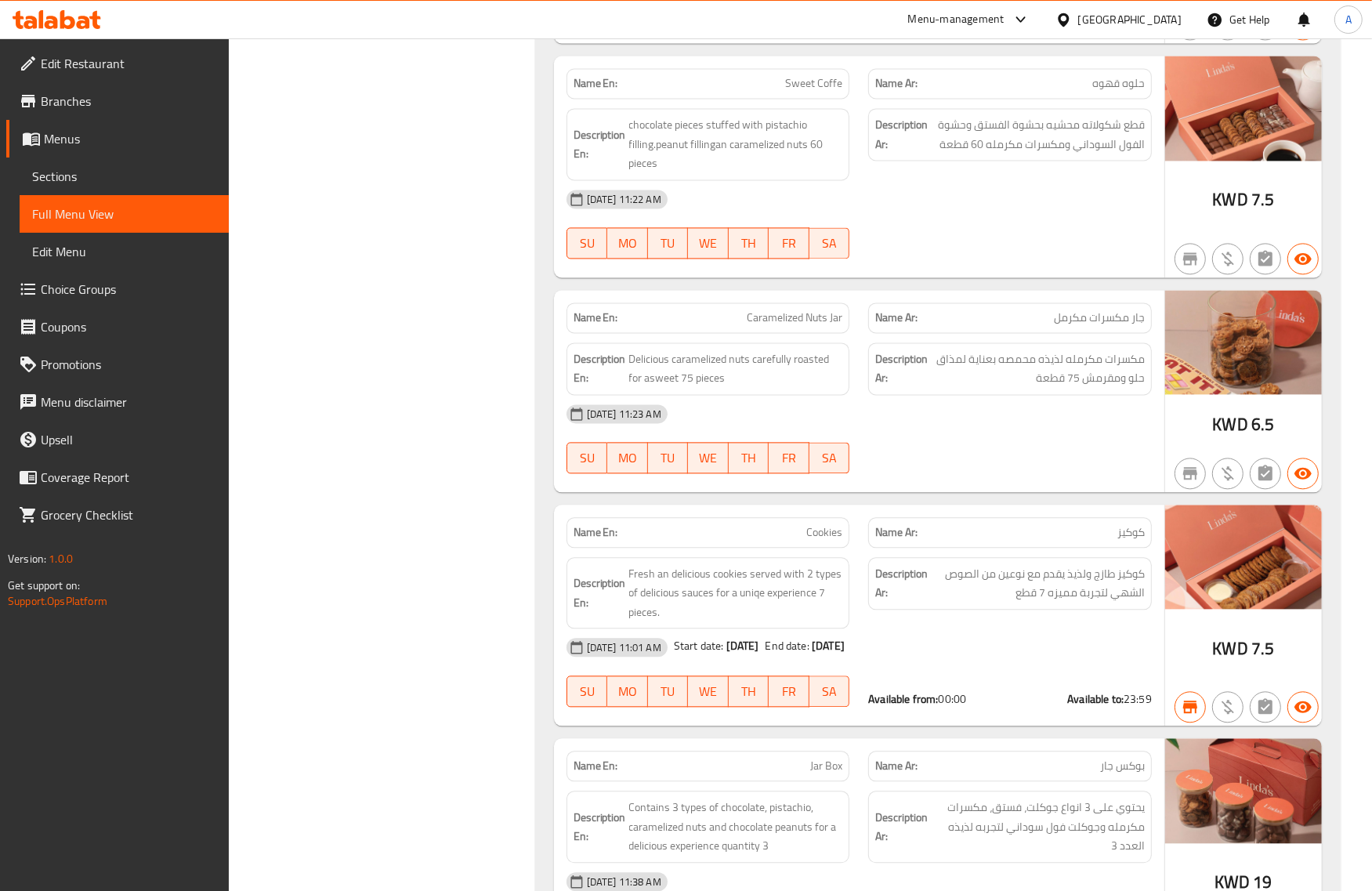
click at [769, 410] on div "09-10-2025 11:23 AM" at bounding box center [860, 414] width 605 height 38
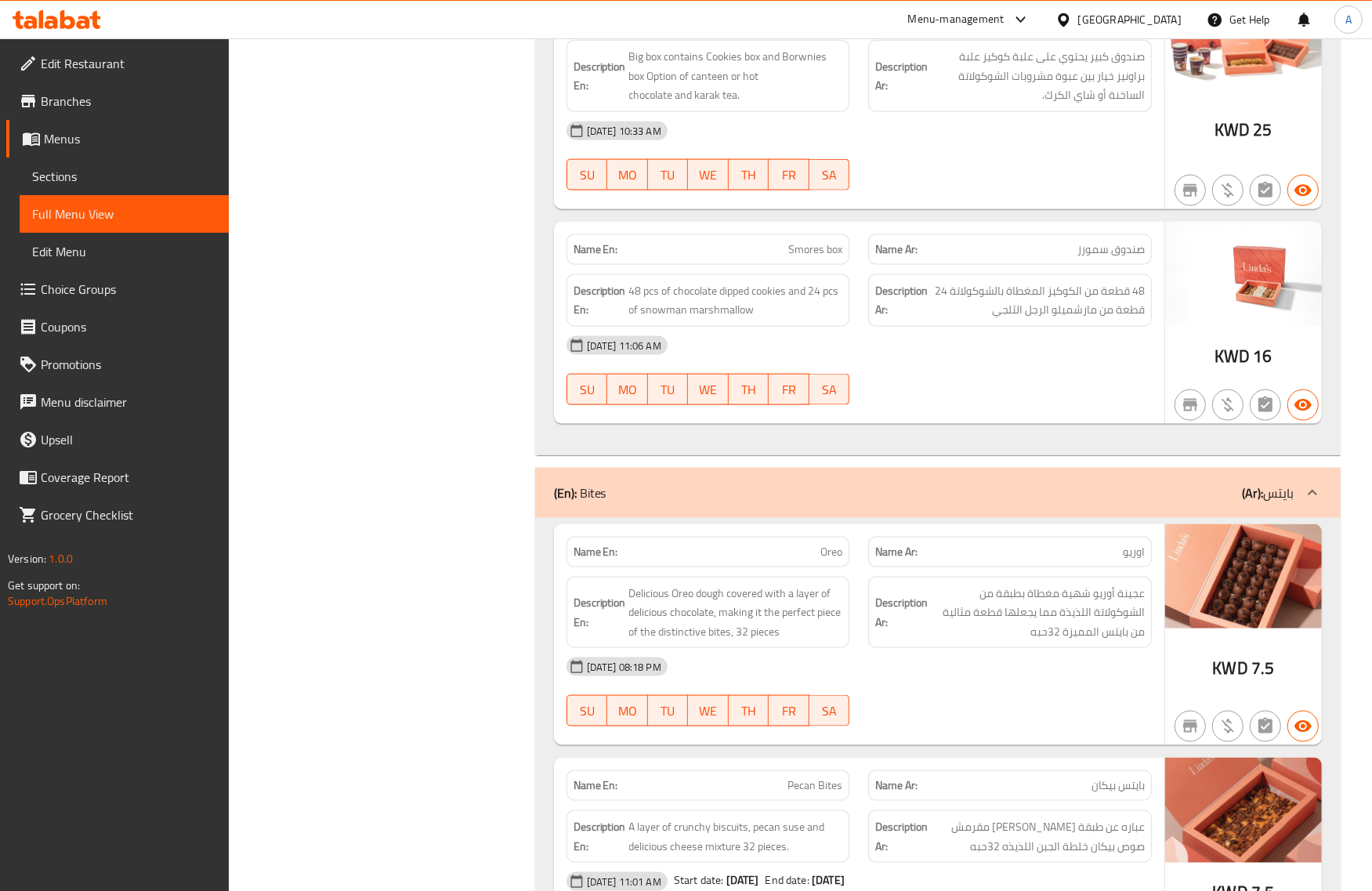
scroll to position [1796, 0]
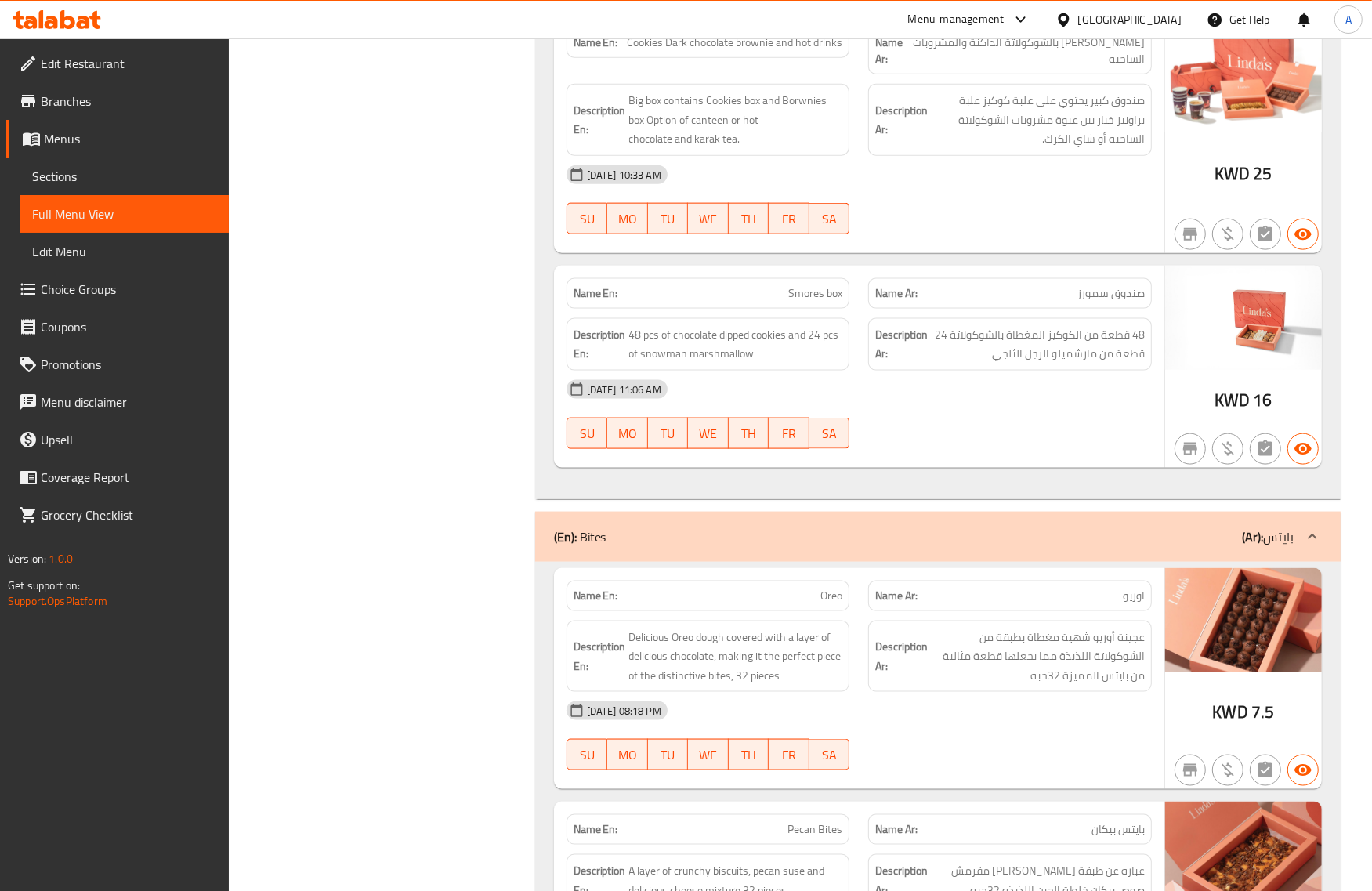
click at [1153, 18] on div "Kuwait" at bounding box center [1130, 19] width 104 height 17
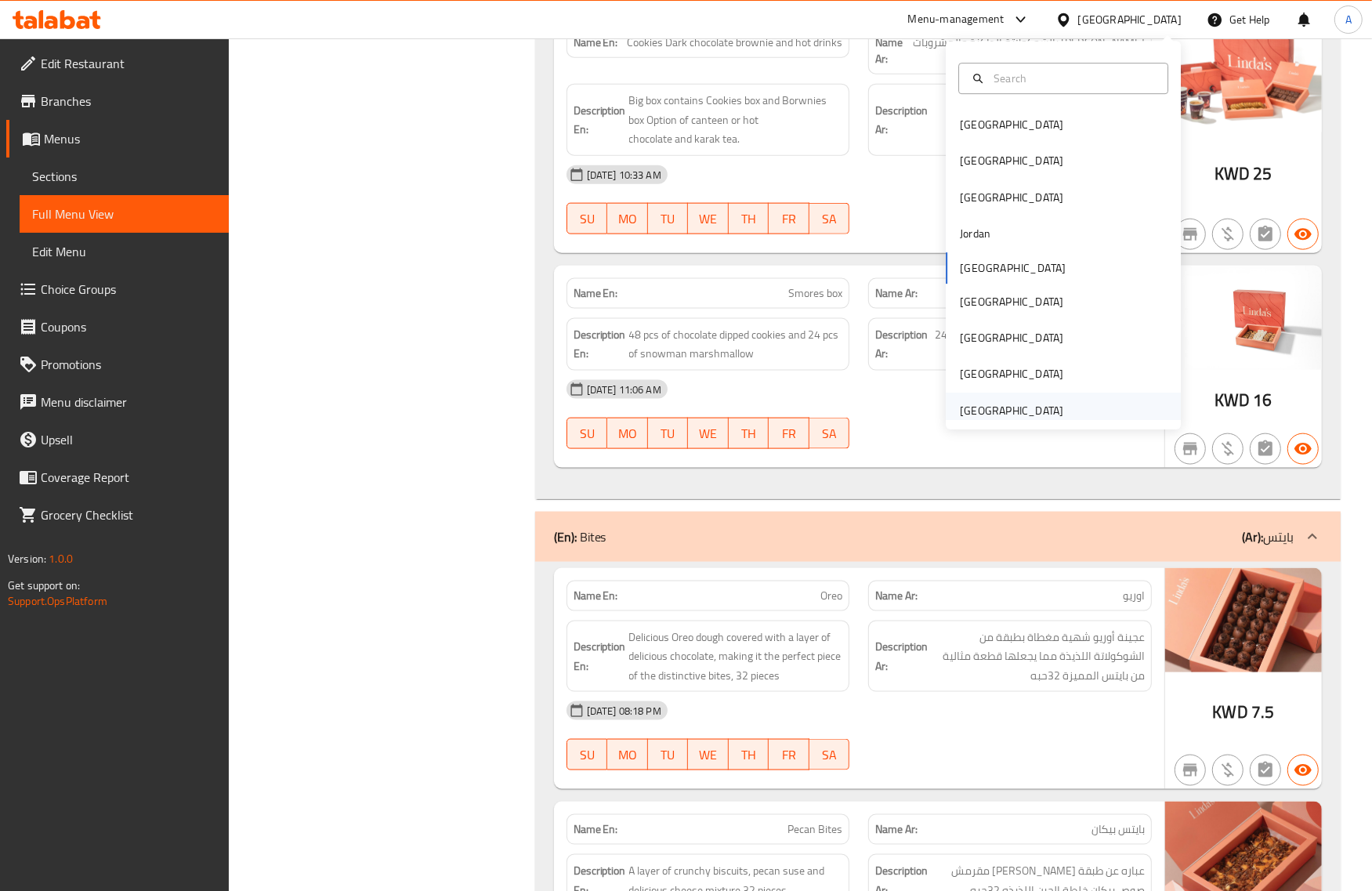
click at [978, 411] on div "[GEOGRAPHIC_DATA]" at bounding box center [1011, 410] width 104 height 17
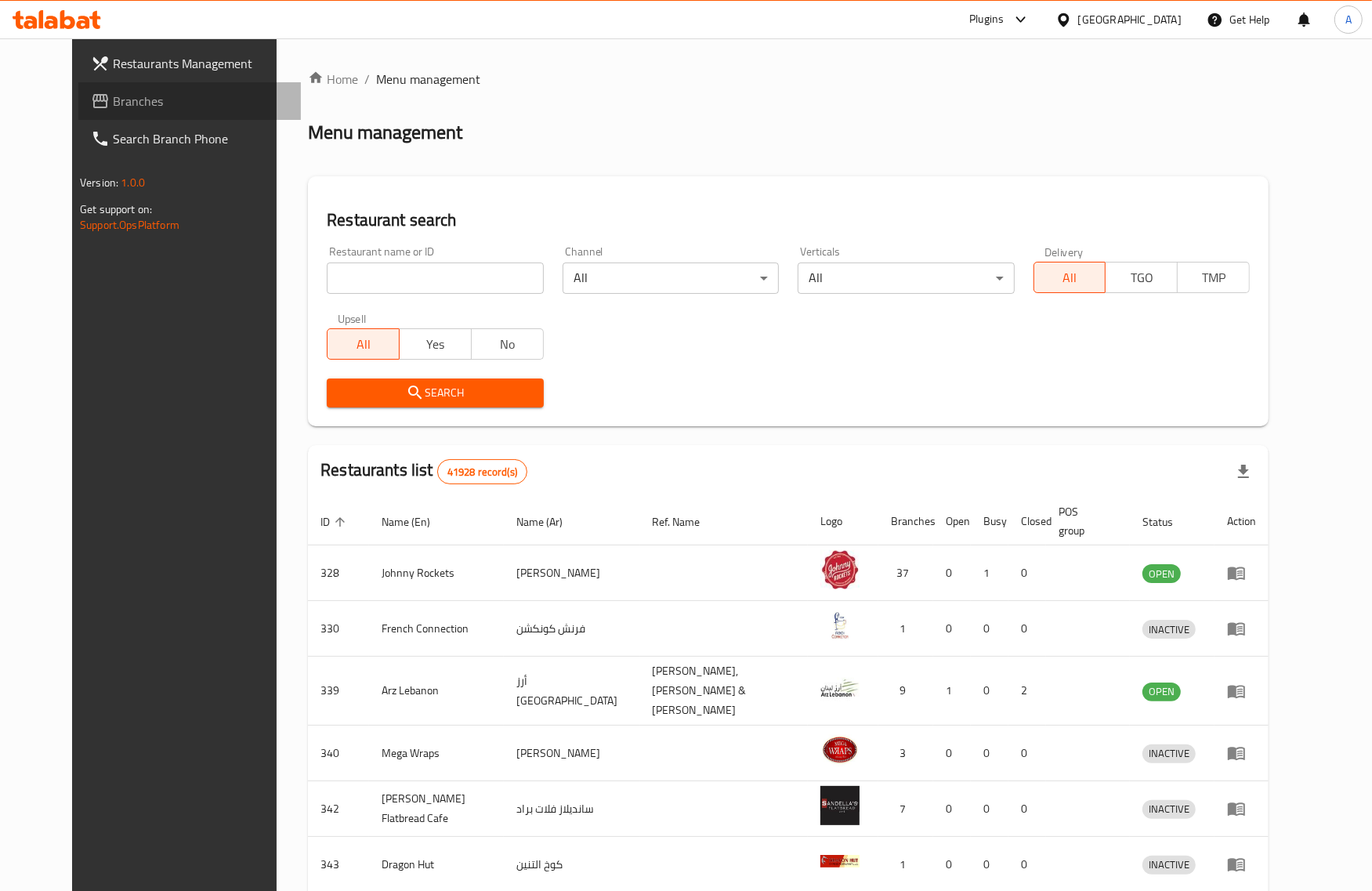
click at [113, 98] on span "Branches" at bounding box center [201, 101] width 176 height 19
click at [377, 268] on input "search" at bounding box center [435, 278] width 216 height 31
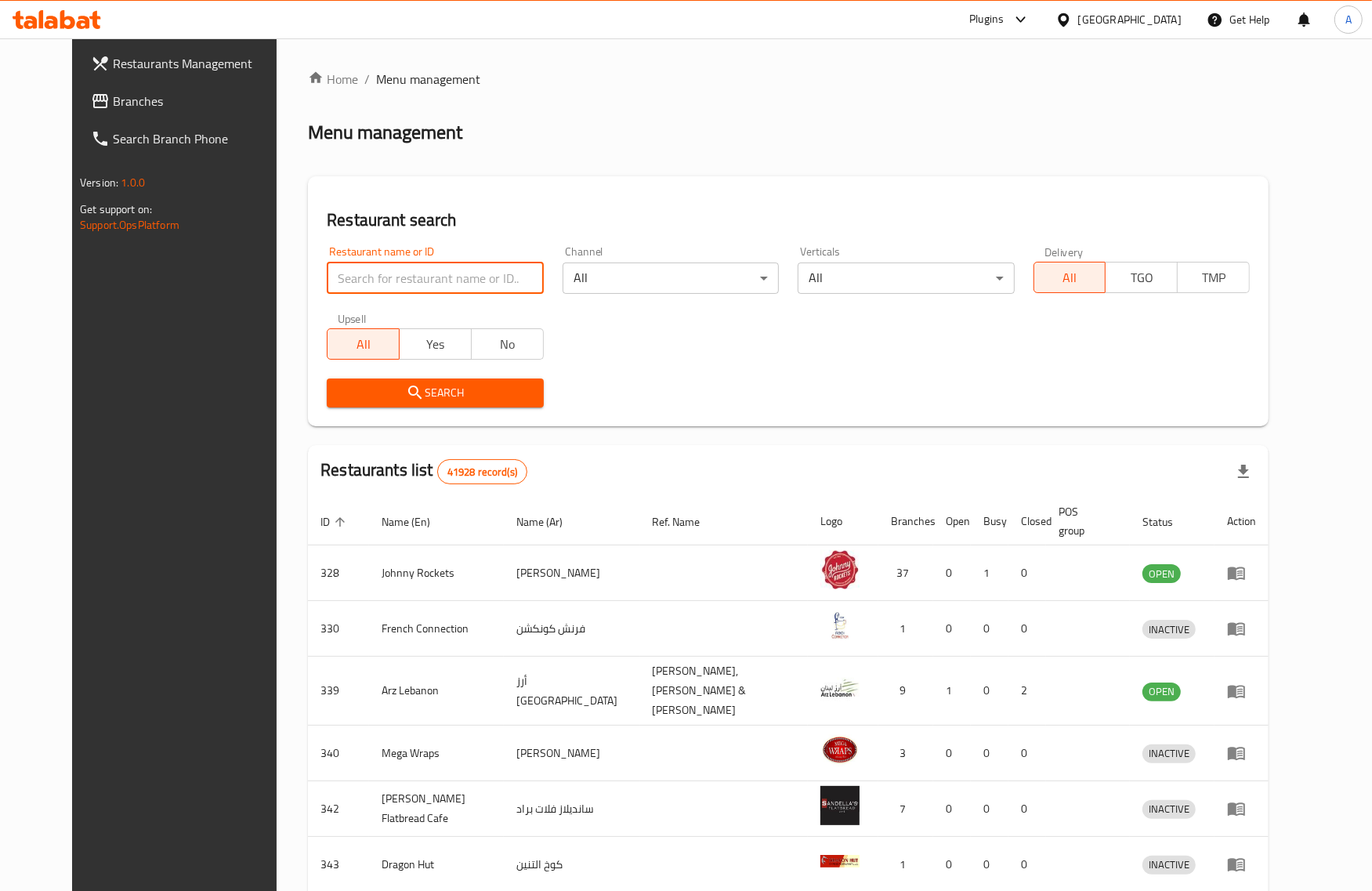
paste input "780153"
type input "780153"
click at [388, 378] on button "Search" at bounding box center [435, 393] width 216 height 29
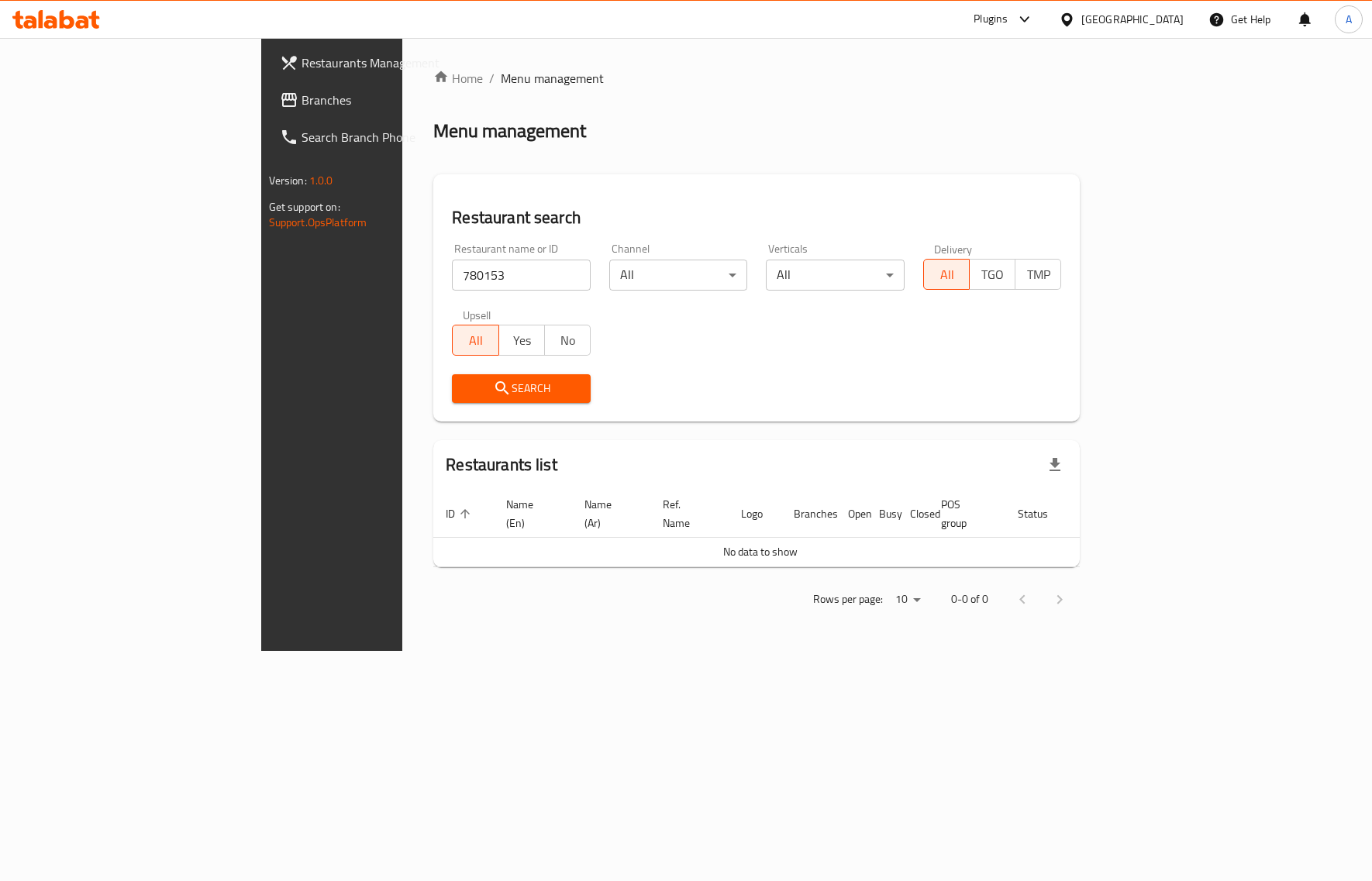
click at [301, 104] on span "Branches" at bounding box center [390, 100] width 177 height 18
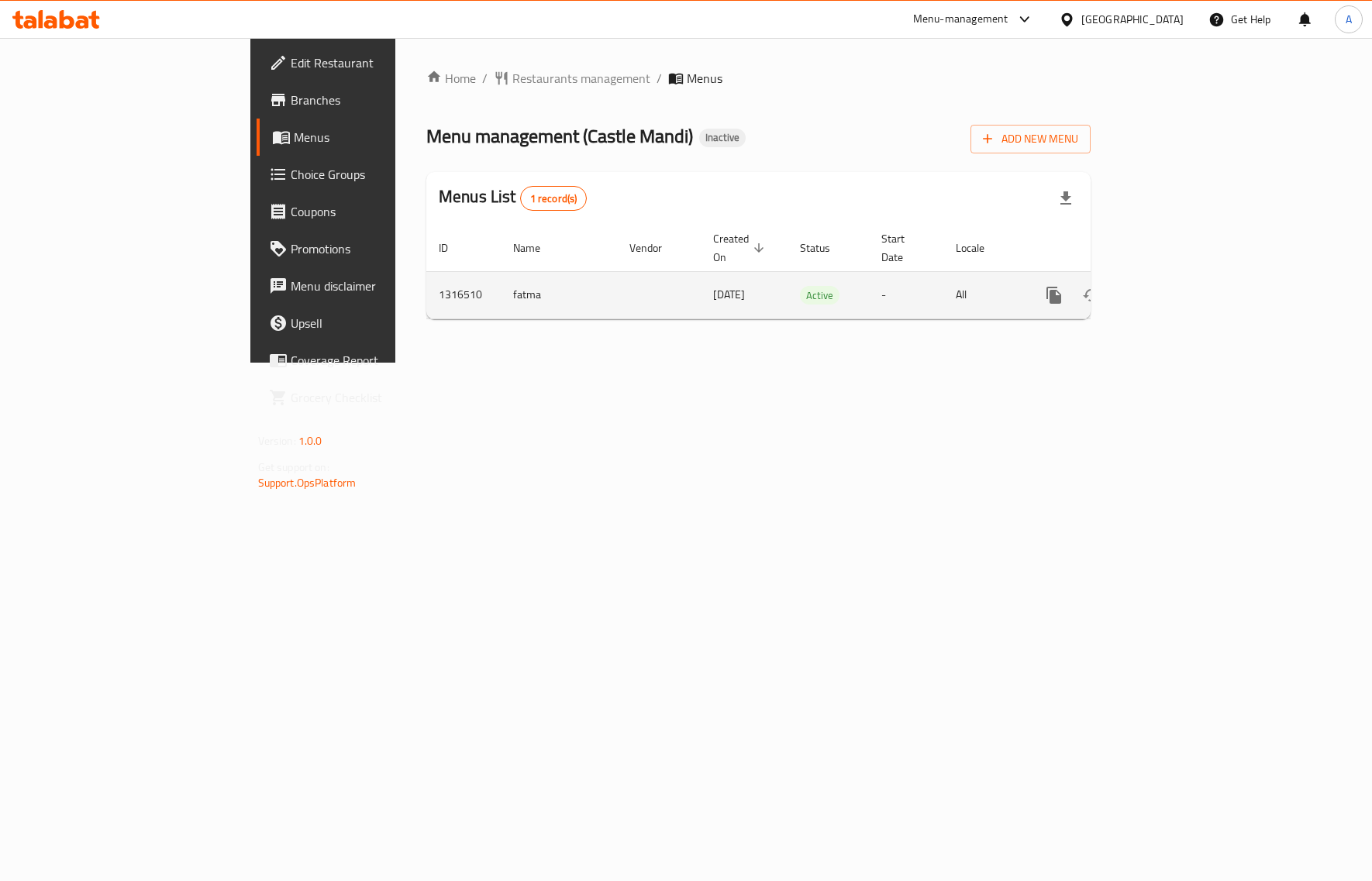
click at [1175, 286] on icon "enhanced table" at bounding box center [1166, 296] width 18 height 18
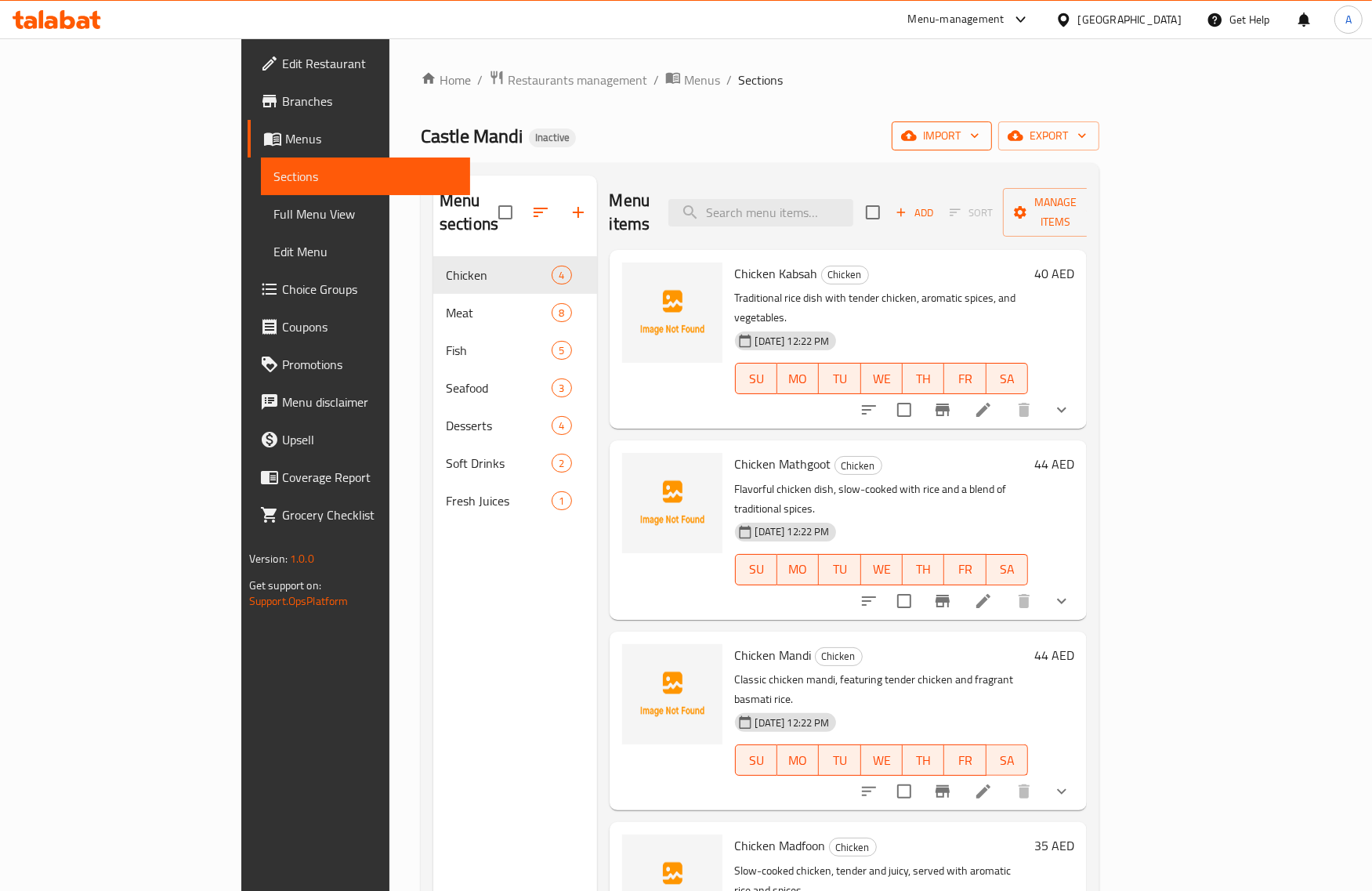
click at [979, 133] on span "import" at bounding box center [941, 135] width 75 height 19
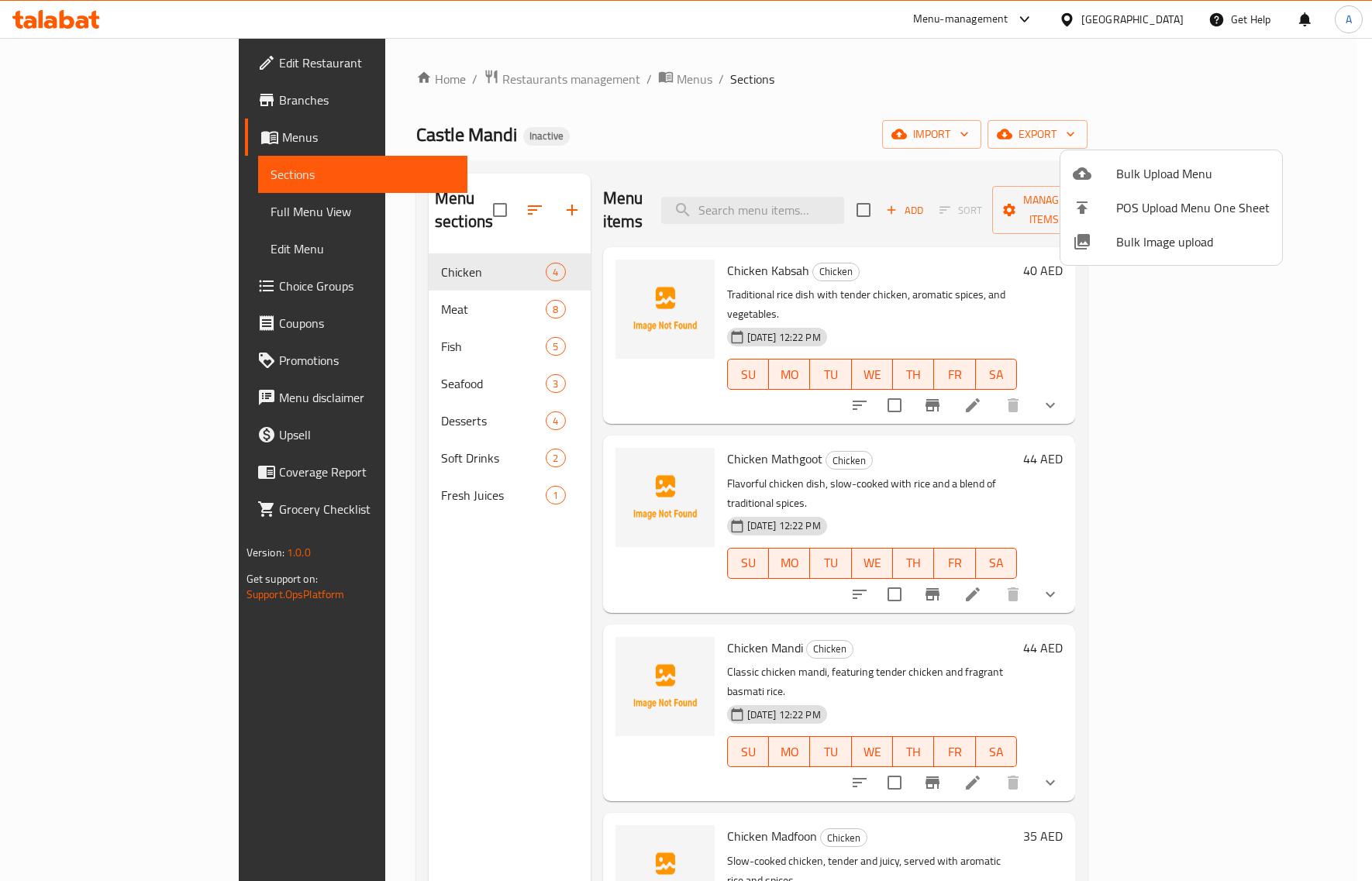
click at [1086, 246] on icon at bounding box center [1082, 241] width 16 height 16
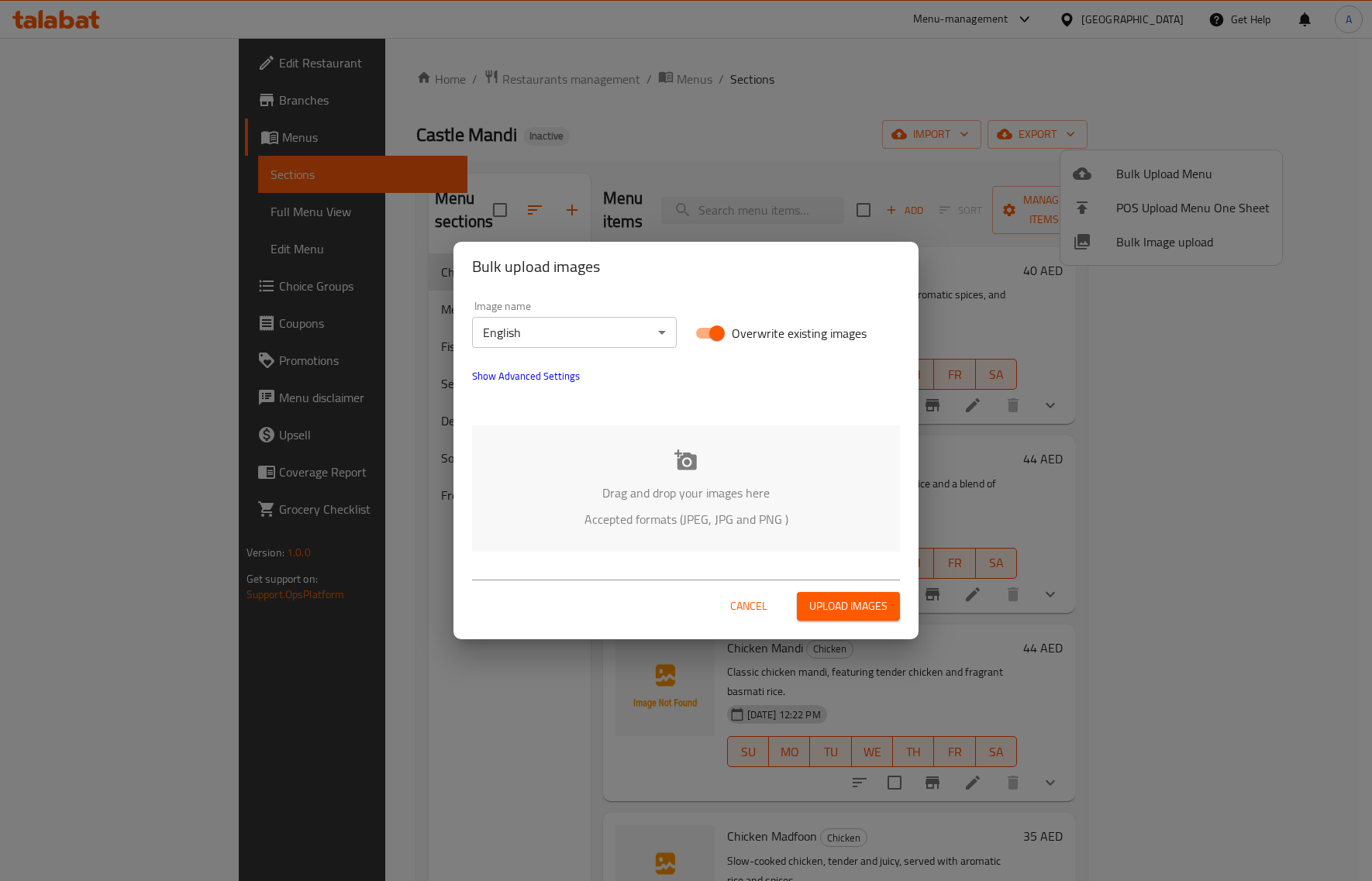
click at [663, 512] on p "Accepted formats (JPEG, JPG and PNG )" at bounding box center [686, 519] width 382 height 18
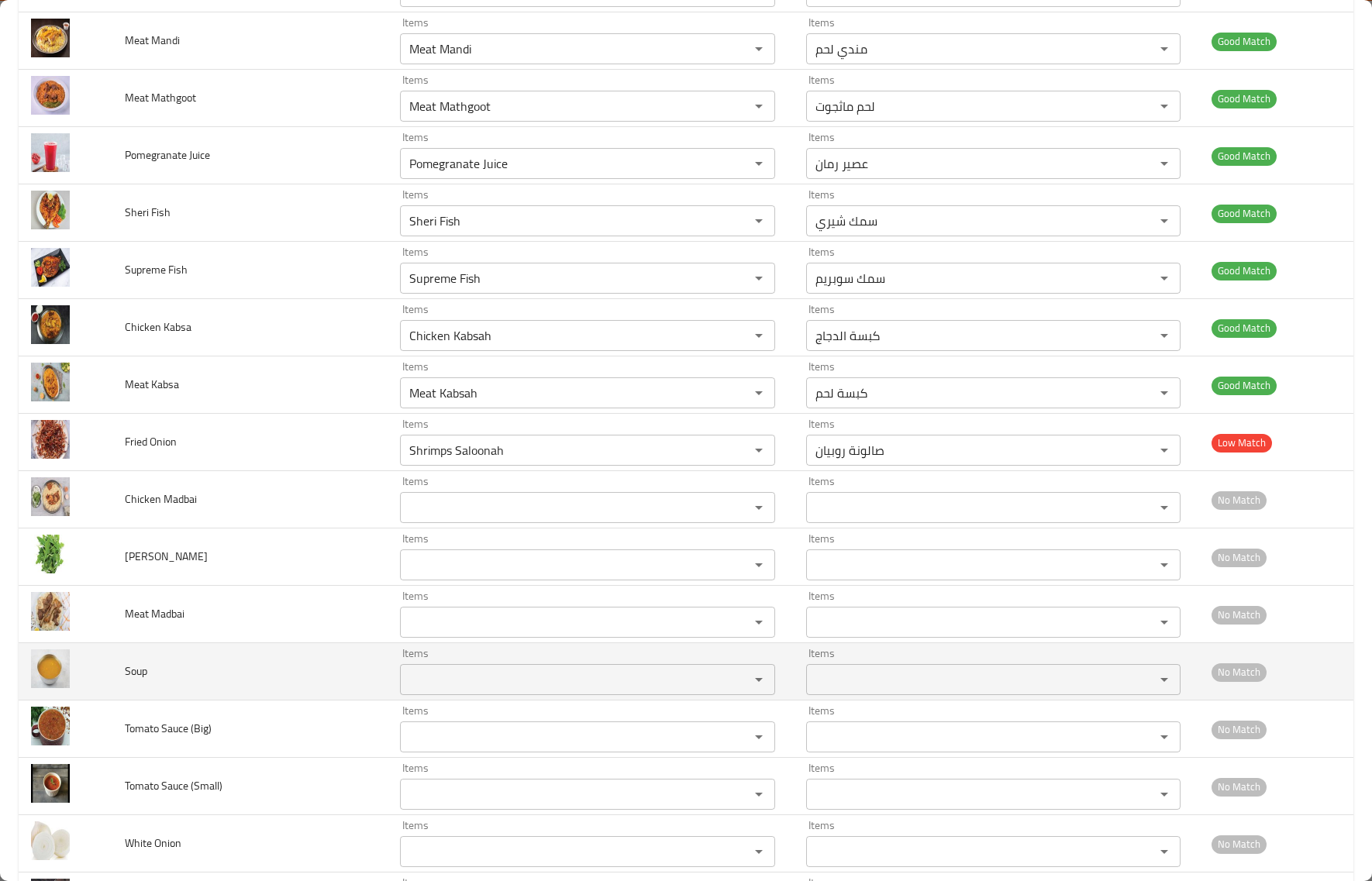
scroll to position [1357, 0]
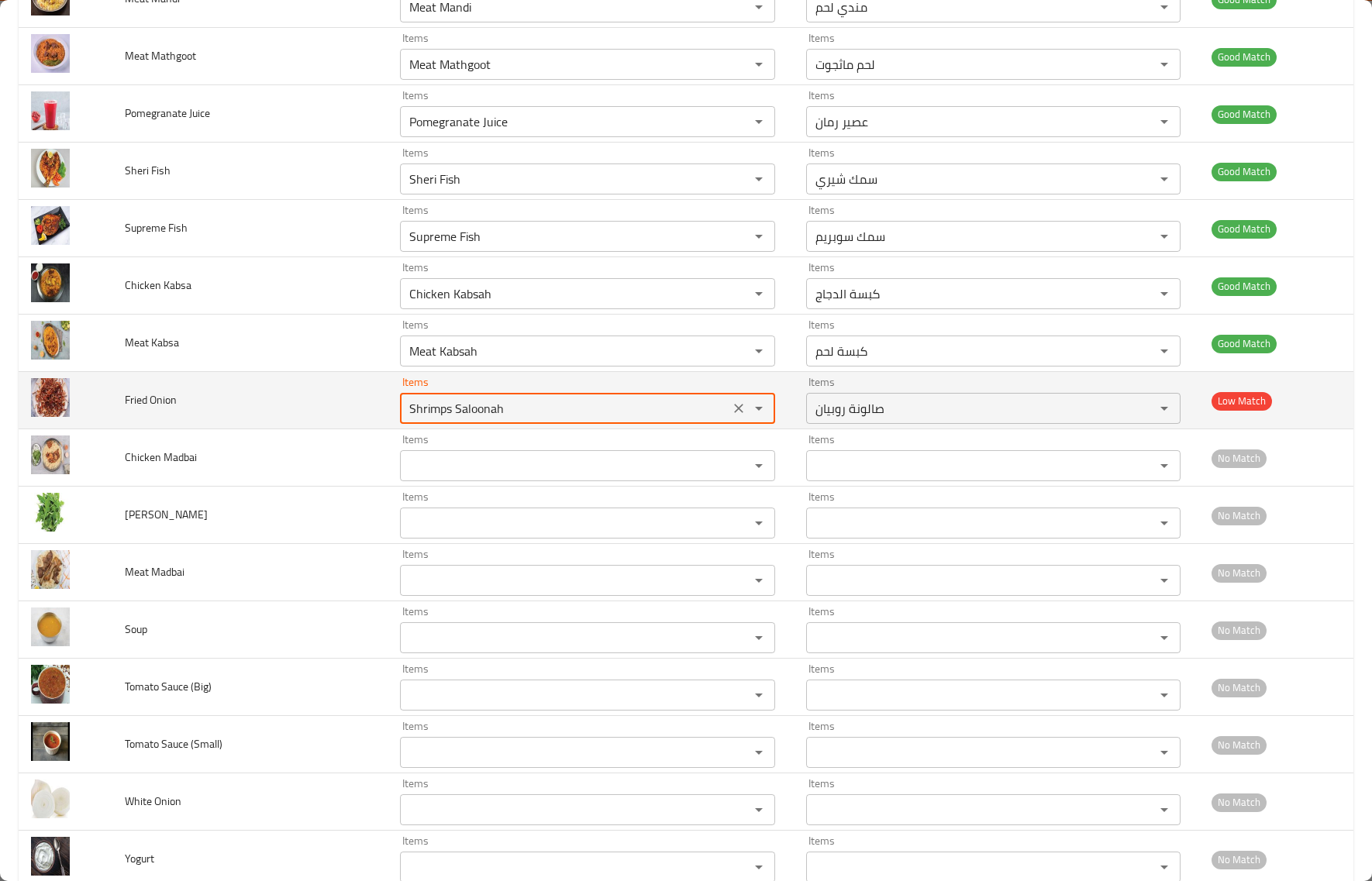
drag, startPoint x: 524, startPoint y: 411, endPoint x: 321, endPoint y: 413, distance: 203.0
click at [321, 413] on tr "Fried Onion Items Shrimps Saloonah Items Items صالونة روبيان Items Low Match" at bounding box center [686, 401] width 1335 height 58
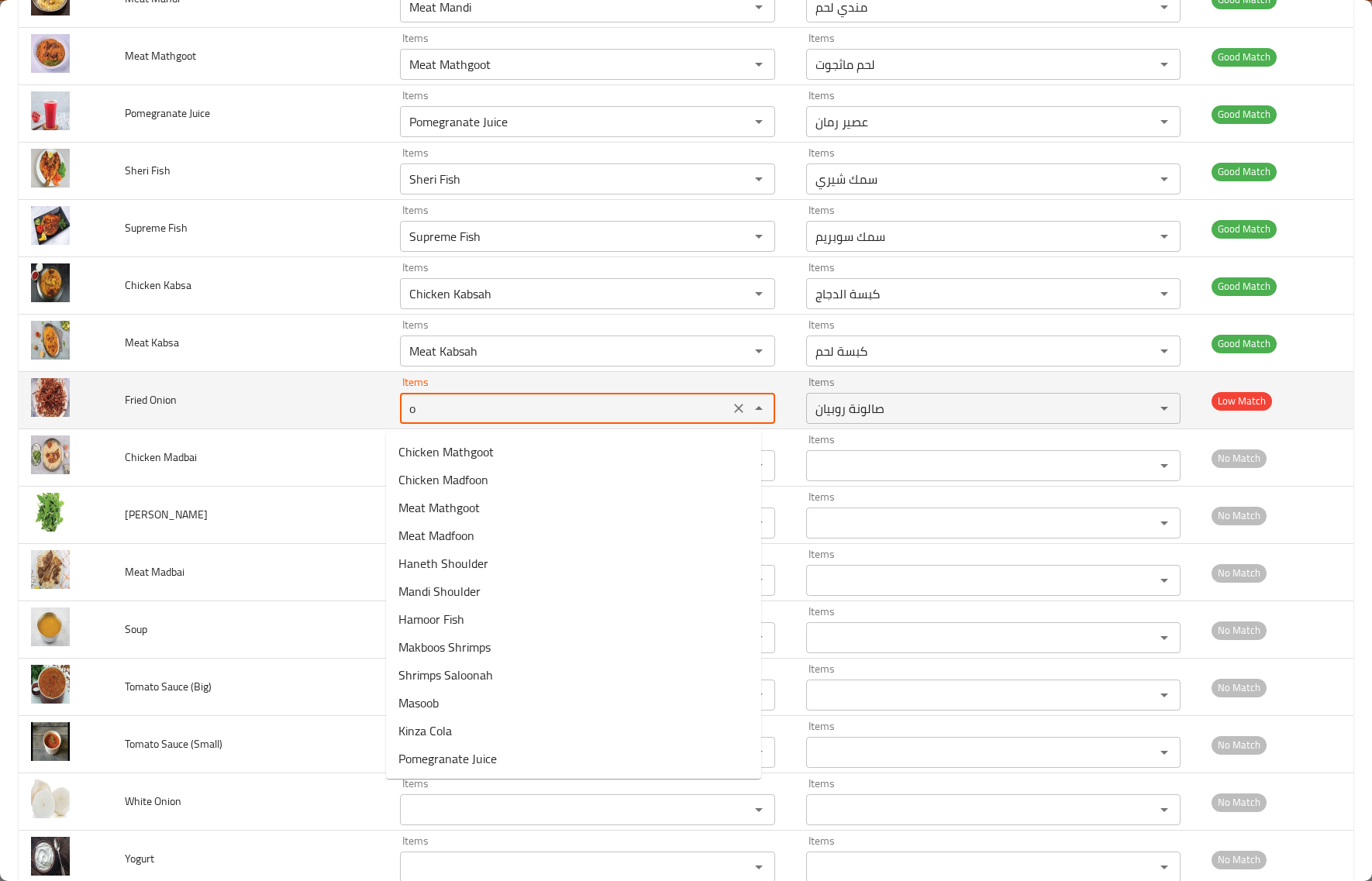
type Onion "on"
drag, startPoint x: 719, startPoint y: 412, endPoint x: 711, endPoint y: 411, distance: 8.1
click at [731, 412] on icon "Clear" at bounding box center [738, 408] width 16 height 16
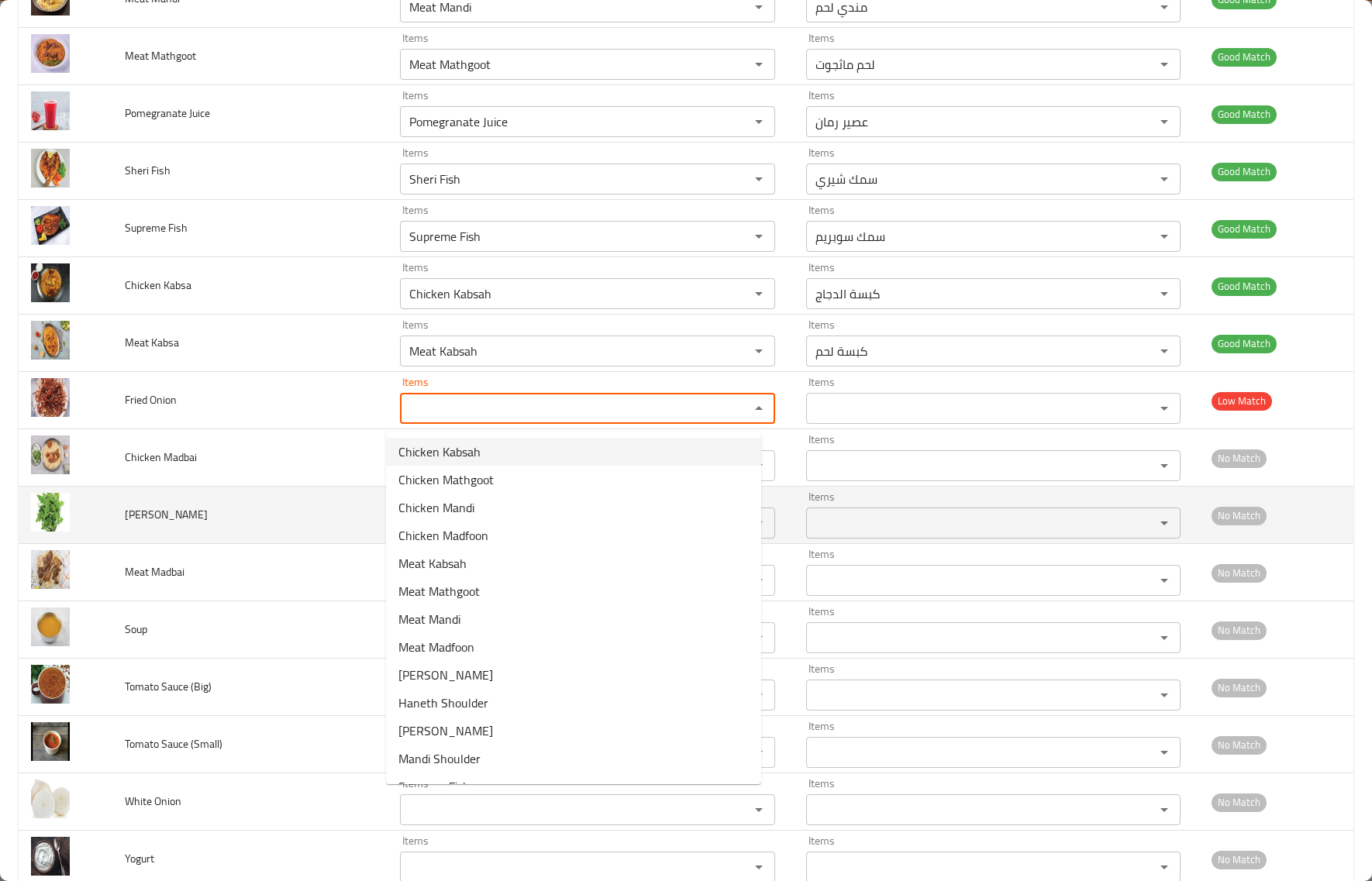
click at [239, 504] on td "[PERSON_NAME]" at bounding box center [251, 515] width 276 height 58
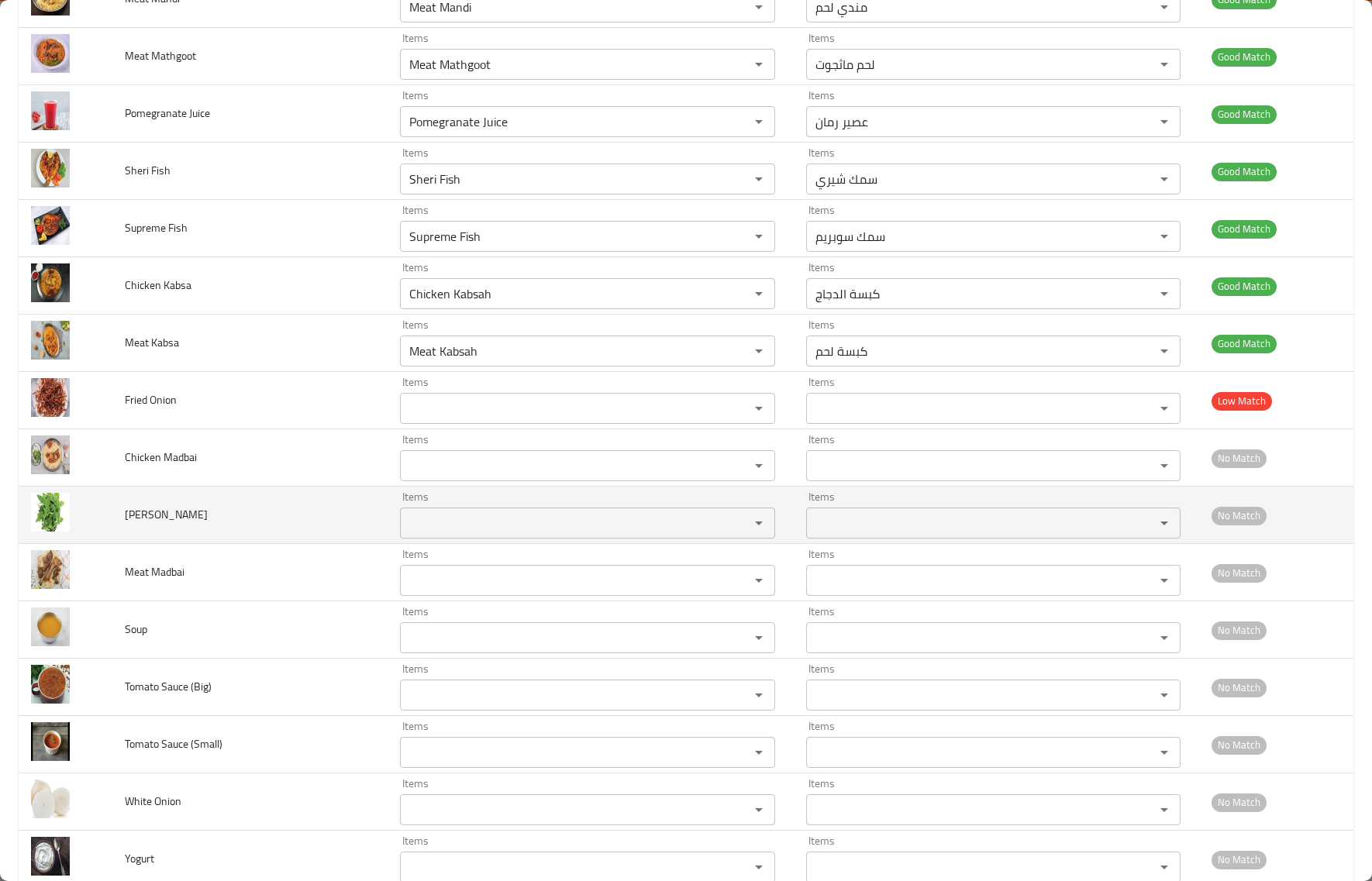
click at [443, 534] on input "Items" at bounding box center [564, 524] width 319 height 22
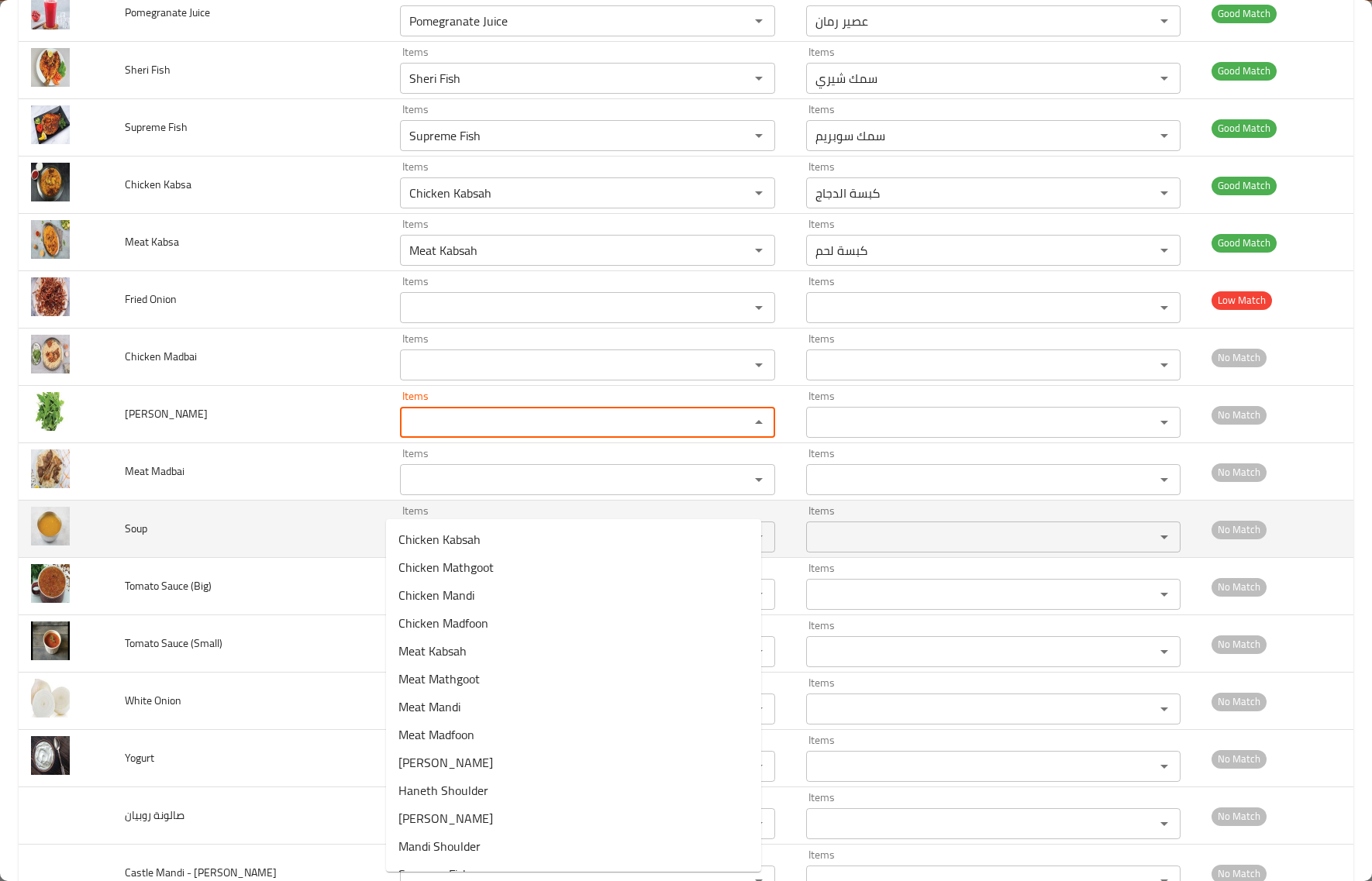
scroll to position [1572, 0]
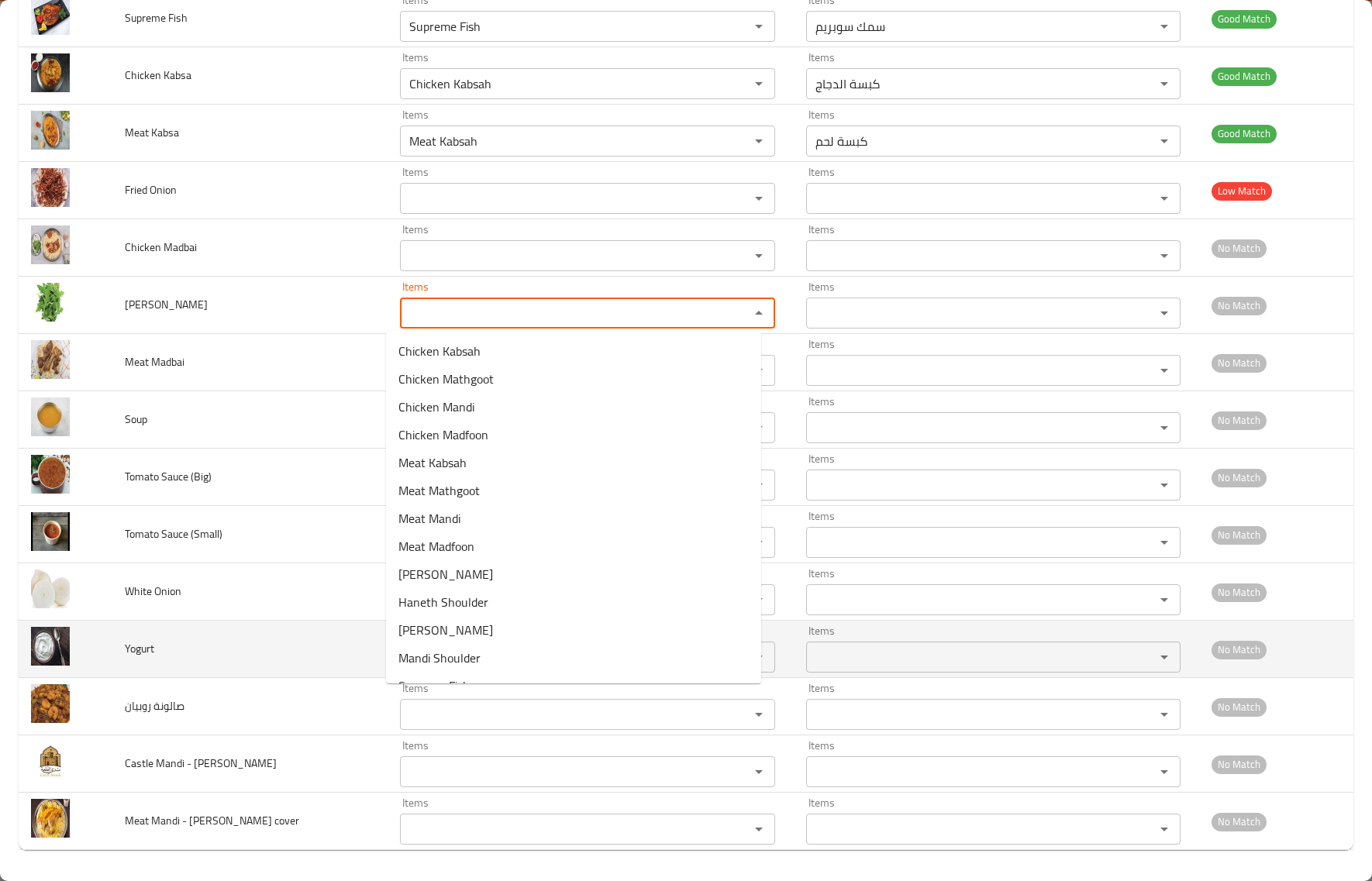
click at [342, 643] on td "Yogurt" at bounding box center [251, 650] width 276 height 58
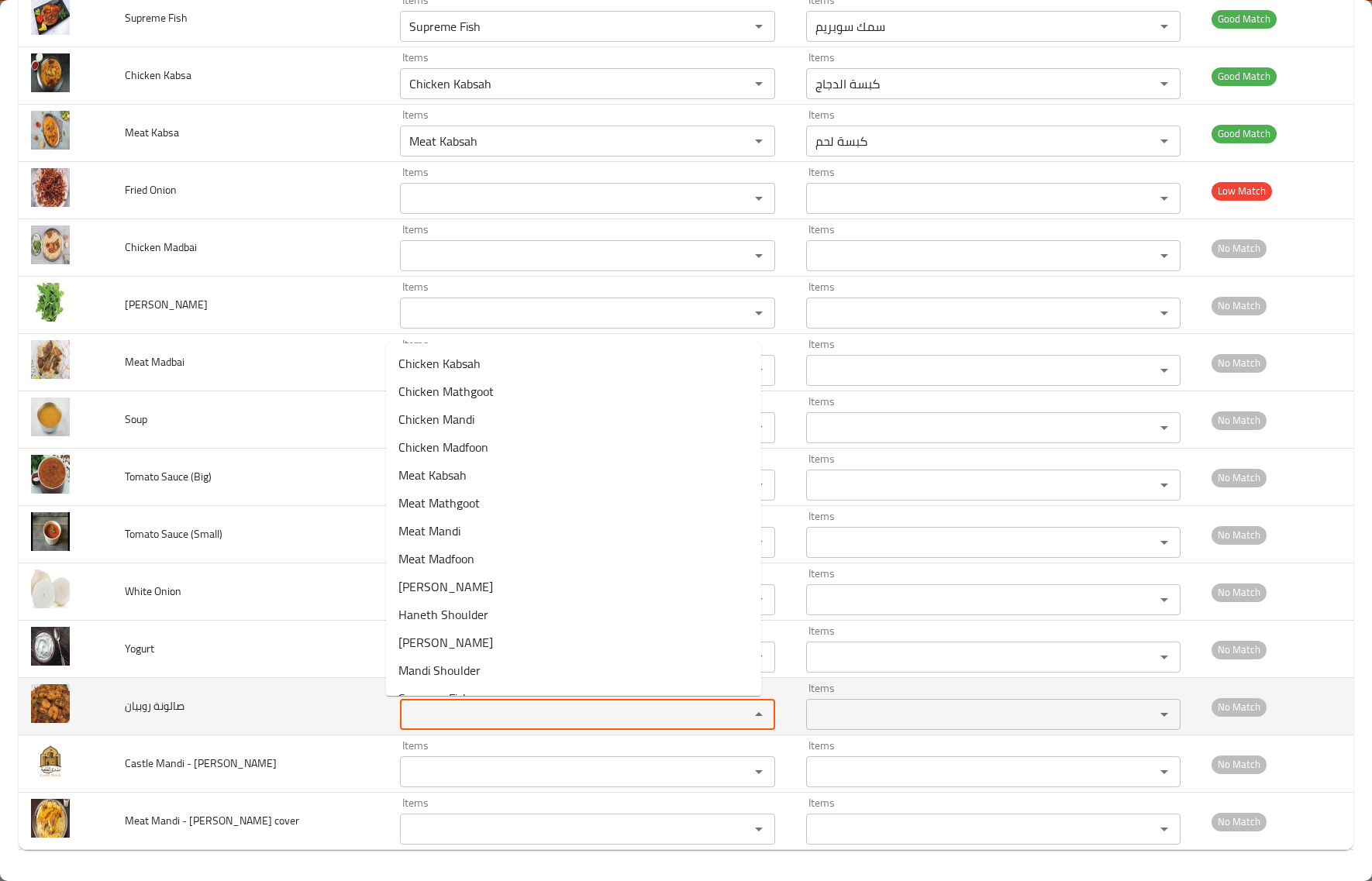
click at [438, 709] on روبيان "Items" at bounding box center [564, 715] width 319 height 22
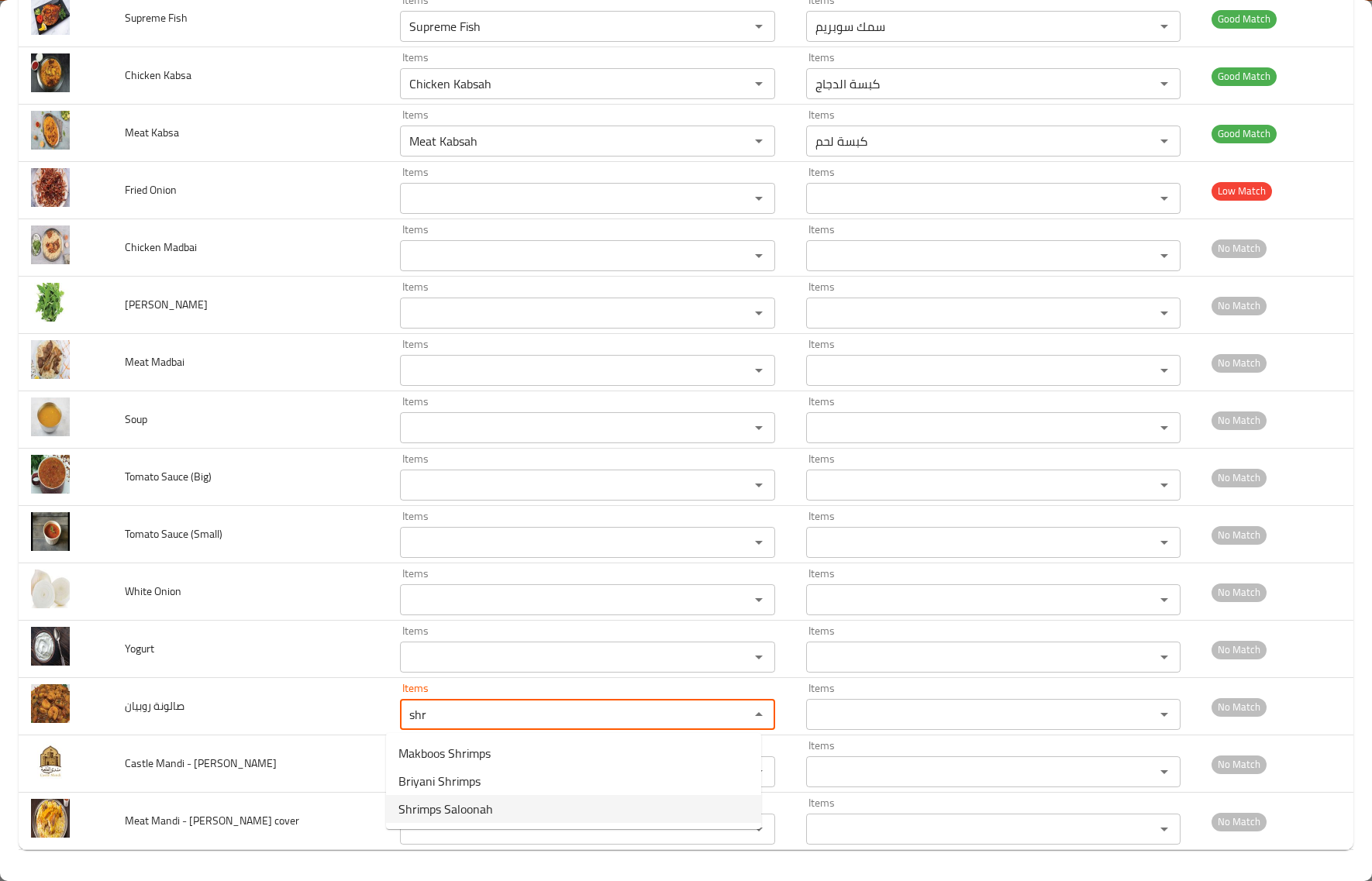
click at [531, 810] on روبيان-option-2 "Shrimps Saloonah" at bounding box center [573, 808] width 375 height 28
type روبيان "Shrimps Saloonah"
type روبيان-ar "صالونة روبيان"
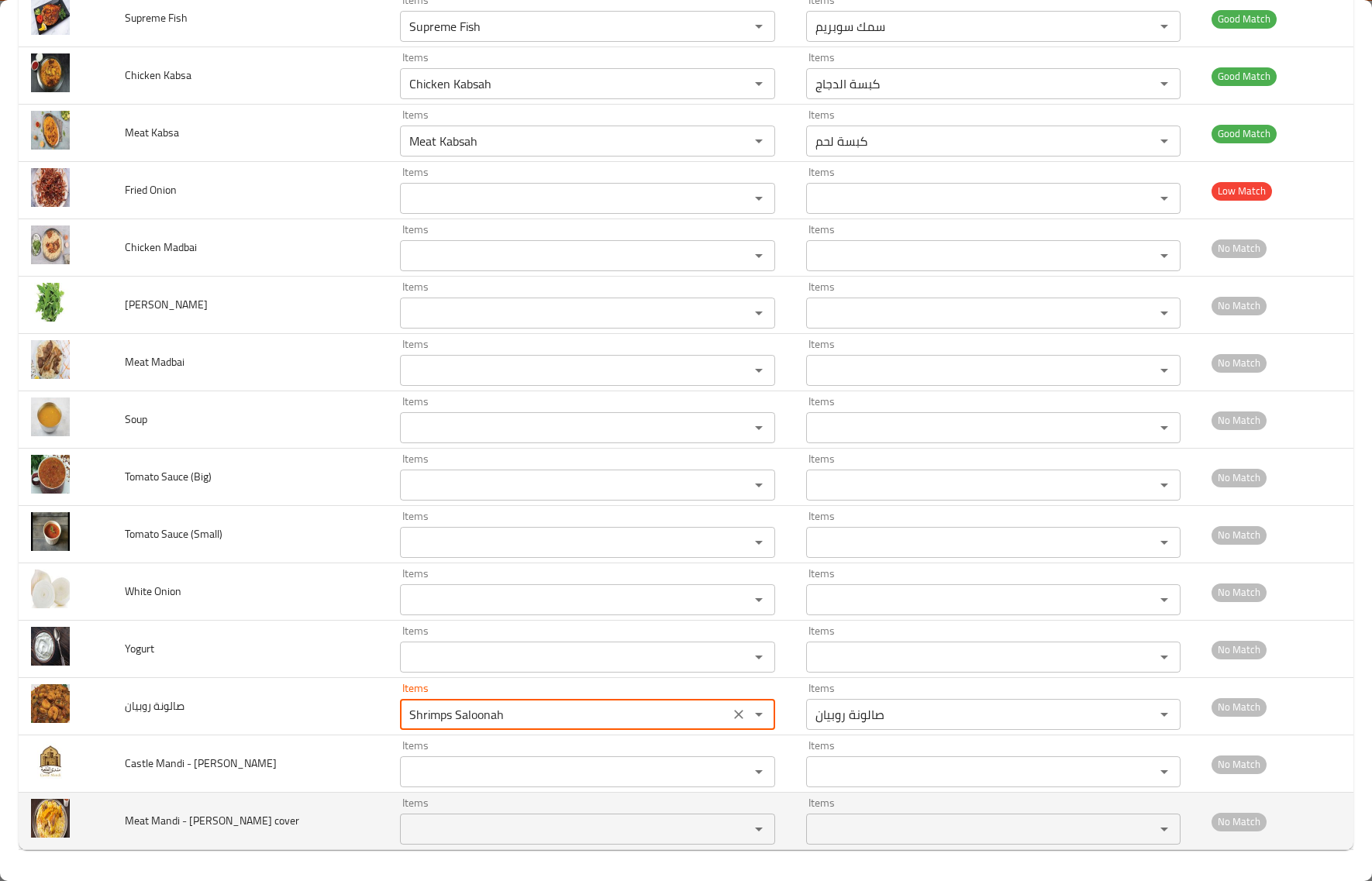
type روبيان "Shrimps Saloonah"
click at [164, 819] on span "Meat Mandi - [PERSON_NAME] cover" at bounding box center [211, 821] width 175 height 20
click at [165, 819] on span "Meat Mandi - [PERSON_NAME] cover" at bounding box center [211, 821] width 175 height 20
copy span "Mandi"
click at [423, 828] on cover "Items" at bounding box center [564, 829] width 319 height 22
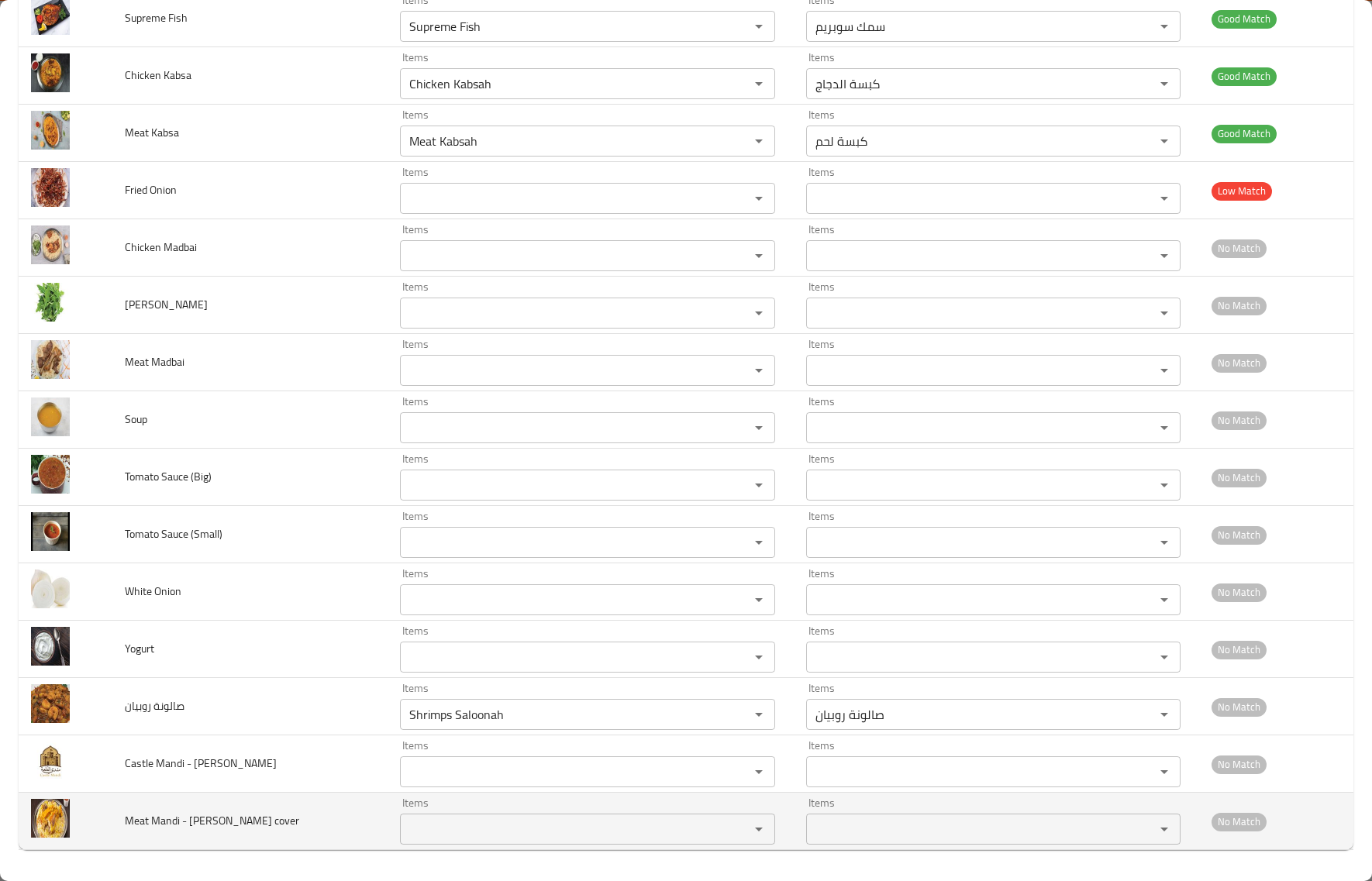
paste cover "Mandi"
type cover "Mandi"
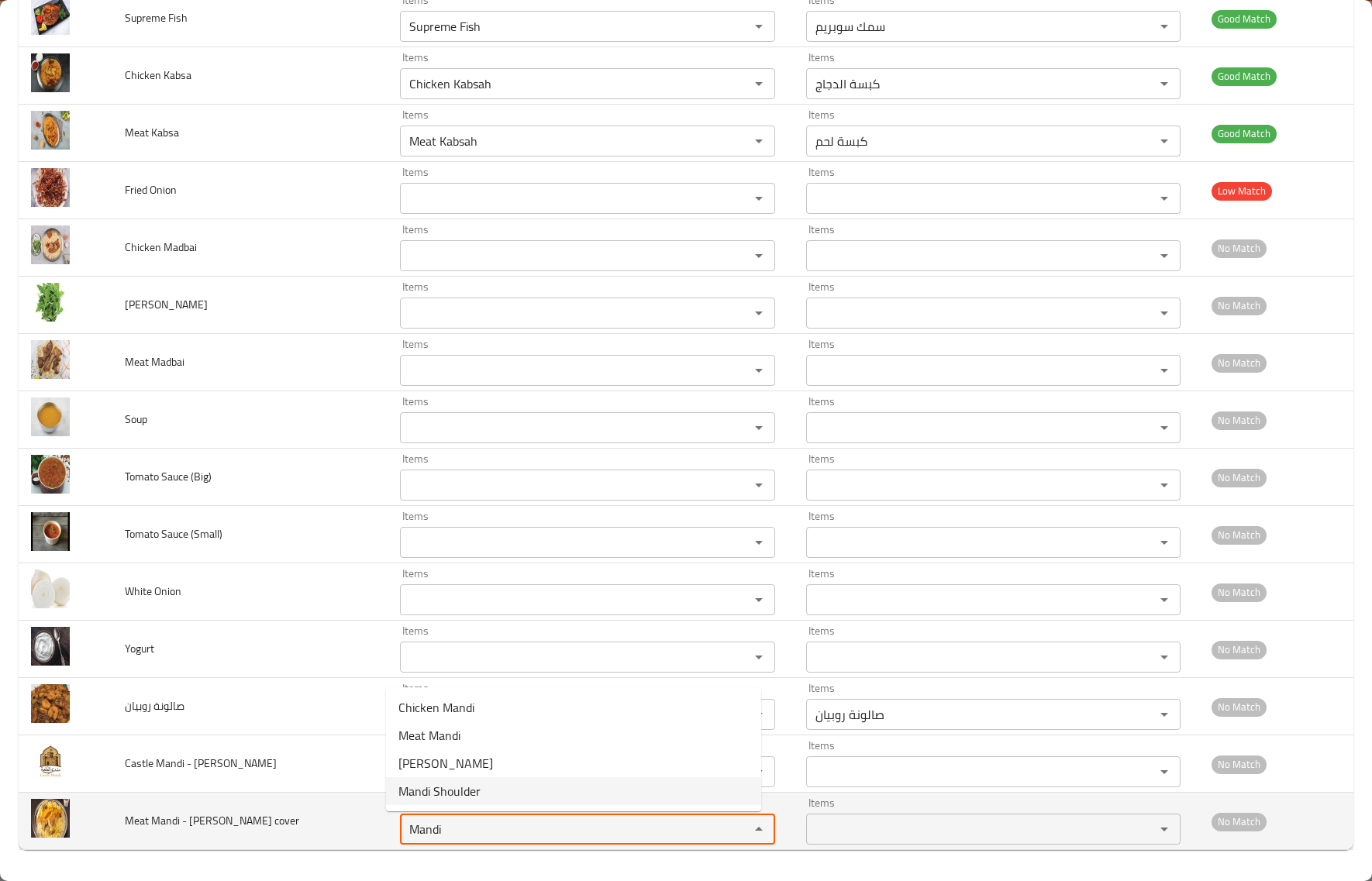
click at [707, 841] on div "Mandi Items" at bounding box center [587, 829] width 374 height 31
drag, startPoint x: 541, startPoint y: 835, endPoint x: 397, endPoint y: 823, distance: 144.5
click at [405, 823] on cover "Mandi" at bounding box center [564, 829] width 319 height 22
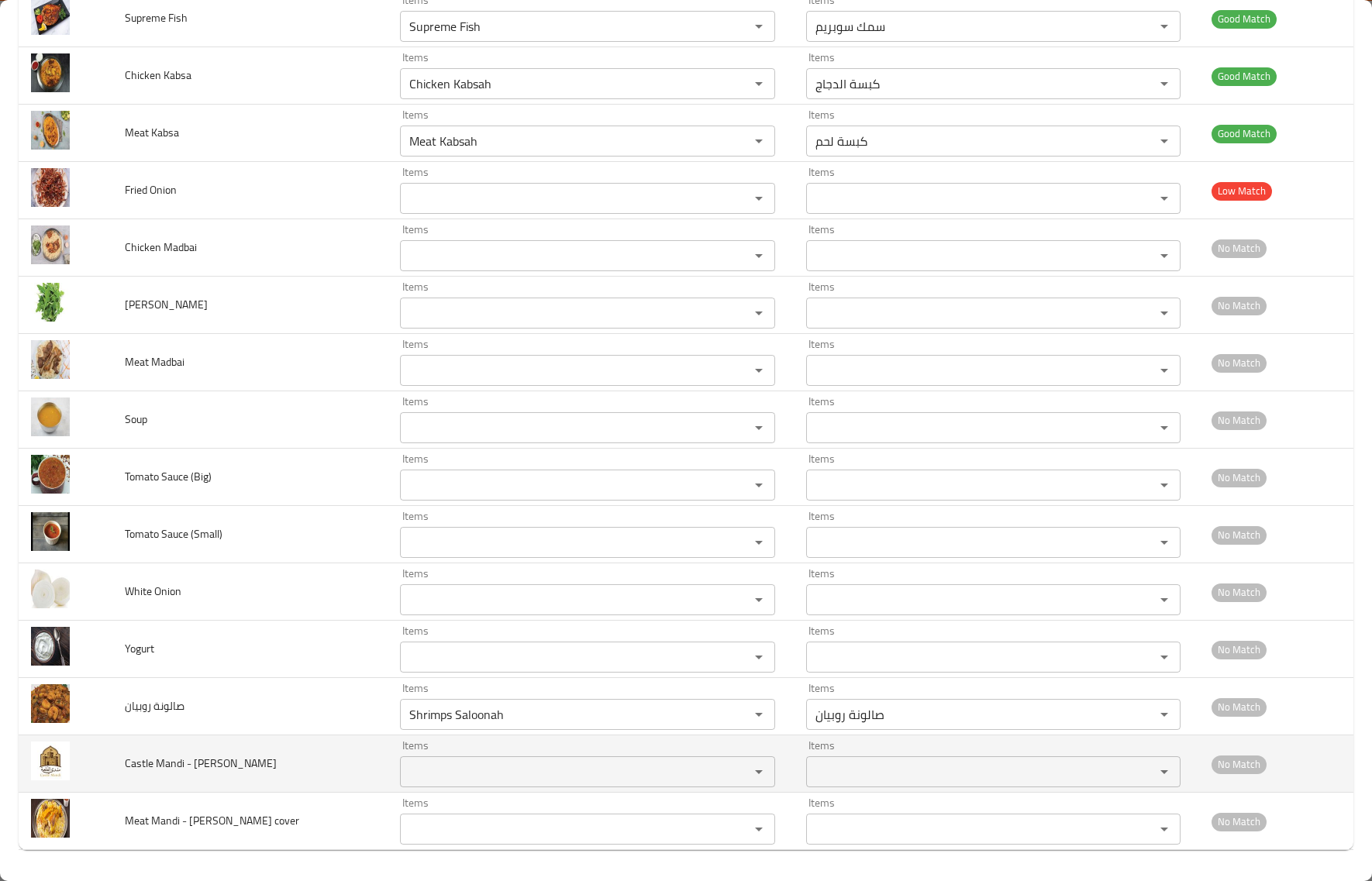
click at [323, 787] on td "Castle Mandi - [PERSON_NAME]" at bounding box center [251, 764] width 276 height 58
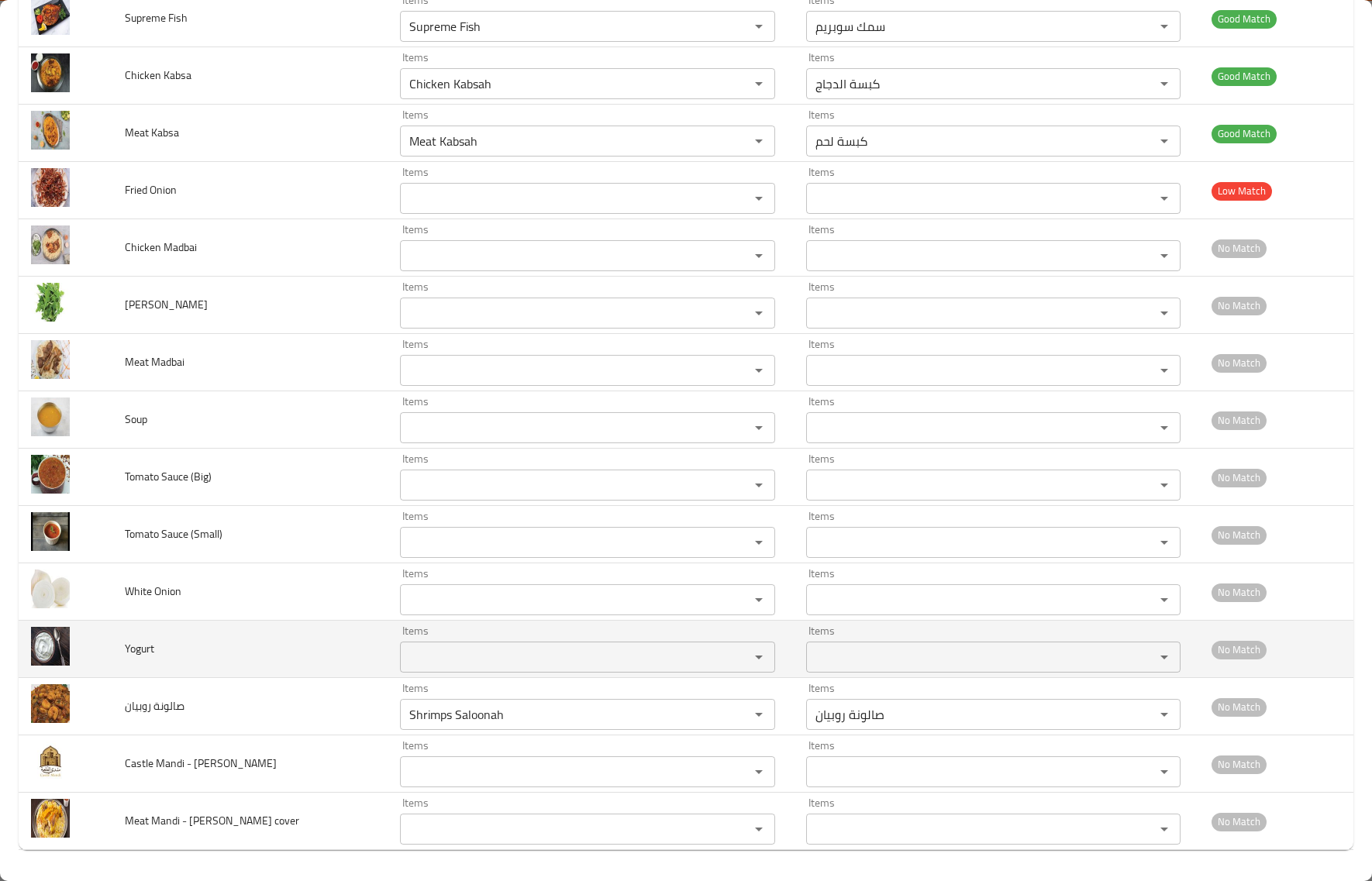
click at [136, 646] on span "Yogurt" at bounding box center [139, 649] width 29 height 20
copy span "Yogurt"
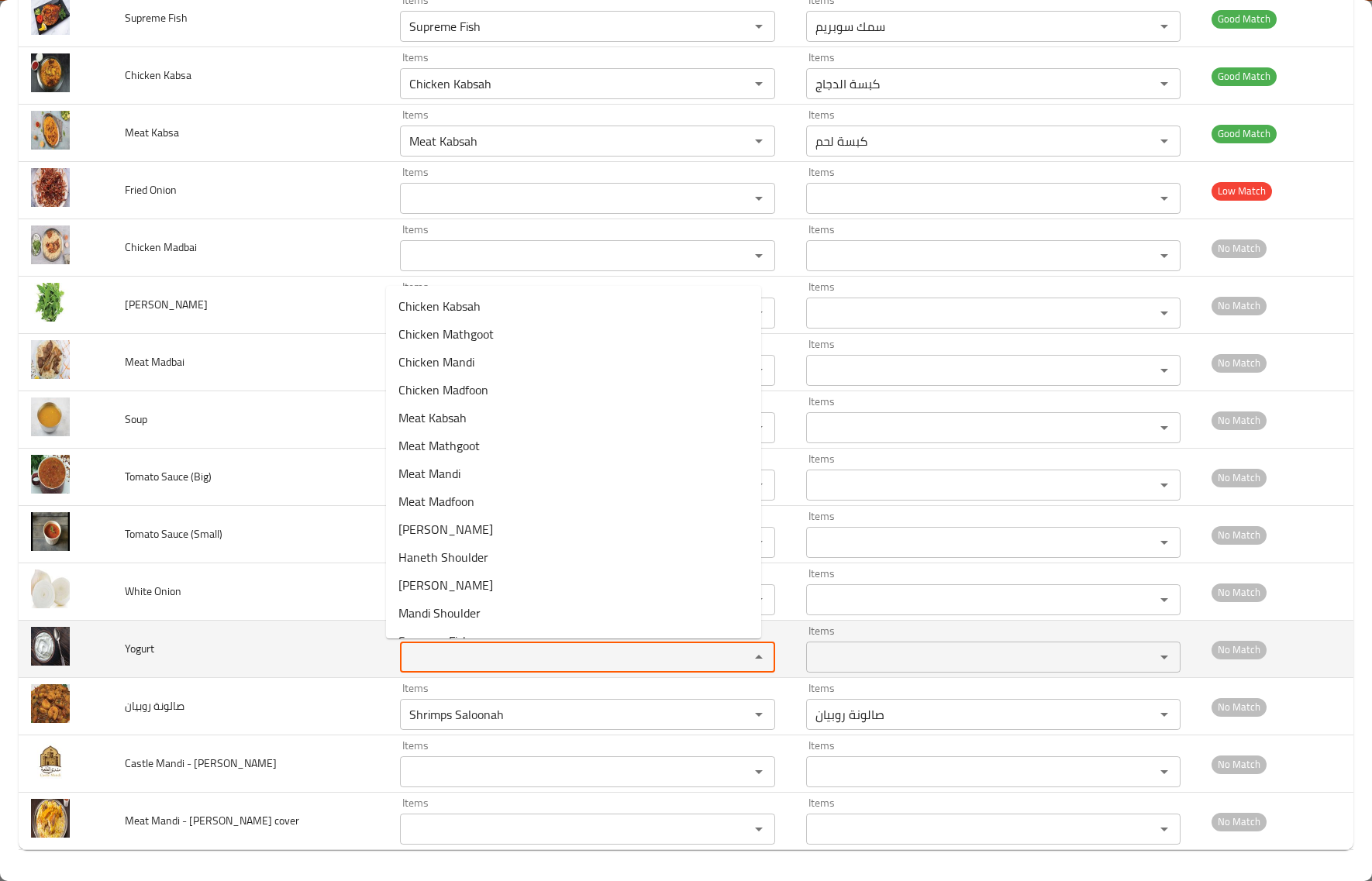
click at [405, 659] on input "Items" at bounding box center [564, 657] width 319 height 22
paste input "Yogurt"
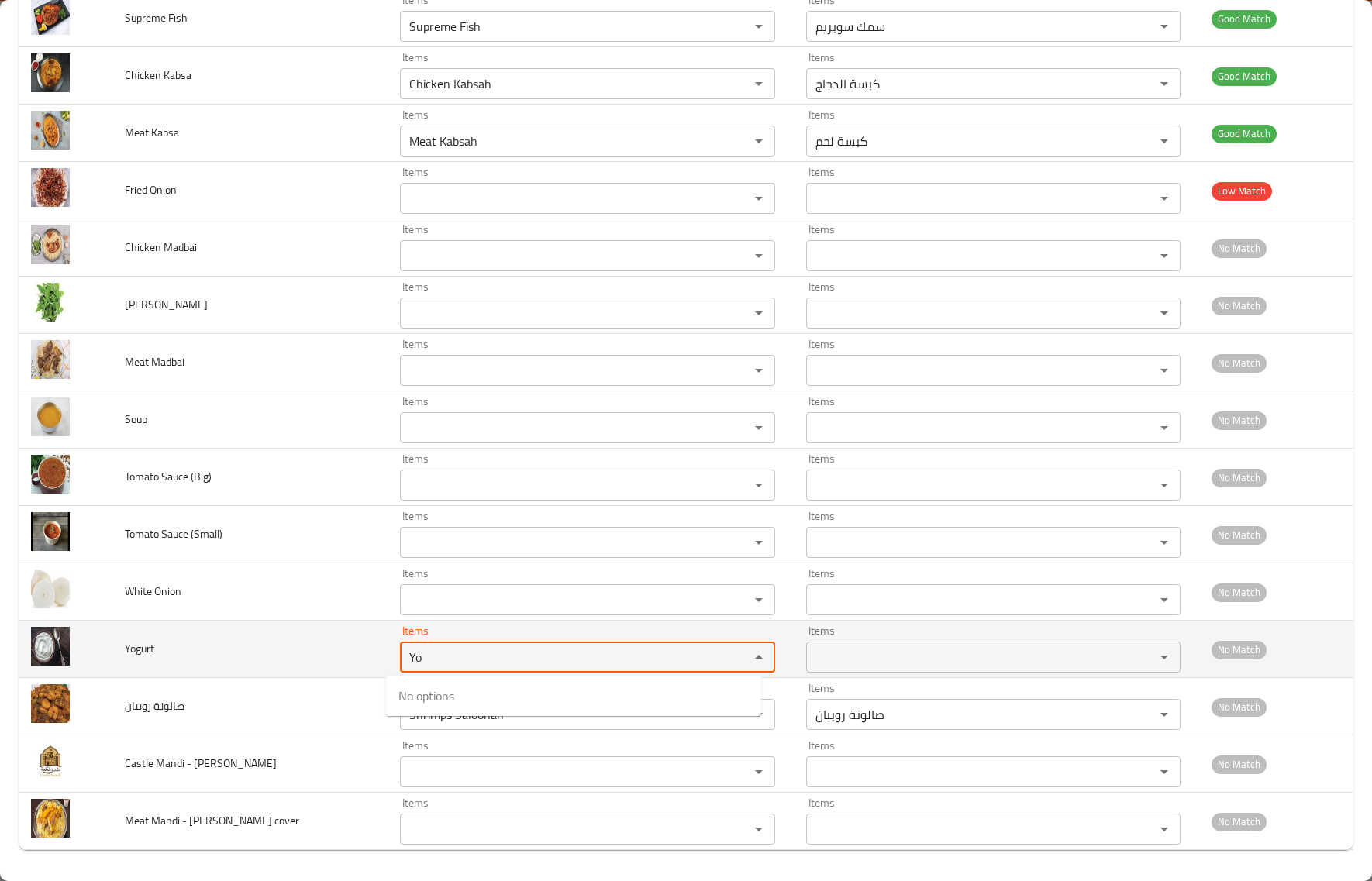
type input "Y"
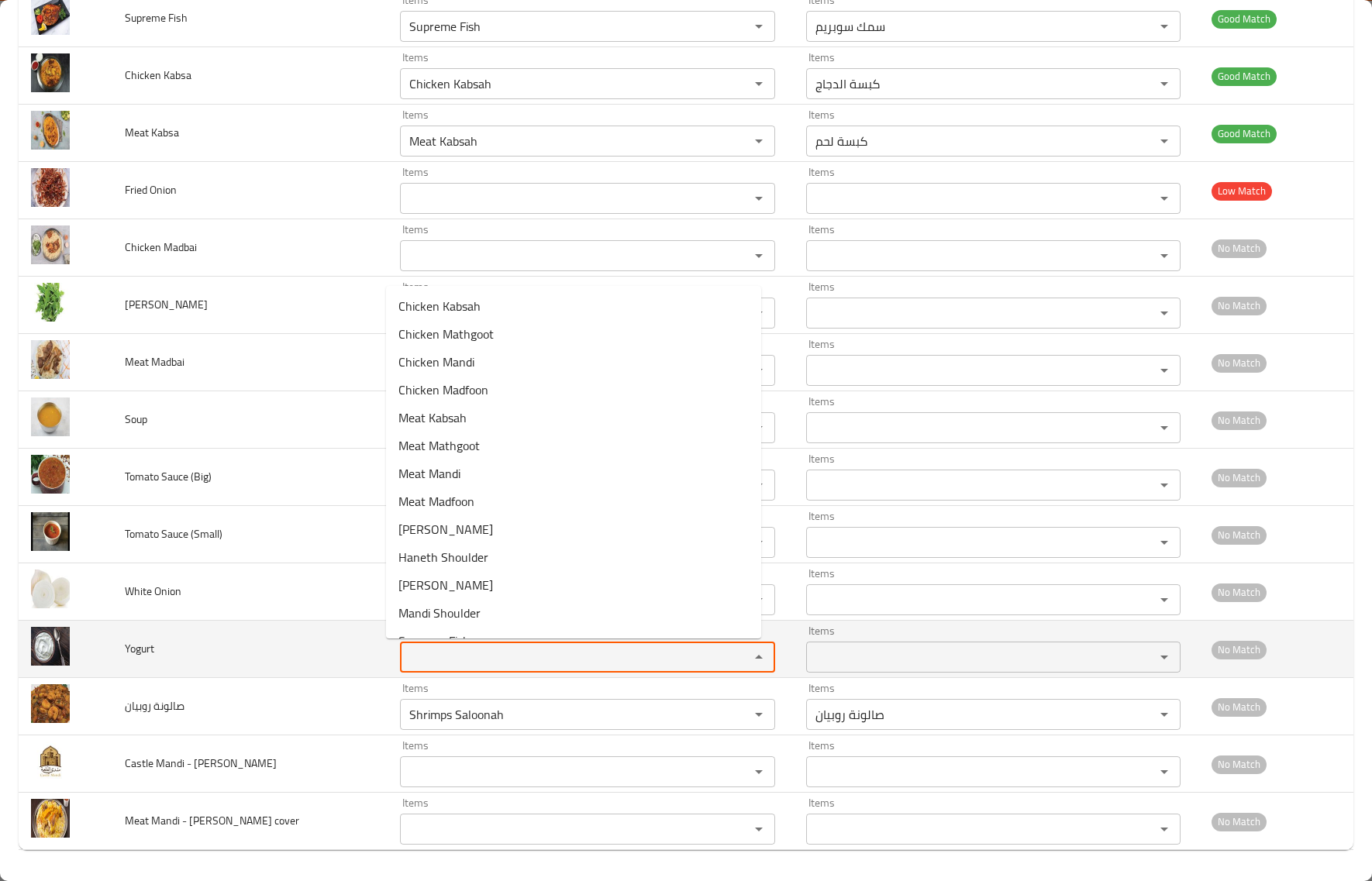
click at [314, 663] on td "Yogurt" at bounding box center [251, 650] width 276 height 58
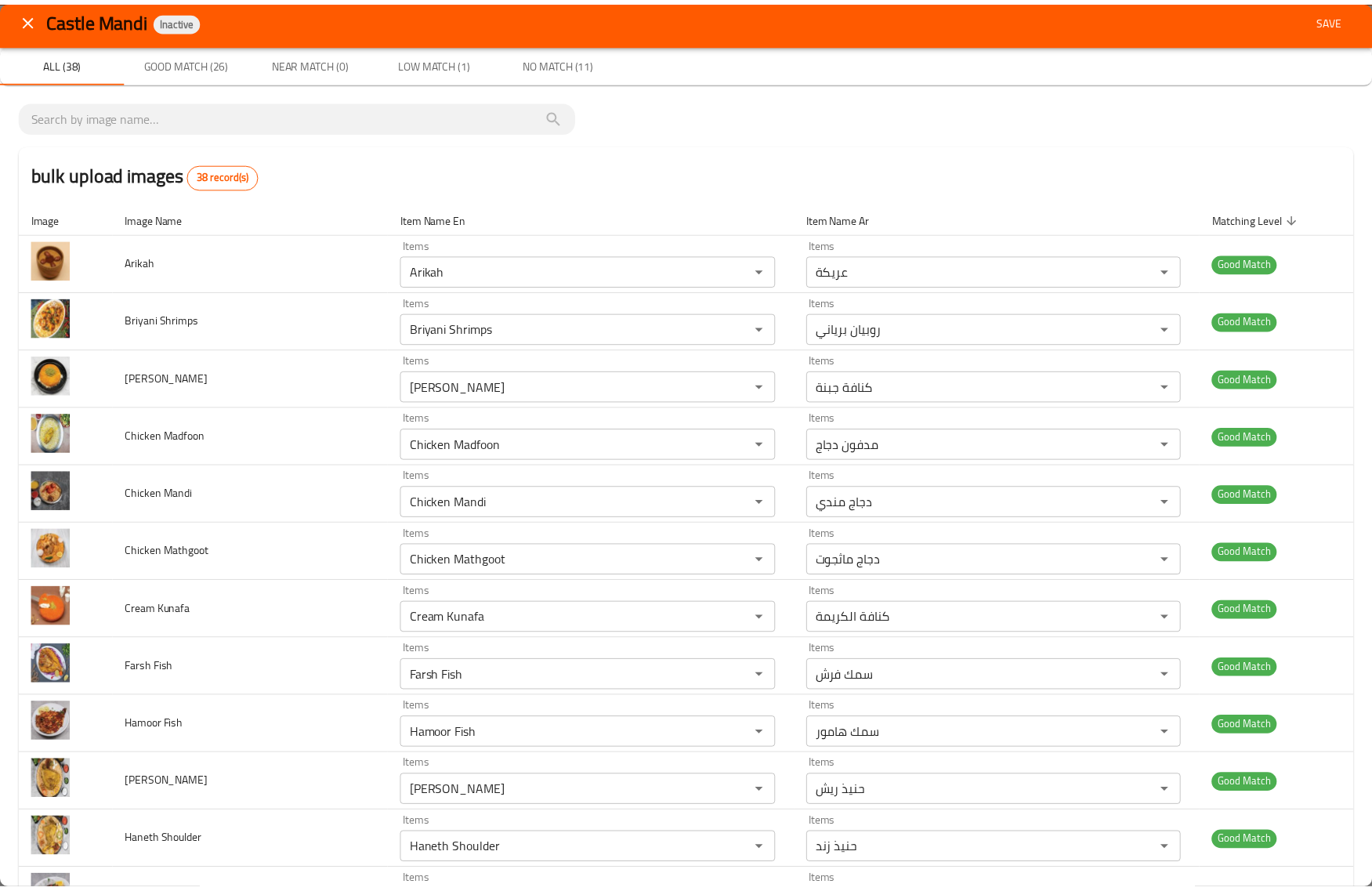
scroll to position [0, 0]
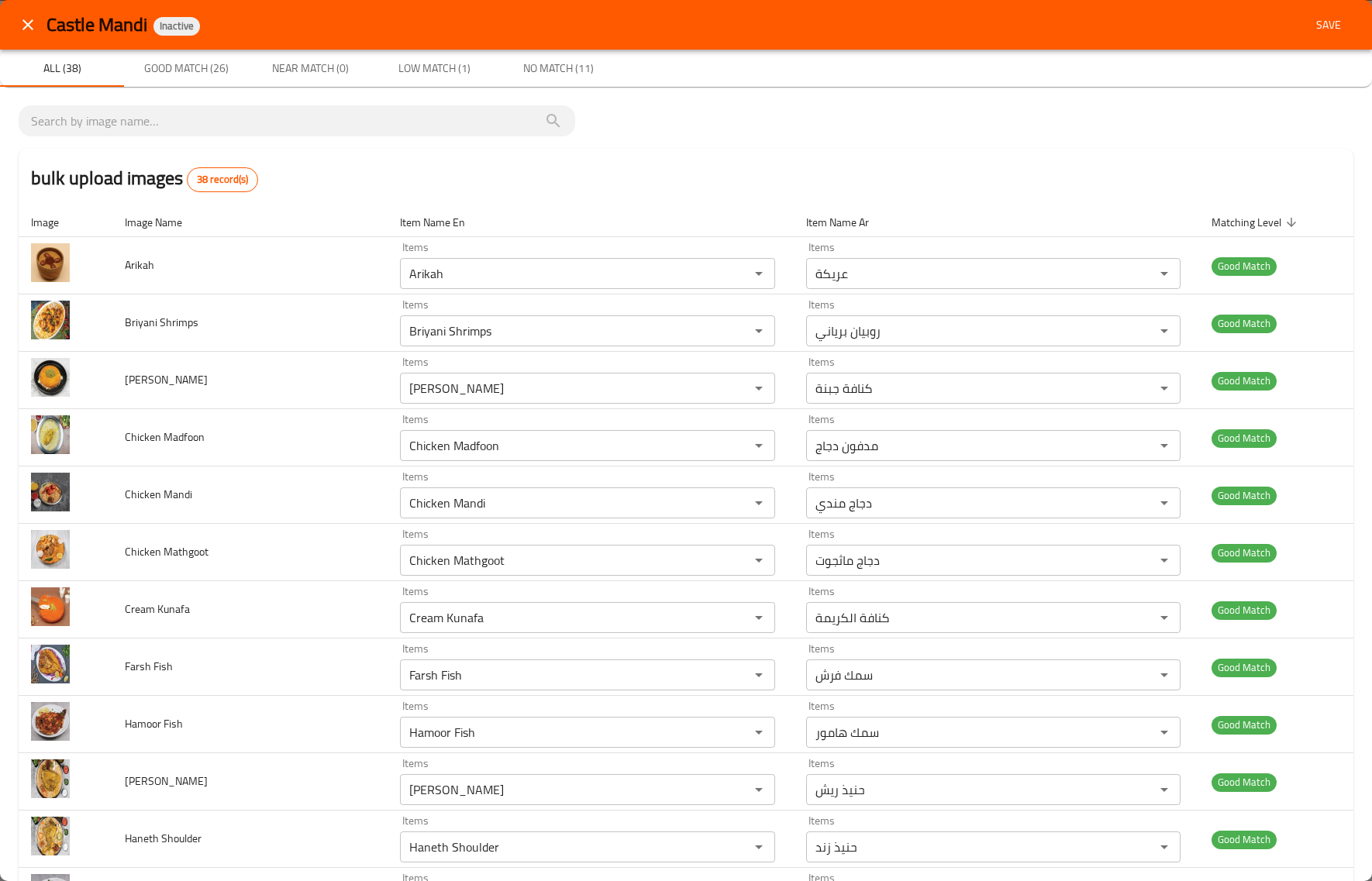
click at [1320, 35] on button "Save" at bounding box center [1328, 25] width 49 height 28
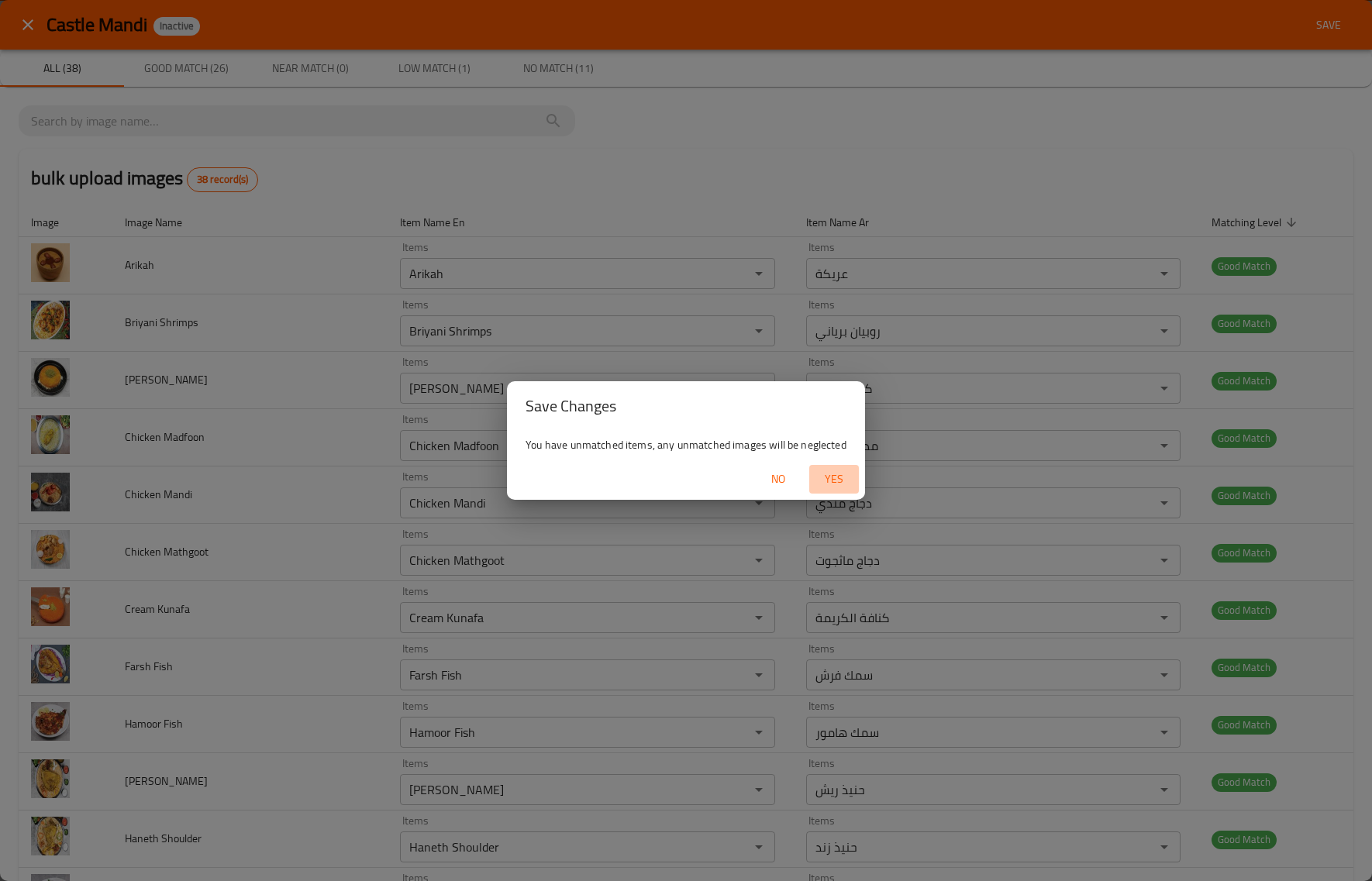
click at [824, 477] on span "Yes" at bounding box center [834, 479] width 38 height 19
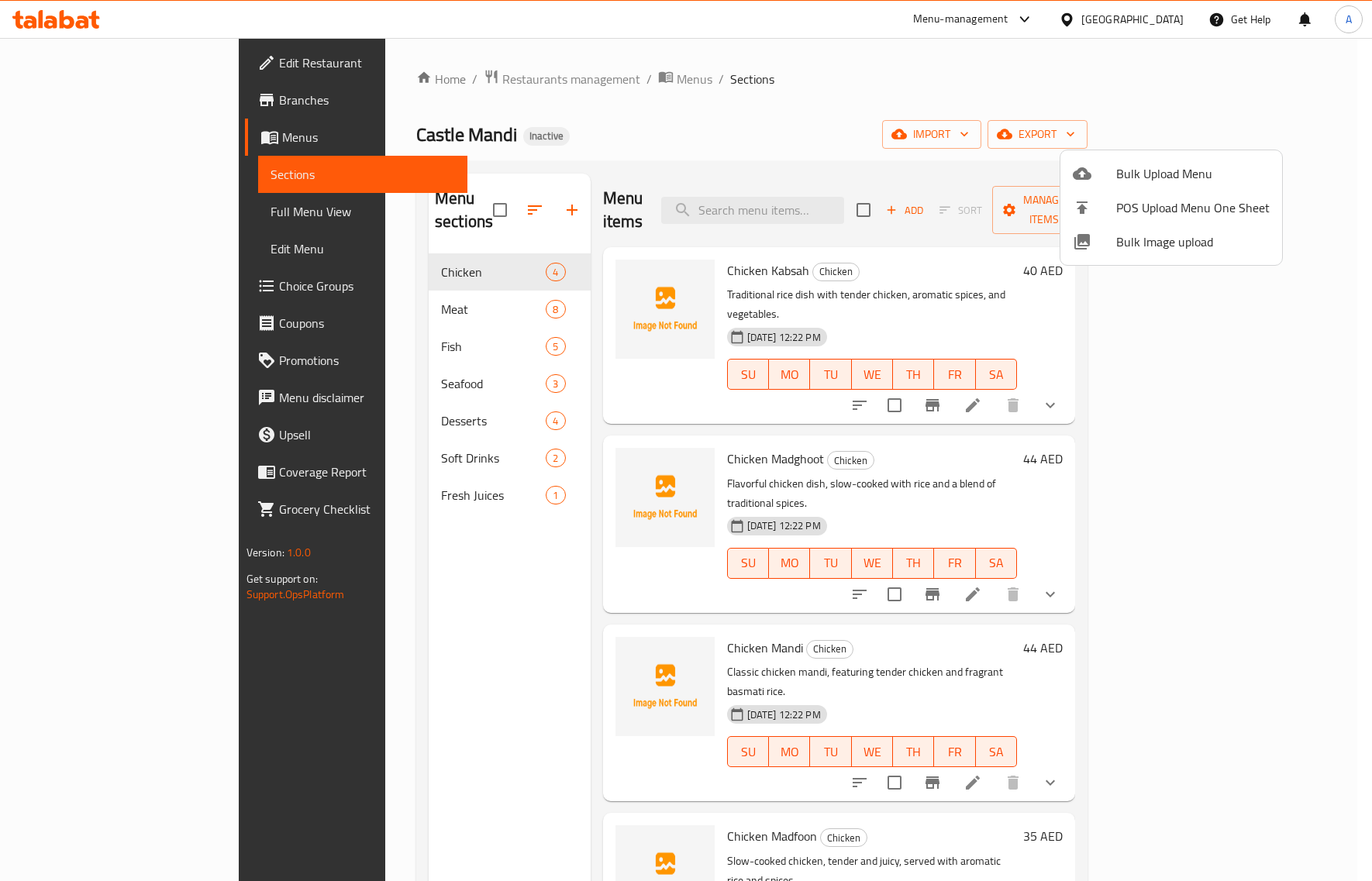
click at [417, 652] on div at bounding box center [686, 440] width 1372 height 881
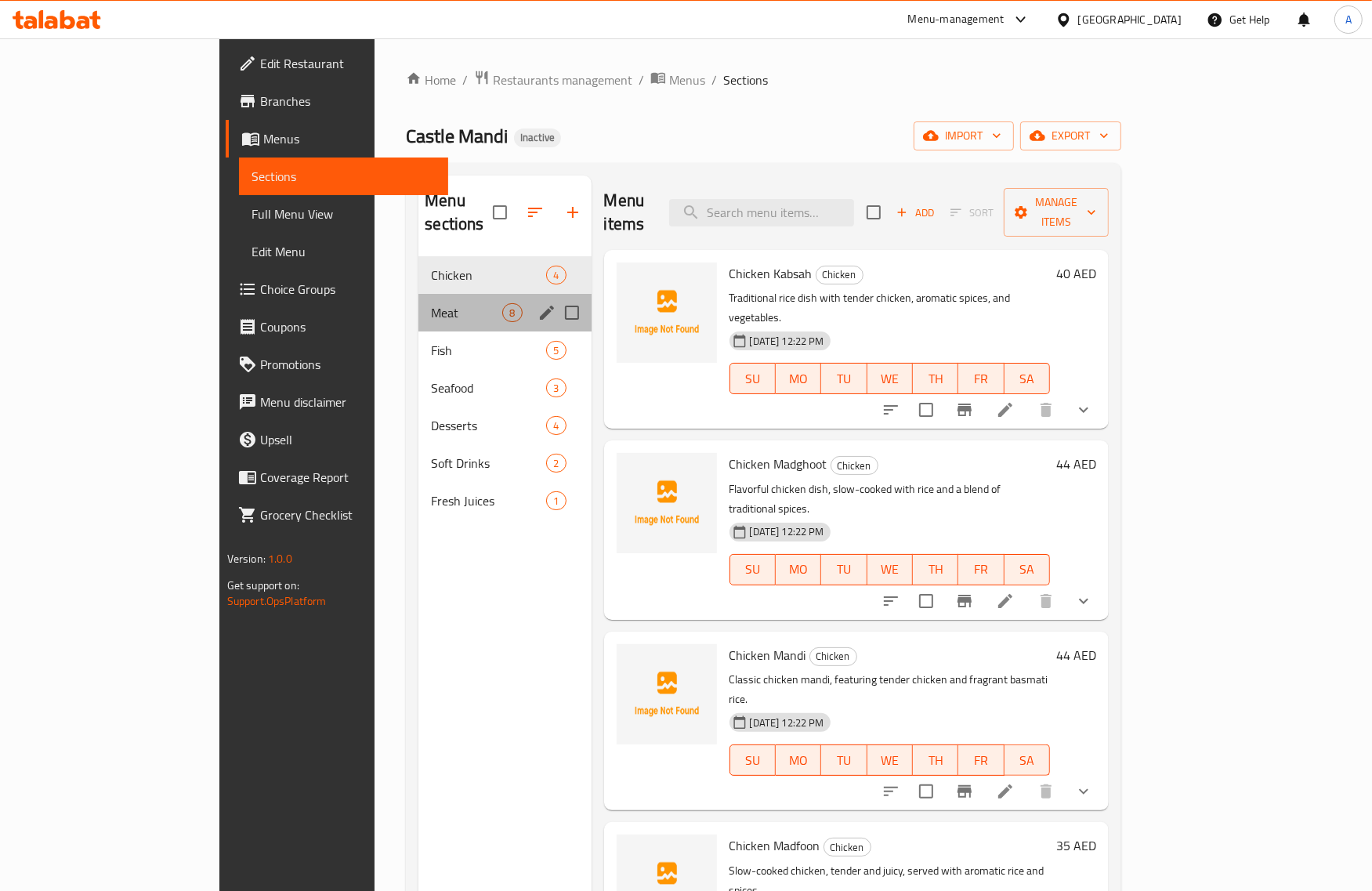
click at [419, 294] on div "Meat 8" at bounding box center [505, 312] width 172 height 38
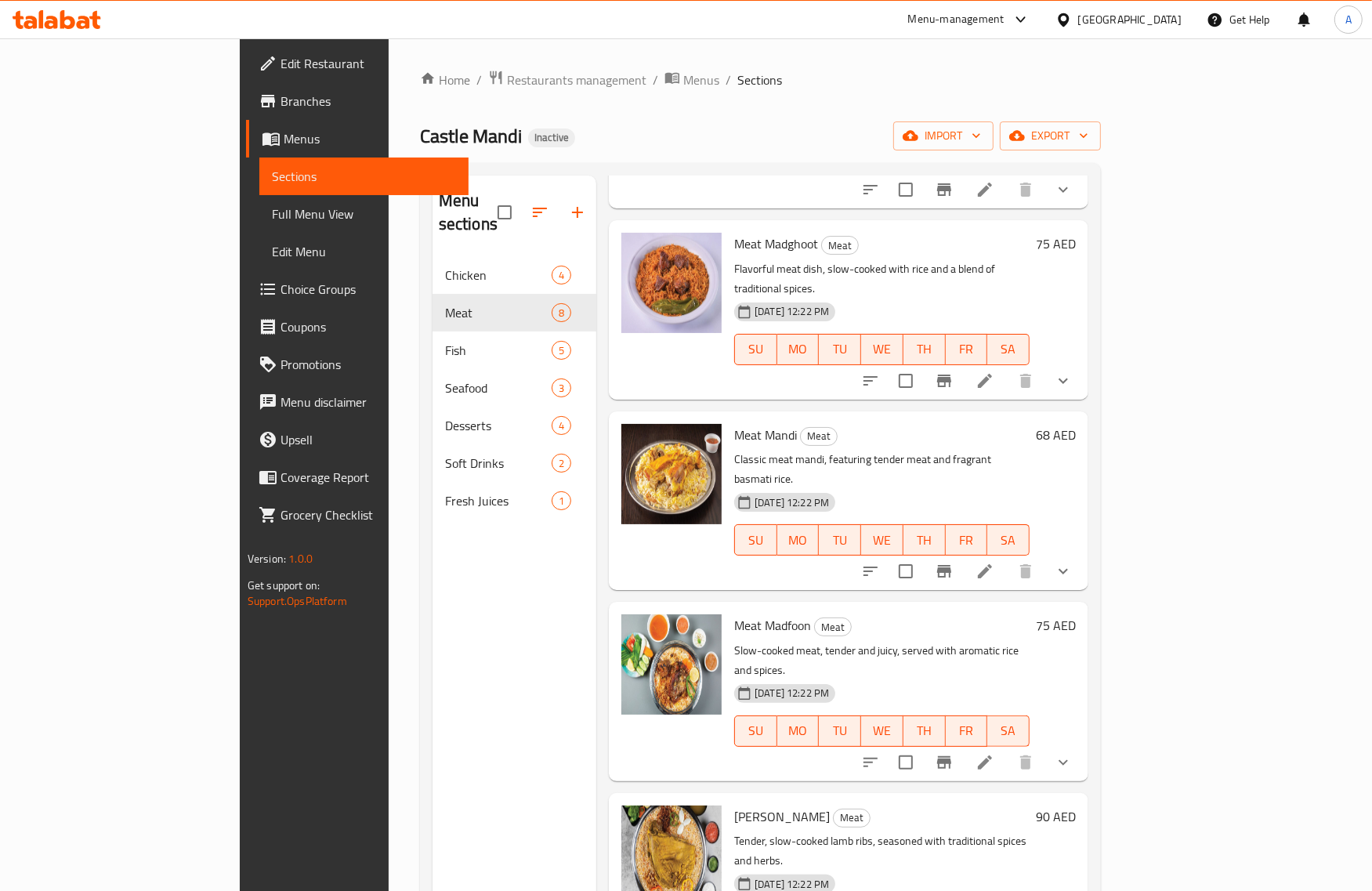
scroll to position [516, 0]
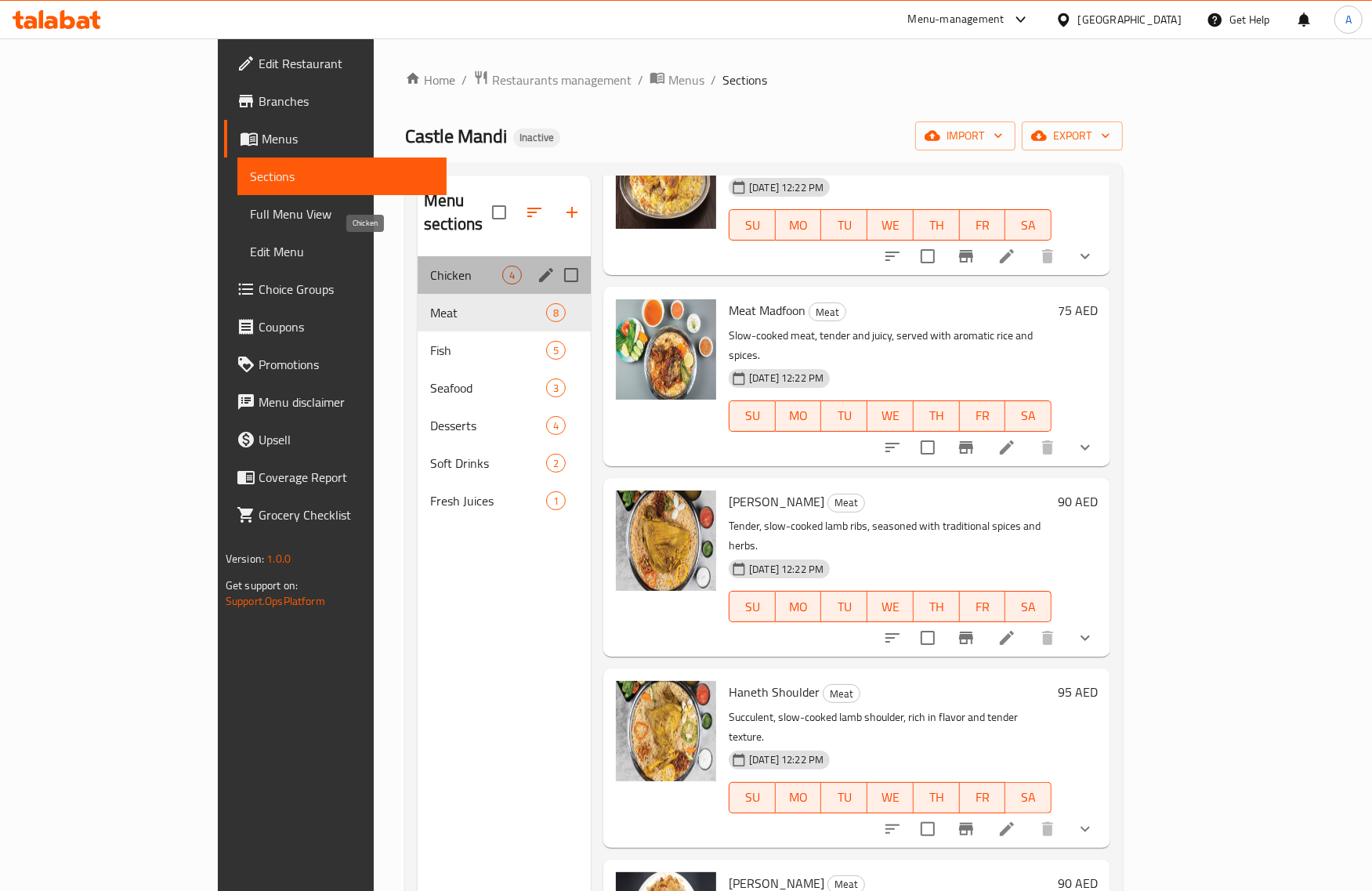
click at [431, 266] on span "Chicken" at bounding box center [466, 275] width 72 height 19
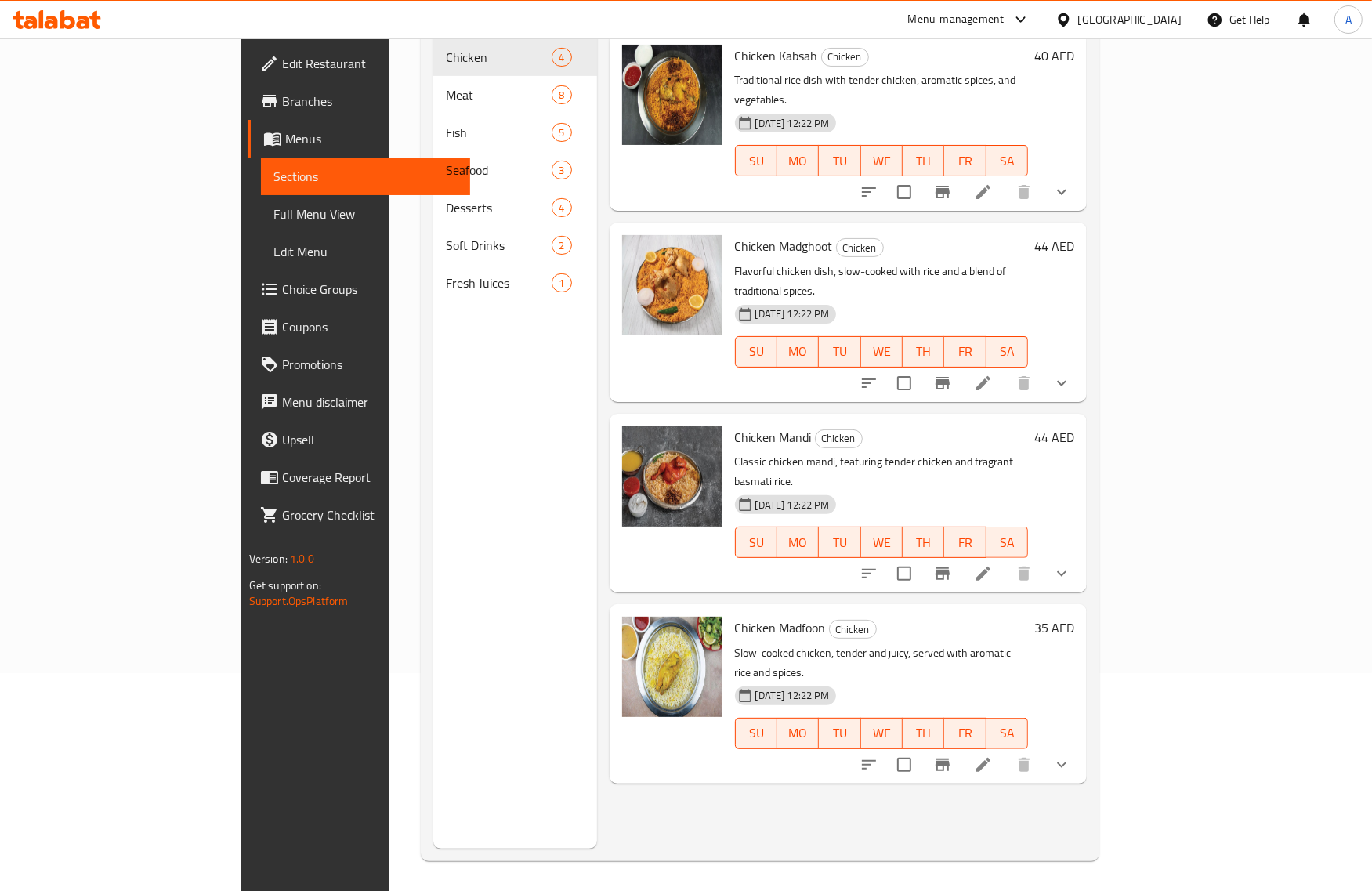
scroll to position [220, 0]
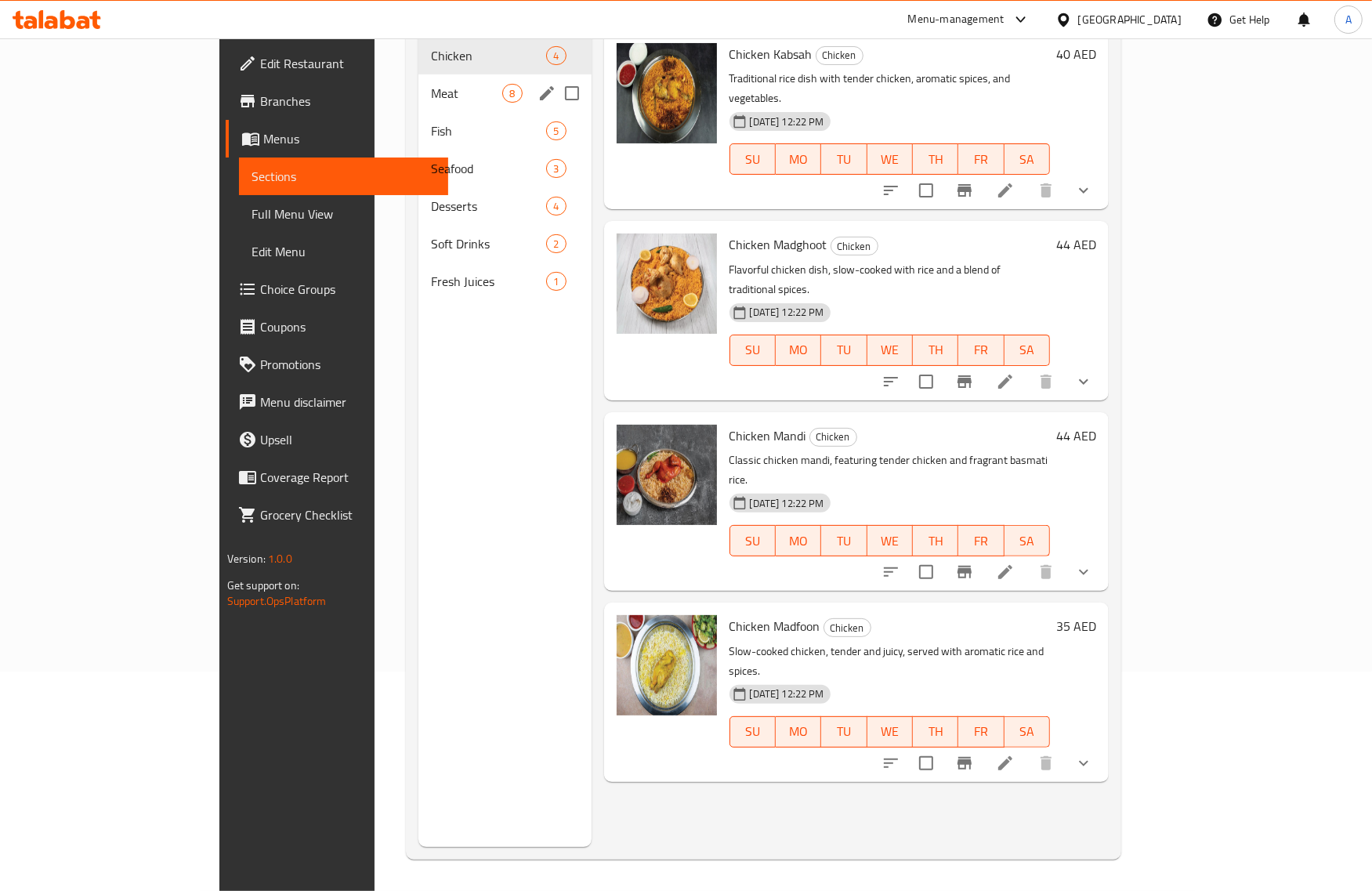
click at [419, 84] on div "Meat 8" at bounding box center [505, 93] width 172 height 38
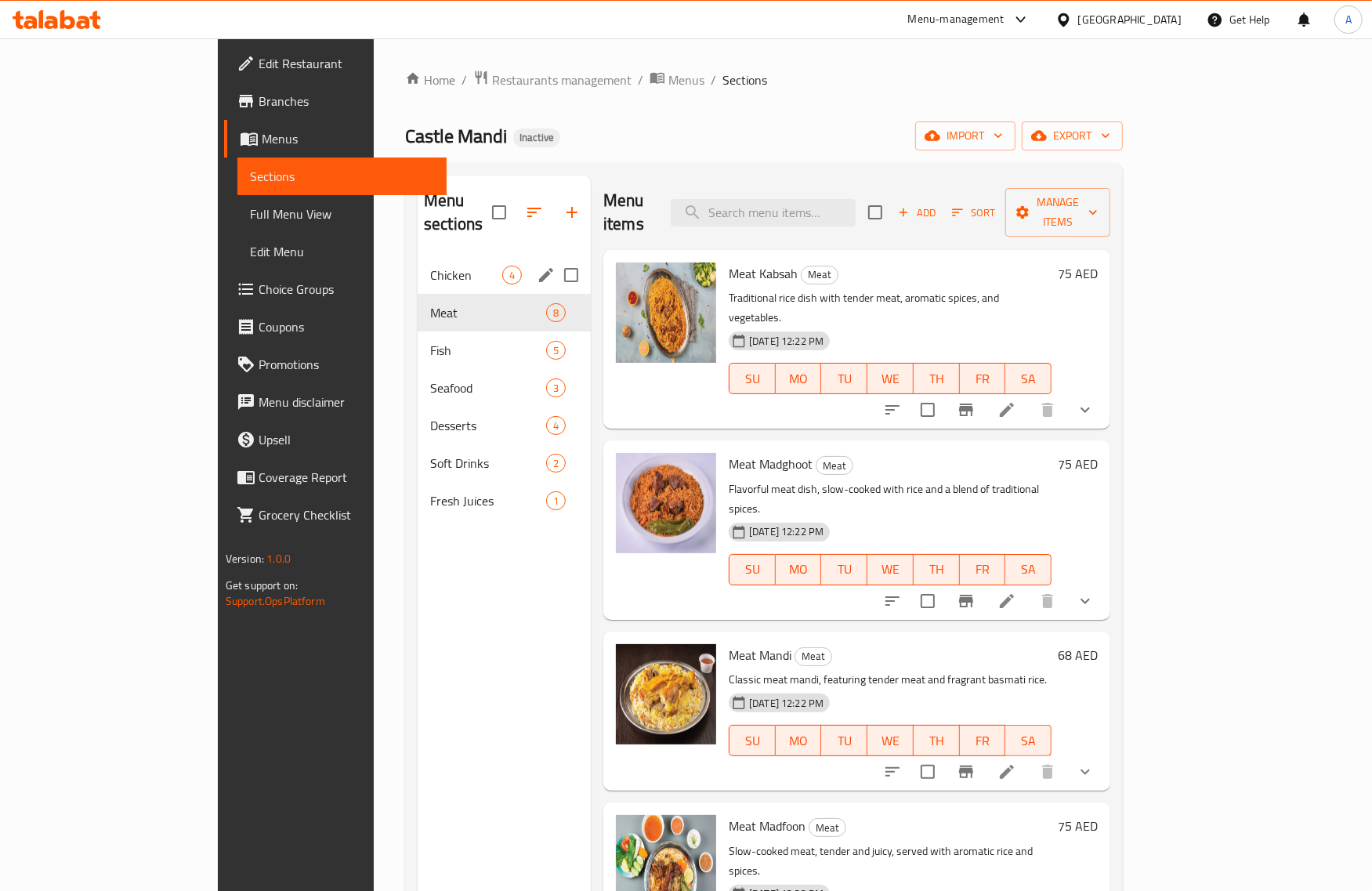
click at [418, 257] on div "Chicken 4" at bounding box center [504, 275] width 173 height 38
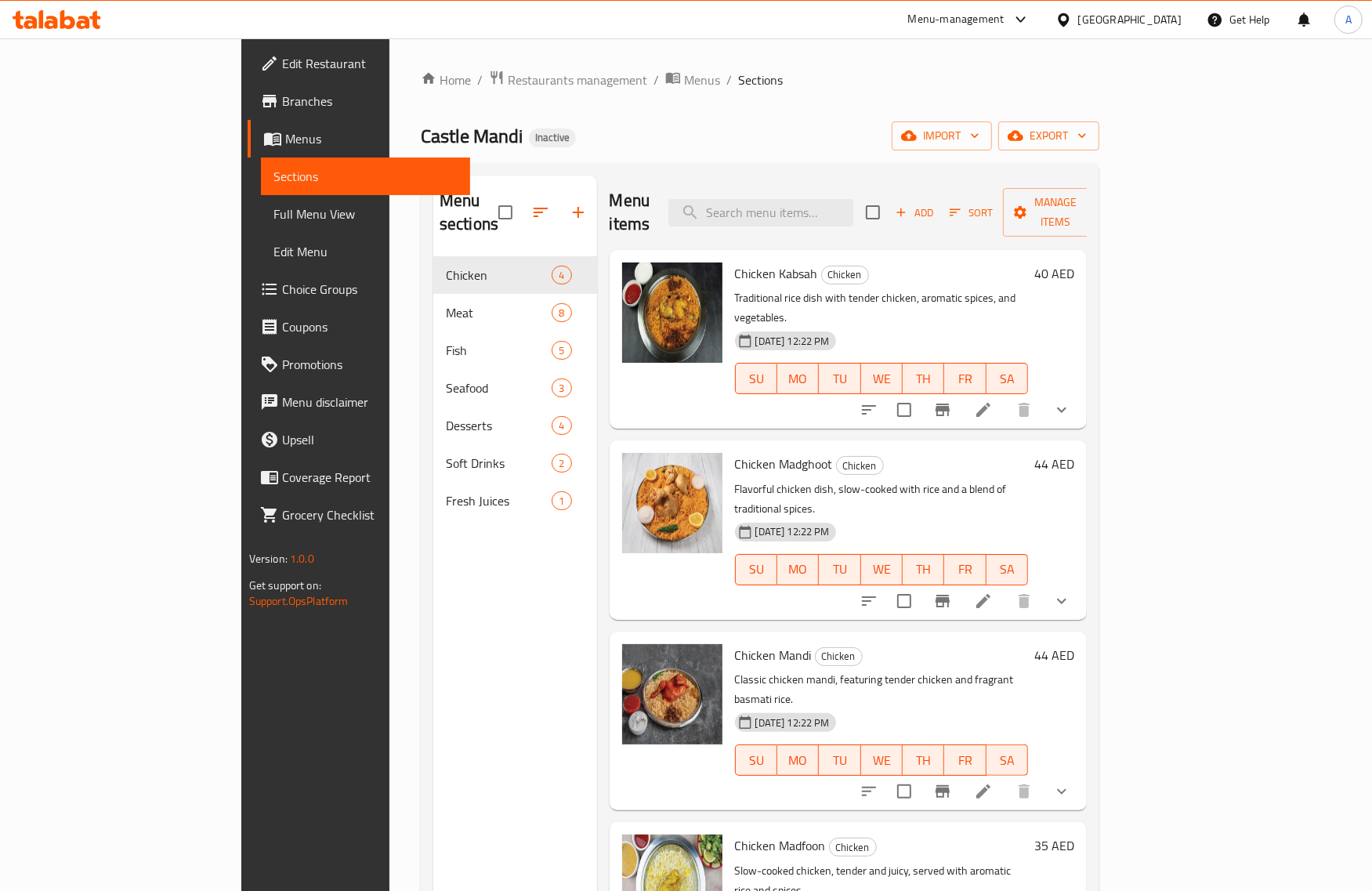
scroll to position [98, 0]
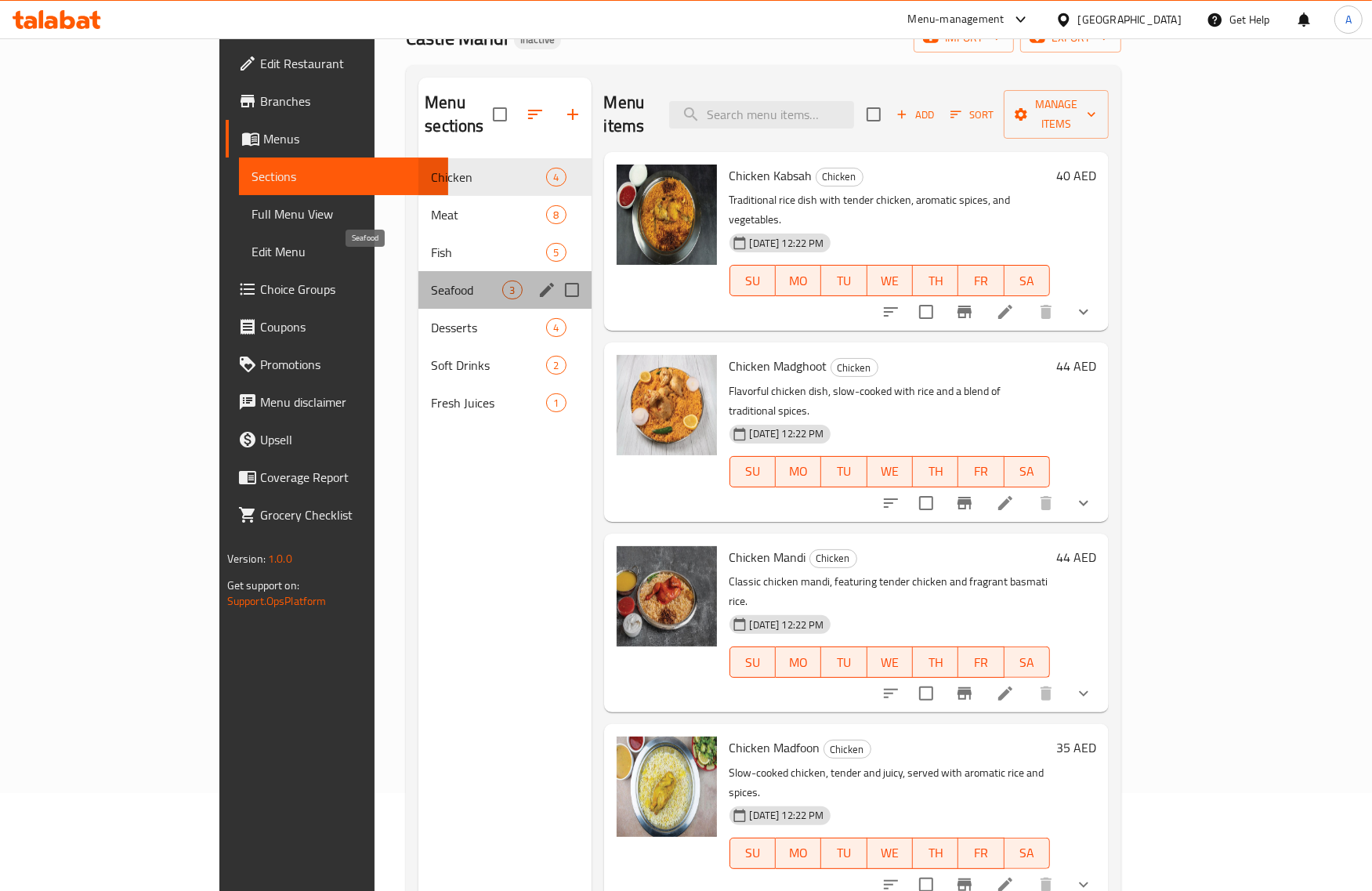
click at [431, 280] on span "Seafood" at bounding box center [467, 290] width 71 height 19
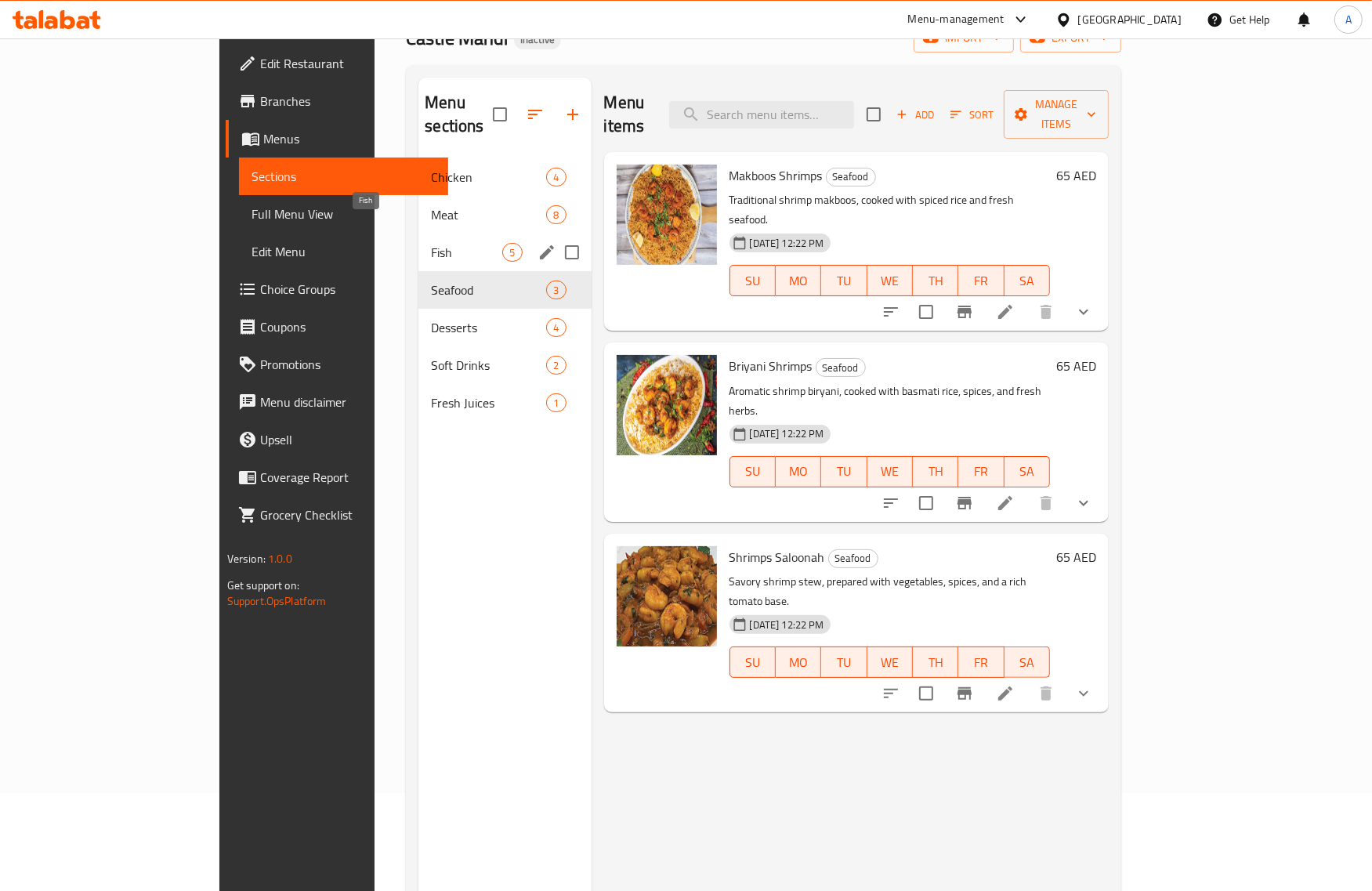
click at [431, 243] on span "Fish" at bounding box center [467, 253] width 71 height 19
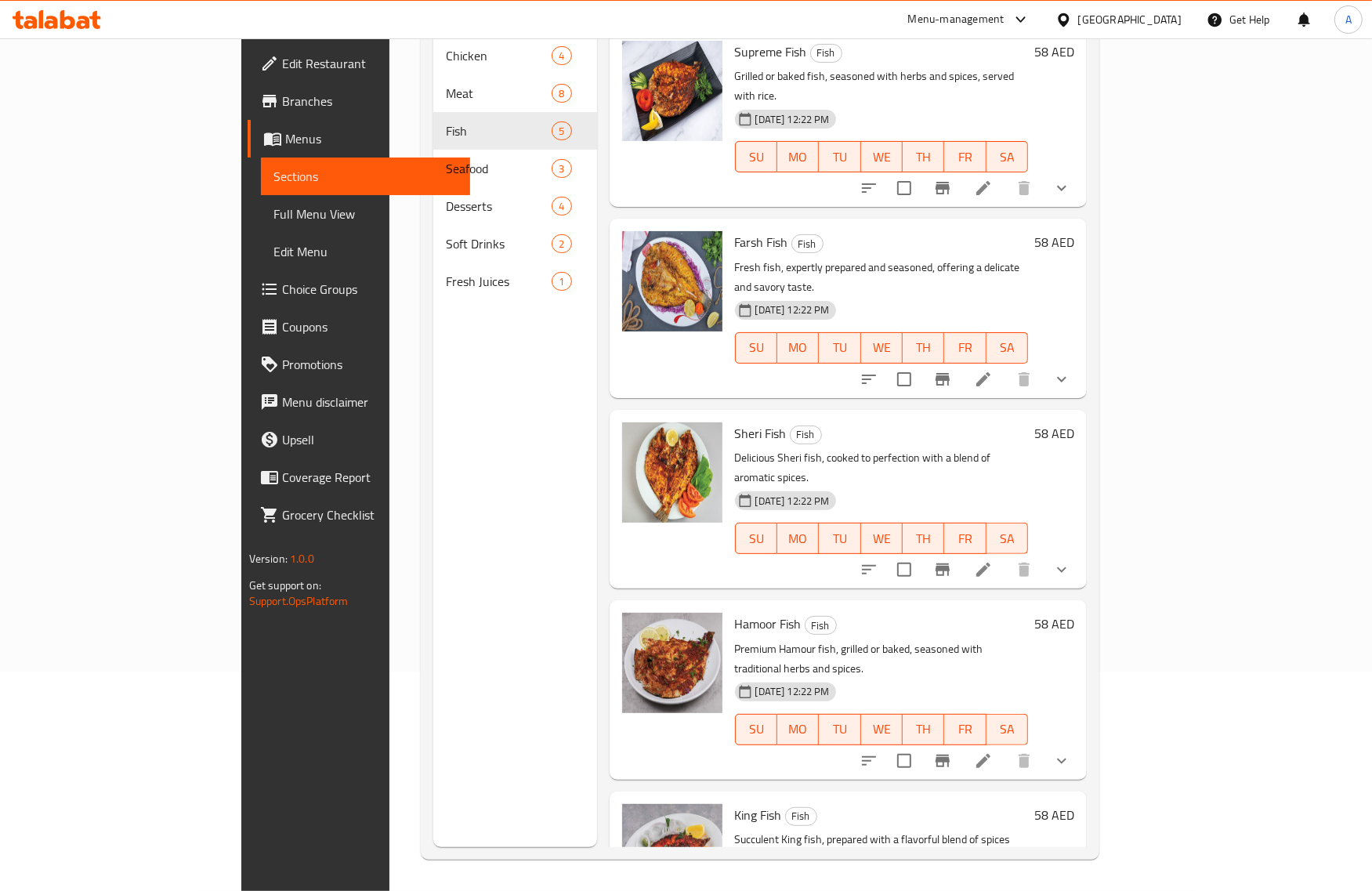
scroll to position [220, 0]
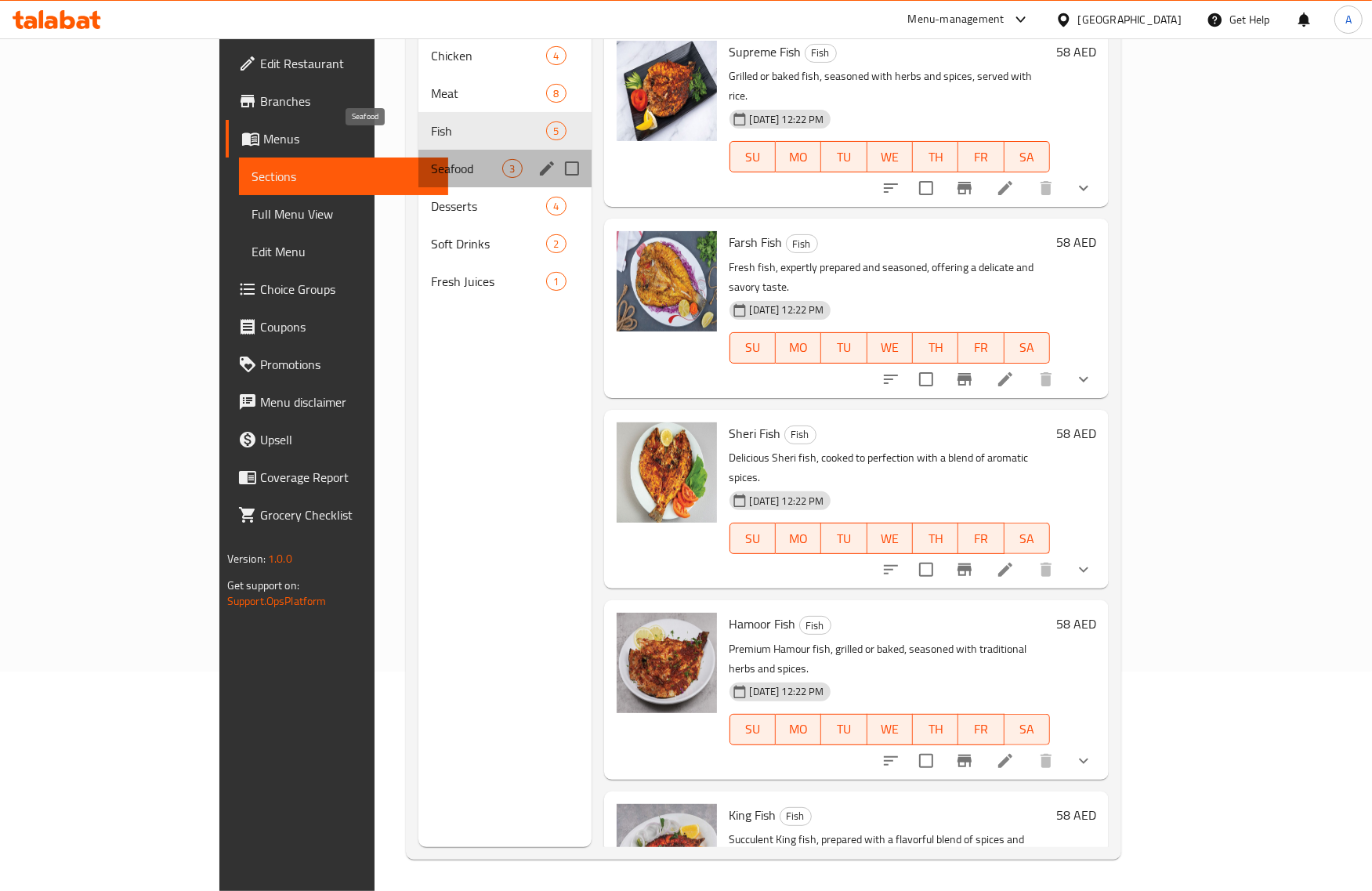
click at [431, 159] on span "Seafood" at bounding box center [467, 168] width 71 height 19
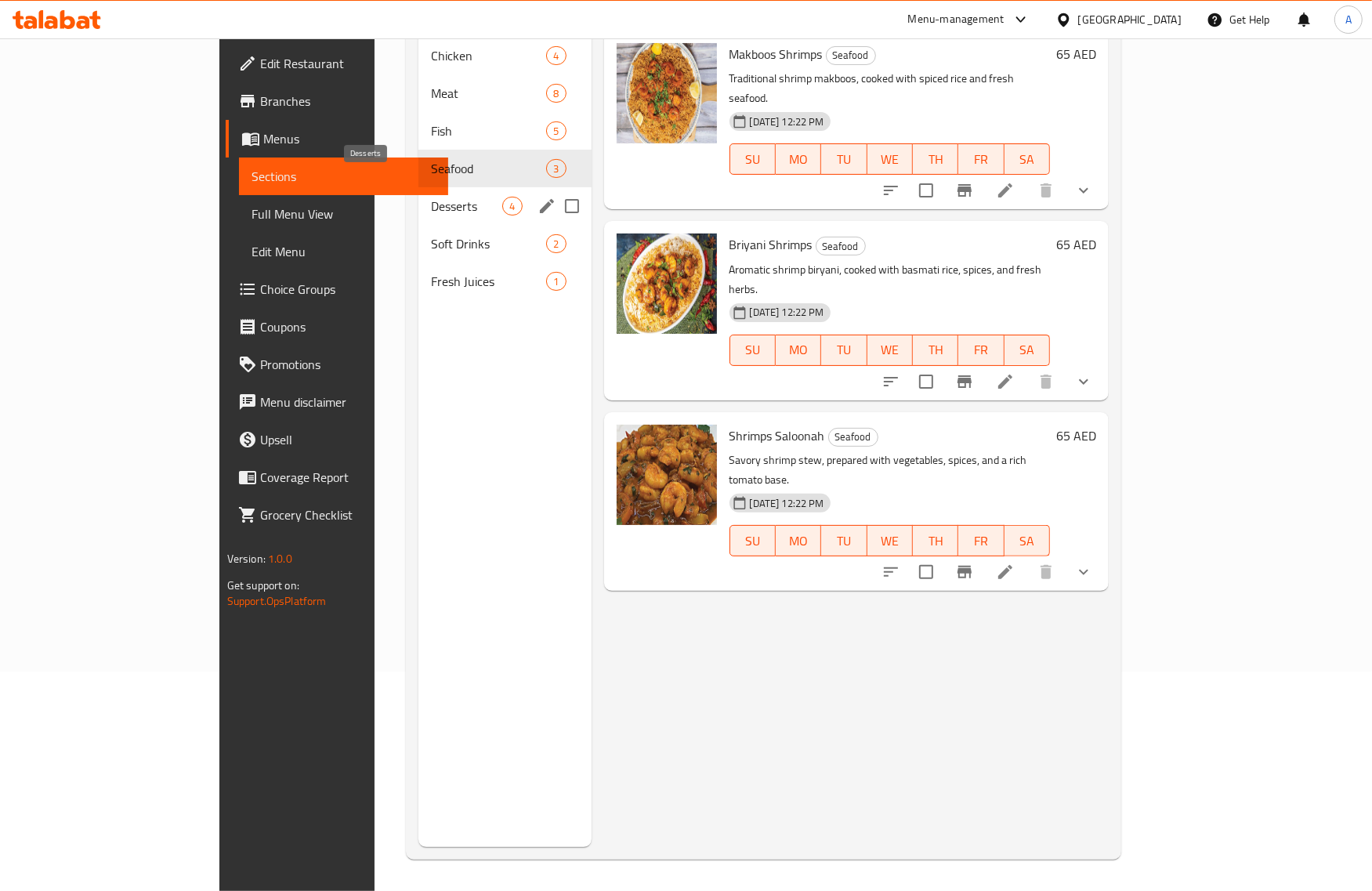
click at [431, 197] on span "Desserts" at bounding box center [467, 206] width 71 height 19
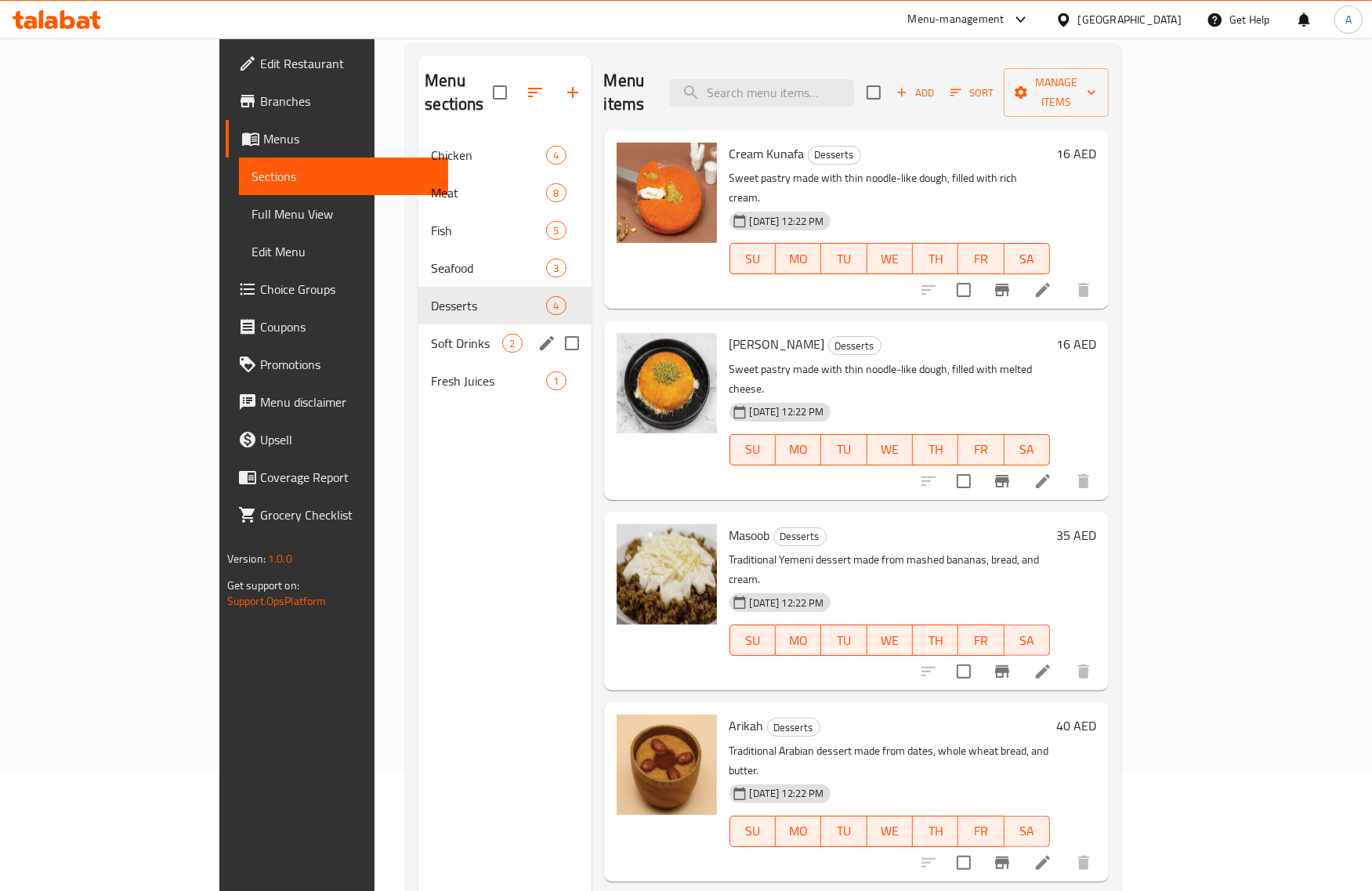
scroll to position [24, 0]
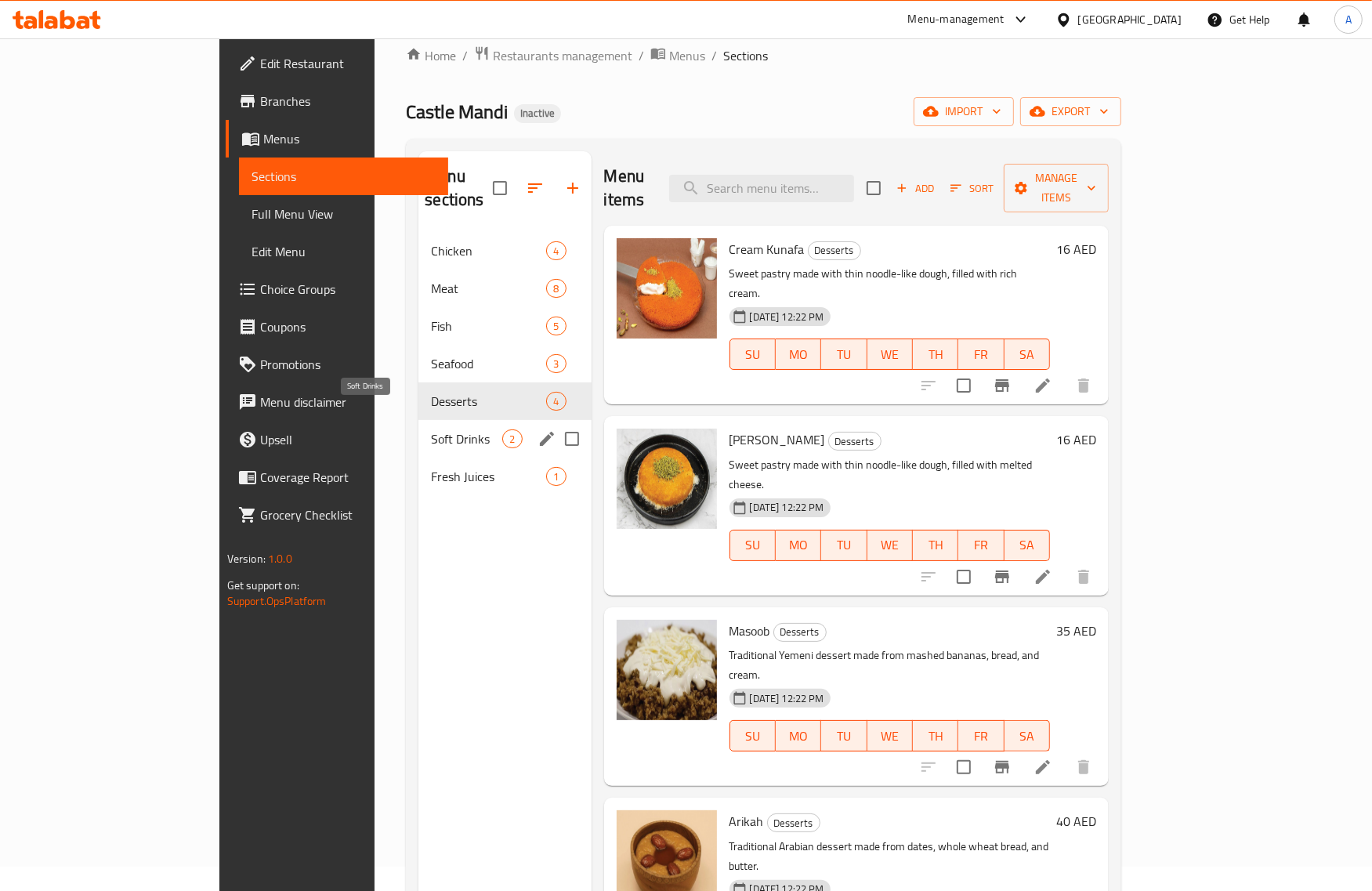
click at [431, 430] on span "Soft Drinks" at bounding box center [467, 439] width 71 height 19
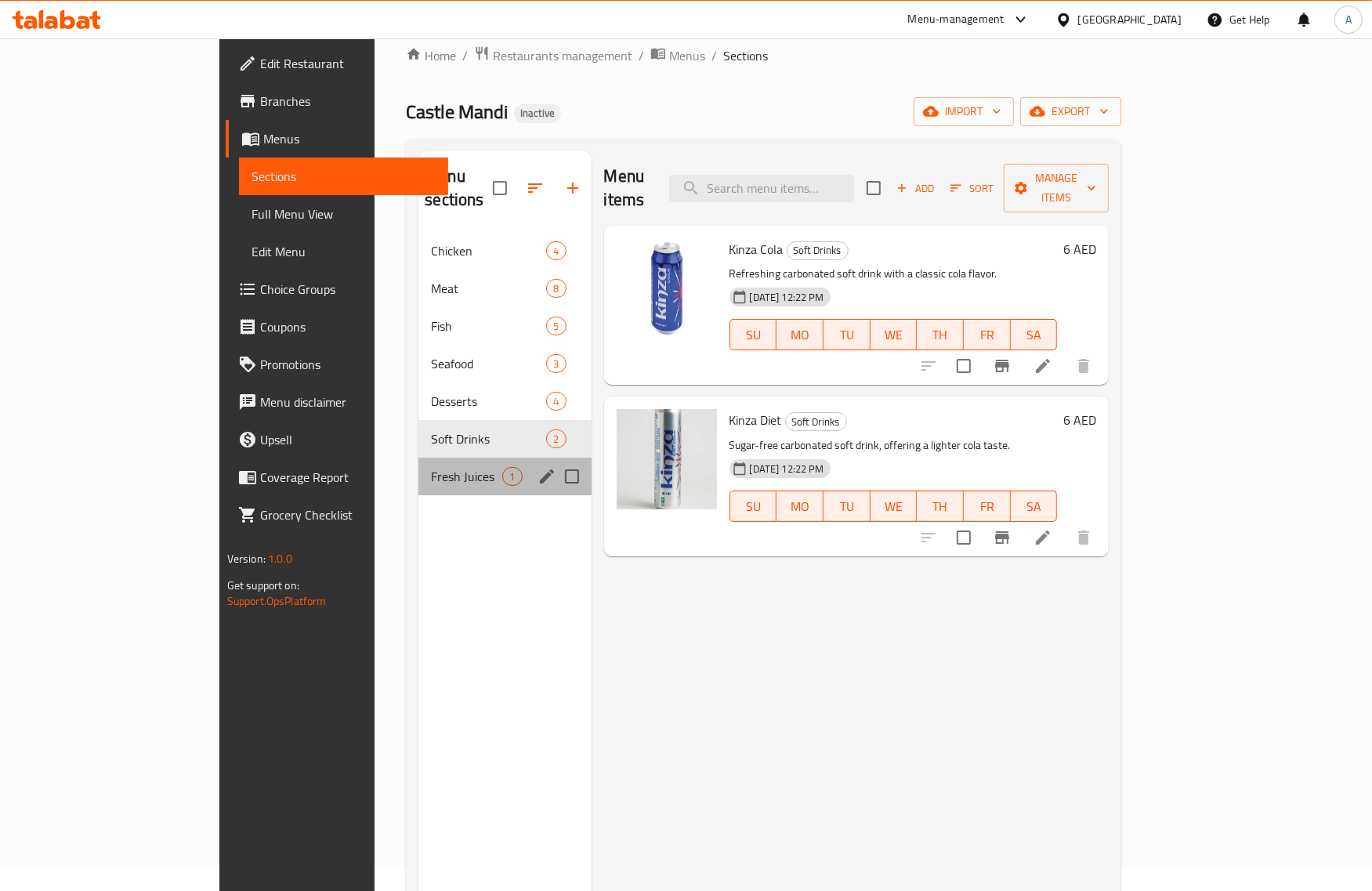
click at [419, 458] on div "Fresh Juices 1" at bounding box center [505, 476] width 172 height 38
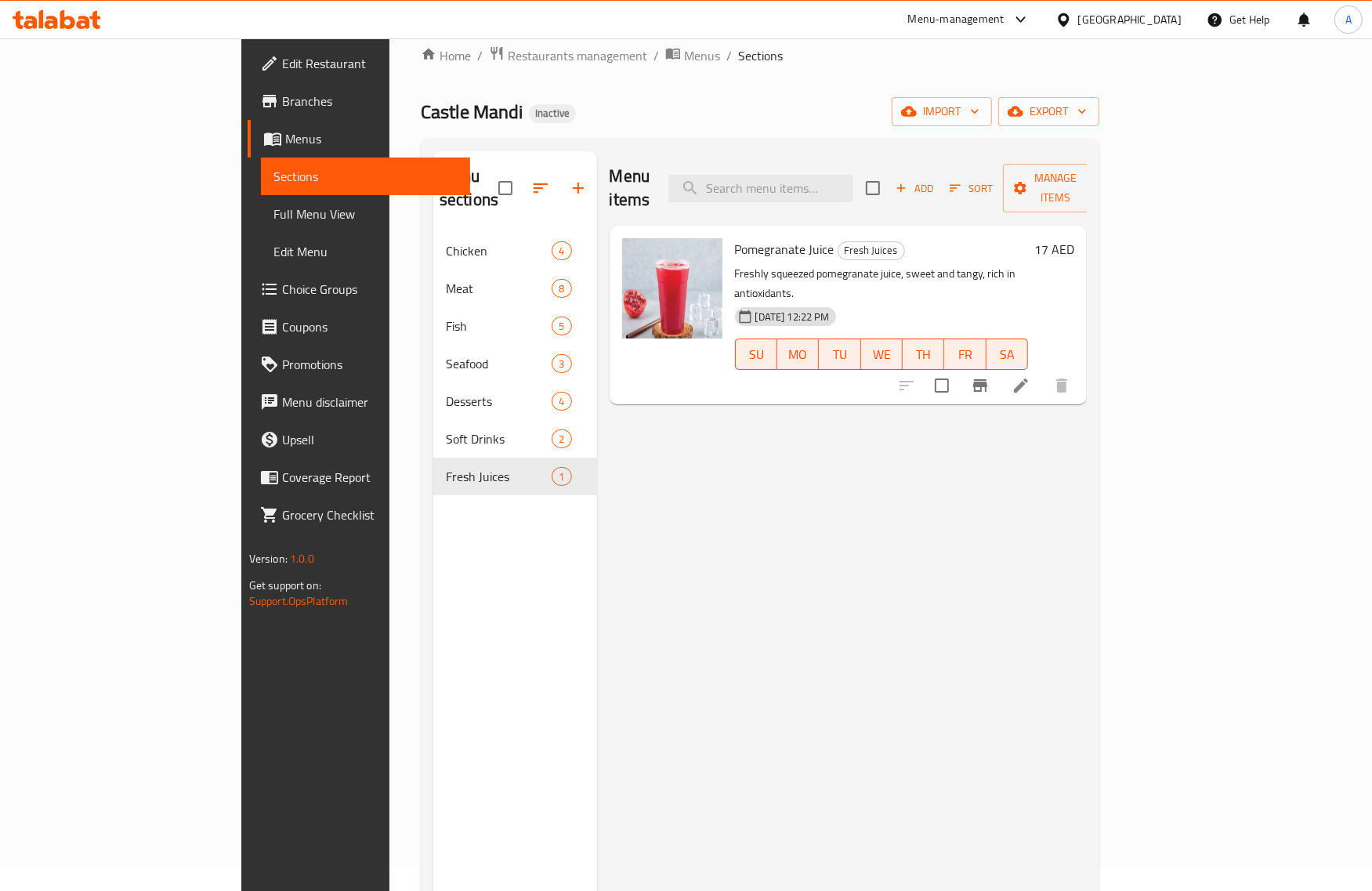
click at [274, 214] on span "Full Menu View" at bounding box center [366, 214] width 184 height 19
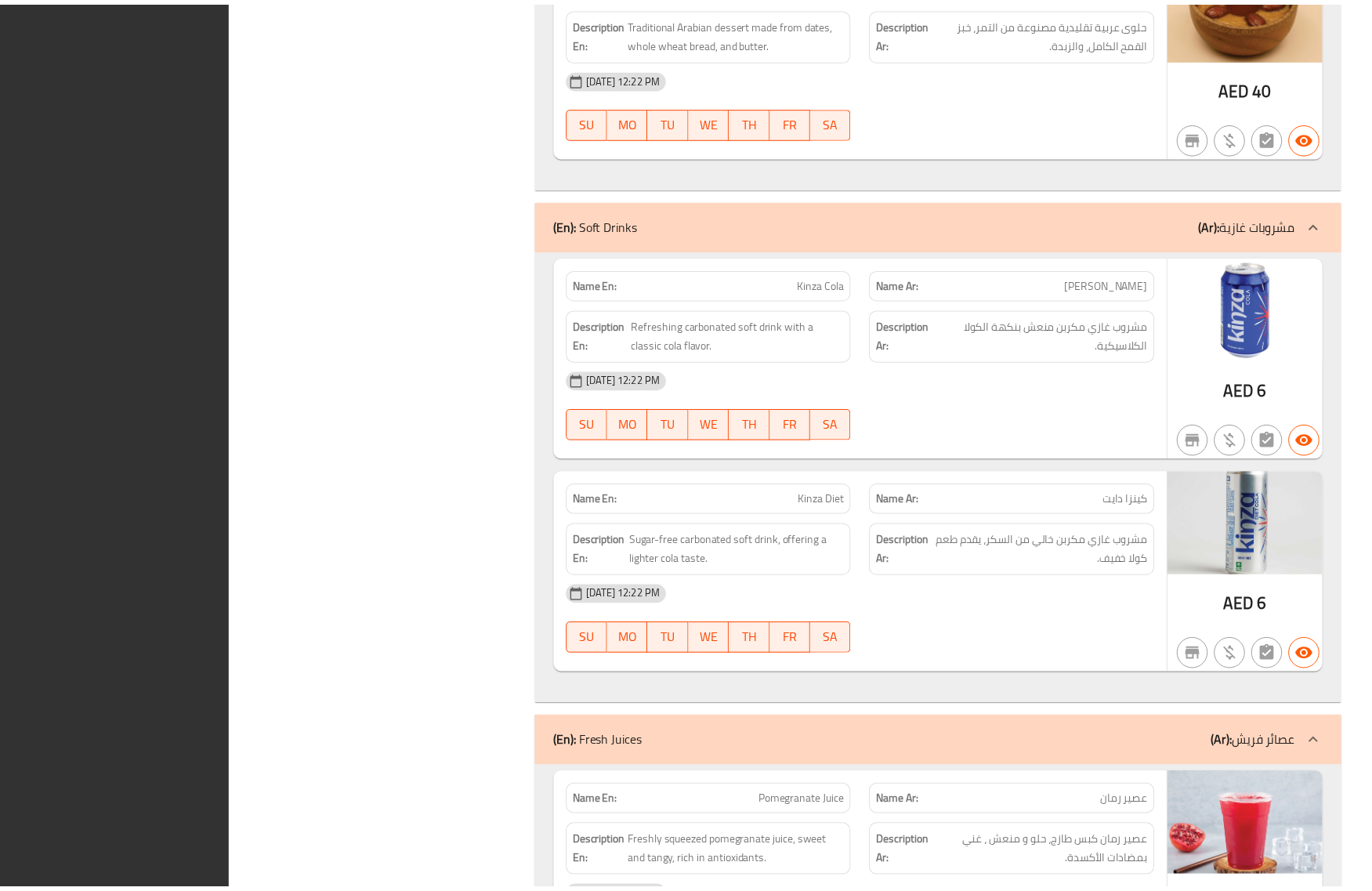
scroll to position [7496, 0]
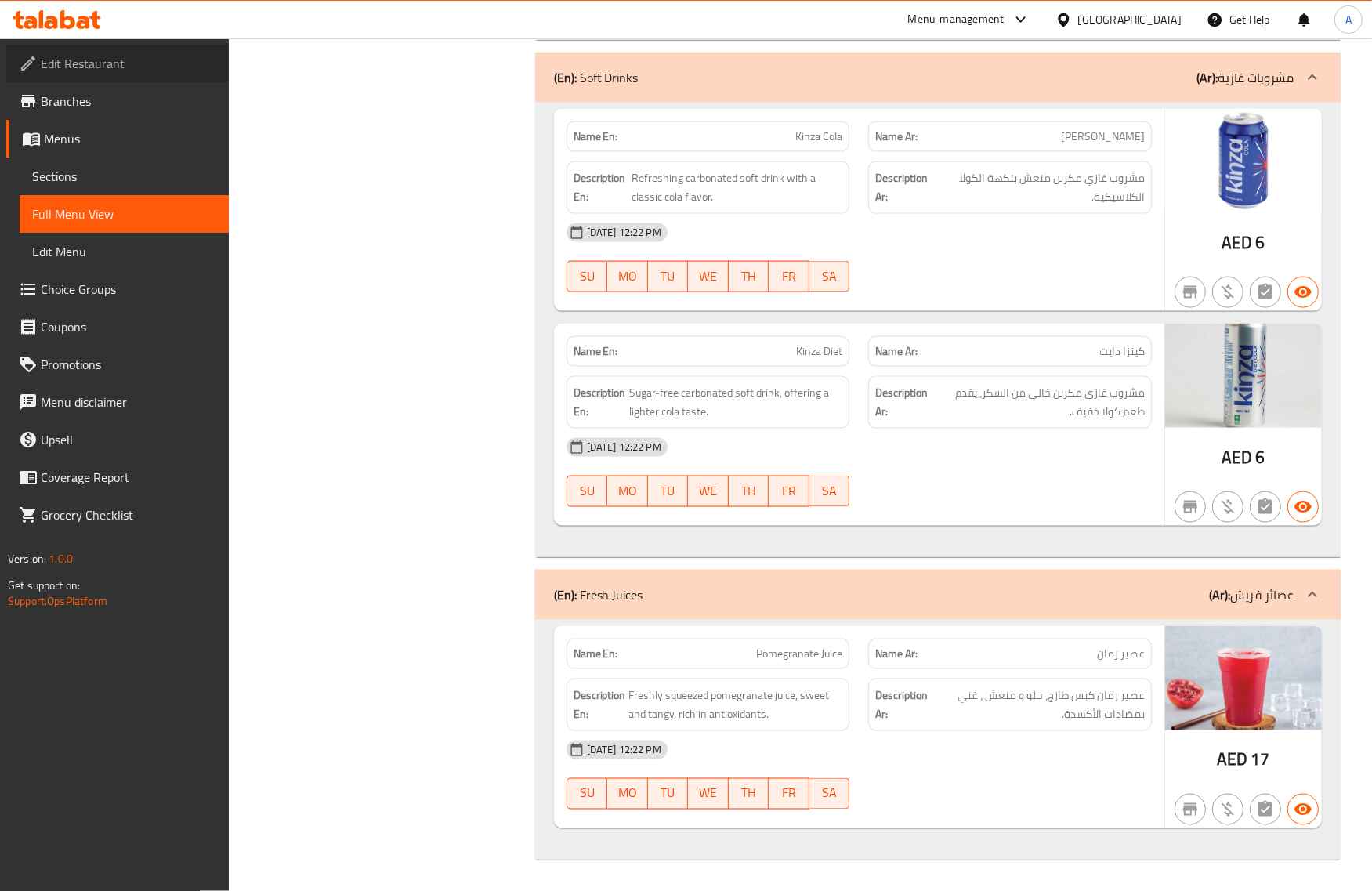
drag, startPoint x: 68, startPoint y: 68, endPoint x: 5, endPoint y: 112, distance: 76.8
click at [68, 71] on span "Edit Restaurant" at bounding box center [128, 63] width 176 height 19
